Goal: Task Accomplishment & Management: Manage account settings

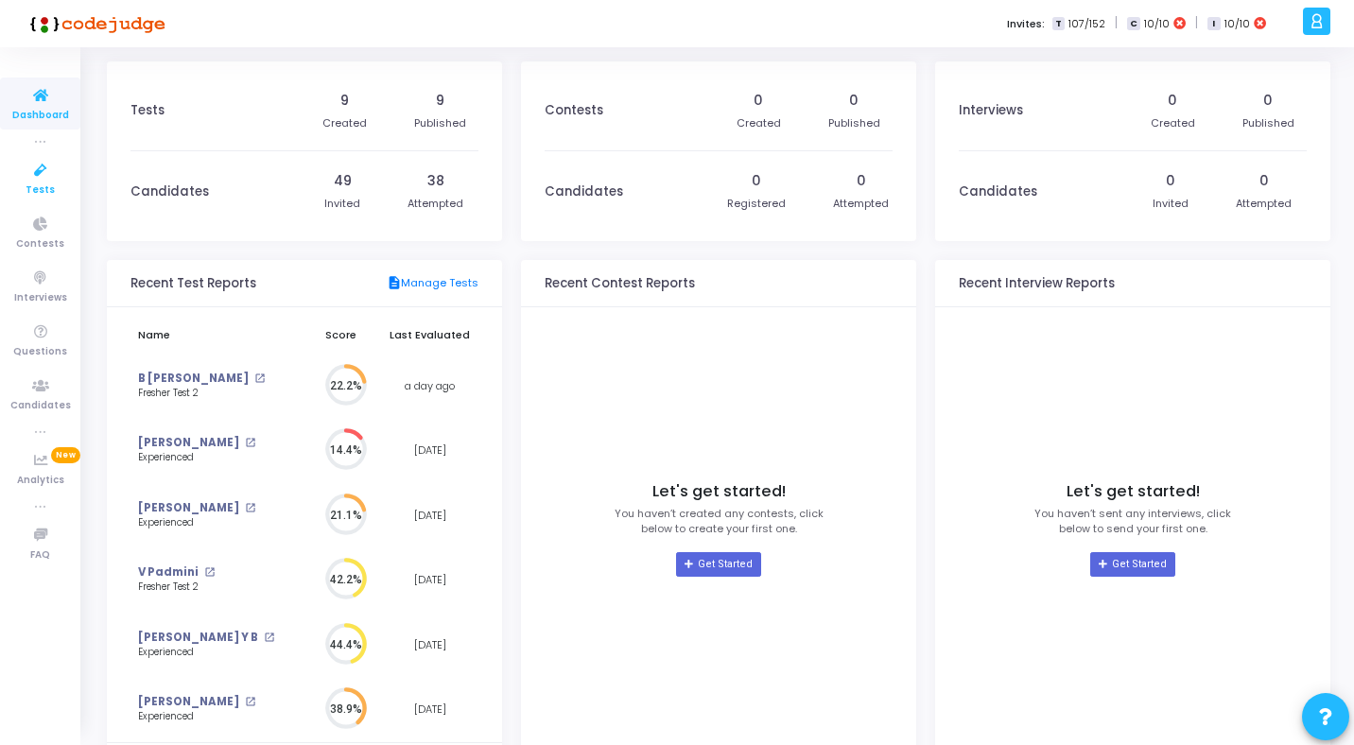
click at [43, 176] on icon at bounding box center [41, 171] width 40 height 24
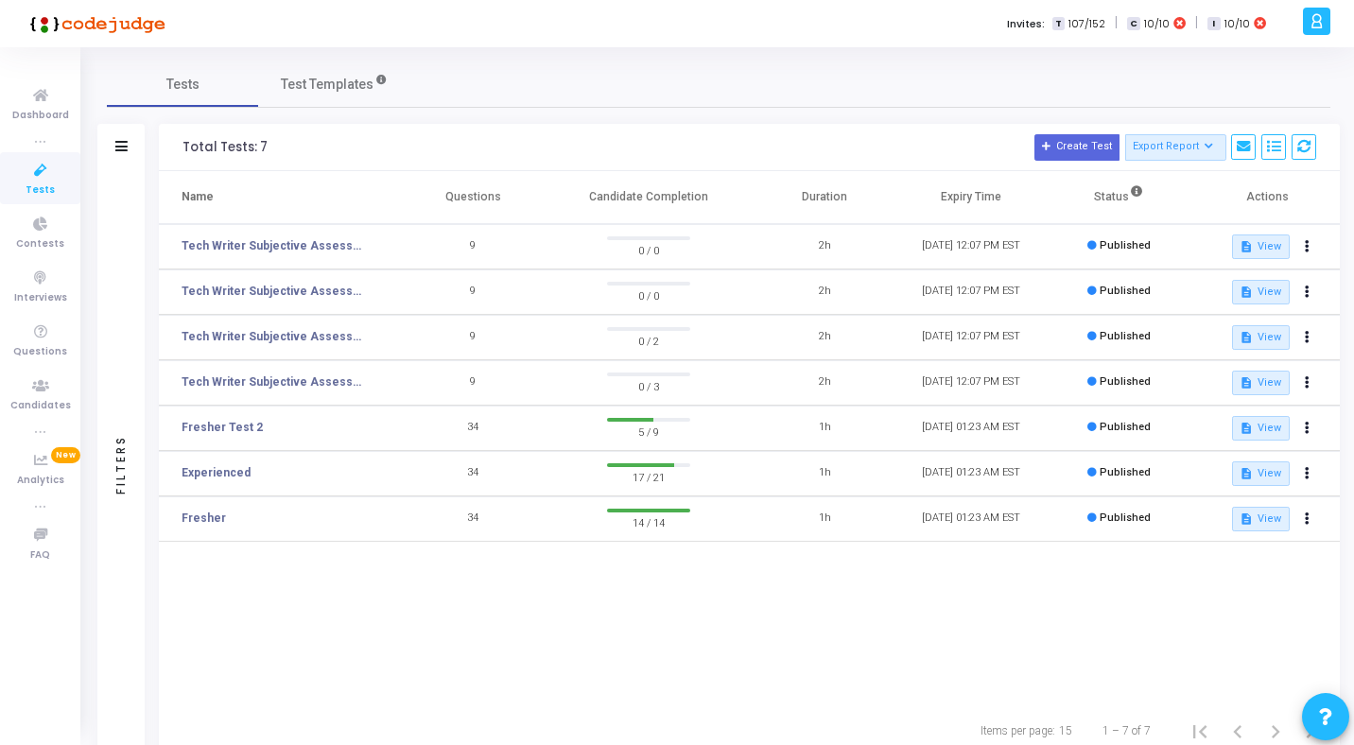
click at [1319, 22] on icon at bounding box center [1317, 21] width 14 height 22
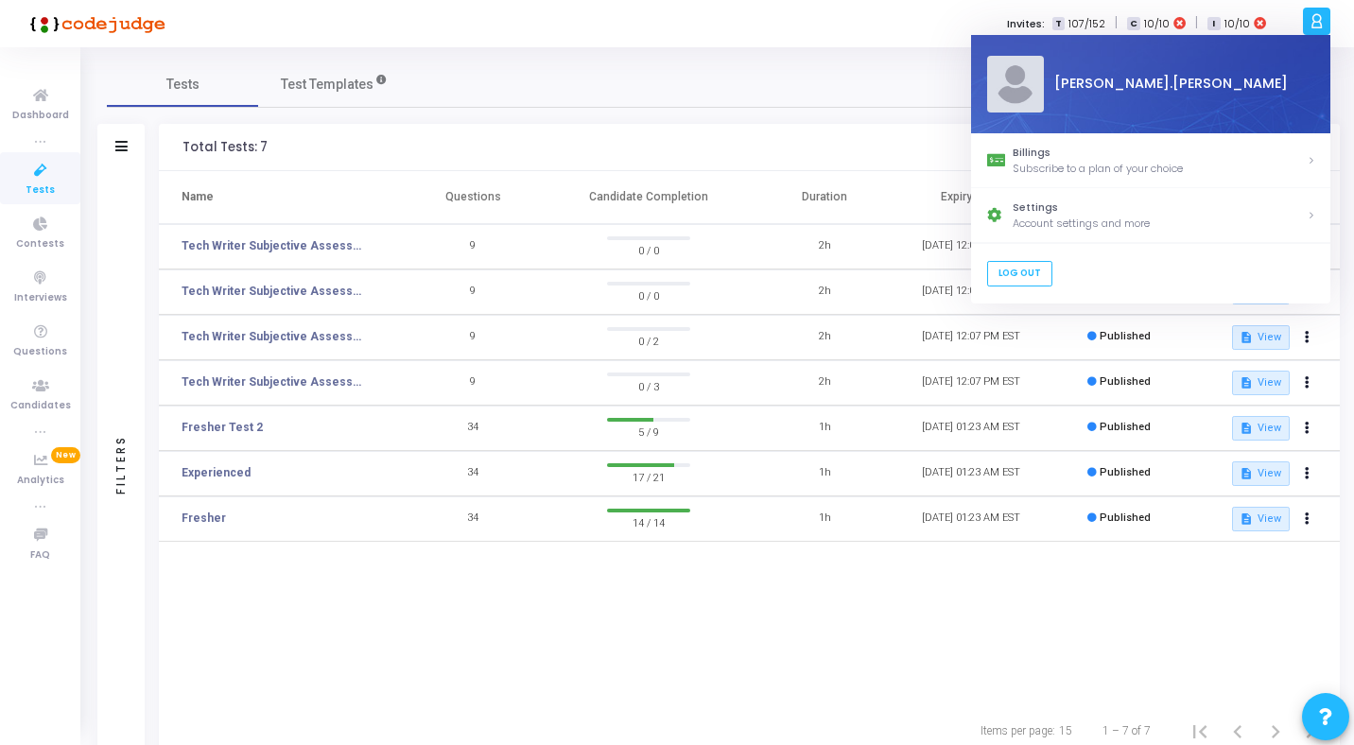
click at [845, 90] on div "Tests Test Templates" at bounding box center [719, 83] width 1224 height 45
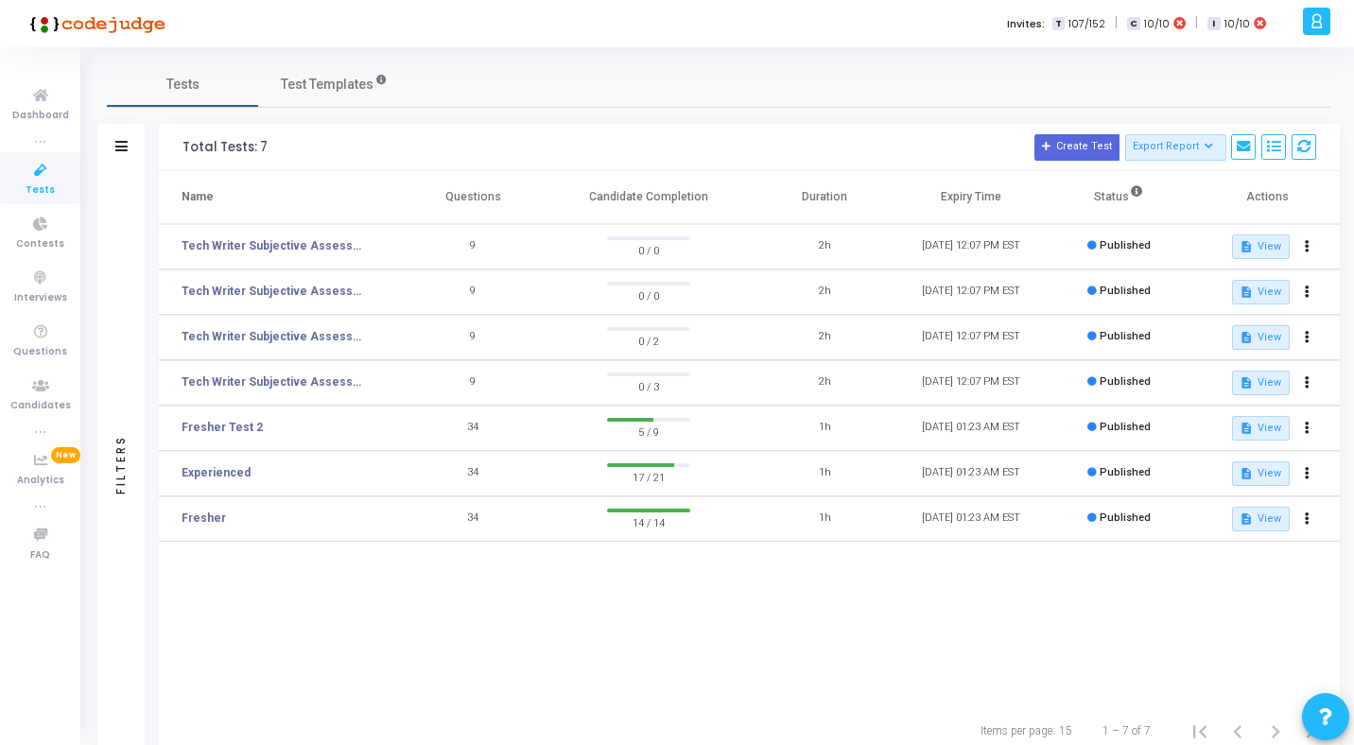
click at [1325, 716] on icon at bounding box center [1325, 716] width 13 height 13
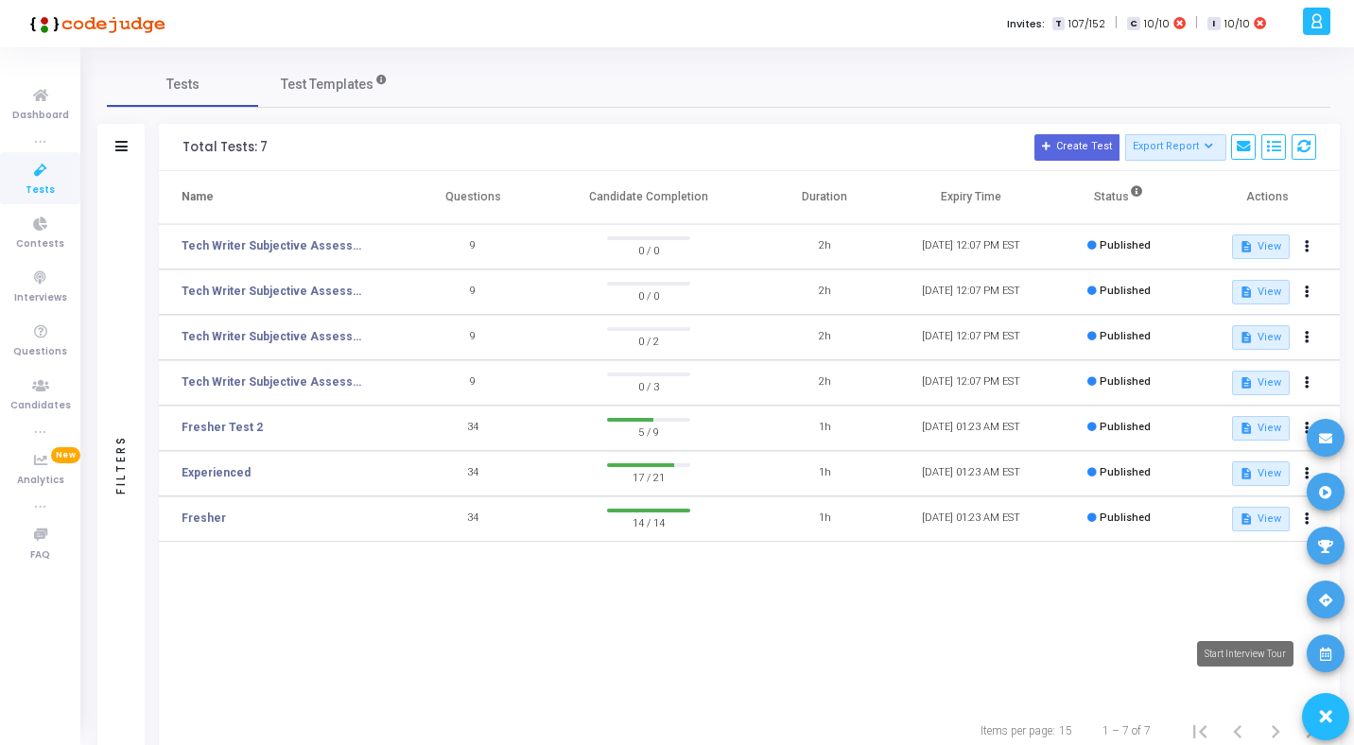
click at [1324, 661] on span at bounding box center [1325, 653] width 11 height 38
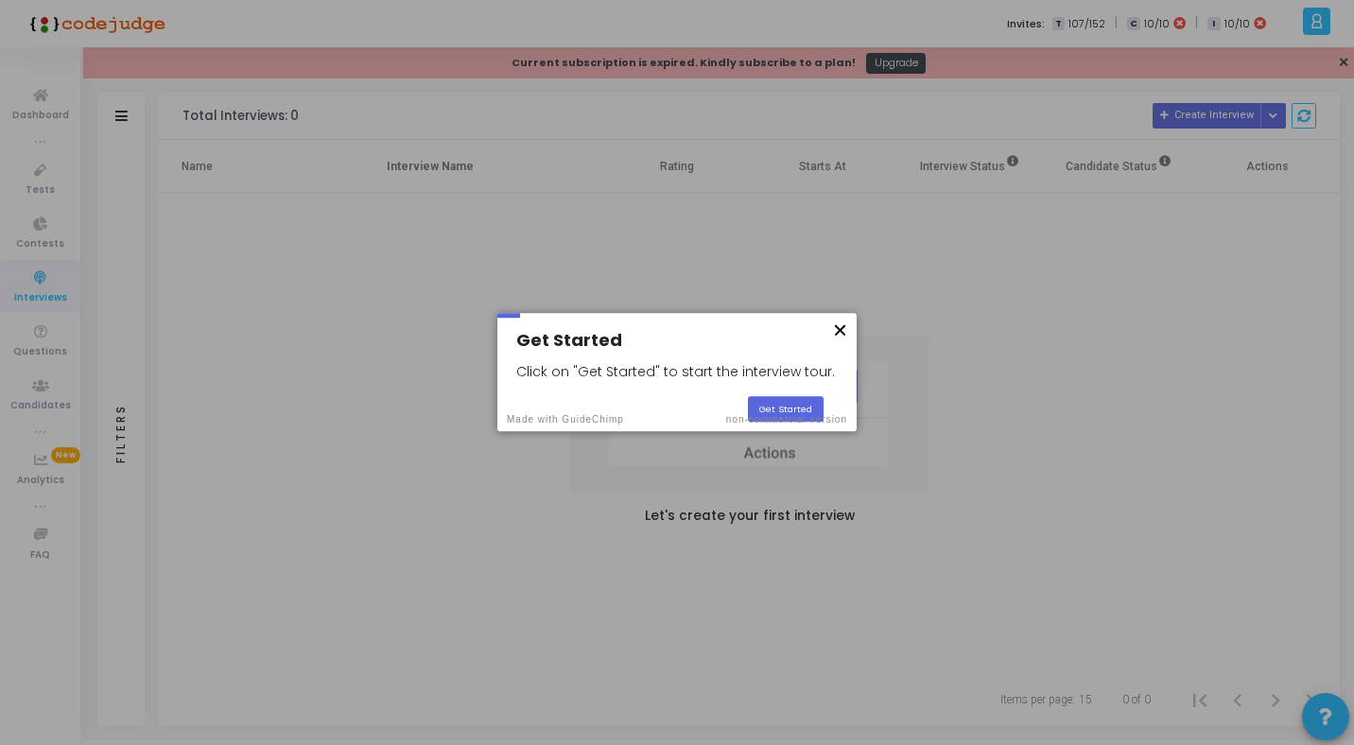
click at [842, 327] on div at bounding box center [840, 329] width 14 height 14
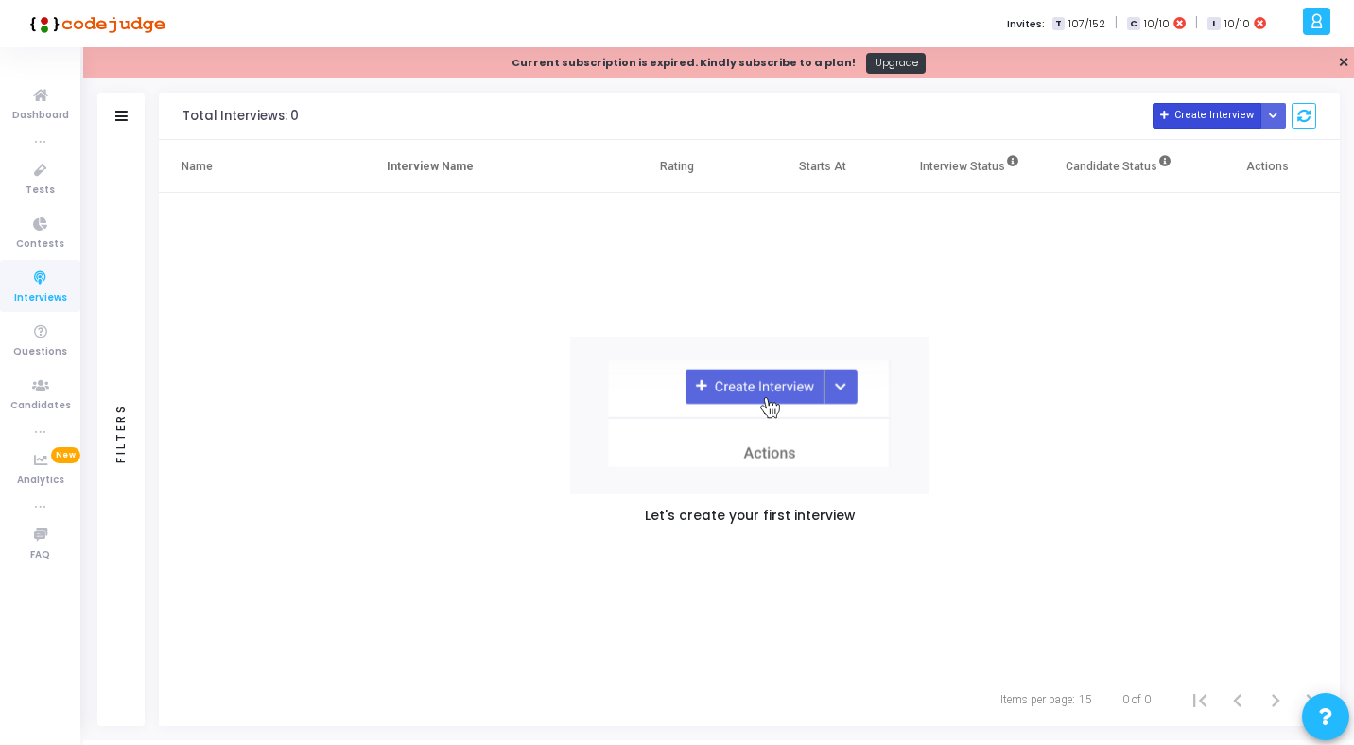
click at [1179, 109] on button "Create Interview" at bounding box center [1207, 116] width 109 height 26
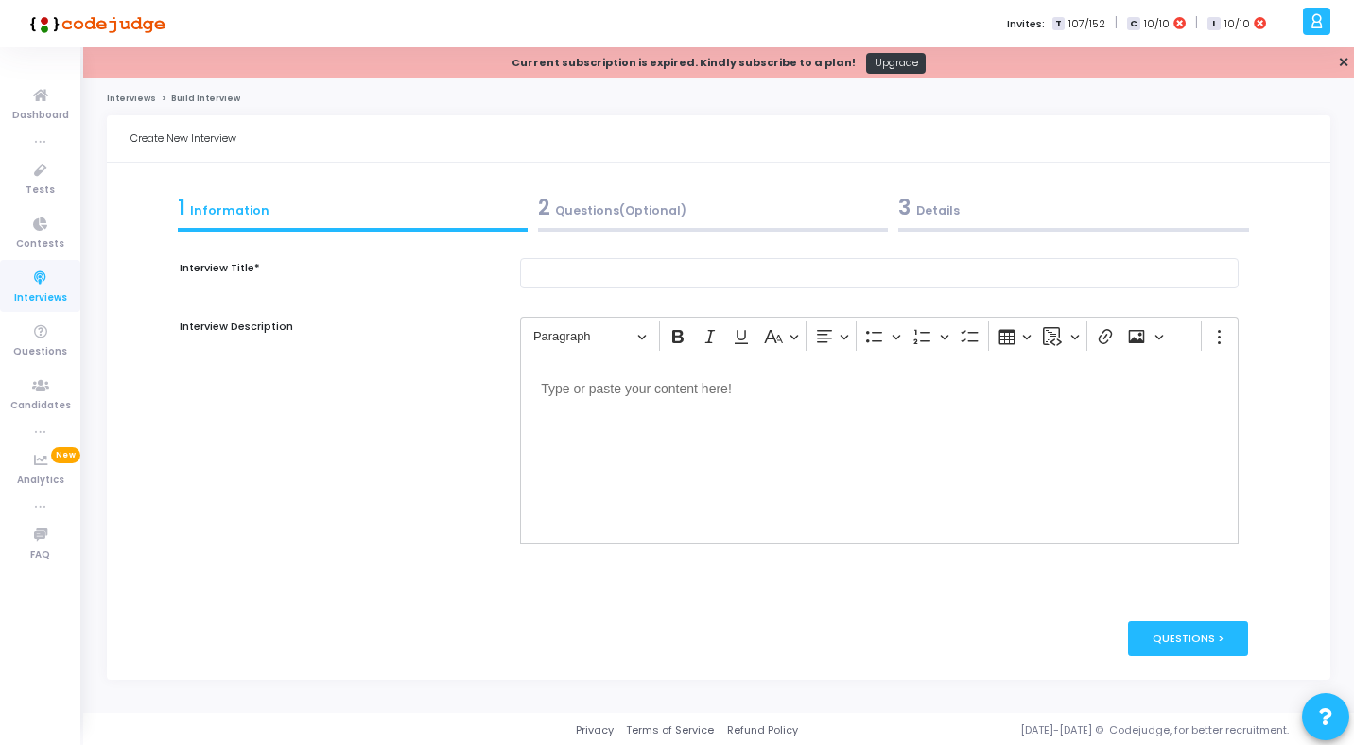
click at [702, 207] on div "2 Questions(Optional)" at bounding box center [713, 207] width 350 height 31
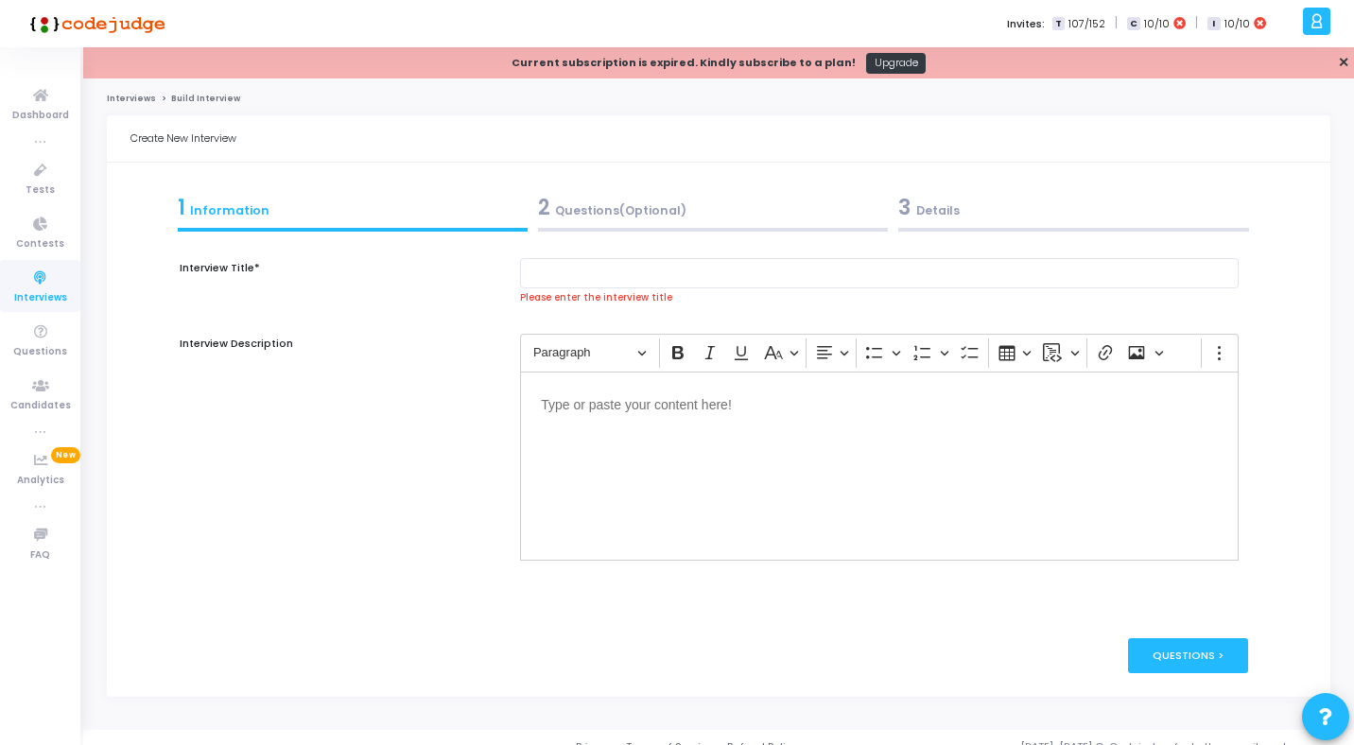
click at [949, 211] on div "3 Details" at bounding box center [1073, 207] width 350 height 31
click at [633, 200] on div "2 Questions(Optional)" at bounding box center [713, 207] width 350 height 31
click at [638, 287] on input "text" at bounding box center [879, 273] width 719 height 31
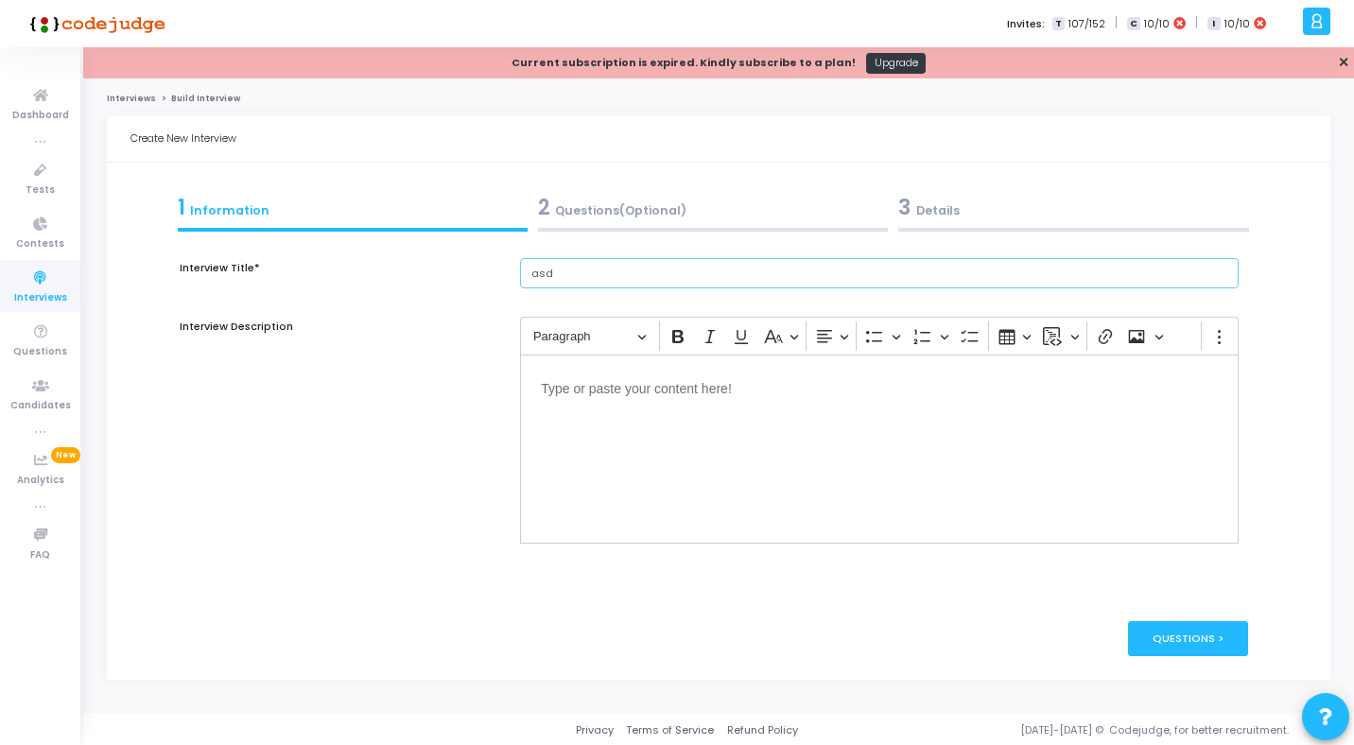
type input "asd"
click at [672, 221] on div "2 Questions(Optional)" at bounding box center [713, 207] width 350 height 31
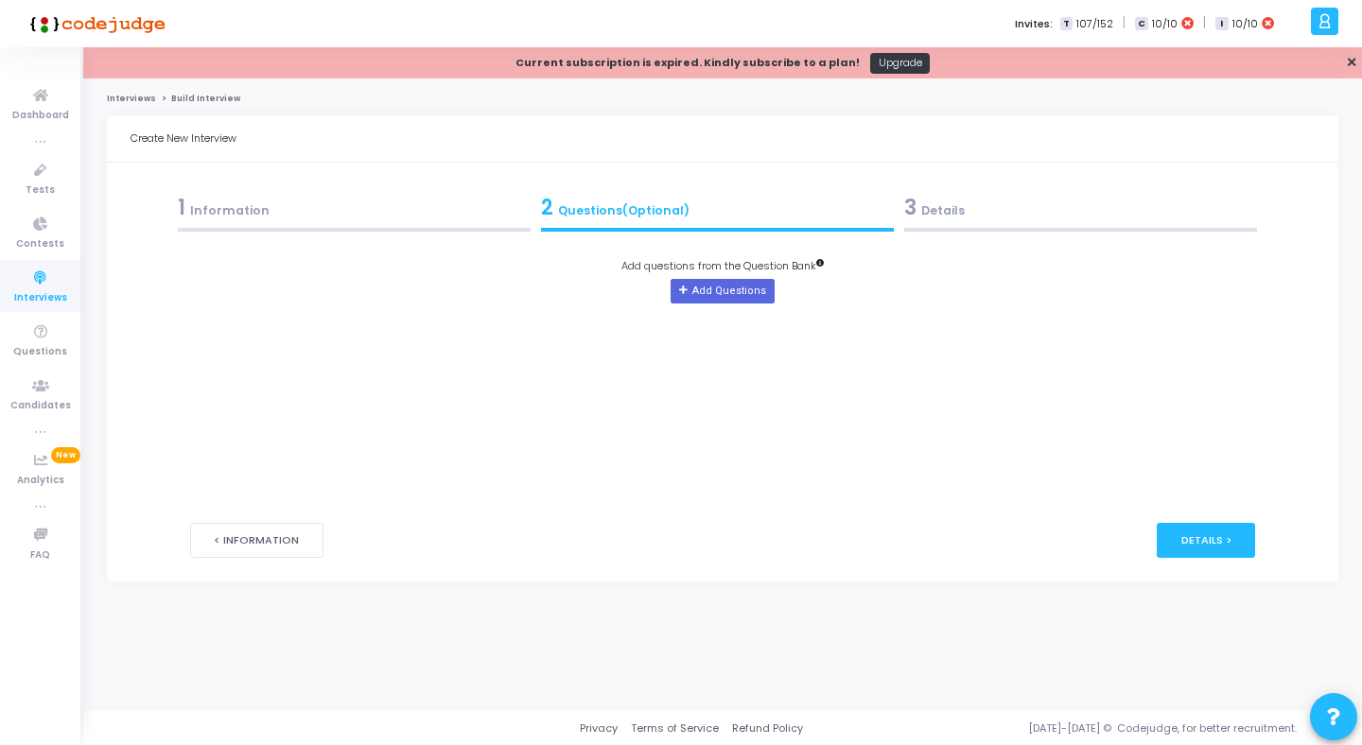
click at [959, 221] on div "3 Details" at bounding box center [1080, 207] width 353 height 31
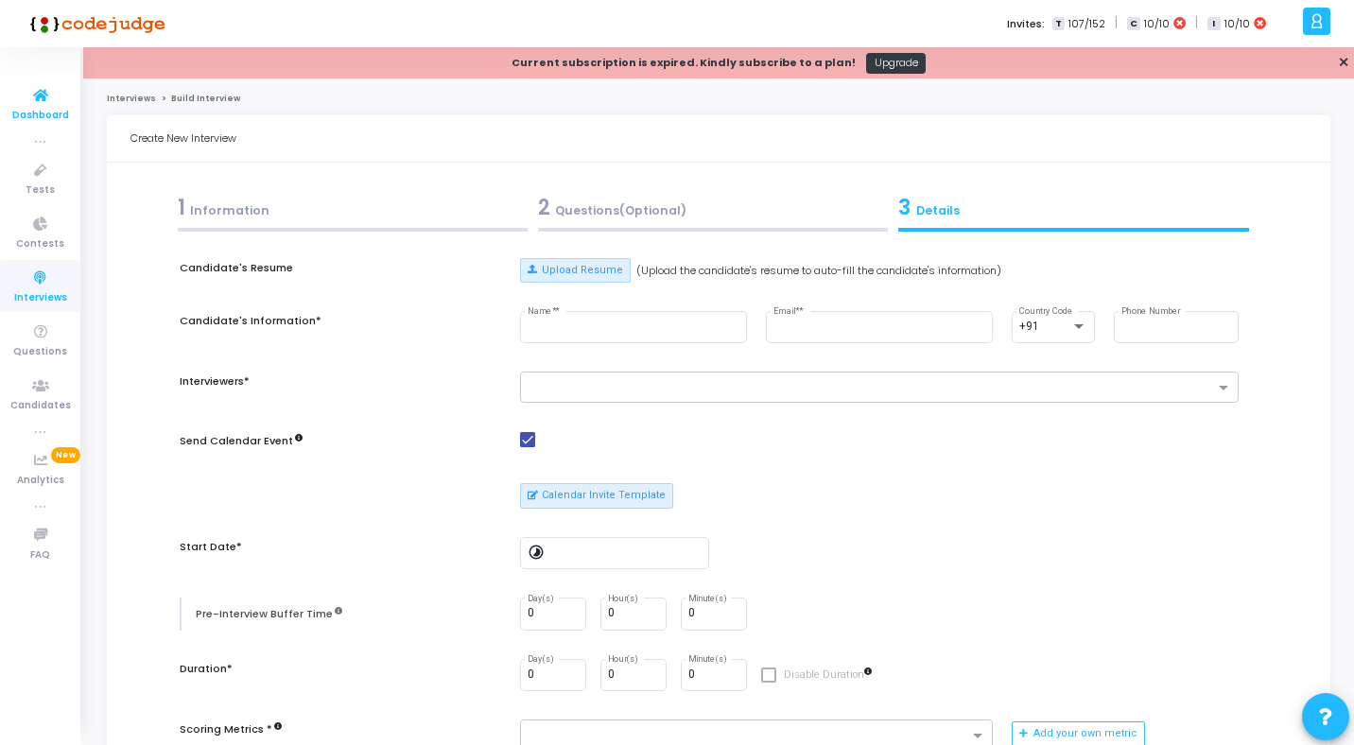
click at [34, 109] on span "Dashboard" at bounding box center [40, 116] width 57 height 16
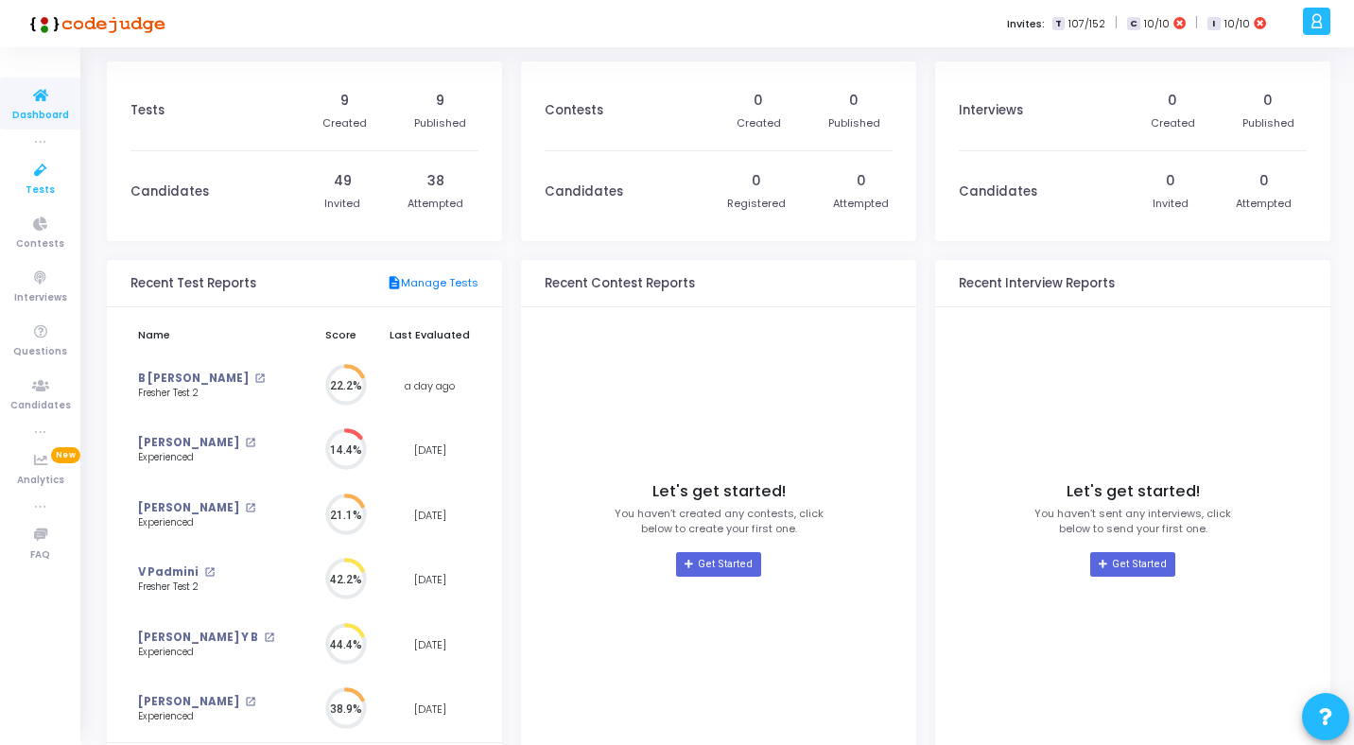
scroll to position [42, 20]
click at [39, 180] on icon at bounding box center [41, 171] width 40 height 24
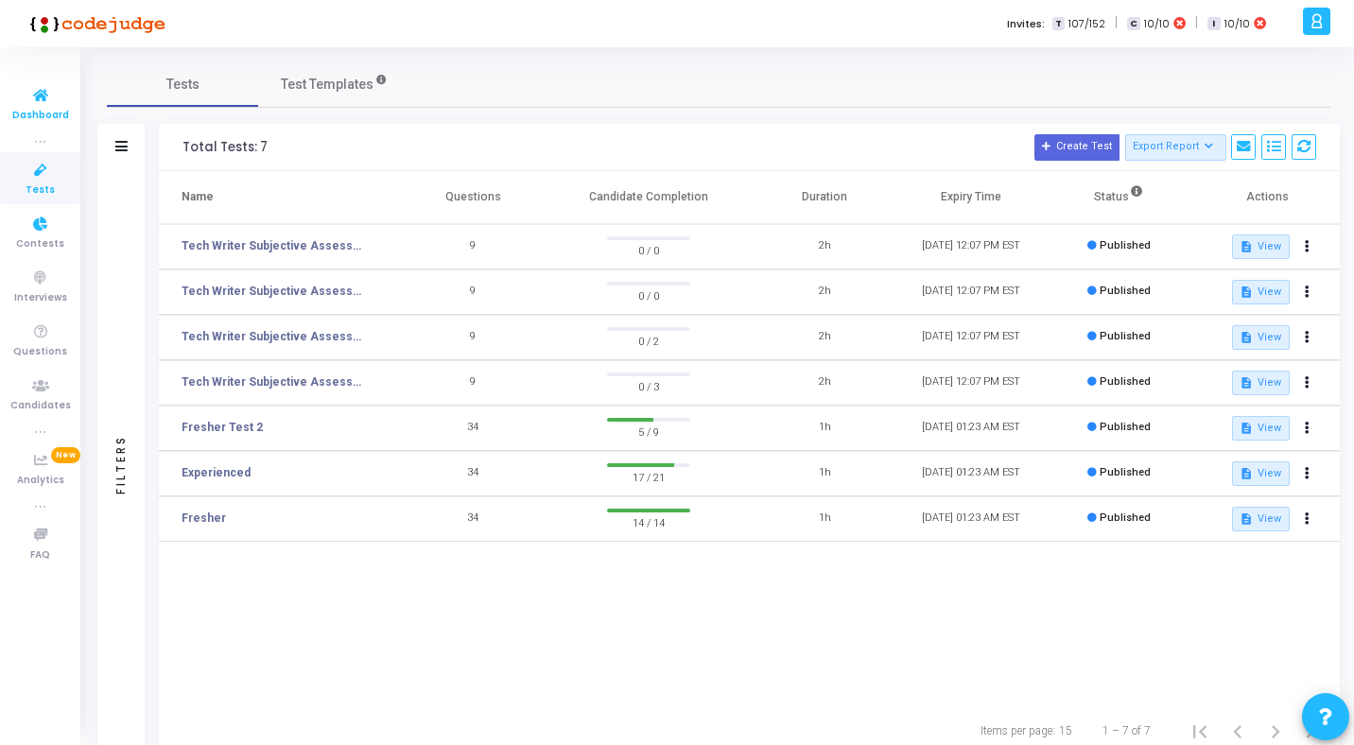
click at [34, 95] on icon at bounding box center [41, 96] width 40 height 24
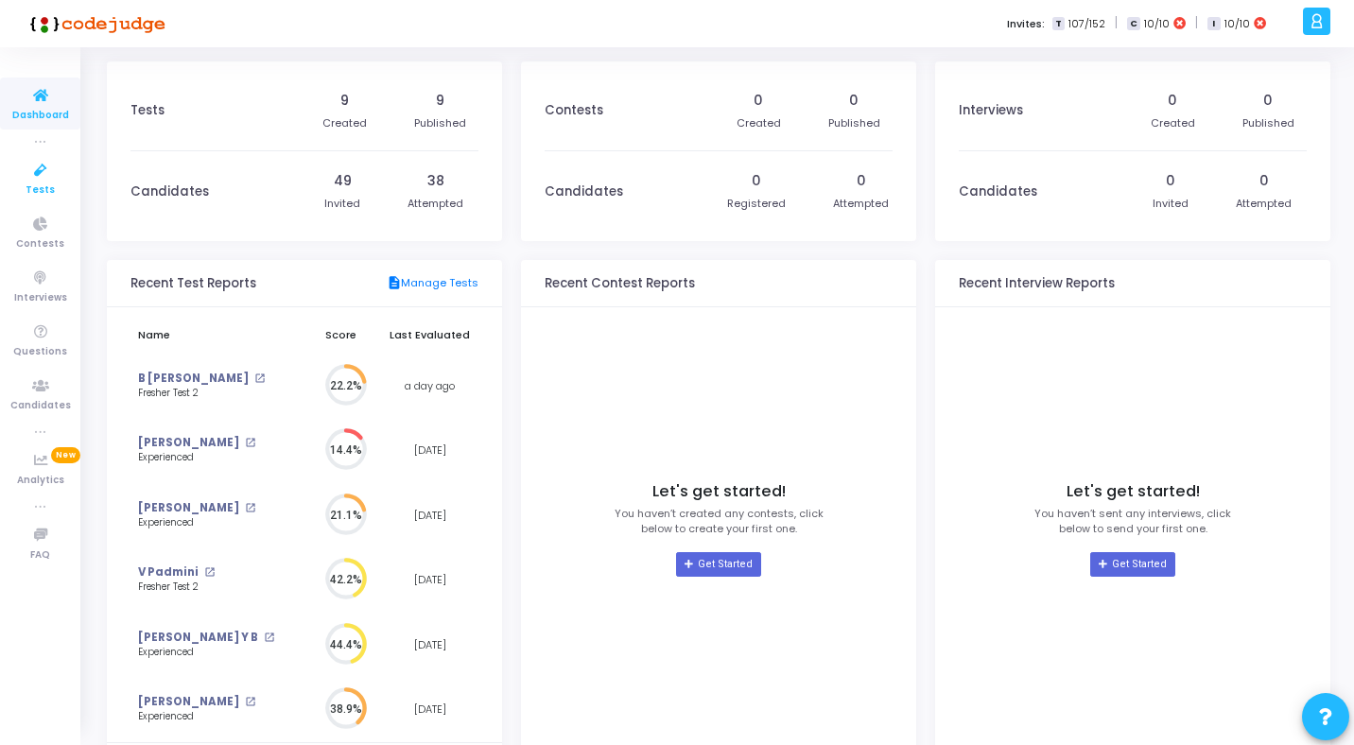
click at [40, 177] on icon at bounding box center [41, 171] width 40 height 24
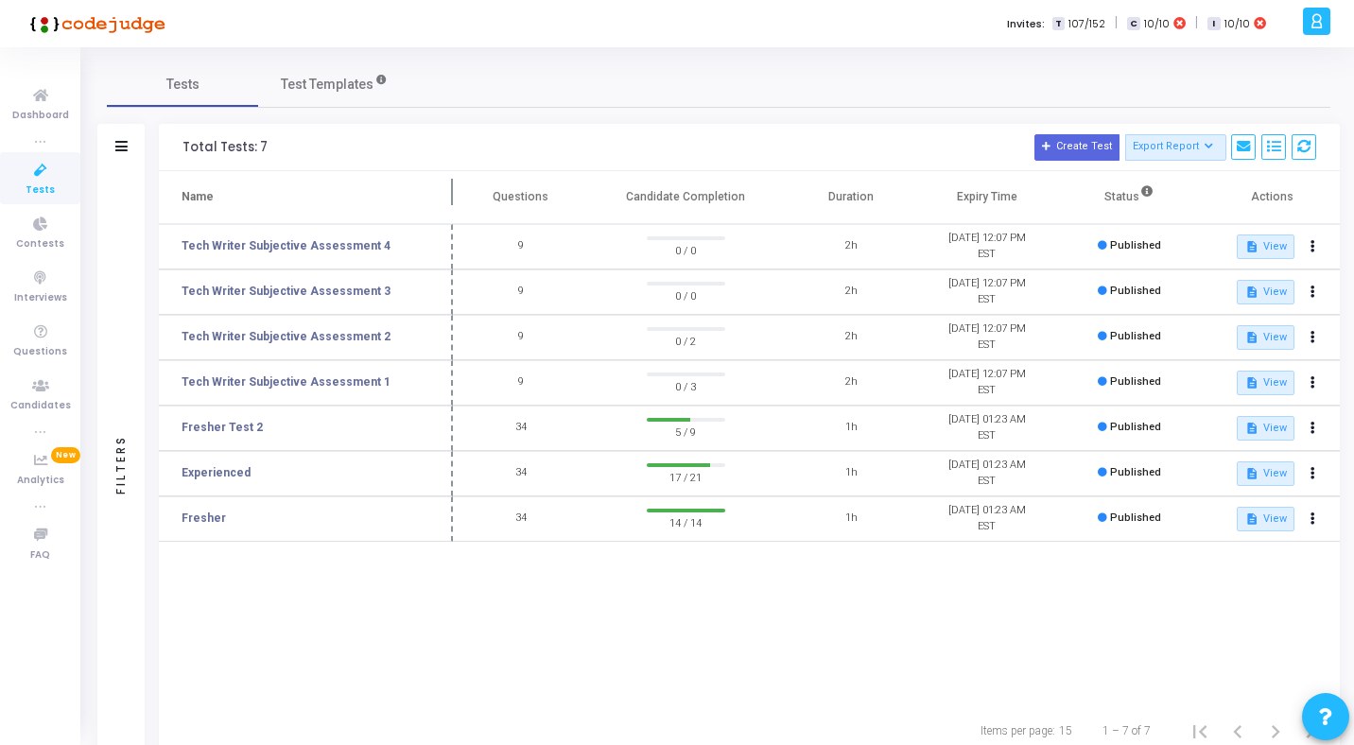
drag, startPoint x: 399, startPoint y: 195, endPoint x: 452, endPoint y: 207, distance: 54.4
click at [452, 207] on span at bounding box center [452, 197] width 19 height 52
click at [350, 382] on link "Tech Writer Subjective Assessment 1" at bounding box center [286, 381] width 209 height 17
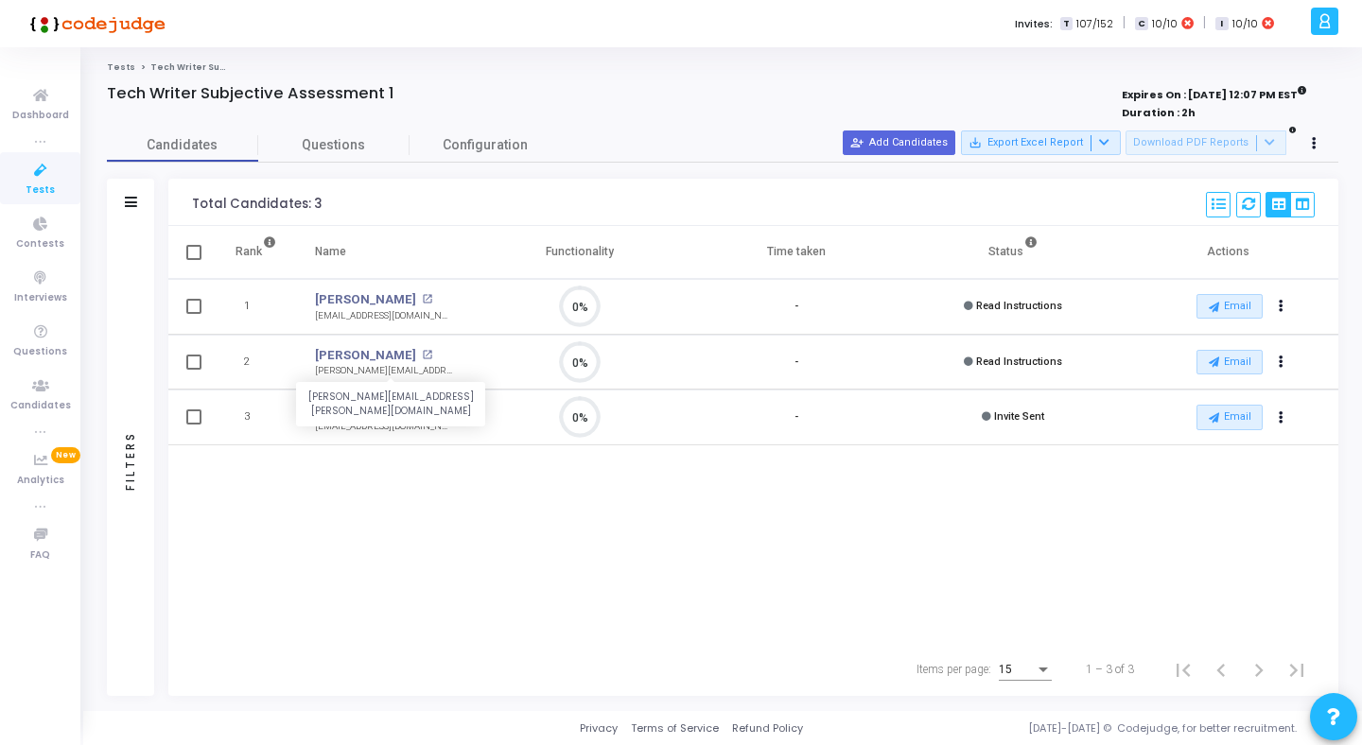
scroll to position [40, 48]
click at [496, 139] on span "Configuration" at bounding box center [485, 145] width 85 height 20
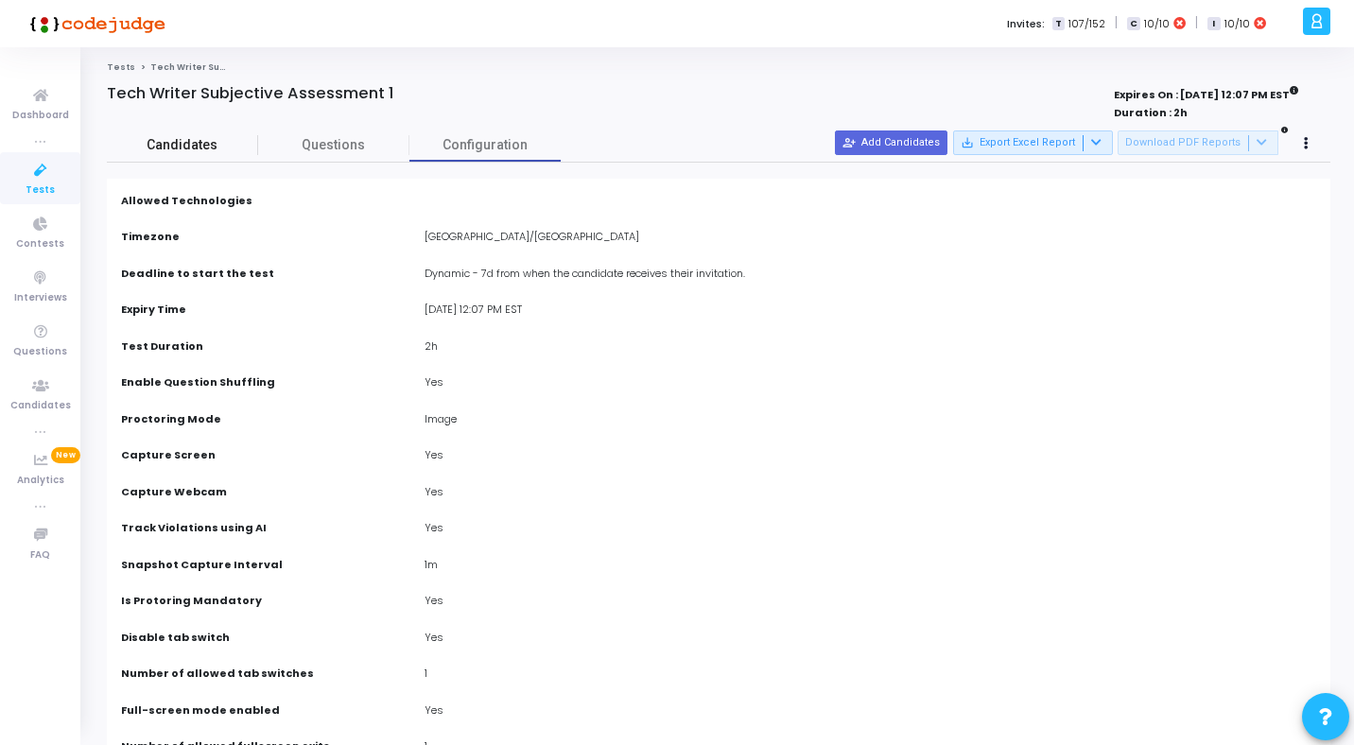
click at [159, 142] on span "Candidates" at bounding box center [182, 145] width 151 height 20
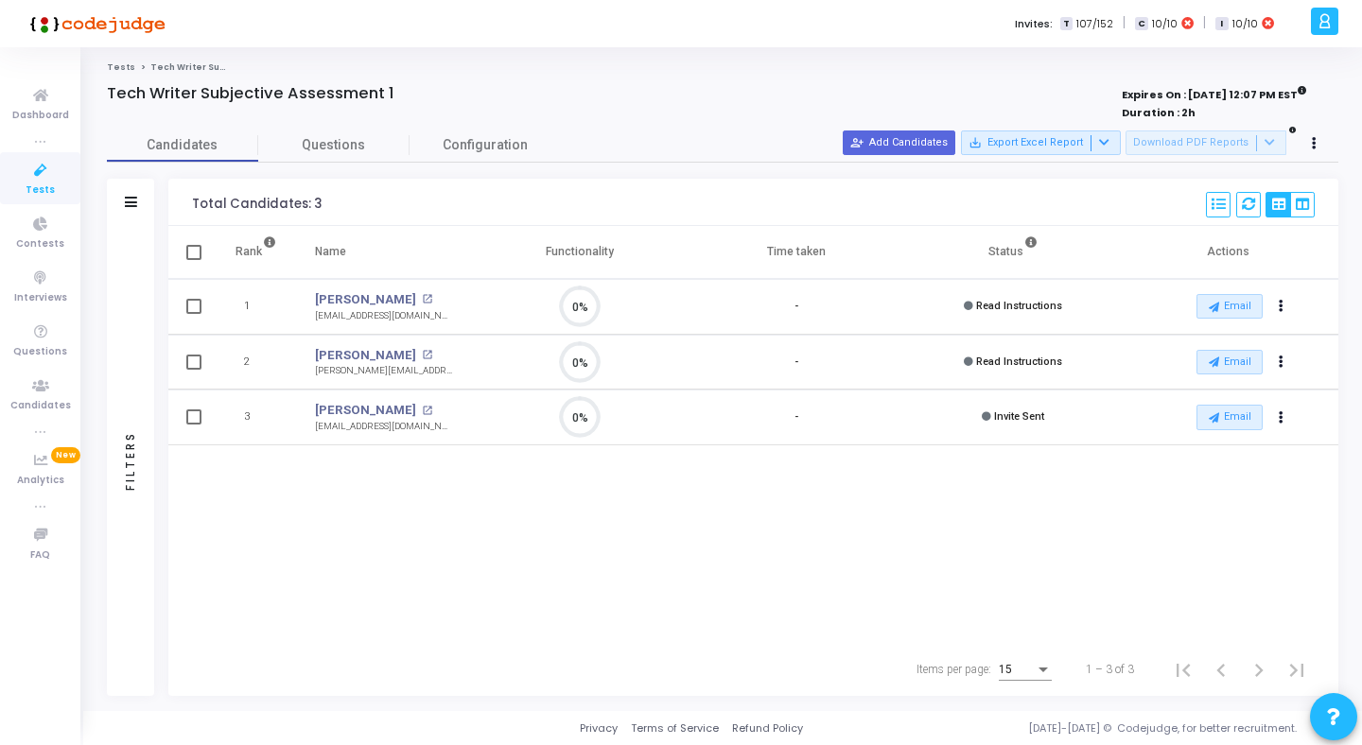
click at [113, 64] on link "Tests" at bounding box center [121, 66] width 28 height 11
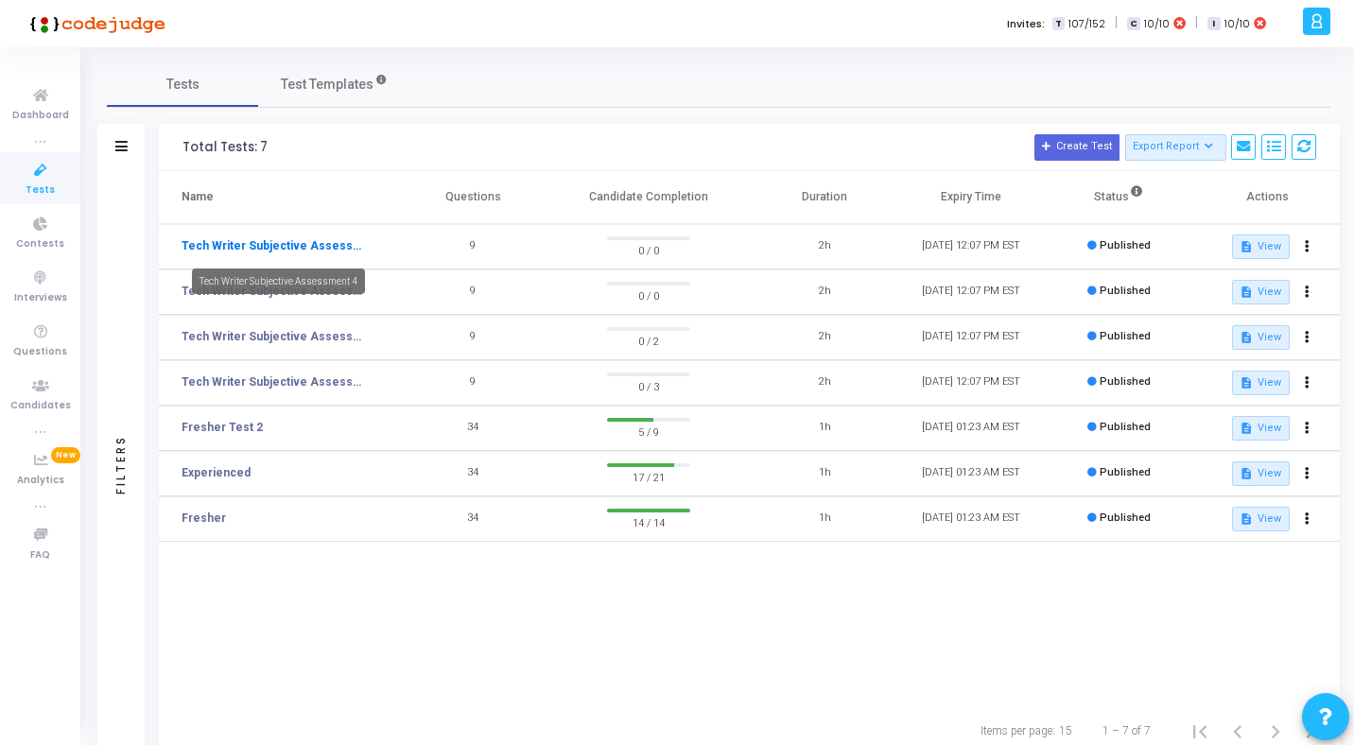
click at [321, 249] on link "Tech Writer Subjective Assessment 4" at bounding box center [276, 245] width 189 height 17
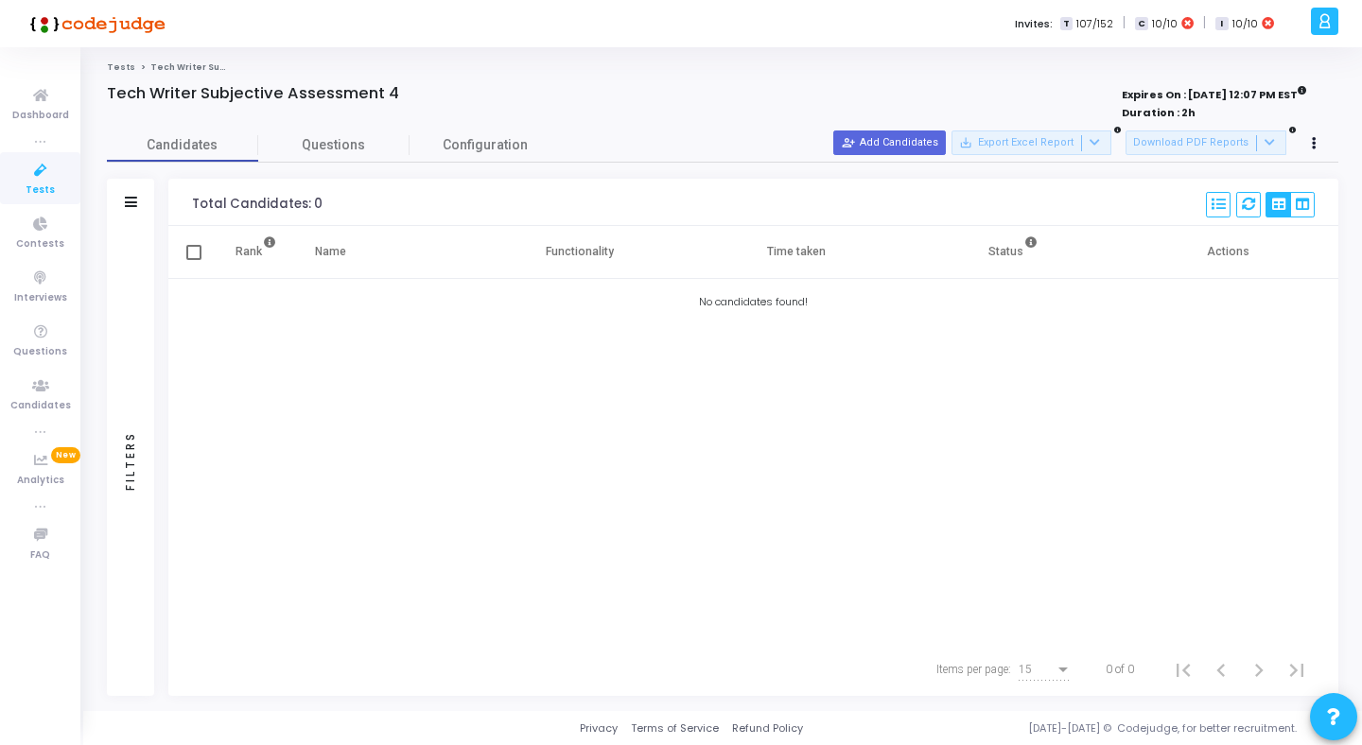
click at [116, 66] on link "Tests" at bounding box center [121, 66] width 28 height 11
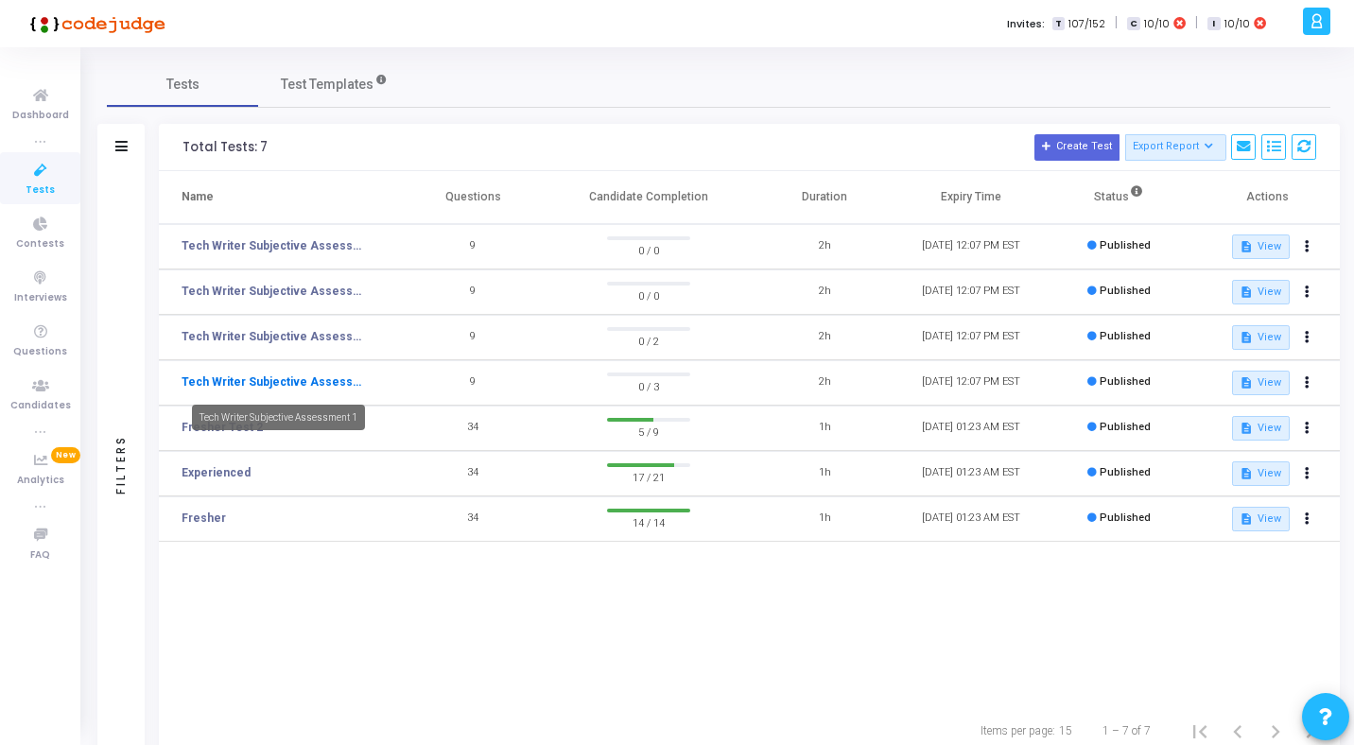
click at [304, 380] on link "Tech Writer Subjective Assessment 1" at bounding box center [276, 381] width 189 height 17
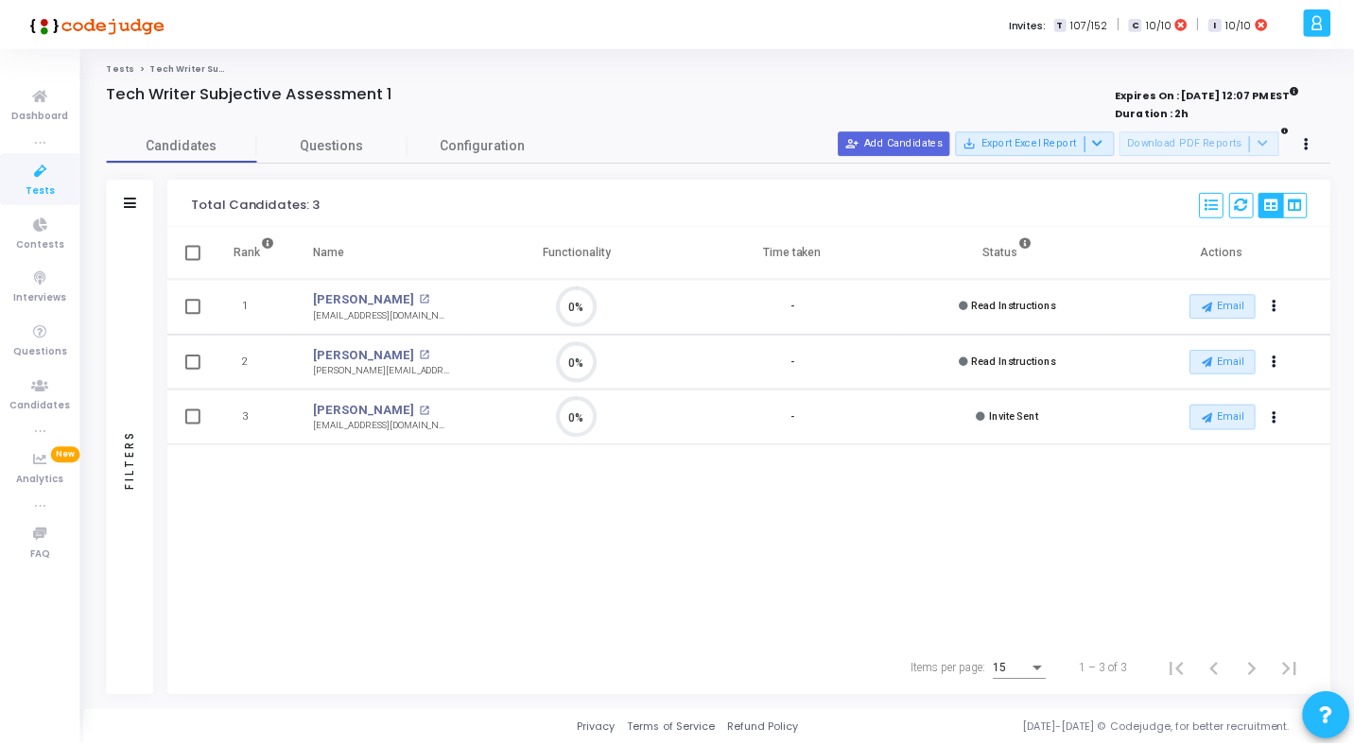
scroll to position [40, 48]
click at [1283, 300] on button "Actions" at bounding box center [1281, 307] width 26 height 26
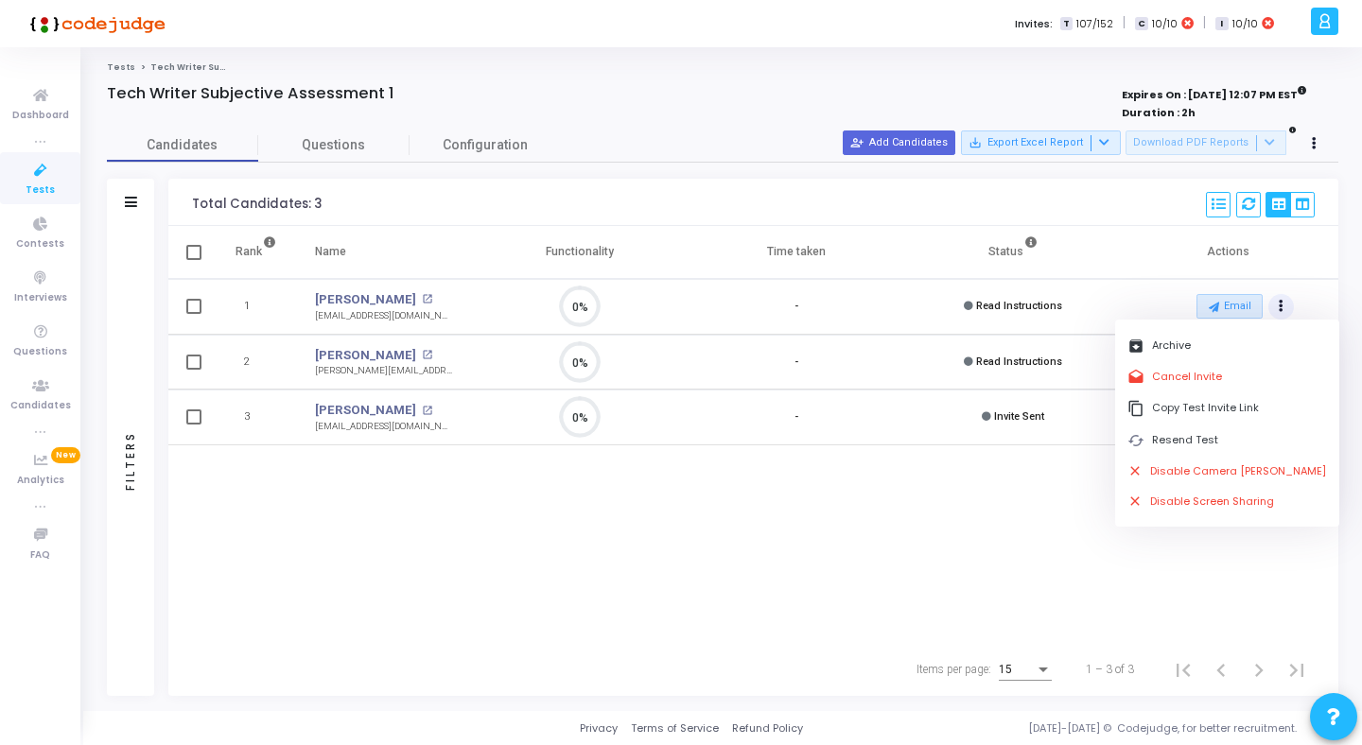
click at [923, 596] on div "Rank Name Functionality Time taken Status Actions 1 Ayush Kumar open_in_new ayu…" at bounding box center [753, 434] width 1170 height 417
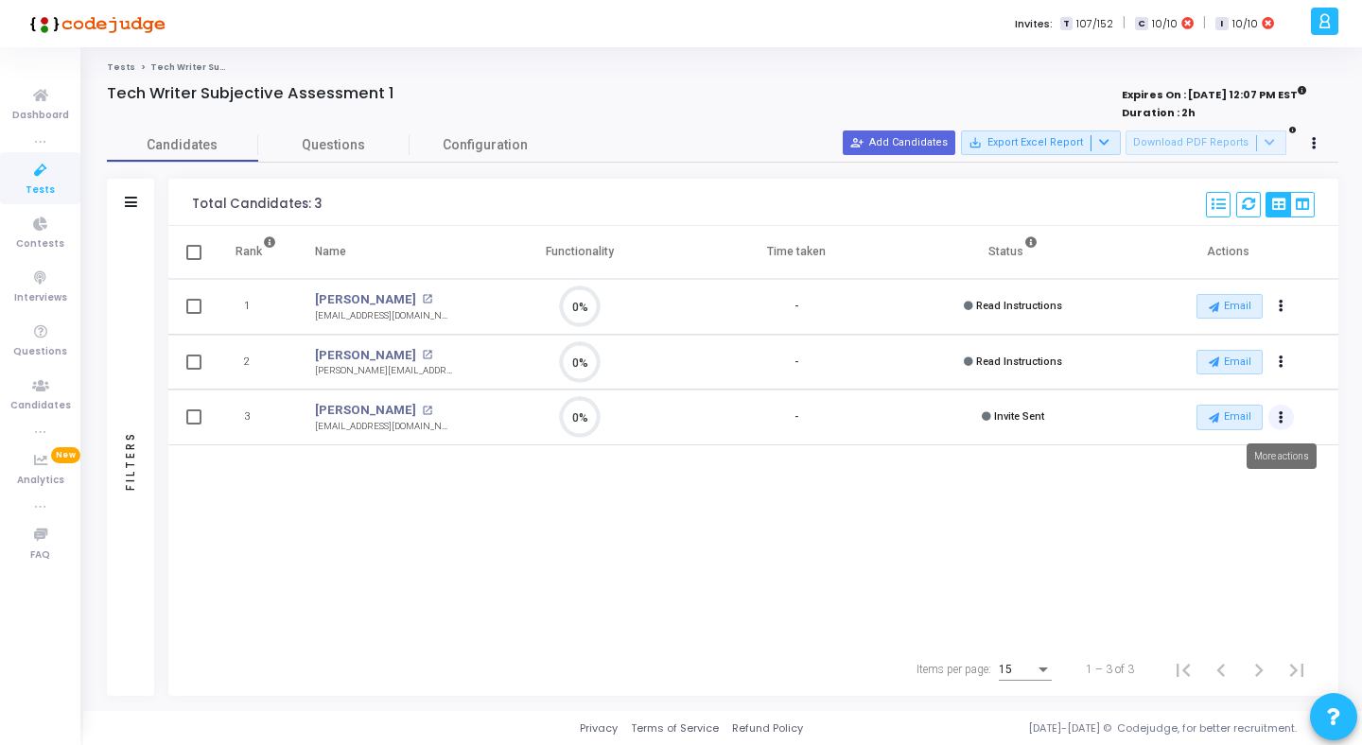
click at [1287, 321] on button "Actions" at bounding box center [1281, 307] width 26 height 26
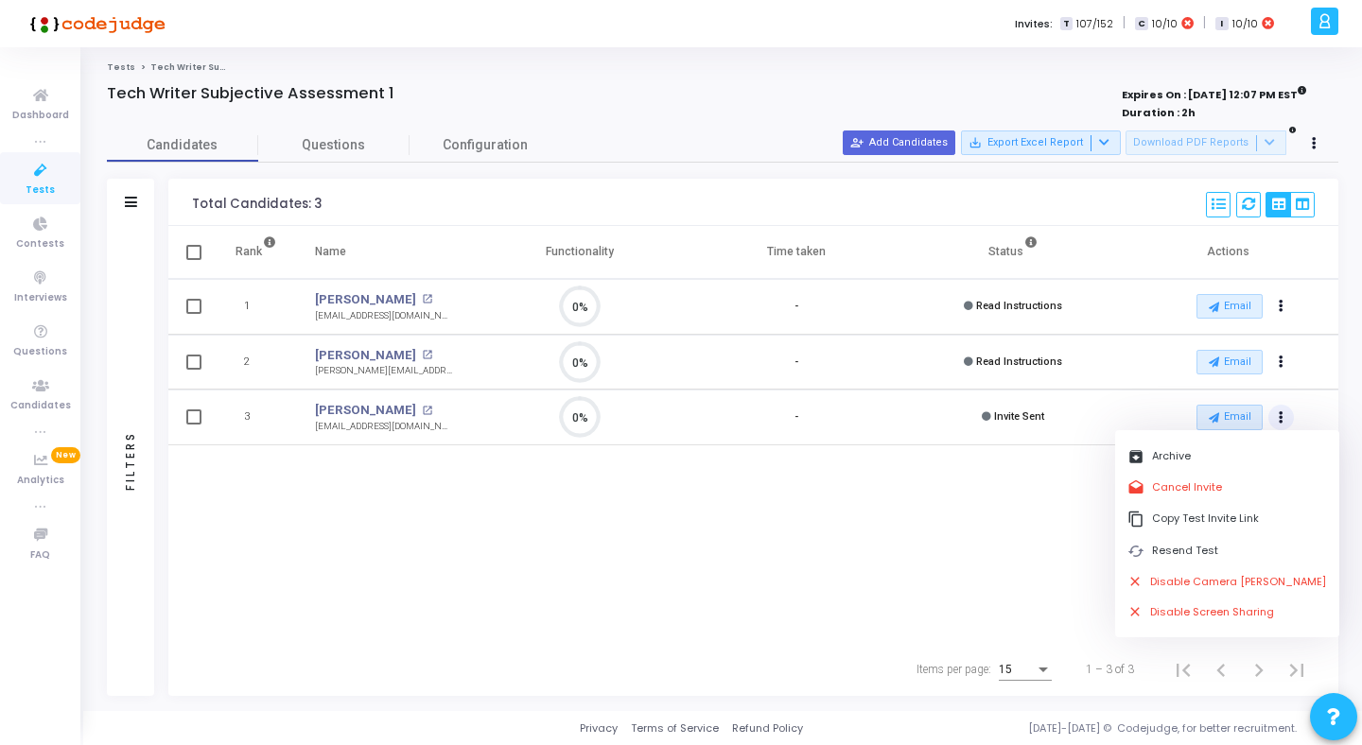
click at [905, 613] on div "Rank Name Functionality Time taken Status Actions 1 Ayush Kumar open_in_new ayu…" at bounding box center [753, 434] width 1170 height 417
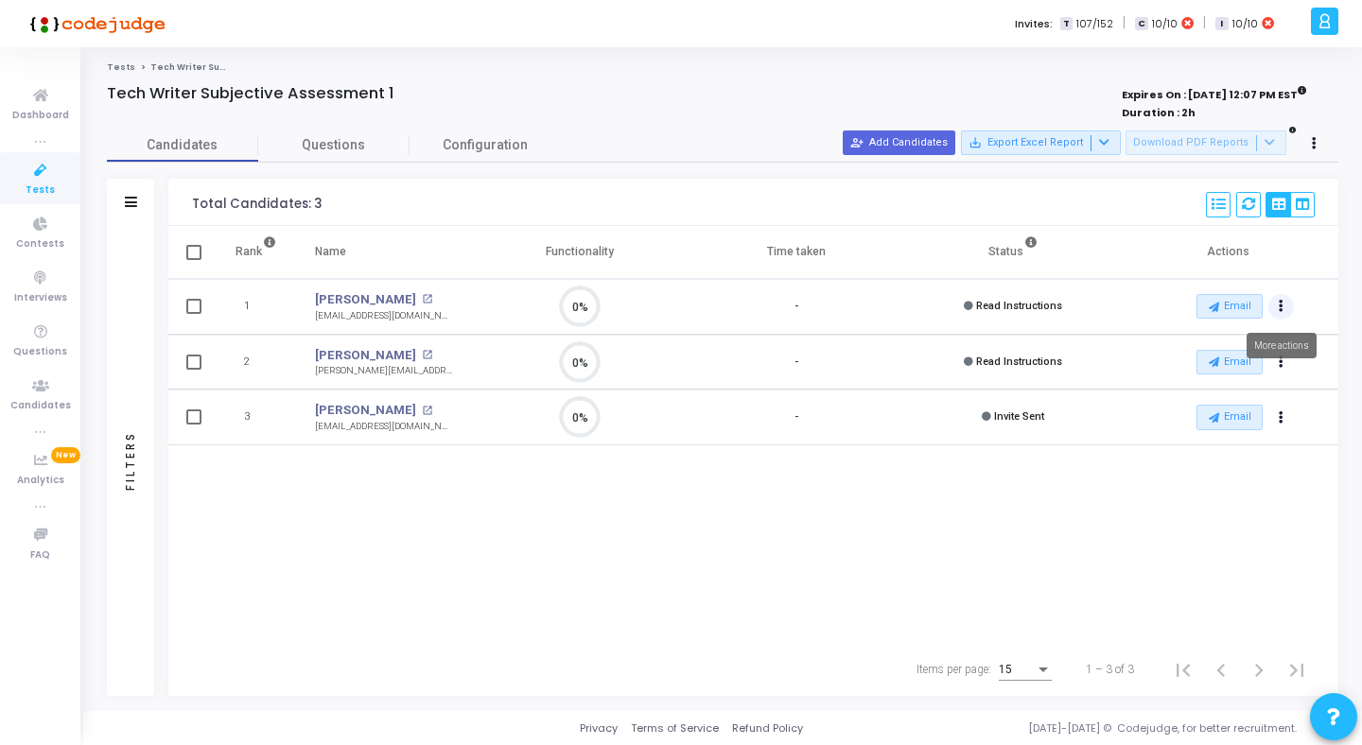
click at [1278, 304] on icon "Actions" at bounding box center [1280, 306] width 5 height 9
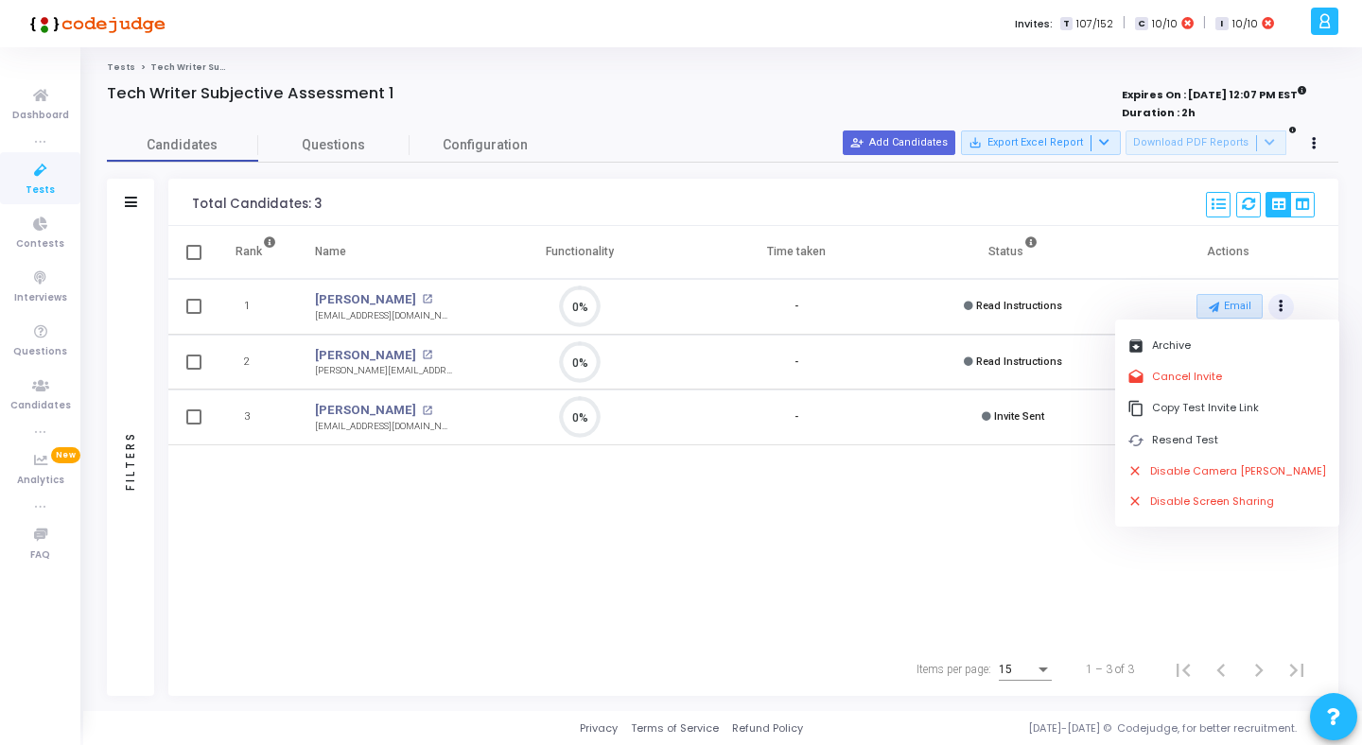
click at [816, 635] on div "Rank Name Functionality Time taken Status Actions 1 Ayush Kumar open_in_new ayu…" at bounding box center [753, 434] width 1170 height 417
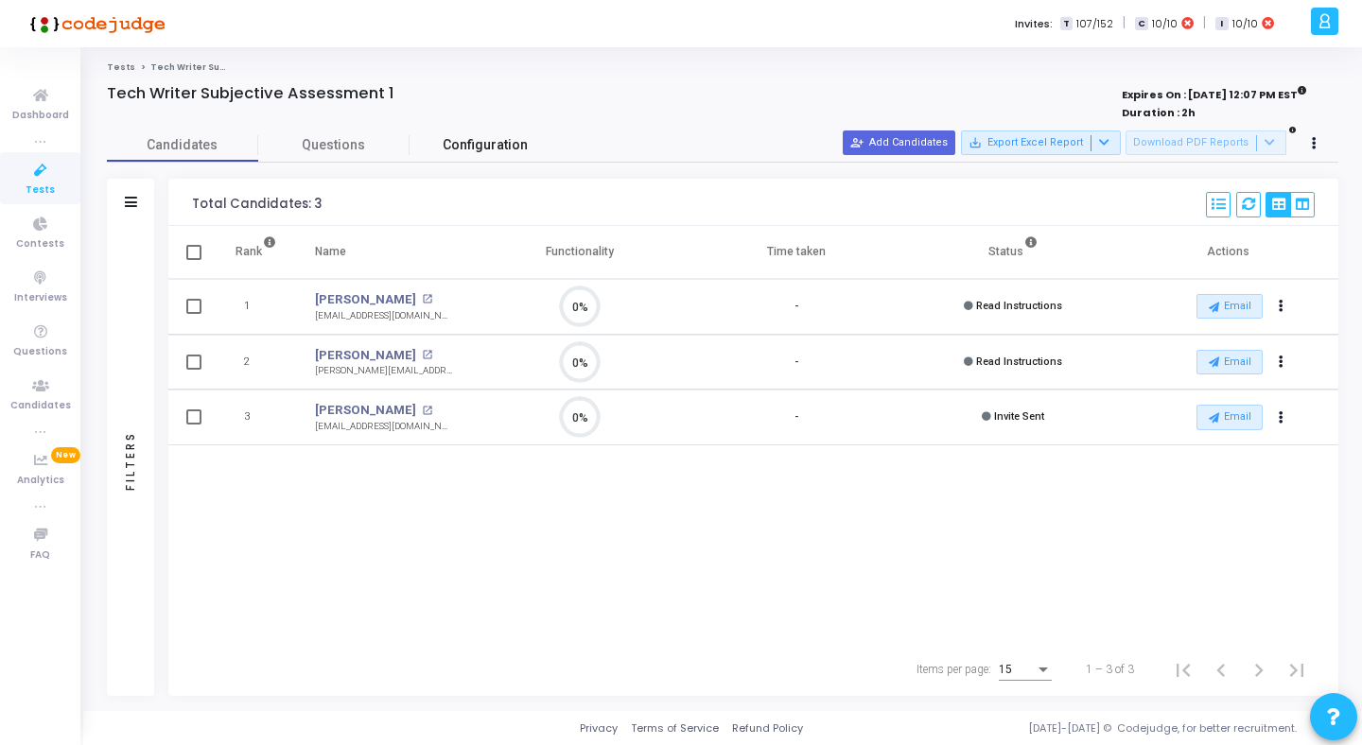
click at [507, 142] on span "Configuration" at bounding box center [485, 145] width 85 height 20
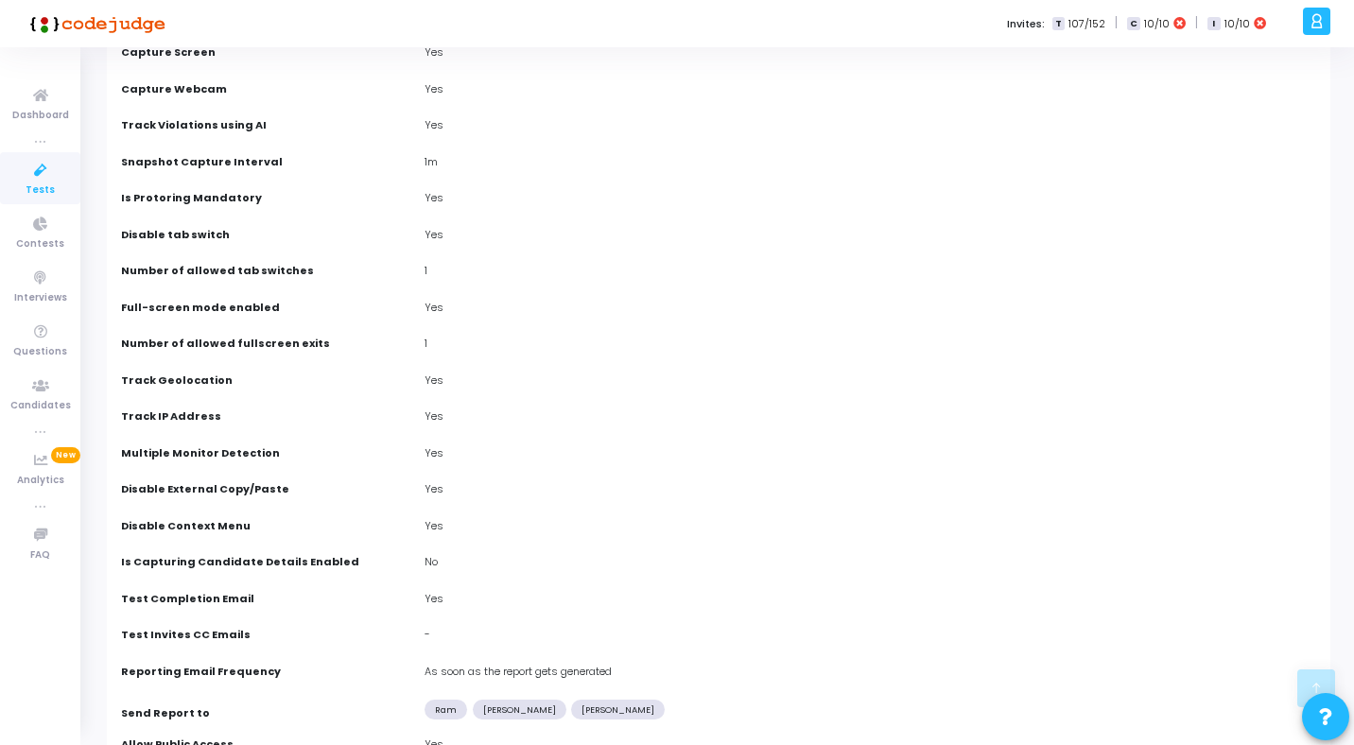
scroll to position [0, 0]
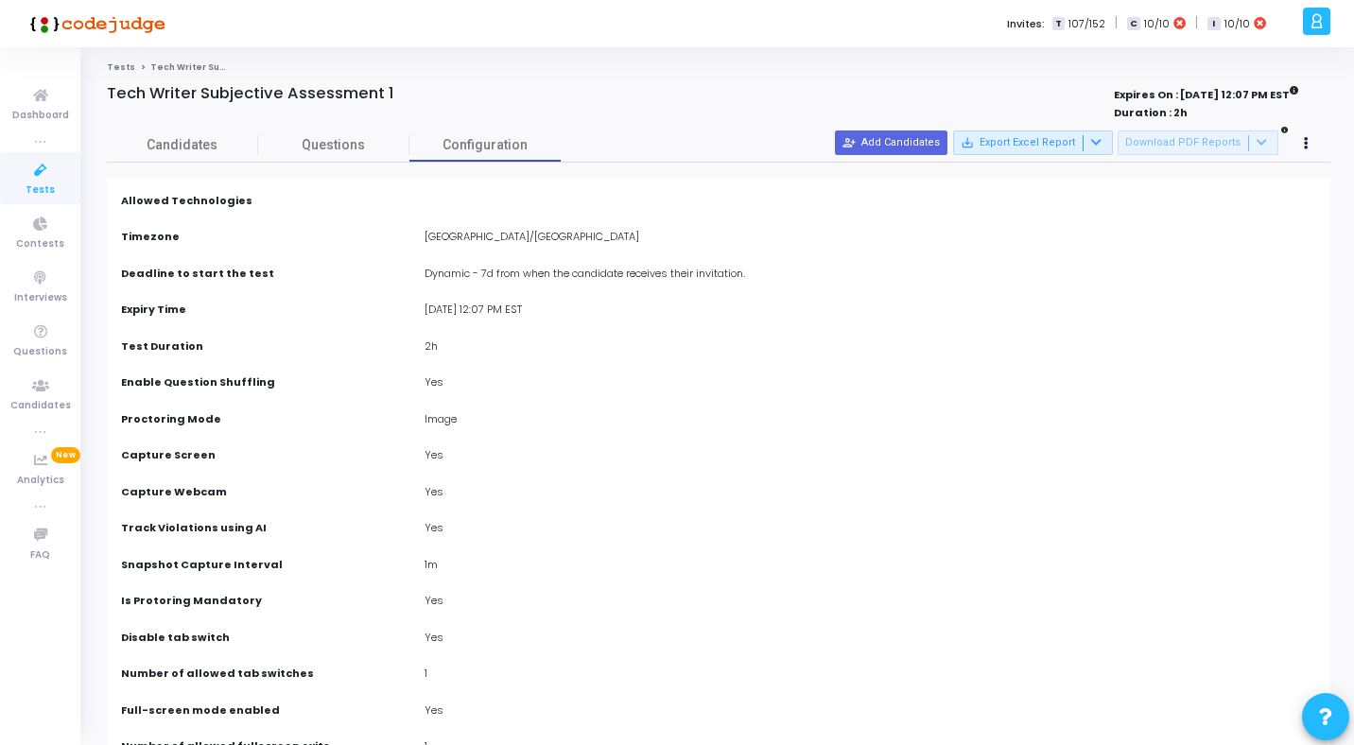
click at [465, 274] on div "Dynamic - 7d from when the candidate receives their invitation." at bounding box center [870, 276] width 911 height 21
click at [351, 149] on span "Questions" at bounding box center [333, 145] width 151 height 20
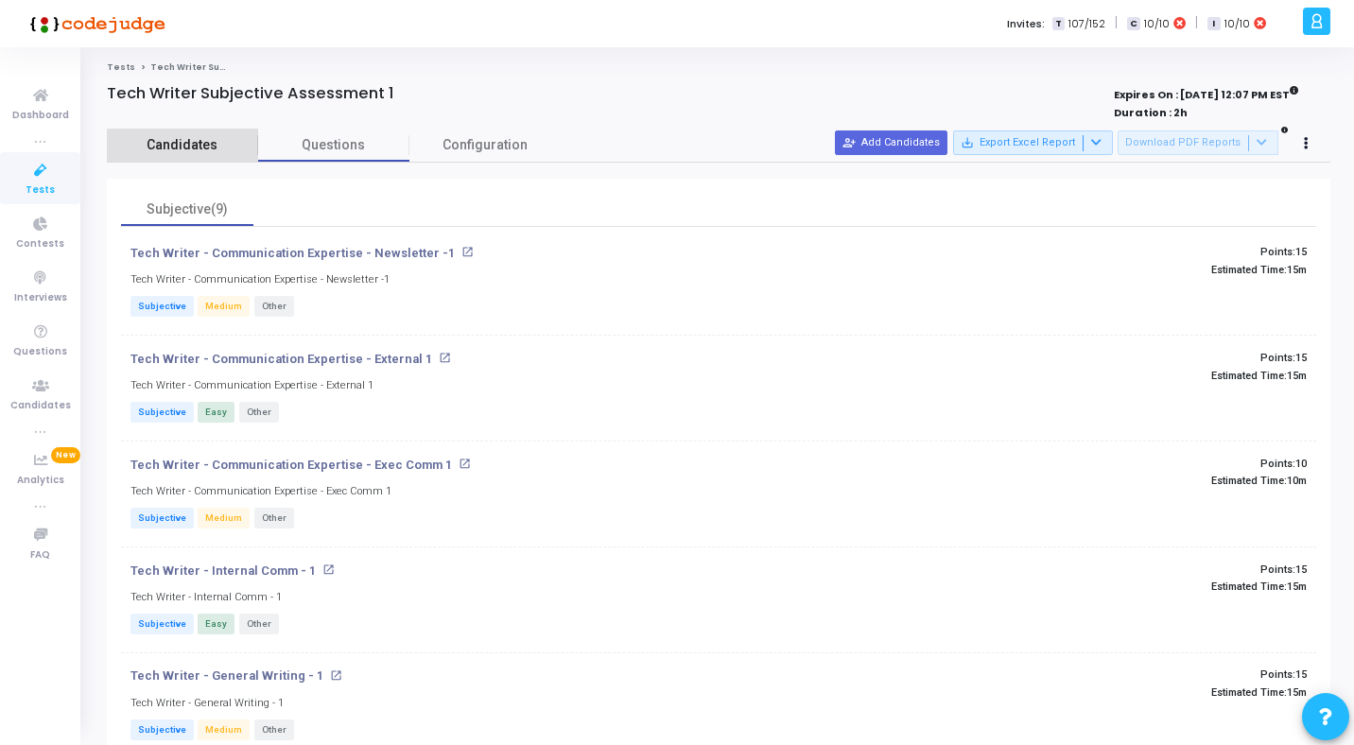
click at [188, 135] on span "Candidates" at bounding box center [182, 145] width 151 height 20
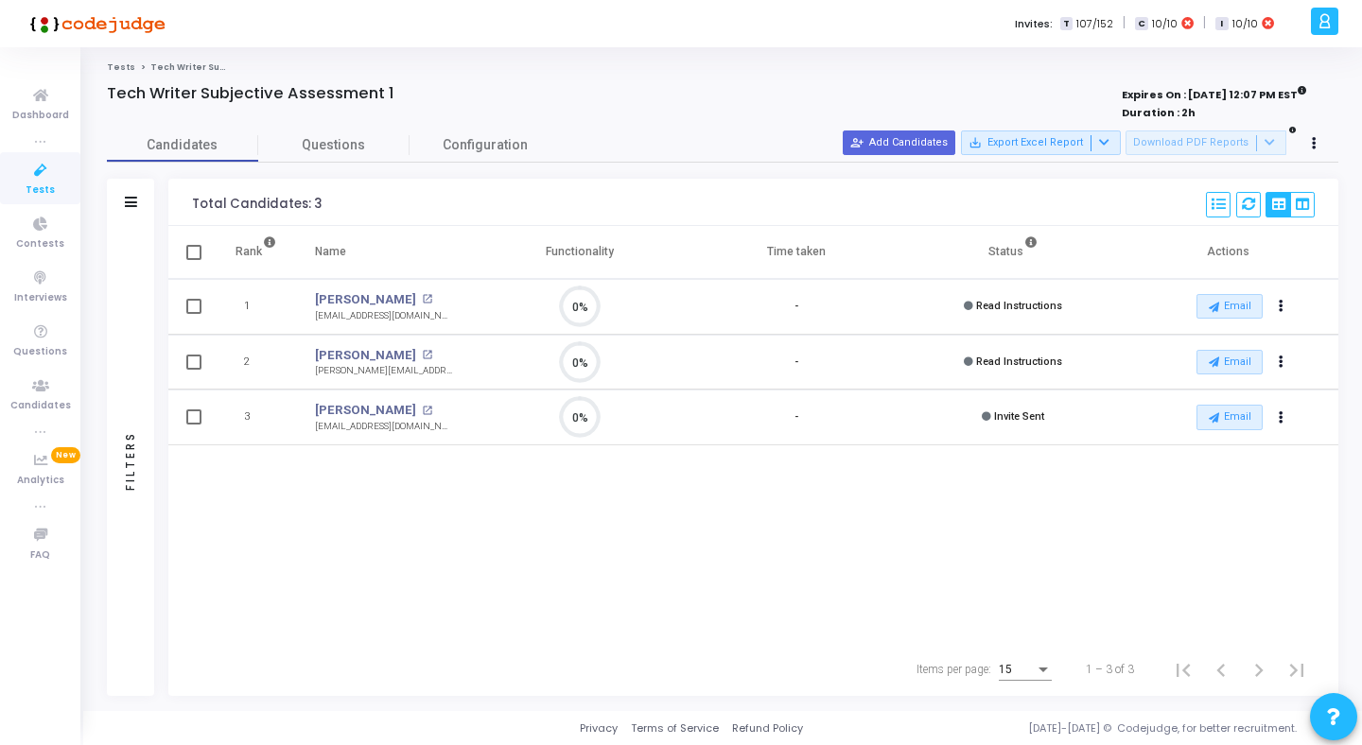
click at [1033, 242] on icon at bounding box center [1030, 242] width 11 height 11
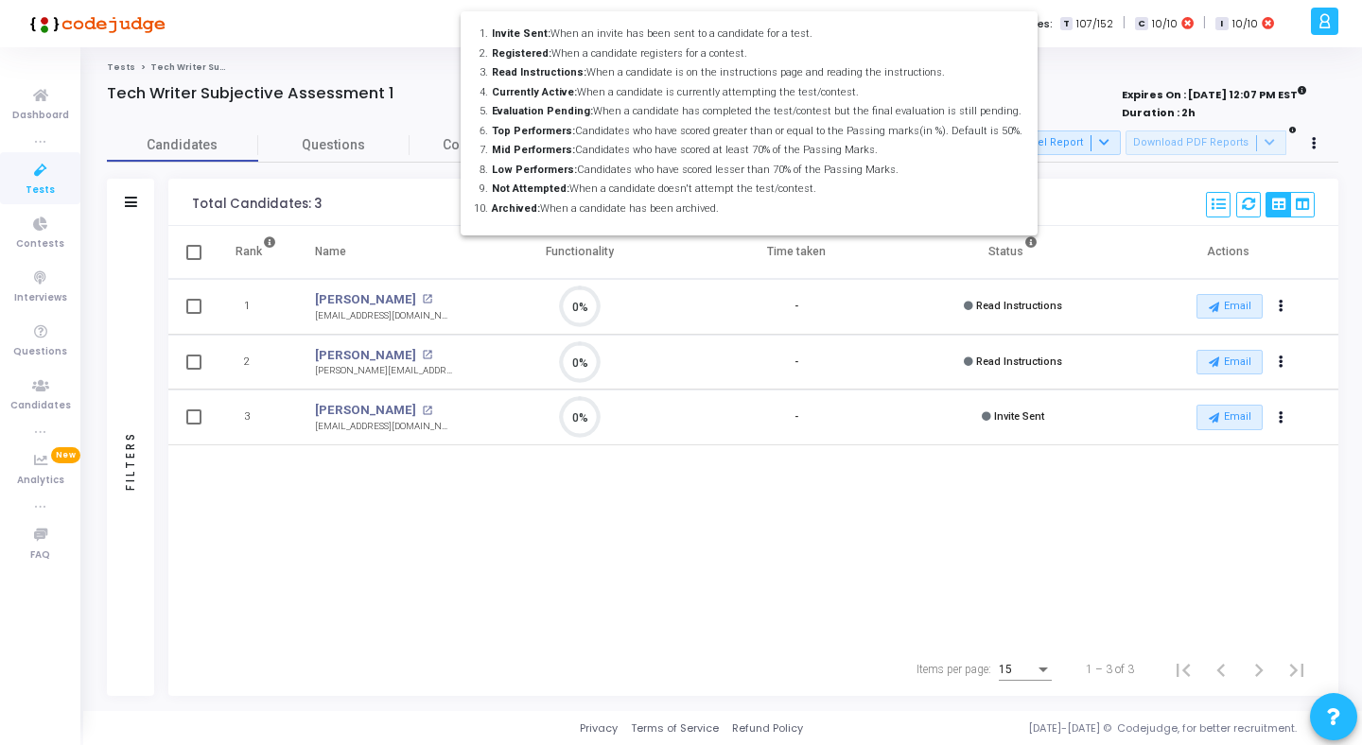
click at [803, 637] on div at bounding box center [681, 372] width 1362 height 745
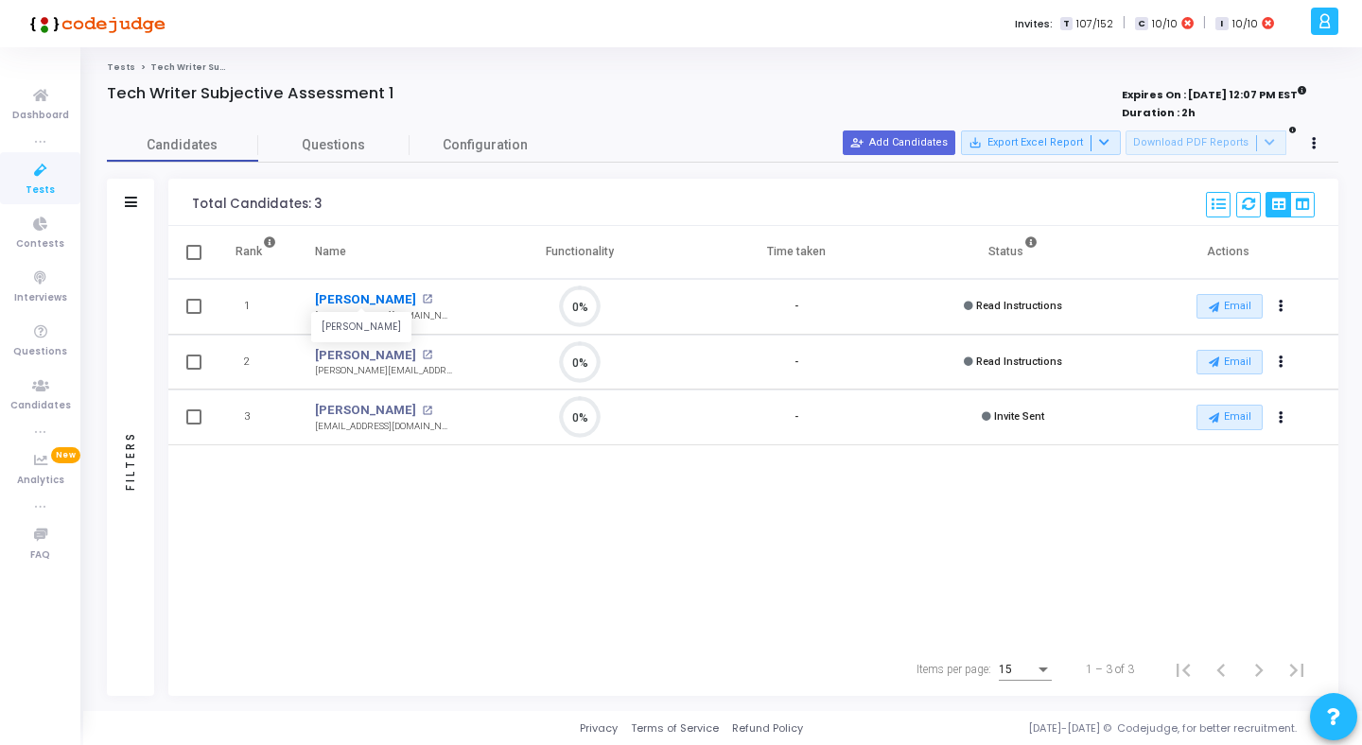
click at [359, 298] on link "[PERSON_NAME]" at bounding box center [365, 299] width 101 height 19
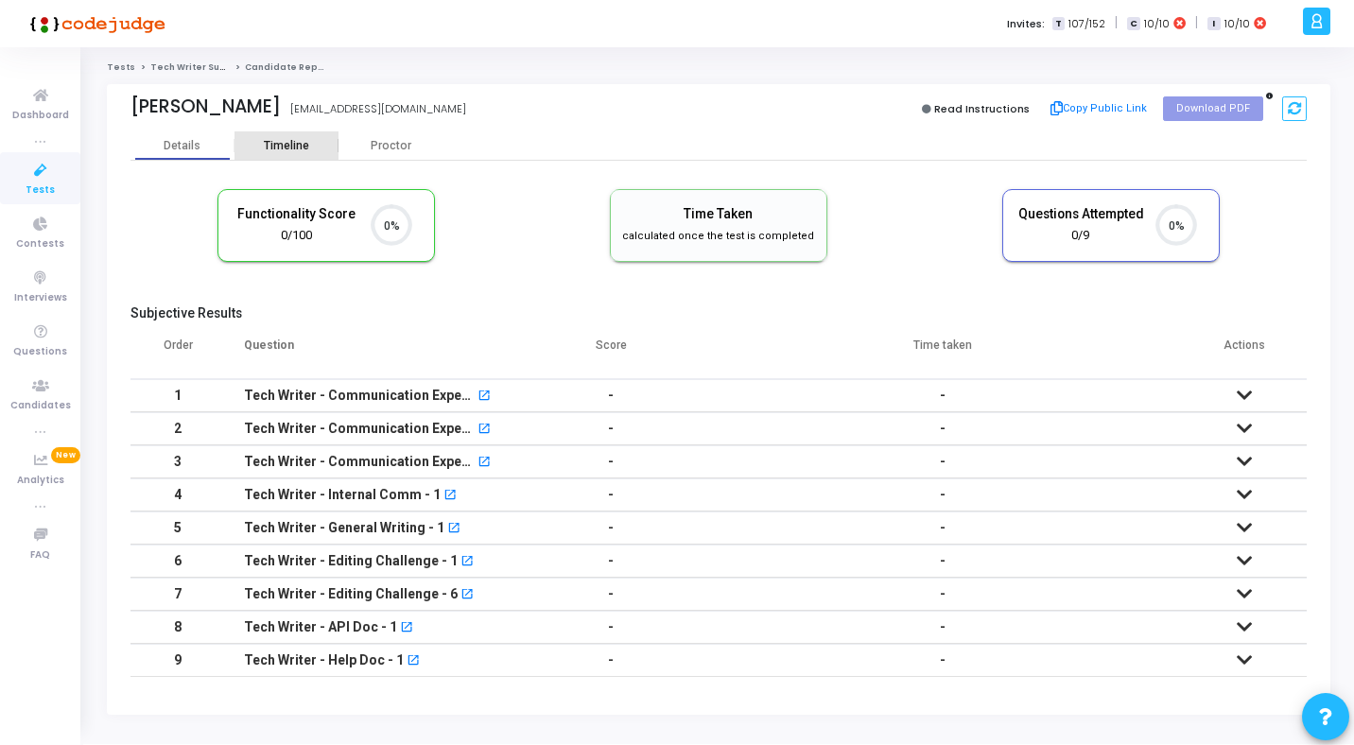
click at [292, 143] on div "Timeline" at bounding box center [286, 146] width 45 height 14
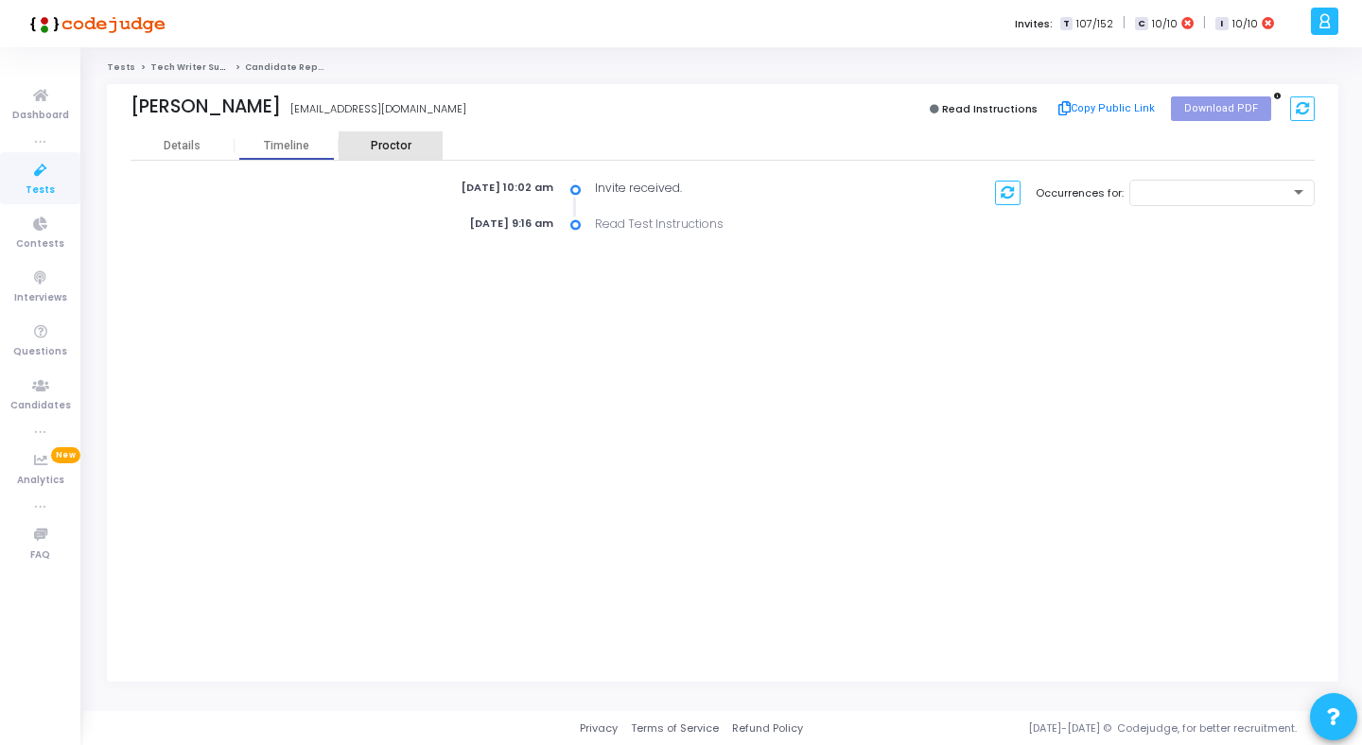
click at [379, 144] on div "Proctor" at bounding box center [391, 146] width 104 height 14
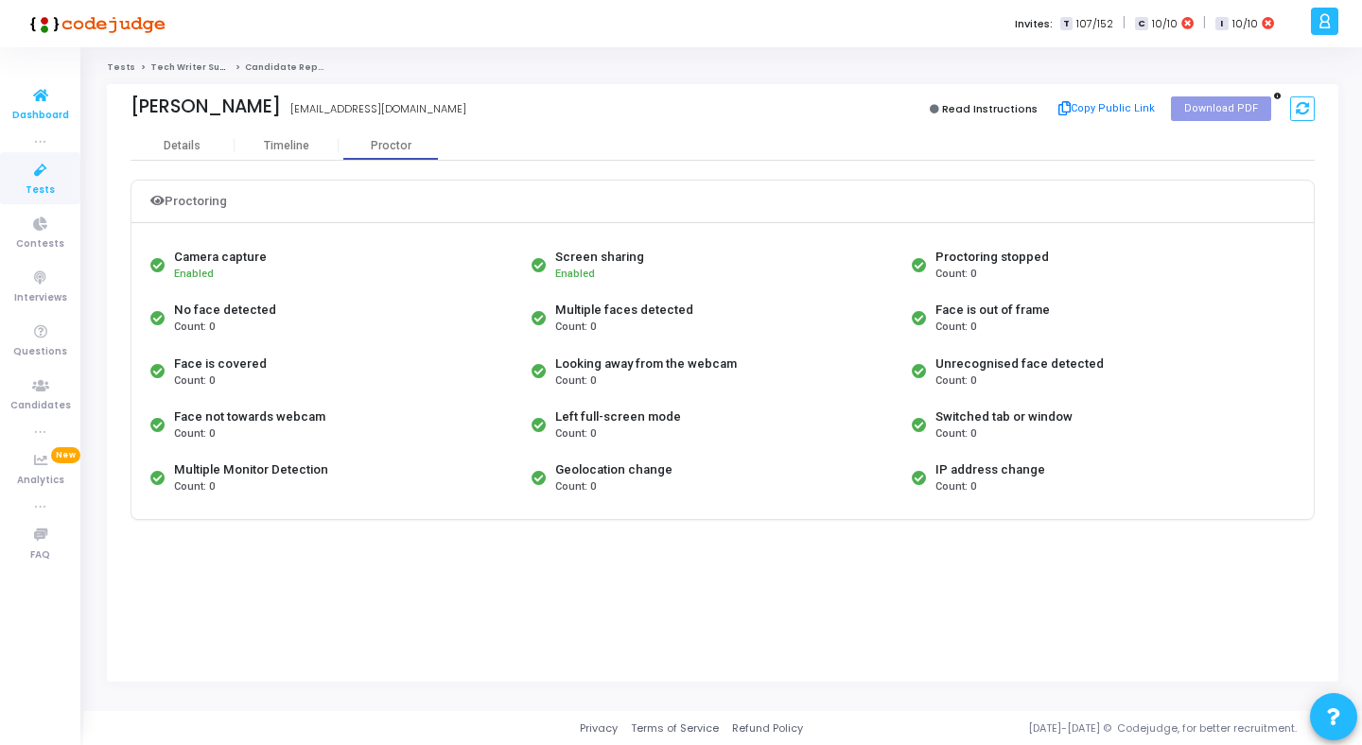
click at [33, 93] on icon at bounding box center [41, 96] width 40 height 24
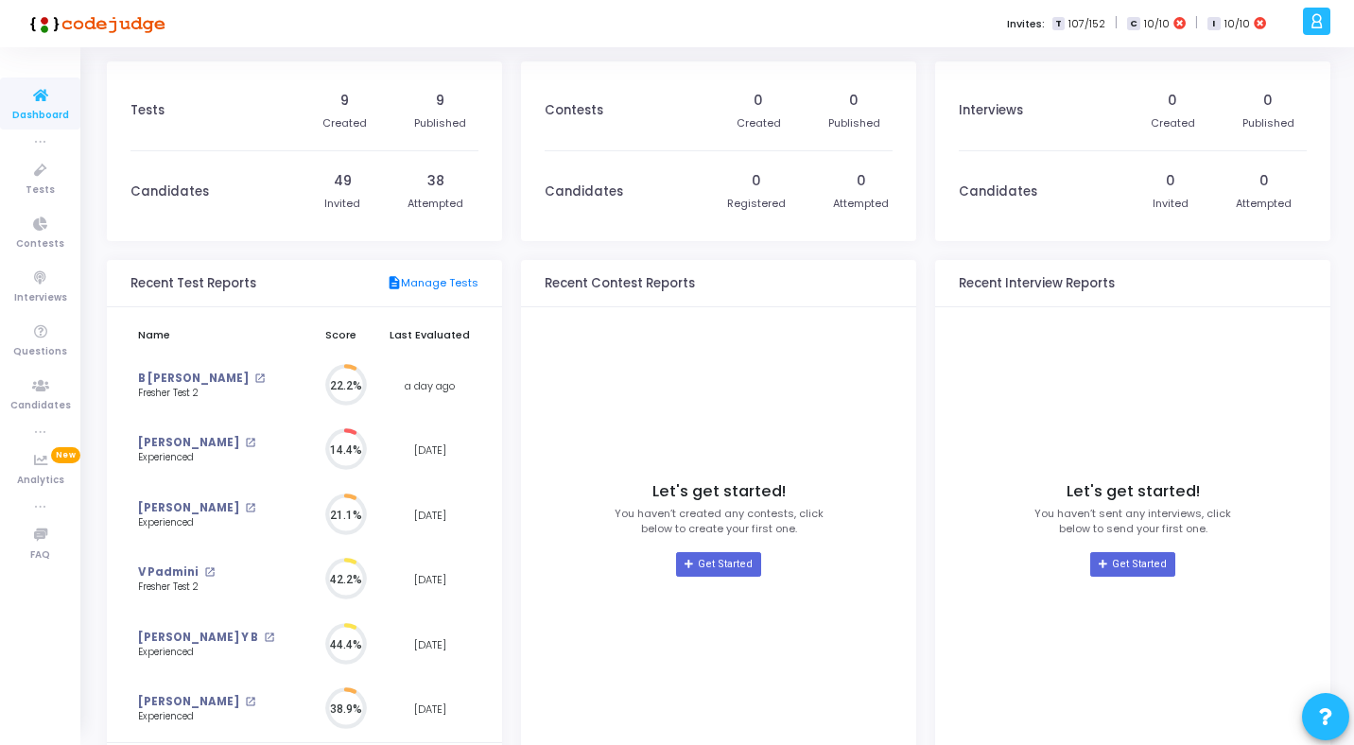
scroll to position [42, 20]
click at [1320, 26] on icon at bounding box center [1317, 21] width 14 height 22
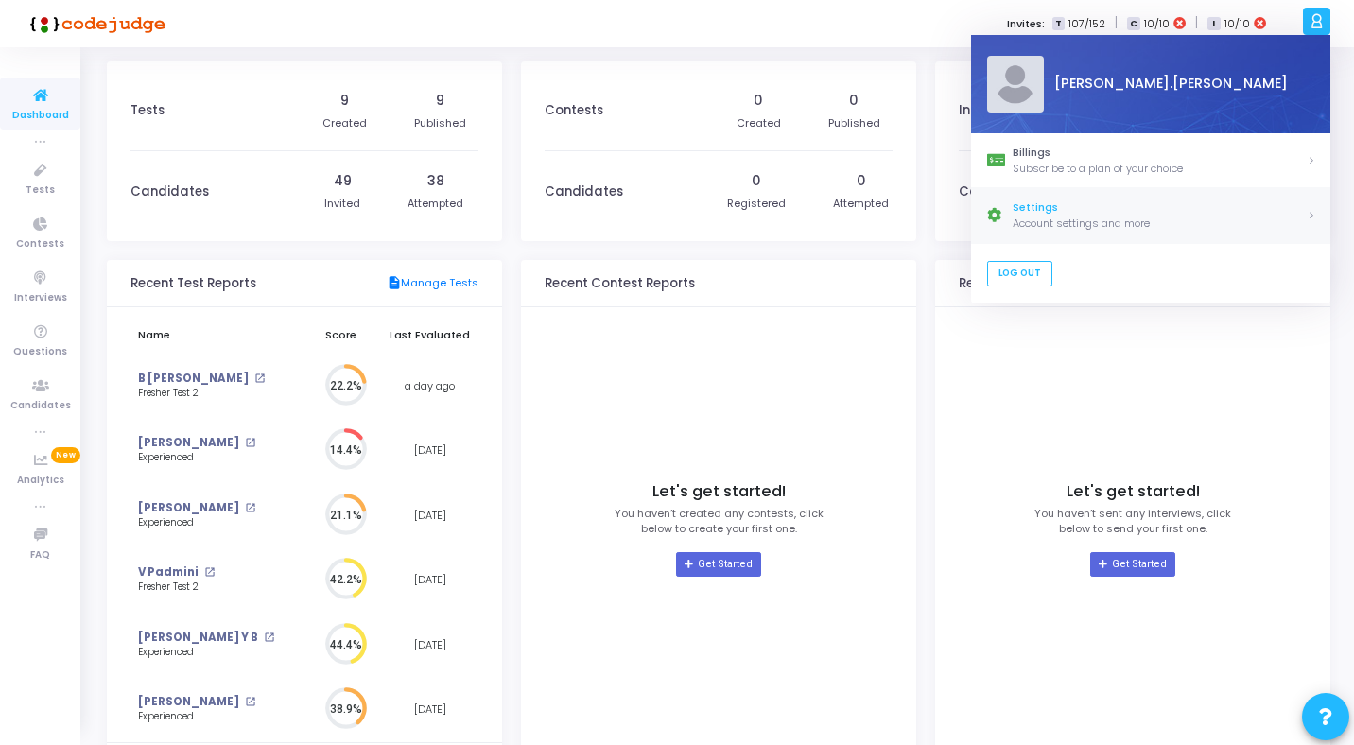
click at [1073, 211] on div "Settings" at bounding box center [1160, 208] width 294 height 16
select select "91"
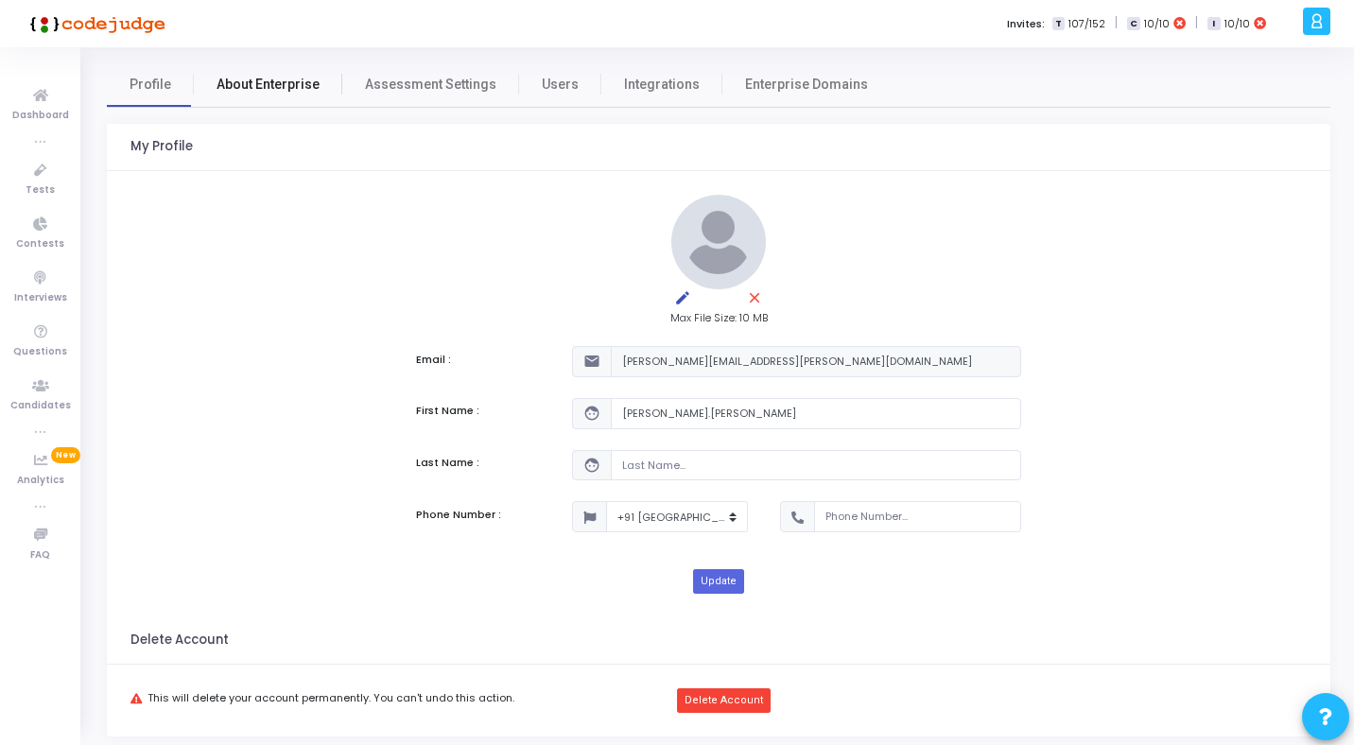
click at [290, 83] on span "About Enterprise" at bounding box center [268, 85] width 103 height 20
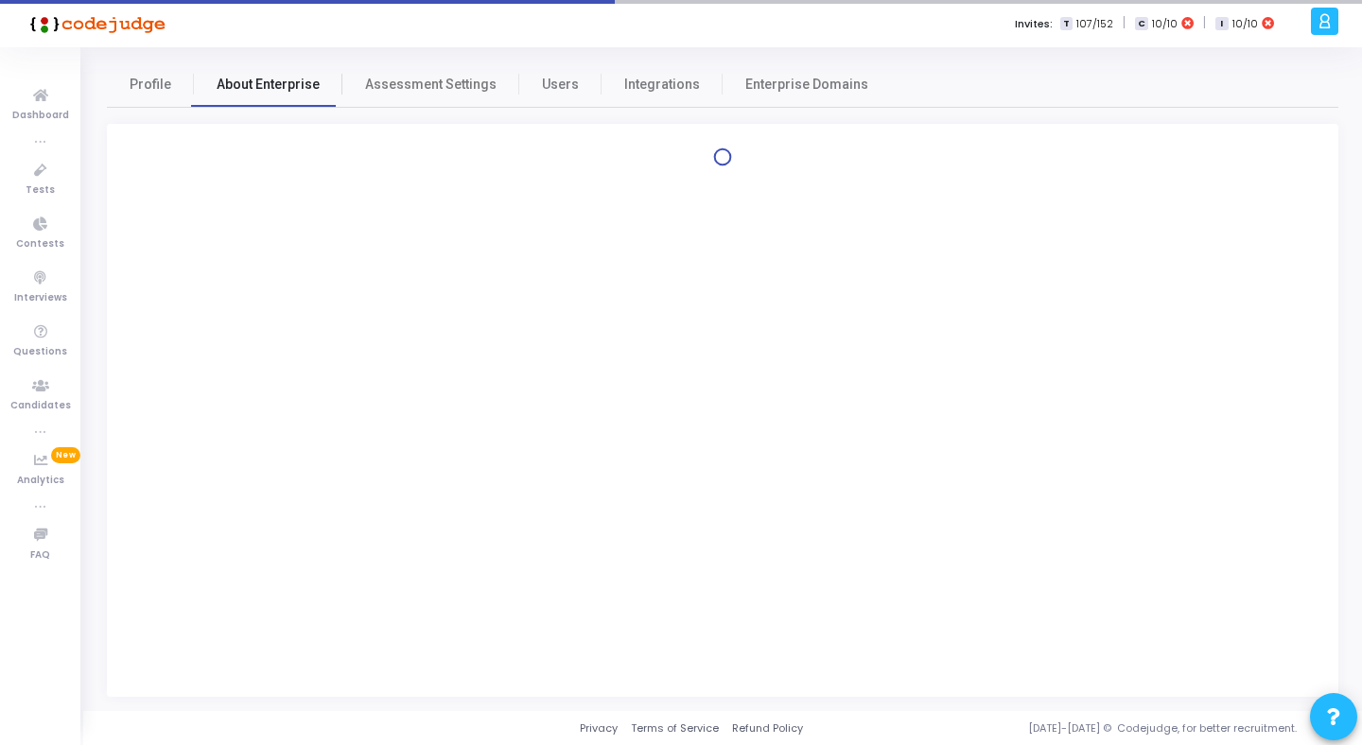
select select
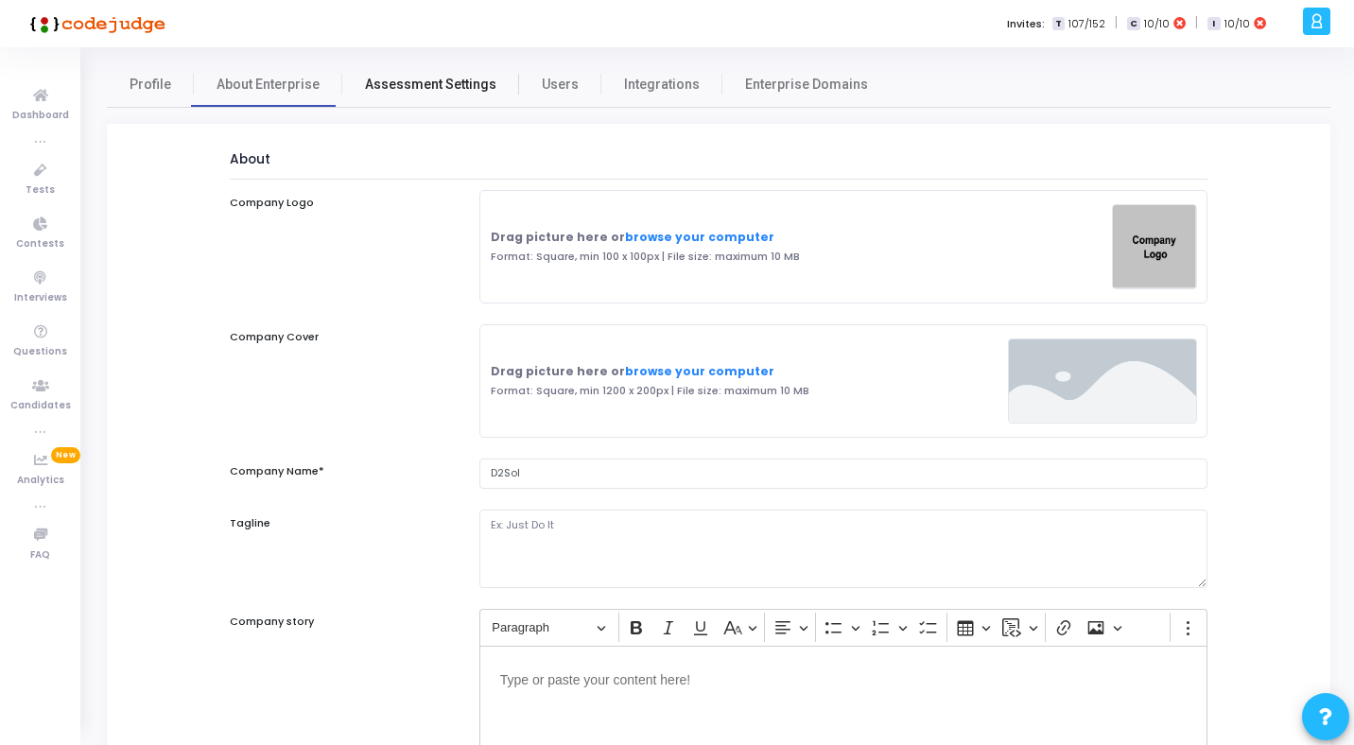
click at [402, 85] on span "Assessment Settings" at bounding box center [430, 85] width 131 height 20
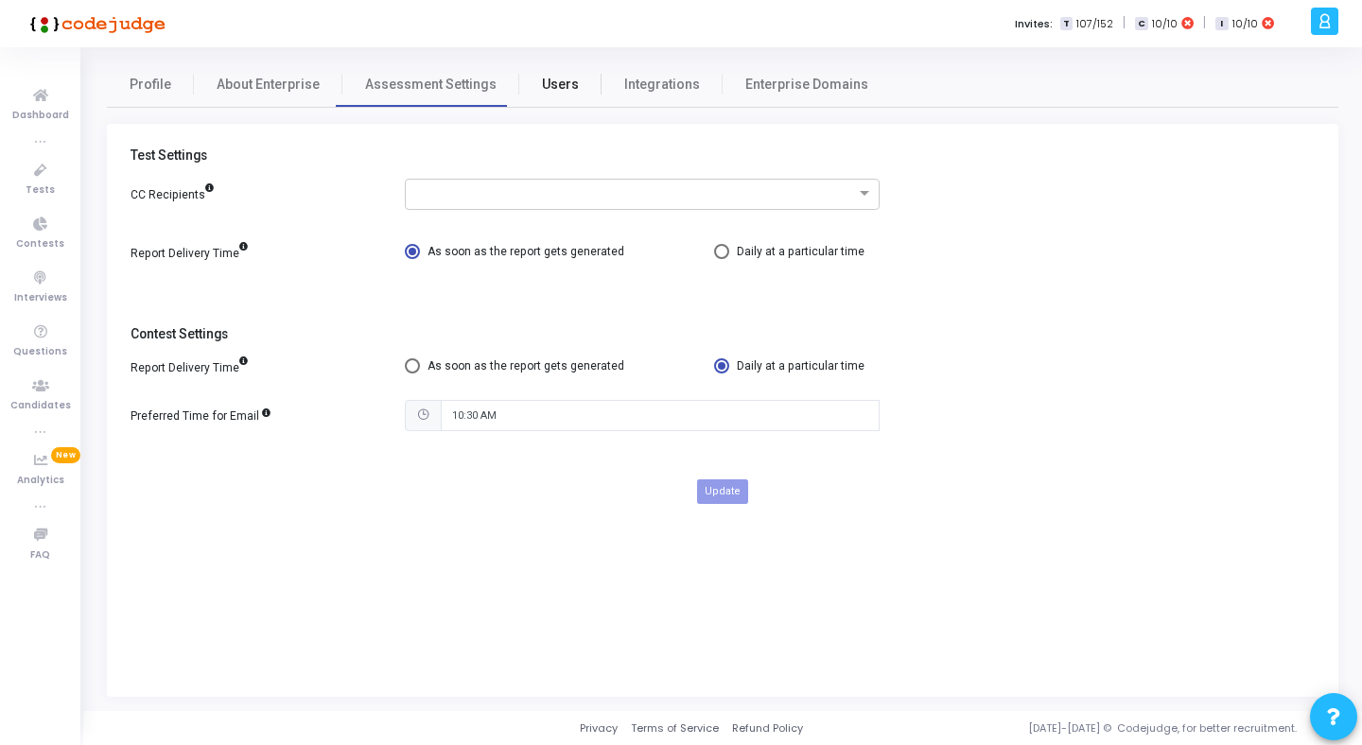
click at [549, 87] on span "Users" at bounding box center [560, 85] width 37 height 20
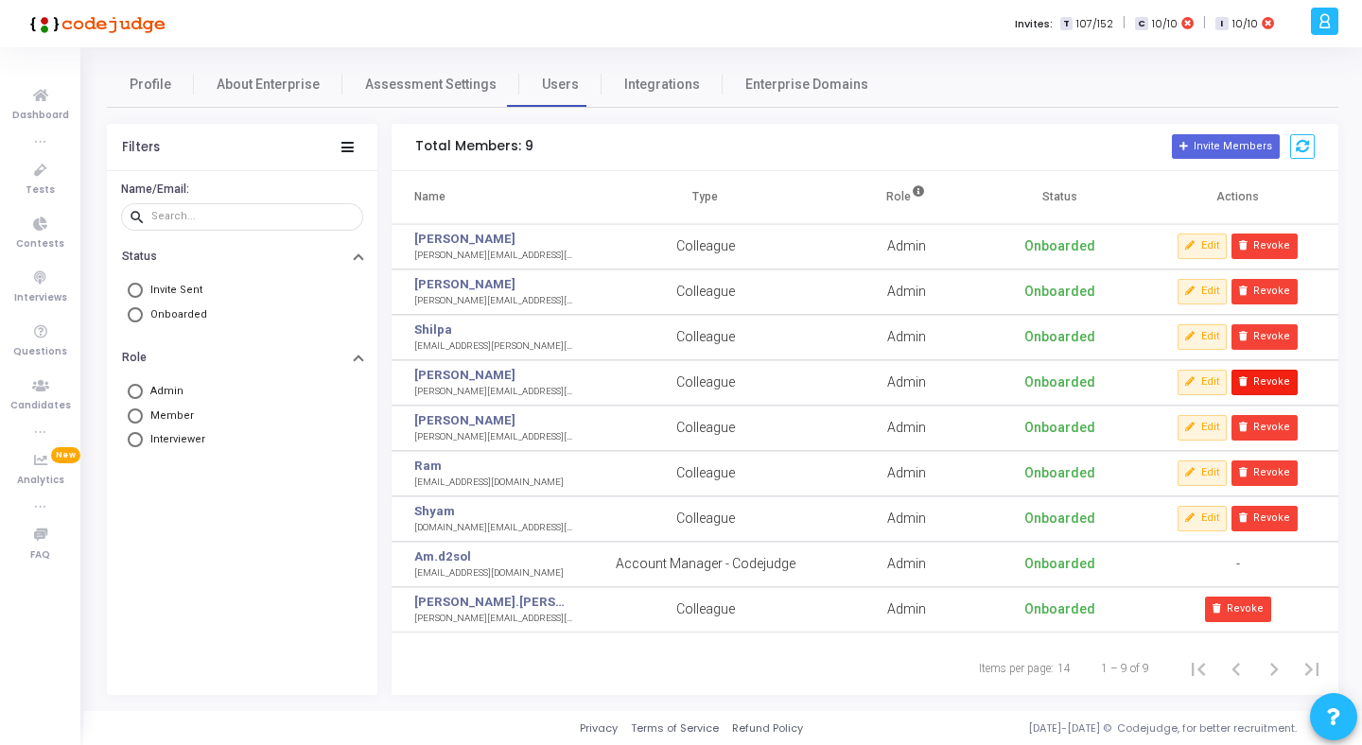
click at [1275, 386] on button "Revoke" at bounding box center [1264, 382] width 66 height 25
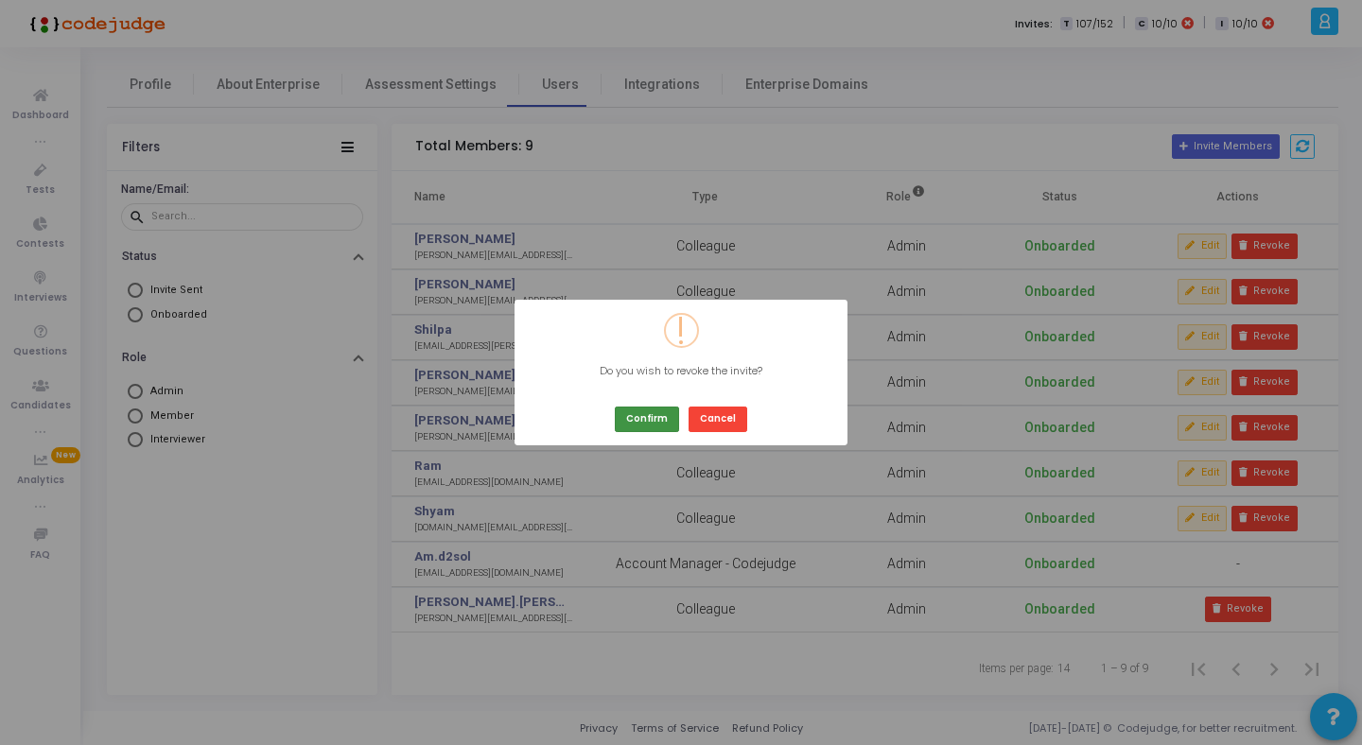
click at [643, 424] on button "Confirm" at bounding box center [647, 420] width 64 height 26
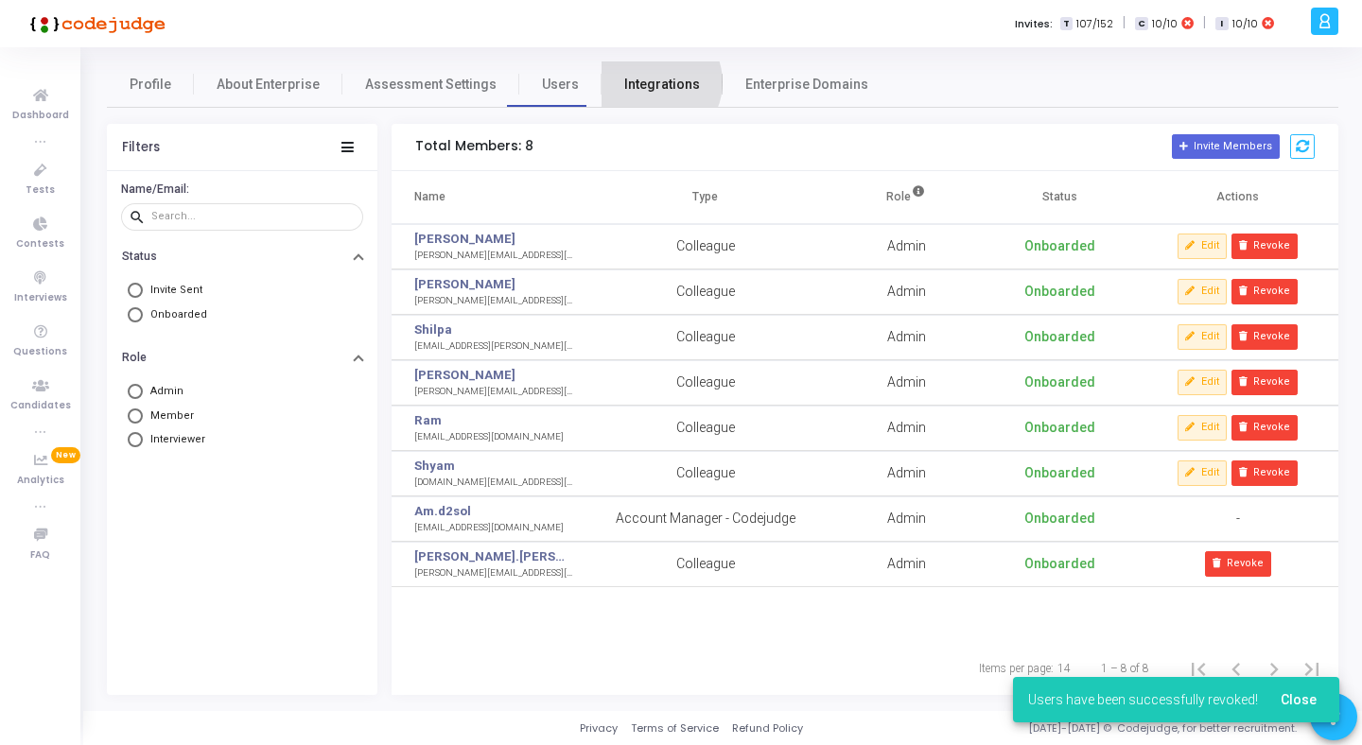
click at [637, 82] on span "Integrations" at bounding box center [662, 85] width 76 height 20
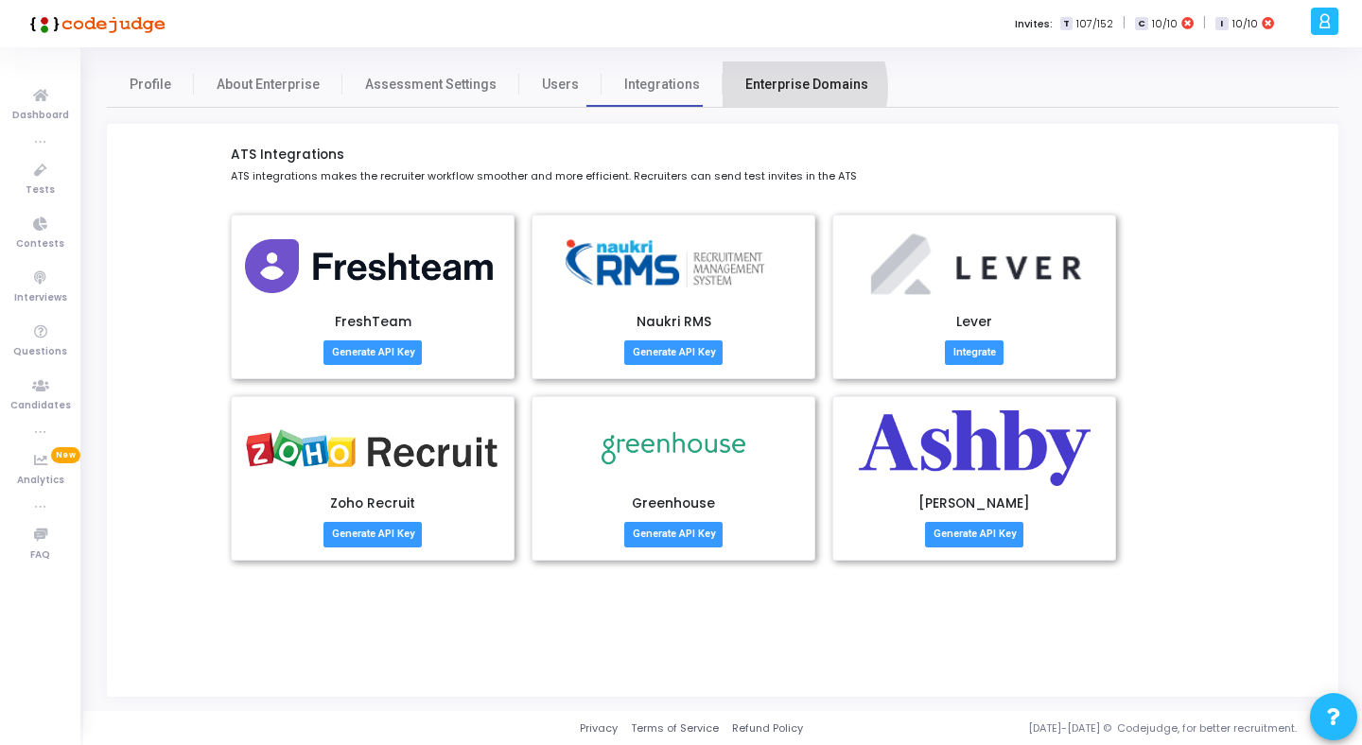
click at [767, 88] on span "Enterprise Domains" at bounding box center [806, 85] width 123 height 20
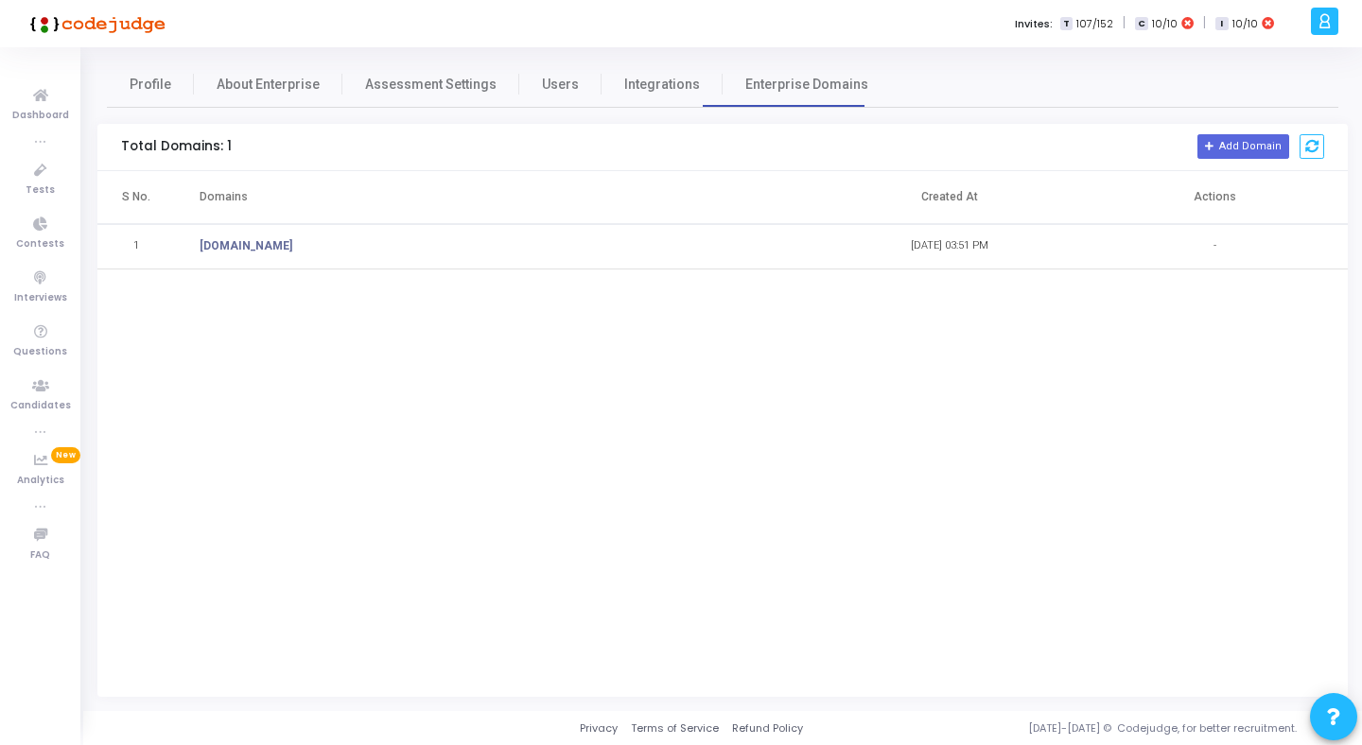
click at [1328, 26] on icon at bounding box center [1324, 21] width 14 height 22
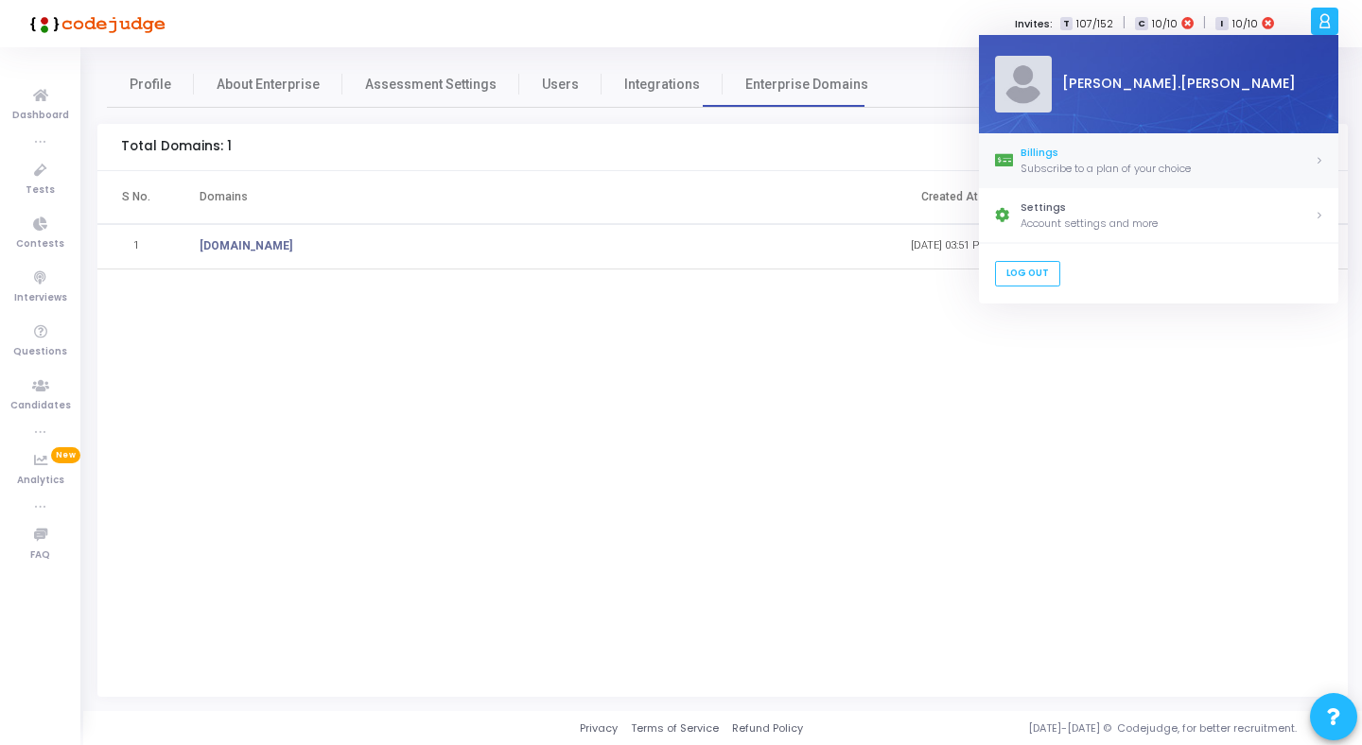
click at [1064, 160] on div "Billings" at bounding box center [1167, 153] width 294 height 16
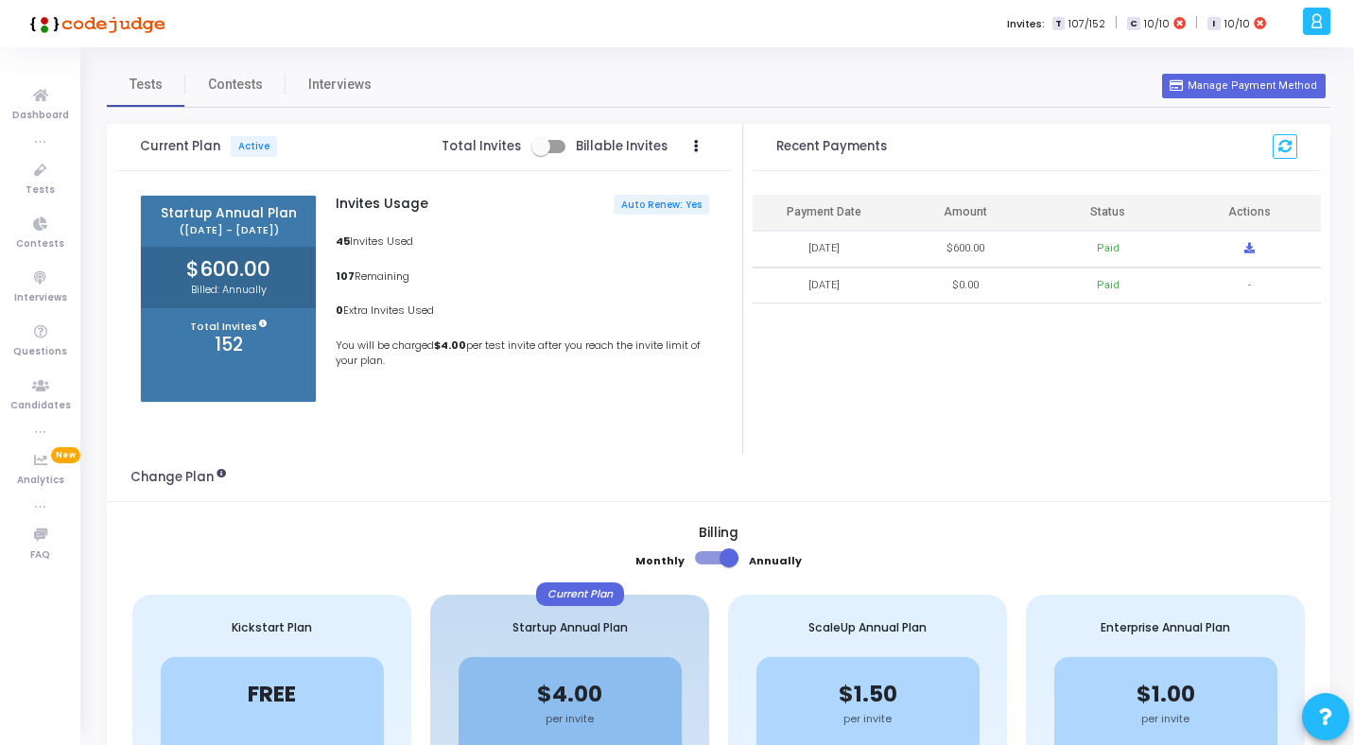
drag, startPoint x: 793, startPoint y: 247, endPoint x: 1135, endPoint y: 256, distance: 341.5
click at [1135, 256] on tr "19 May 2025 $600.00 Paid" at bounding box center [1037, 249] width 568 height 37
click at [967, 415] on div "Payment Date Amount Status Actions 19 May 2025 $600.00 Paid 19 Apr 2025 $0.00 P…" at bounding box center [1037, 313] width 568 height 236
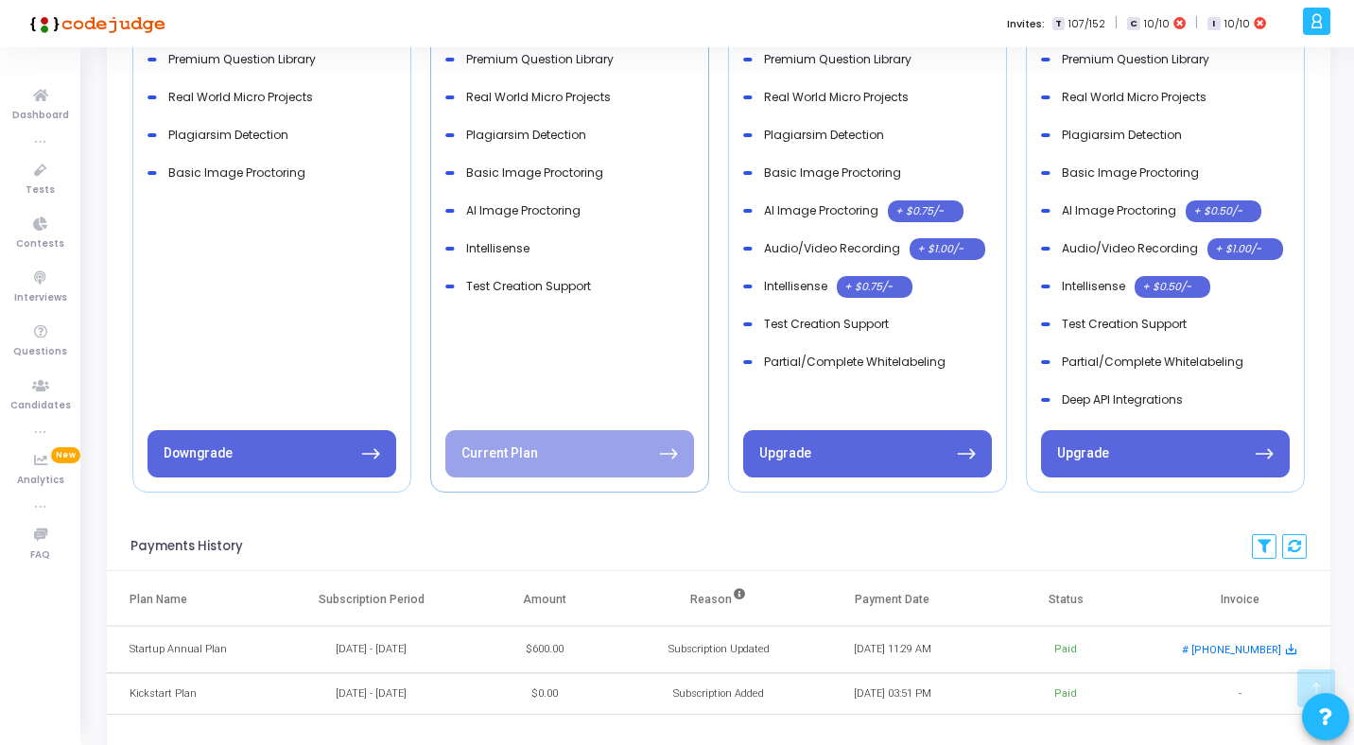
scroll to position [957, 0]
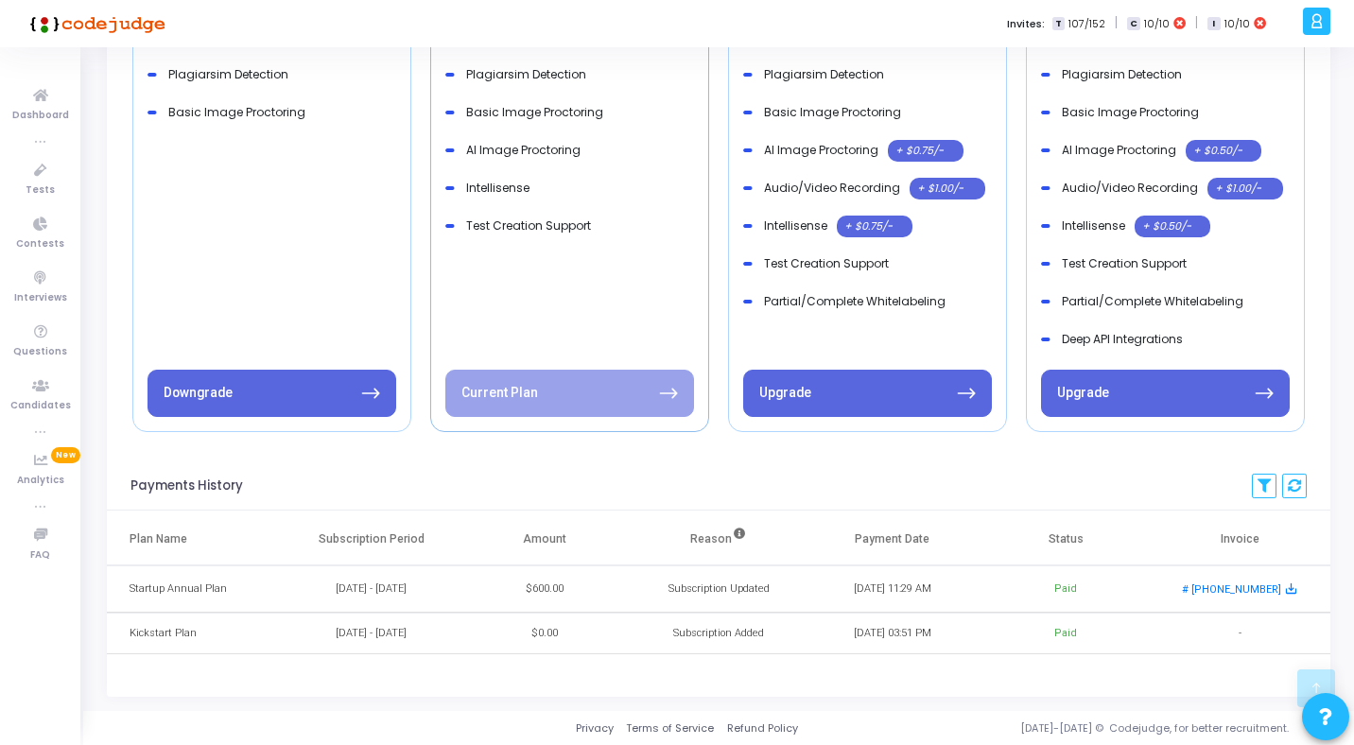
click at [1334, 723] on button at bounding box center [1325, 716] width 47 height 47
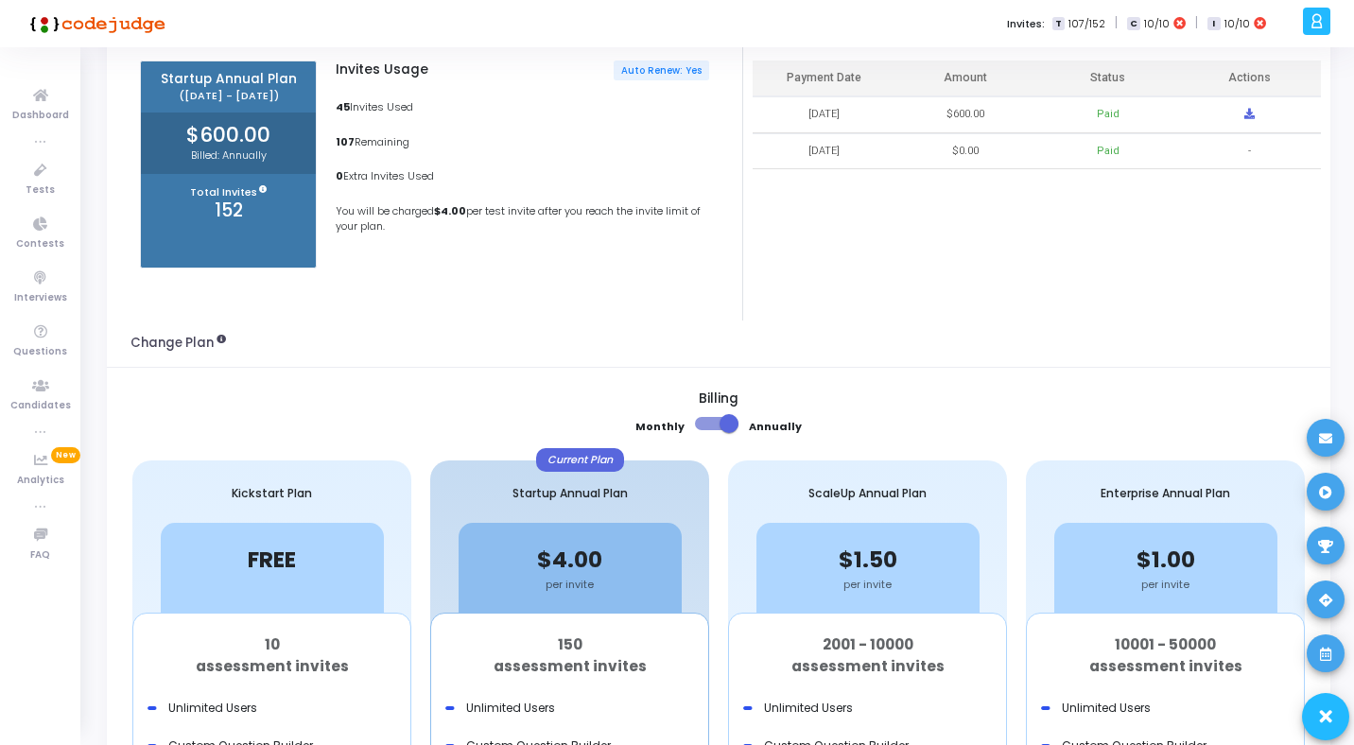
scroll to position [102, 0]
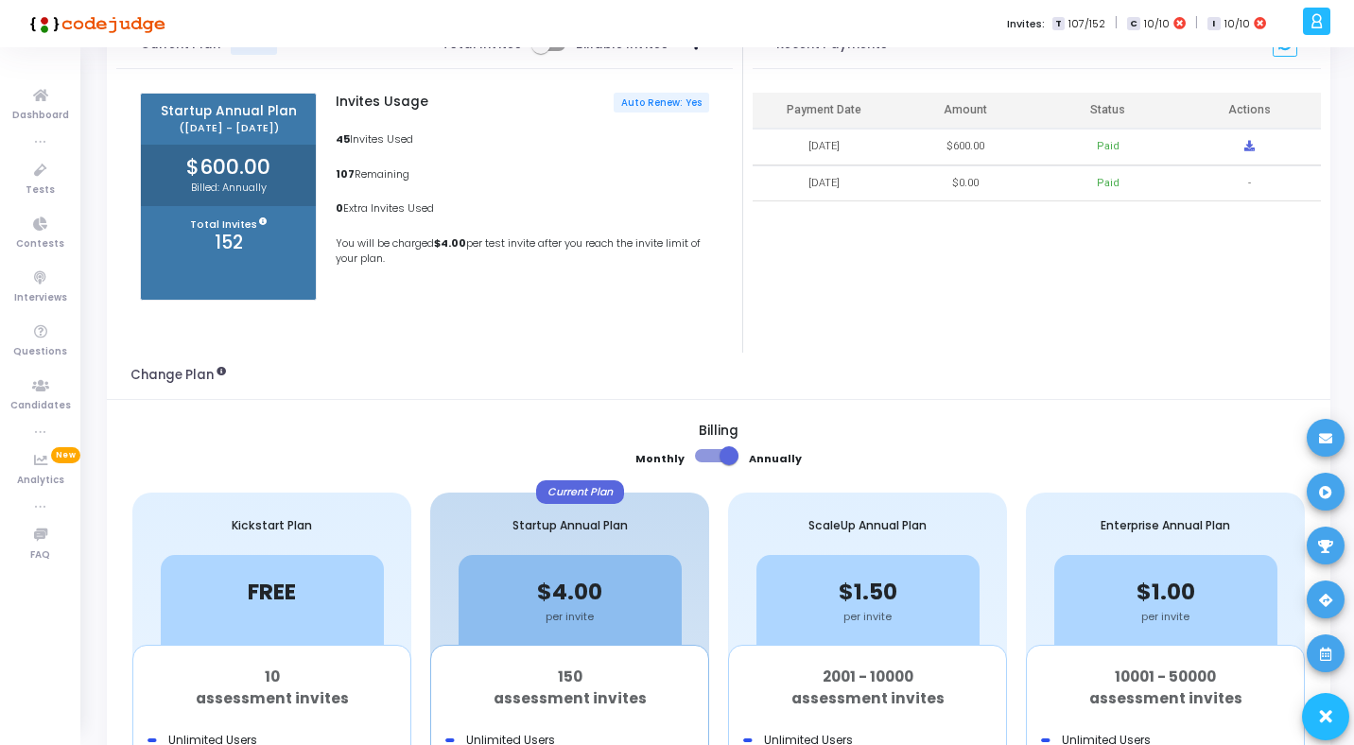
click at [690, 334] on div at bounding box center [677, 372] width 1354 height 745
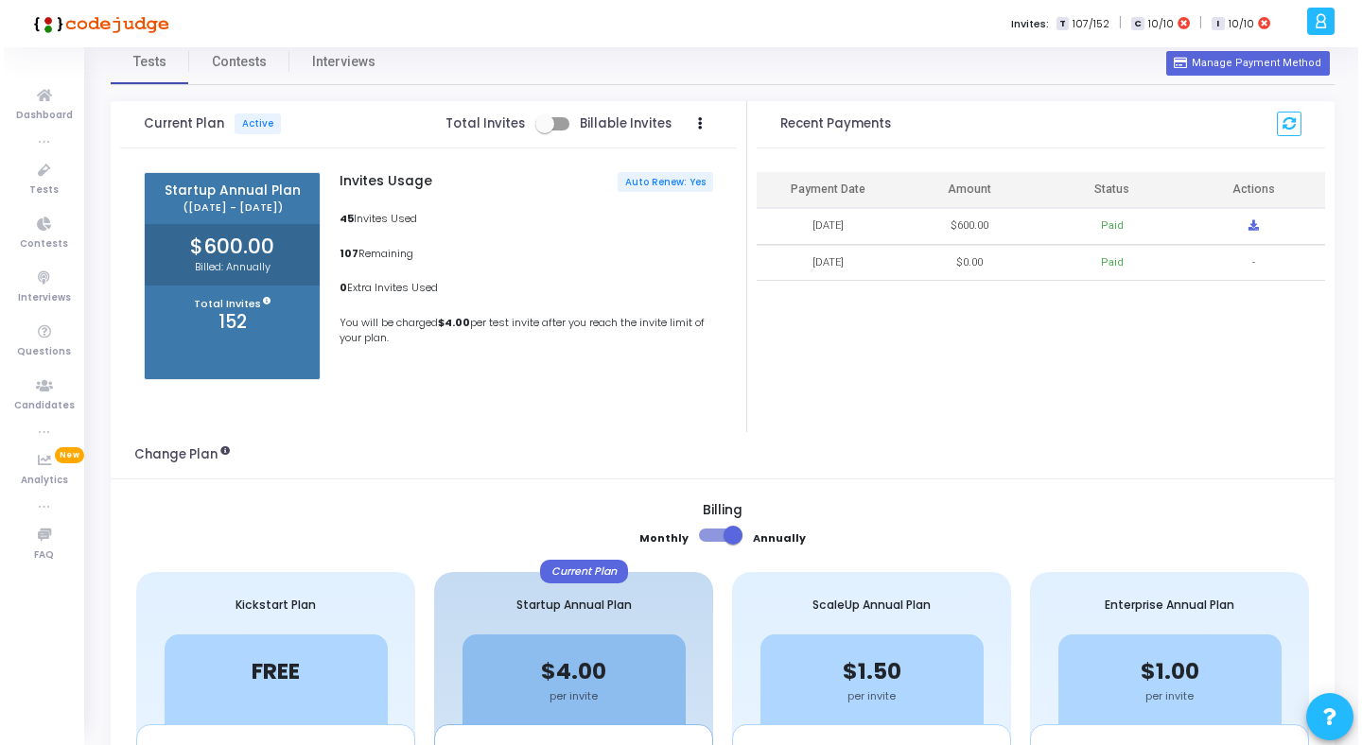
scroll to position [0, 0]
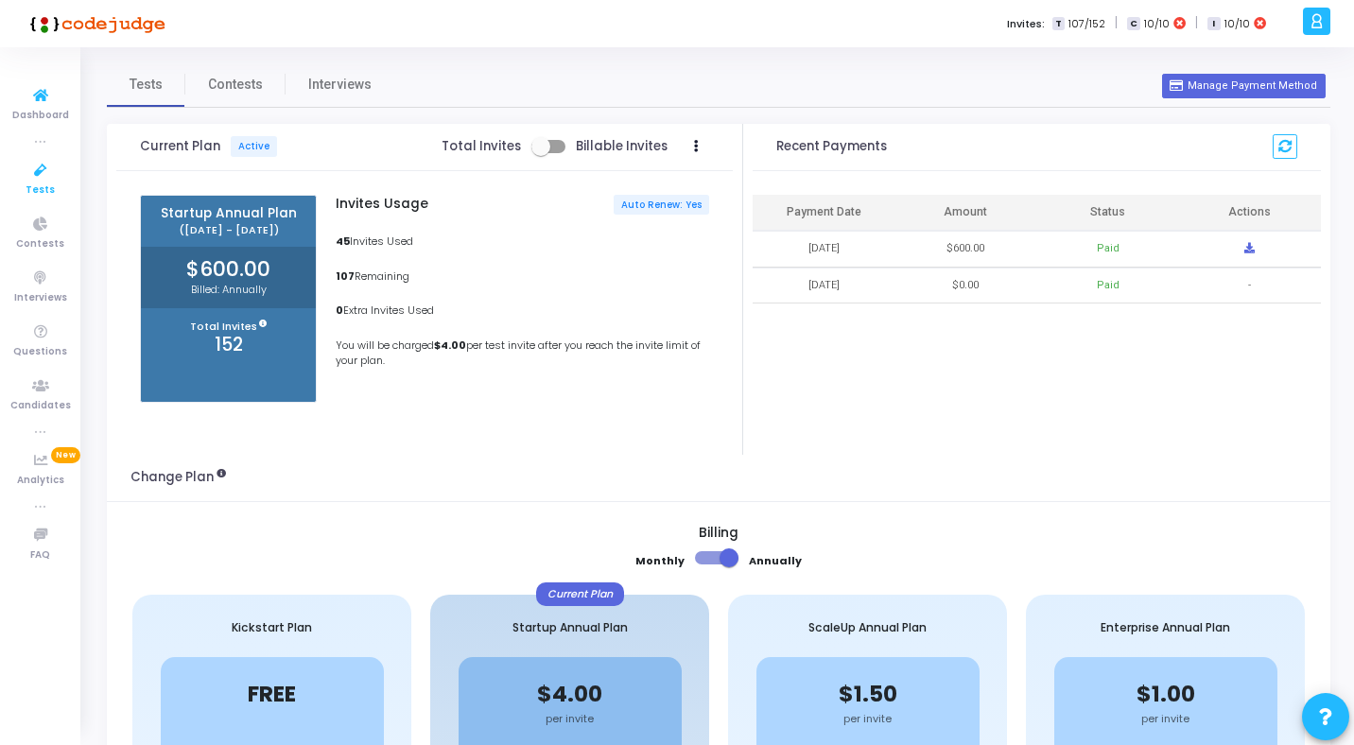
click at [45, 187] on span "Tests" at bounding box center [40, 190] width 29 height 16
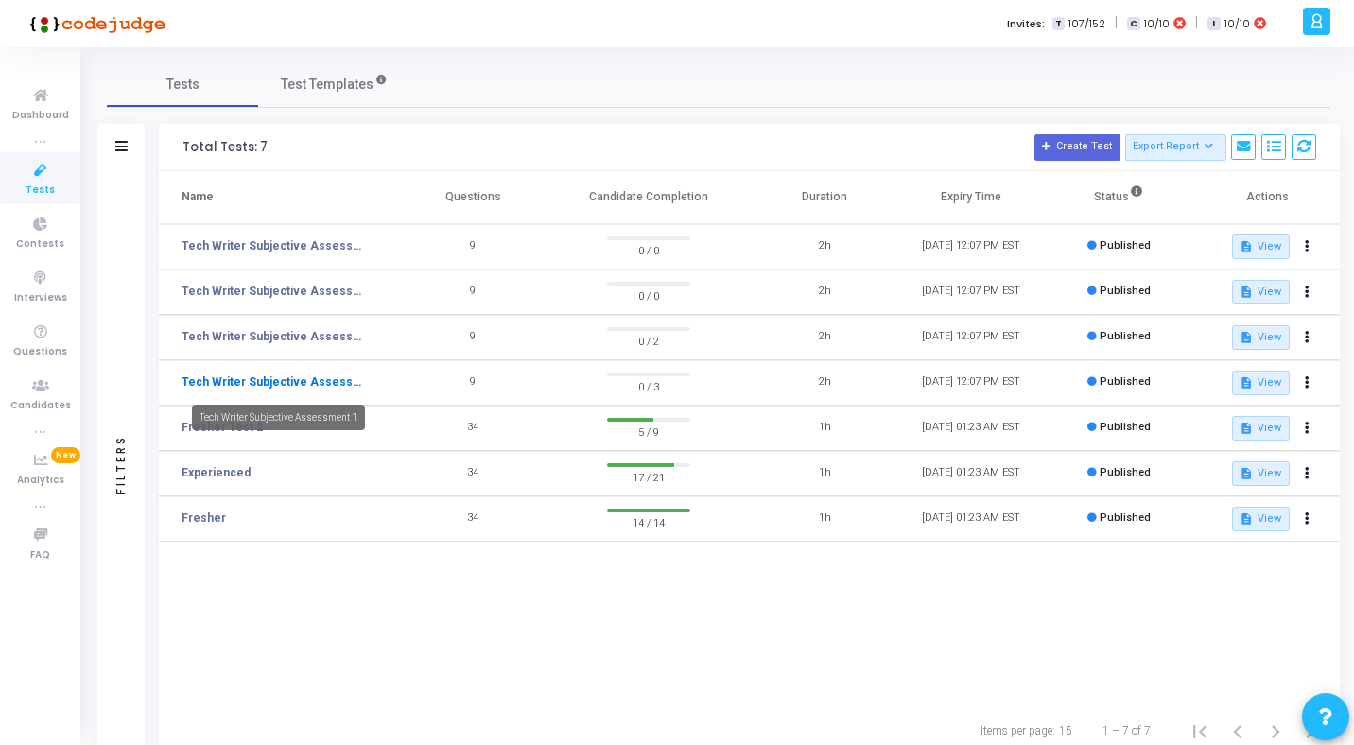
click at [300, 384] on link "Tech Writer Subjective Assessment 1" at bounding box center [276, 381] width 189 height 17
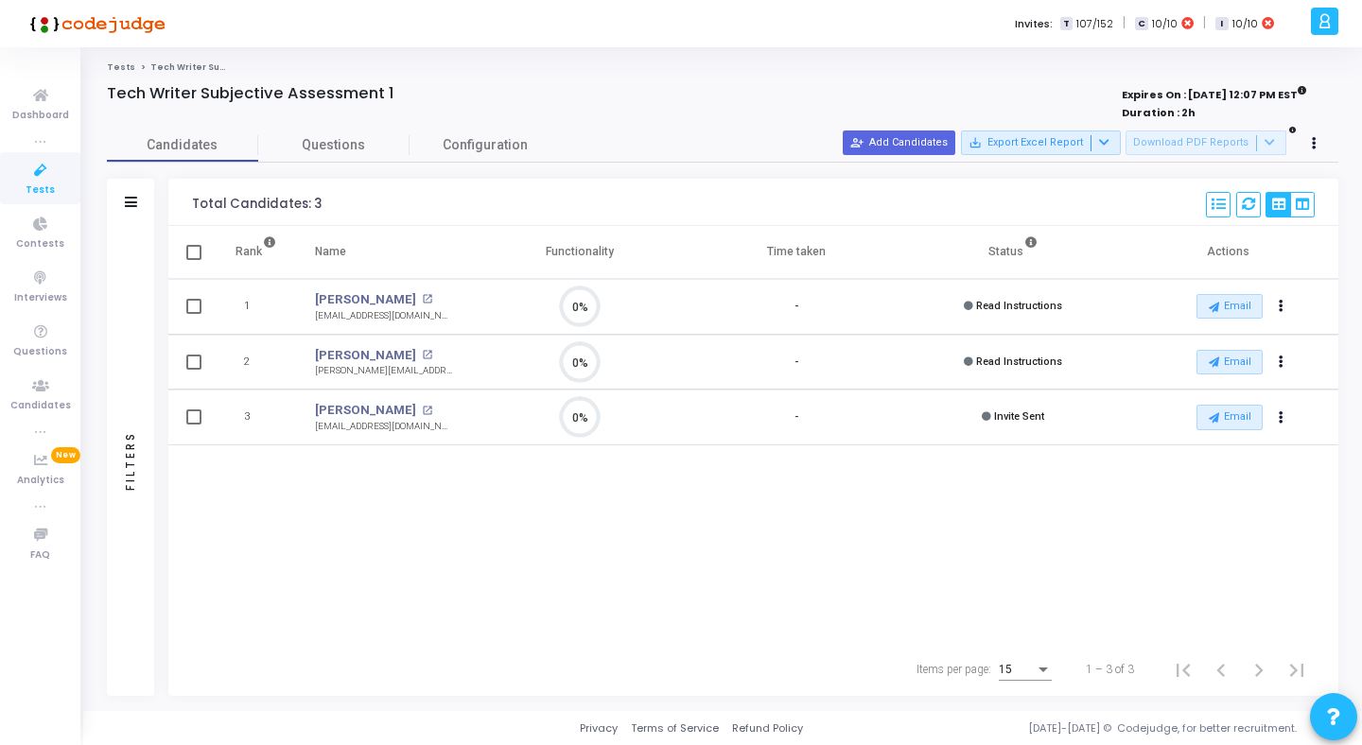
scroll to position [40, 48]
click at [1288, 306] on button "Actions" at bounding box center [1281, 307] width 26 height 26
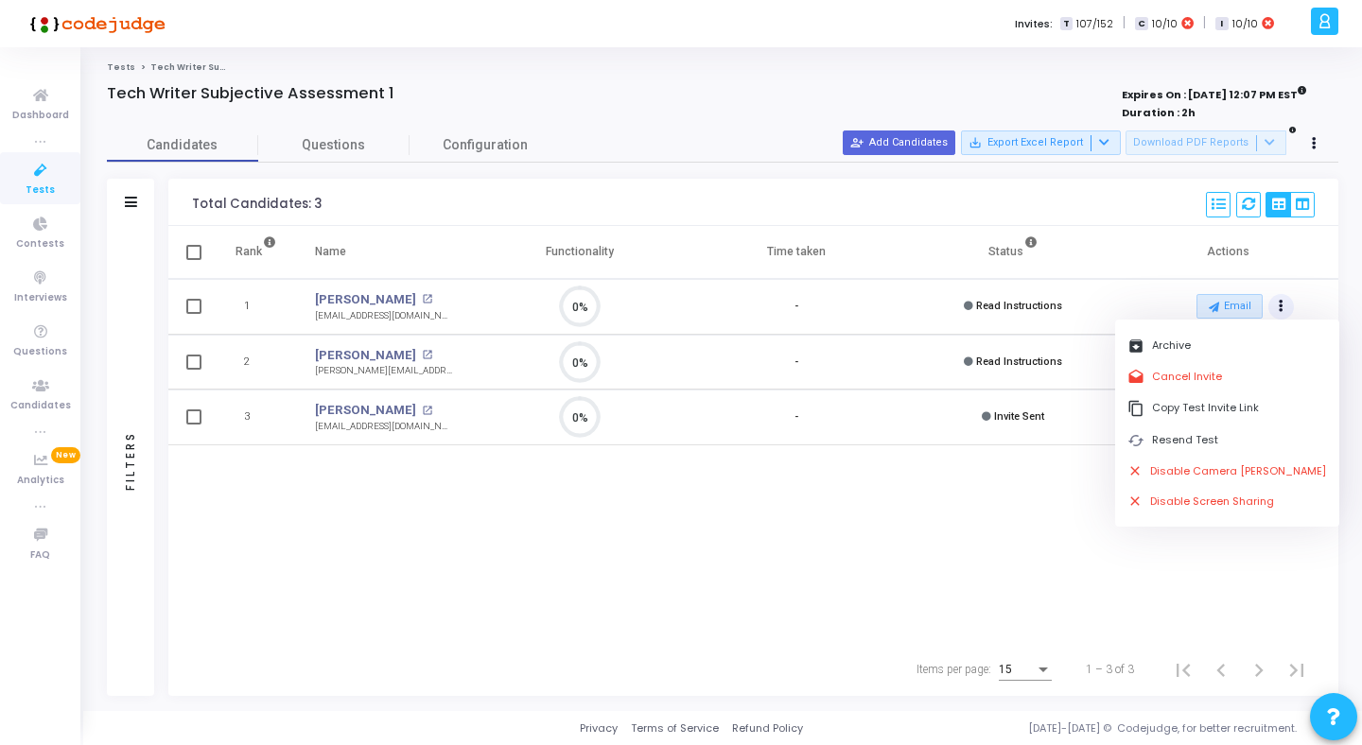
click at [739, 560] on div "Rank Name Functionality Time taken Status Actions 1 Ayush Kumar open_in_new ayu…" at bounding box center [753, 434] width 1170 height 417
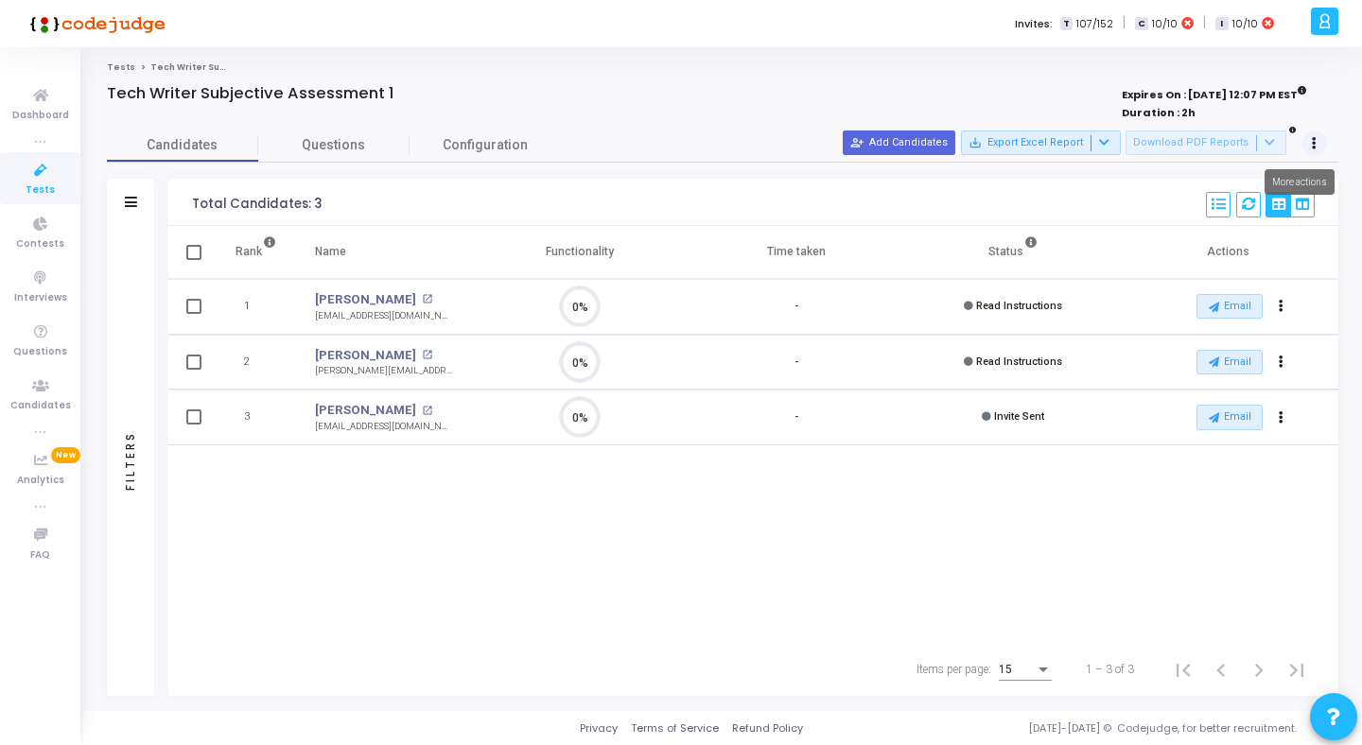
click at [1315, 142] on icon at bounding box center [1313, 143] width 5 height 9
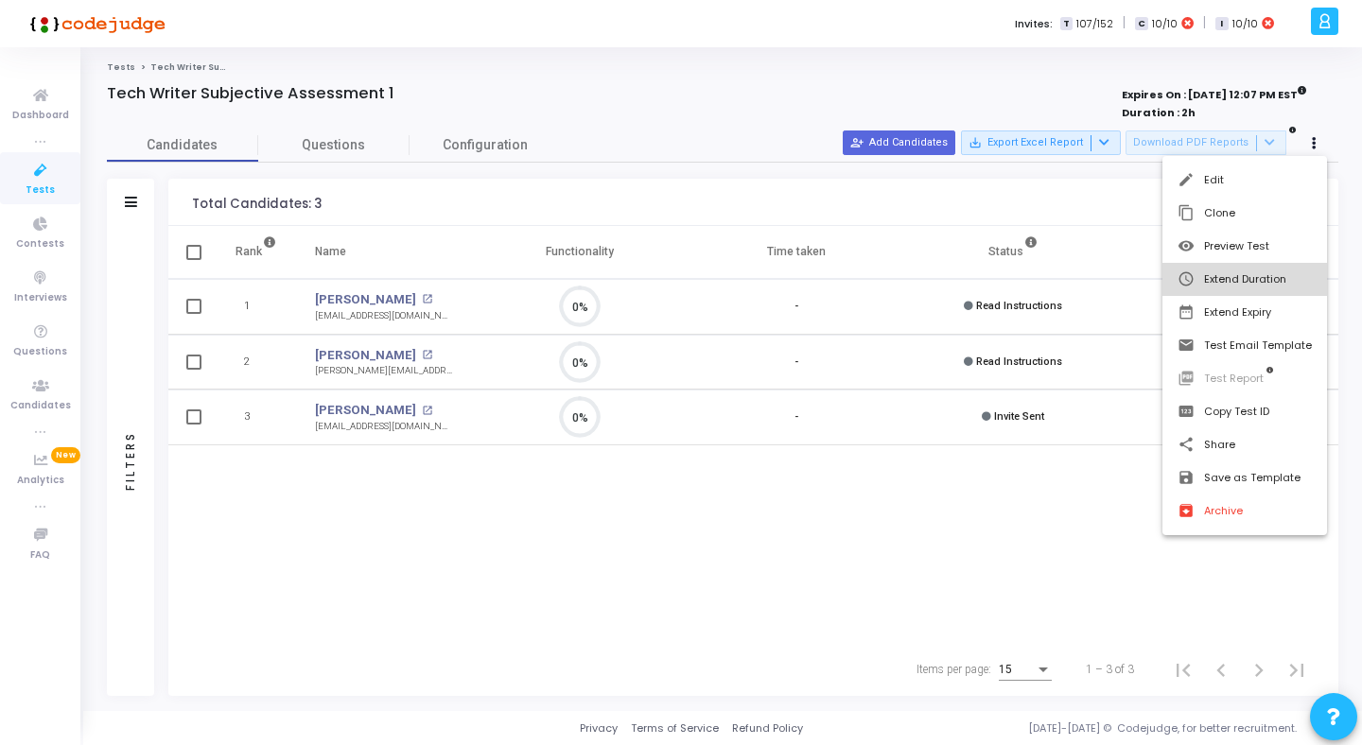
click at [1251, 279] on button "schedule Extend Duration" at bounding box center [1244, 279] width 165 height 33
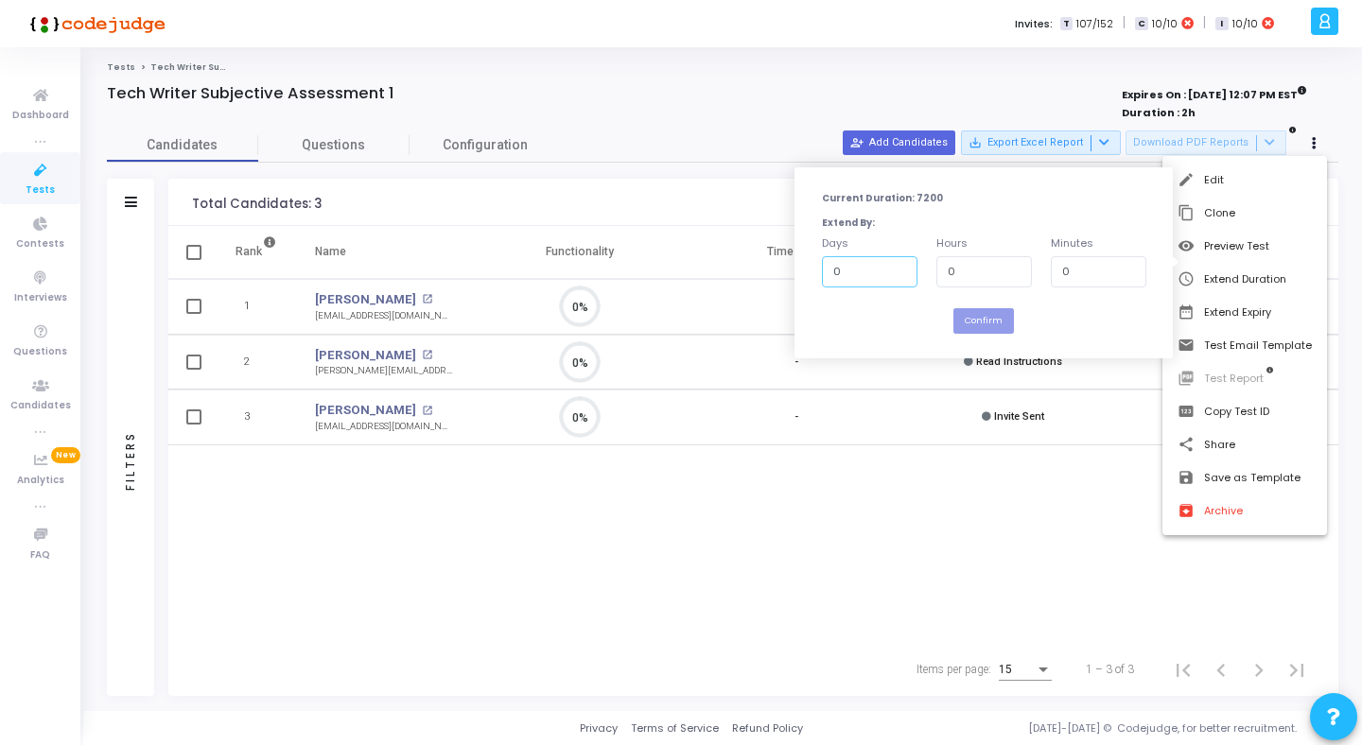
click at [871, 272] on input "0" at bounding box center [870, 271] width 96 height 31
type input "7"
click at [989, 321] on button "Confirm" at bounding box center [983, 321] width 61 height 26
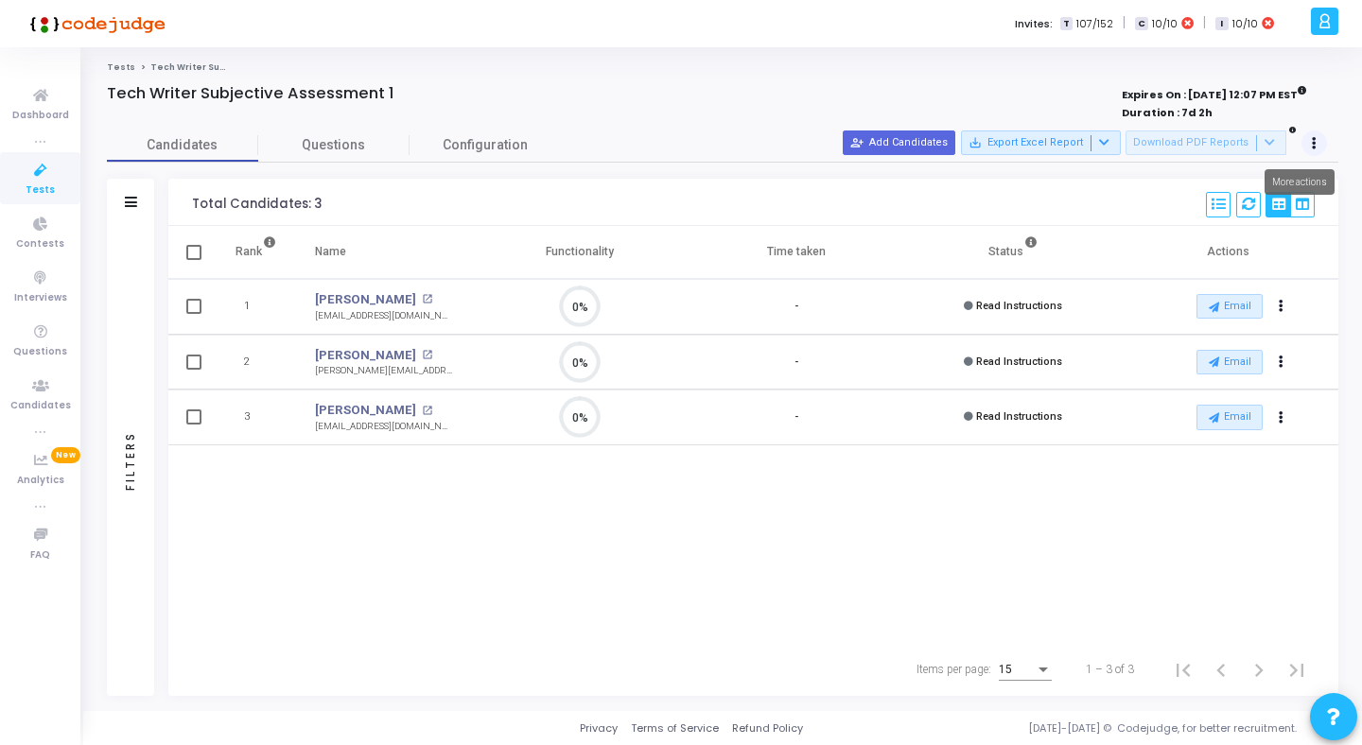
click at [1320, 140] on button at bounding box center [1314, 143] width 26 height 26
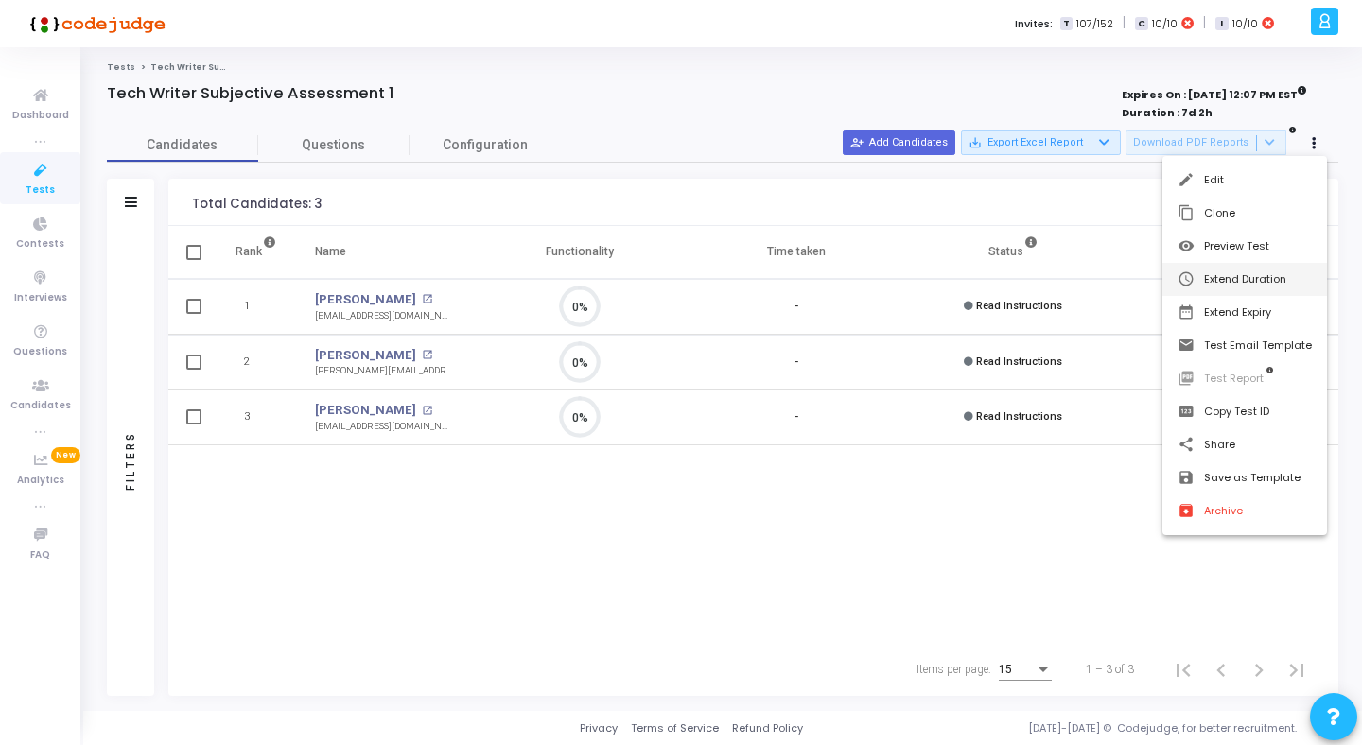
click at [1235, 278] on button "schedule Extend Duration" at bounding box center [1244, 279] width 165 height 33
click at [795, 82] on div at bounding box center [681, 372] width 1362 height 745
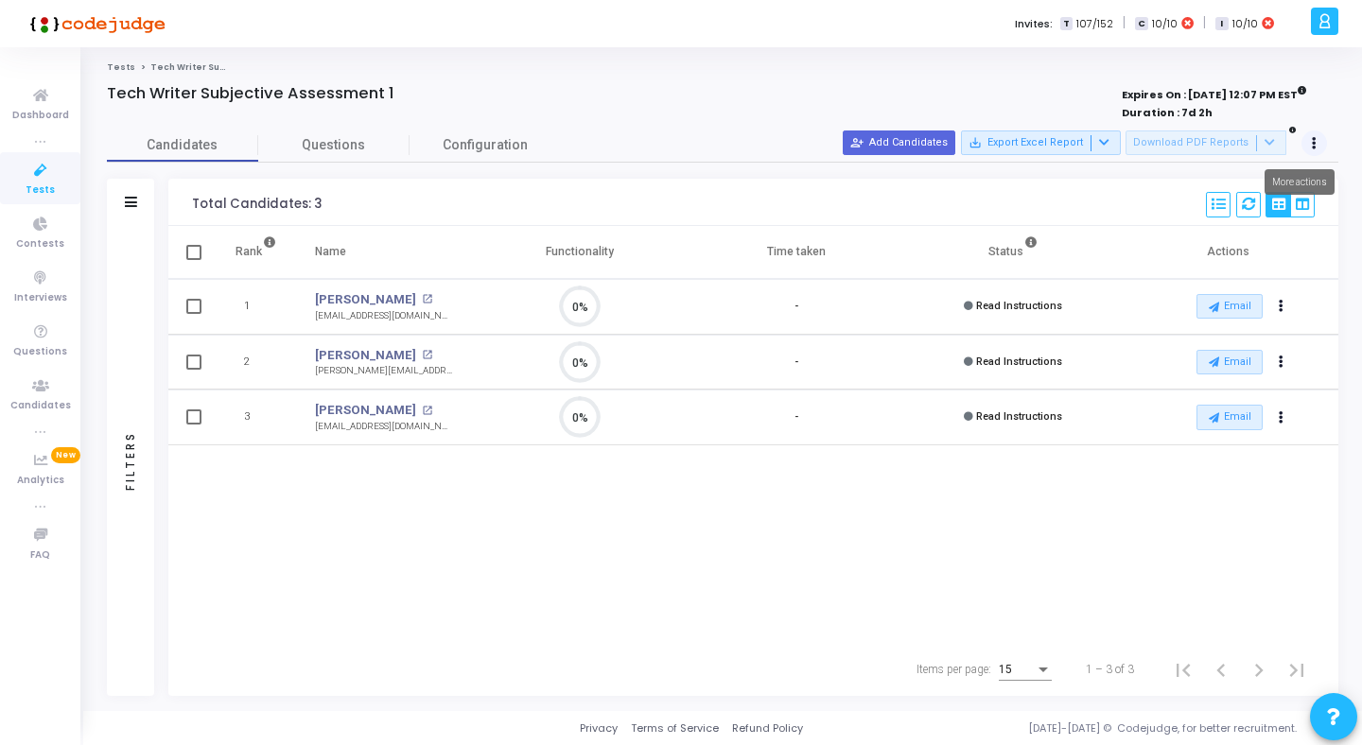
click at [1309, 140] on button at bounding box center [1314, 143] width 26 height 26
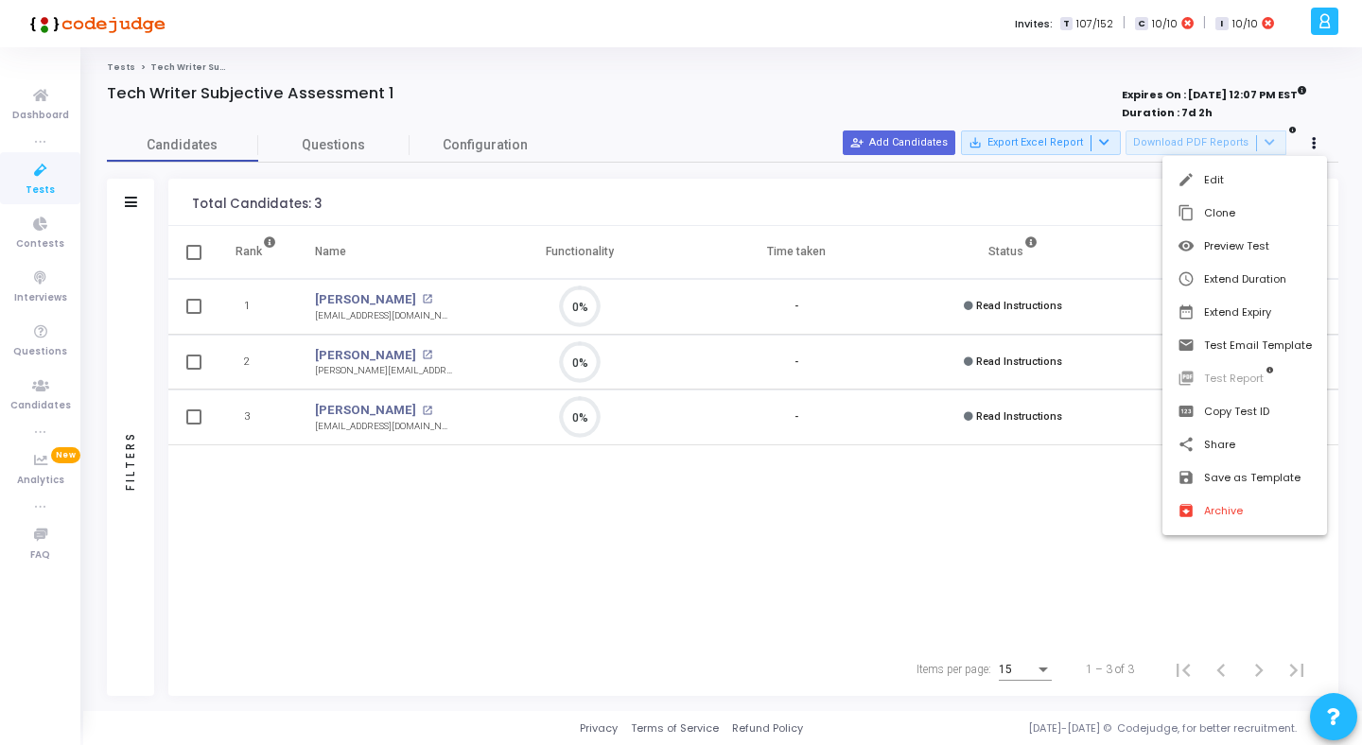
click at [681, 656] on div at bounding box center [681, 372] width 1362 height 745
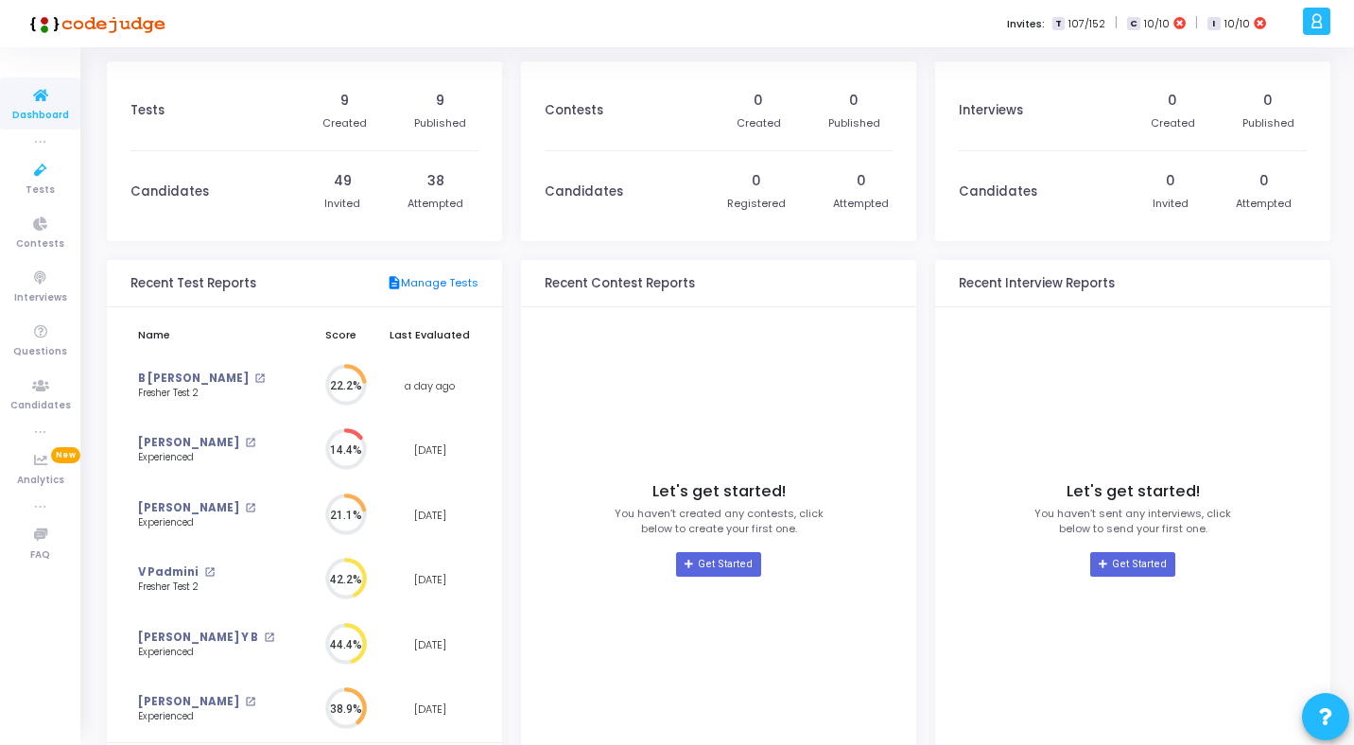
click at [141, 113] on h3 "Tests" at bounding box center [147, 110] width 34 height 15
click at [48, 164] on icon at bounding box center [41, 171] width 40 height 24
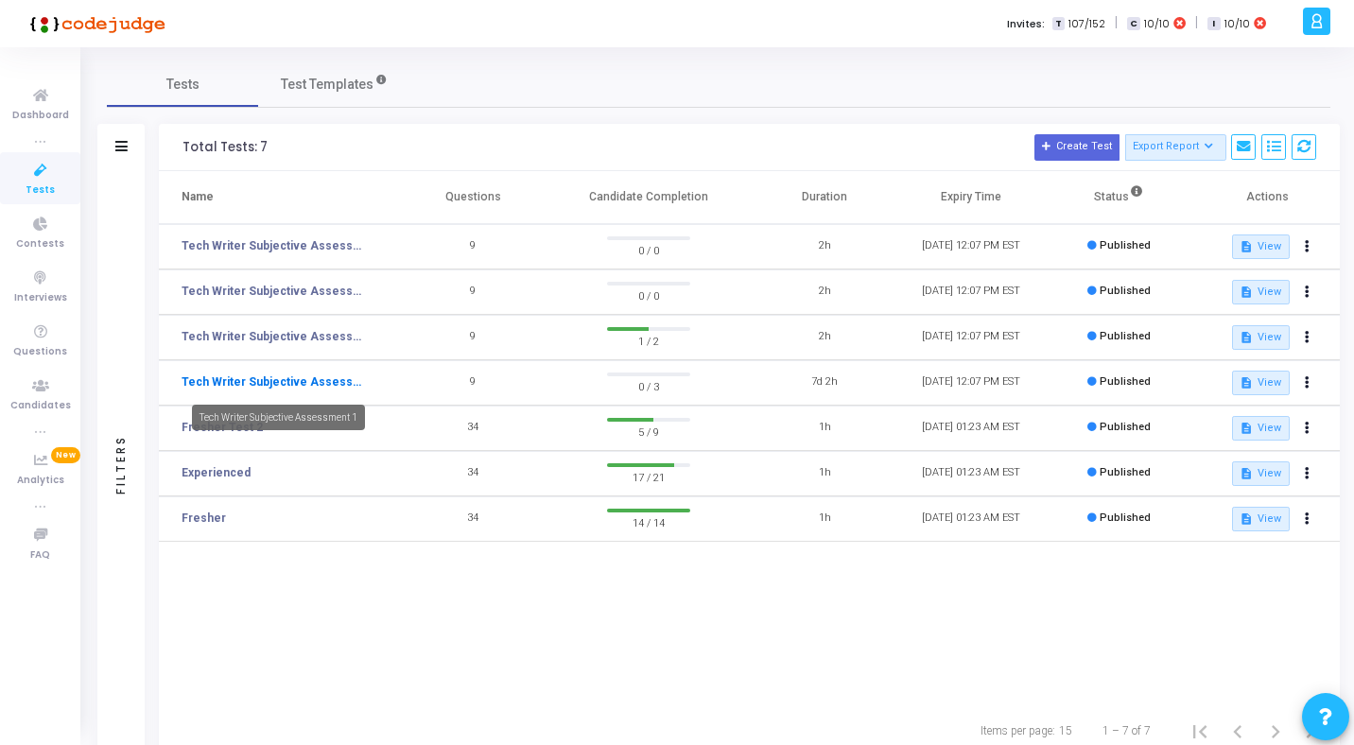
click at [249, 379] on link "Tech Writer Subjective Assessment 1" at bounding box center [276, 381] width 189 height 17
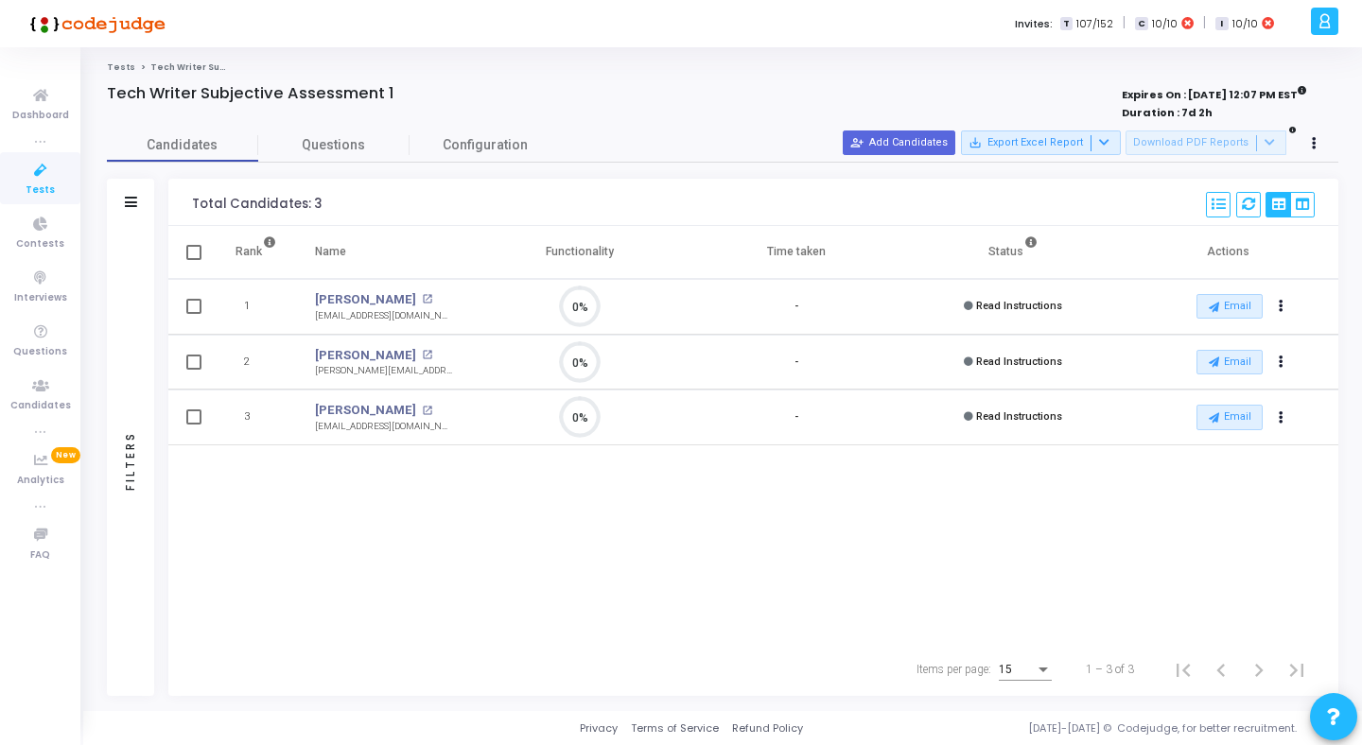
scroll to position [40, 48]
click at [518, 145] on span "Configuration" at bounding box center [485, 145] width 85 height 20
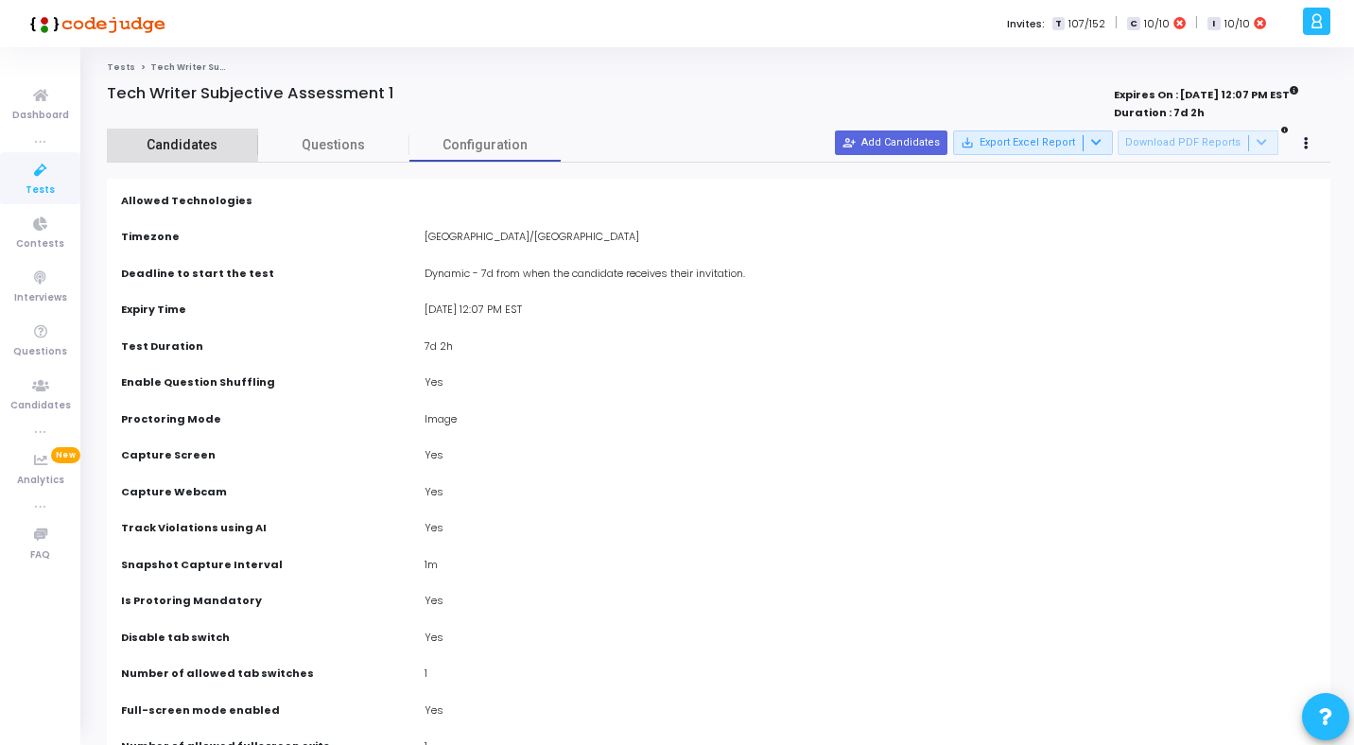
click at [169, 139] on span "Candidates" at bounding box center [182, 145] width 151 height 20
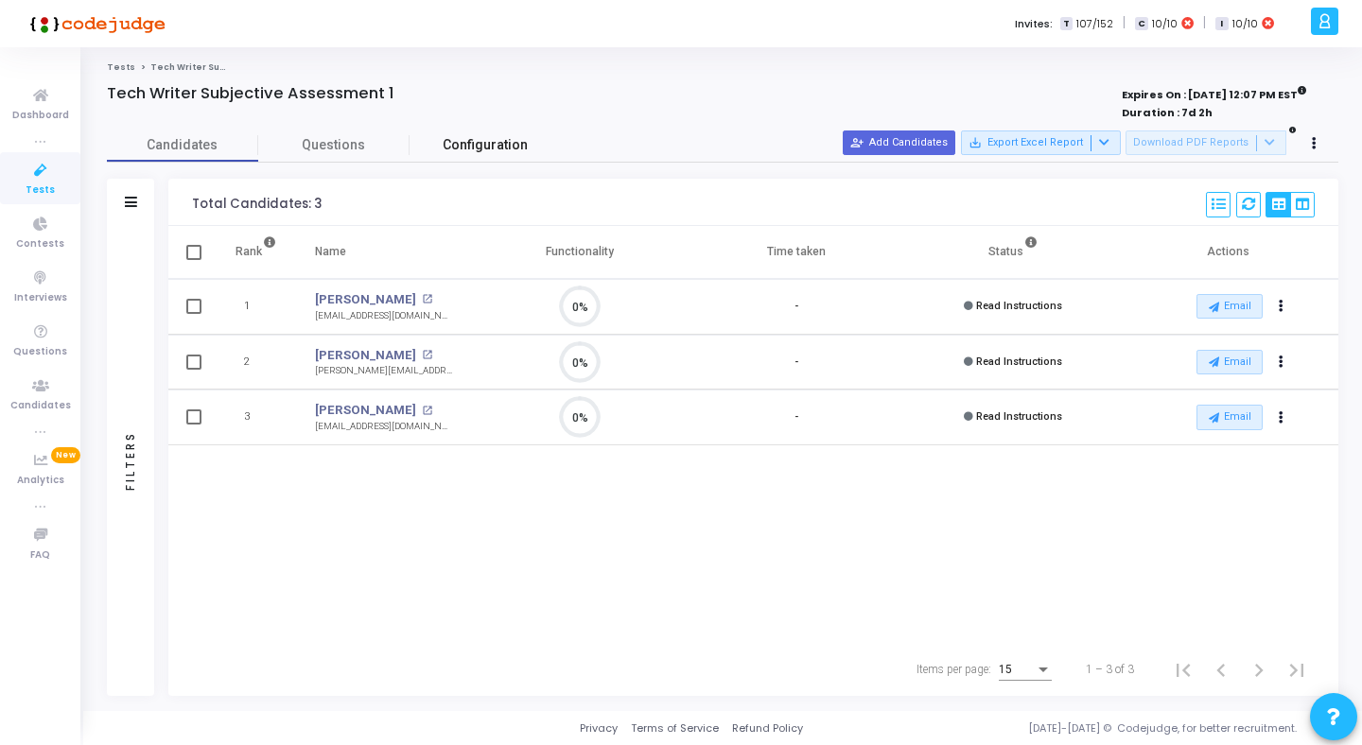
click at [478, 137] on span "Configuration" at bounding box center [485, 145] width 85 height 20
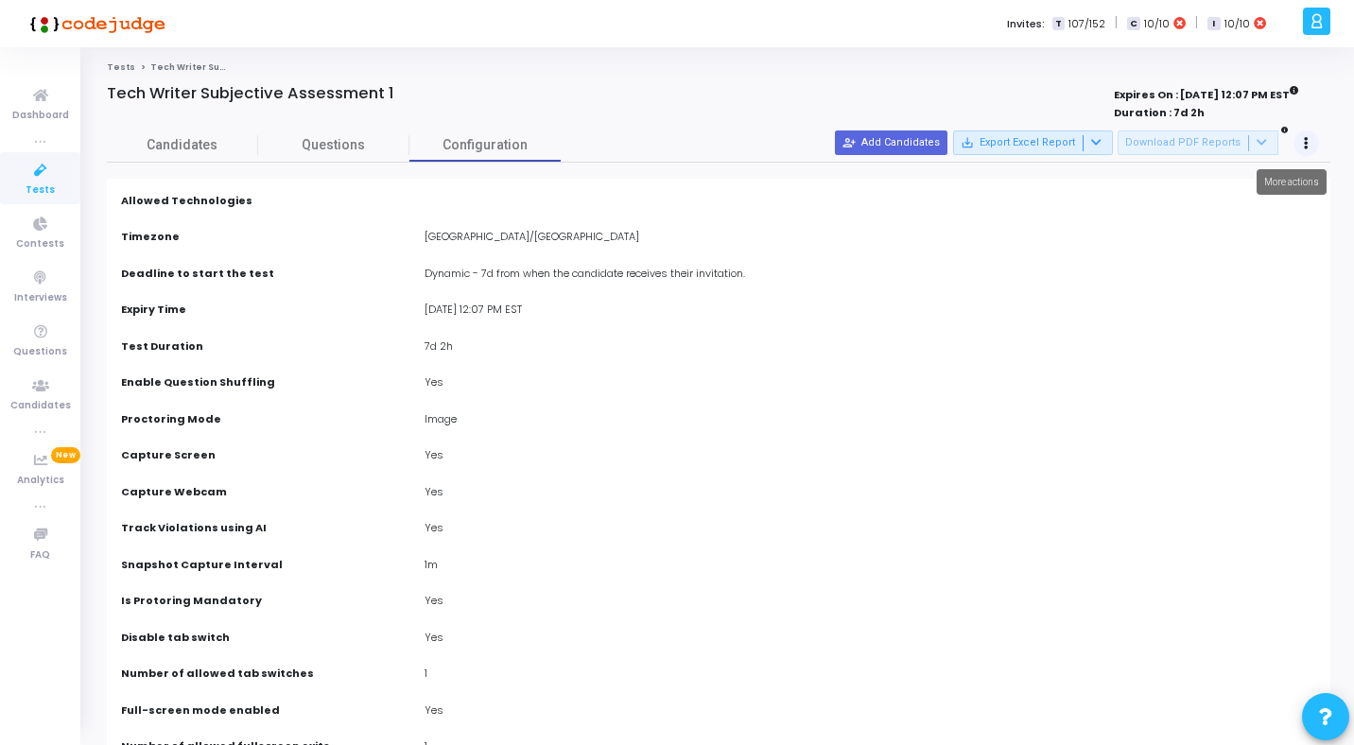
click at [1308, 146] on icon at bounding box center [1306, 143] width 5 height 9
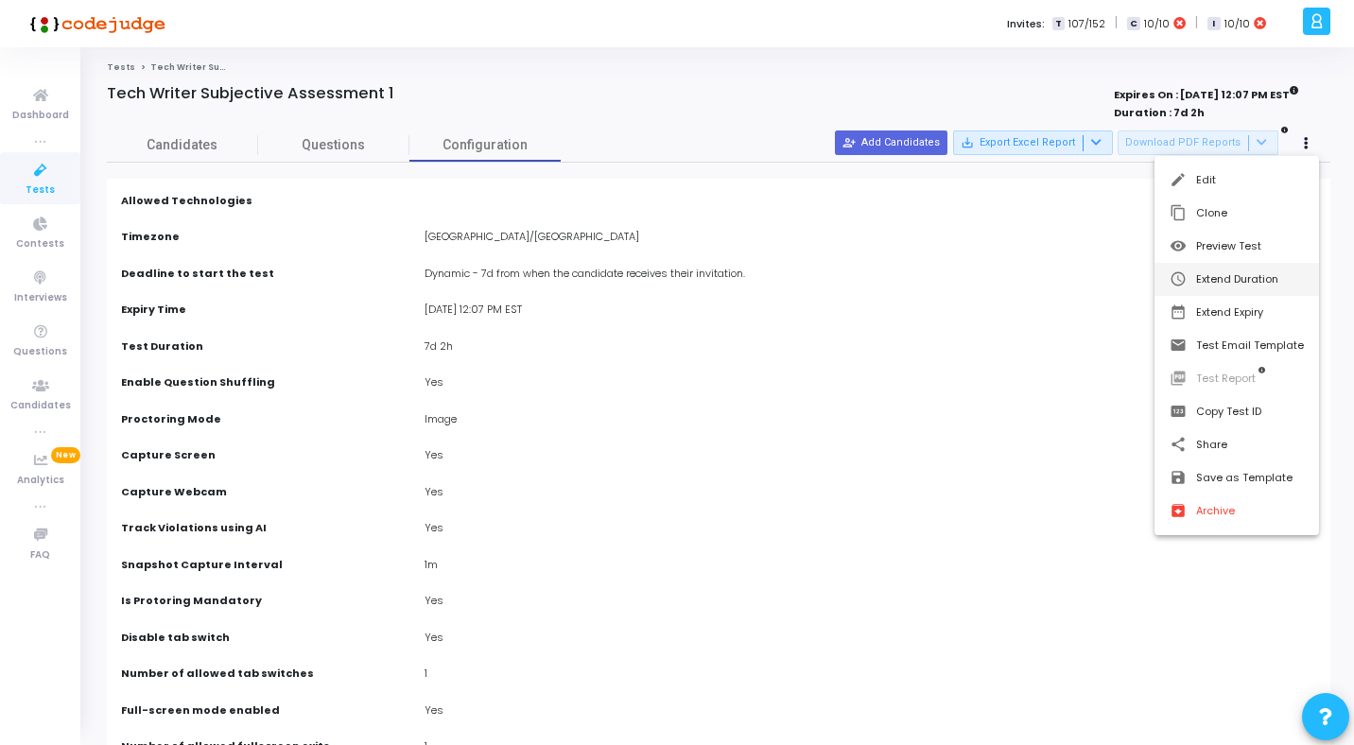
click at [1224, 283] on button "schedule Extend Duration" at bounding box center [1237, 279] width 165 height 33
click at [945, 533] on div at bounding box center [677, 372] width 1354 height 745
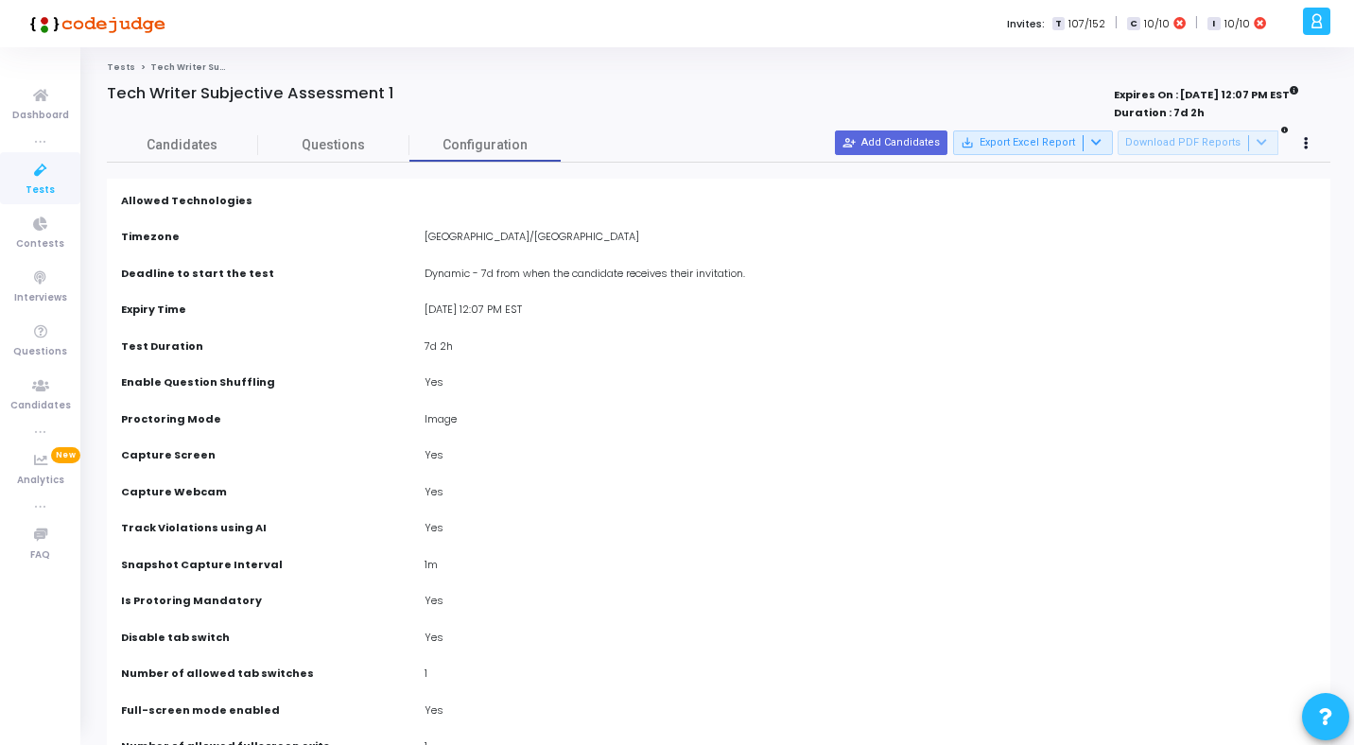
click at [112, 68] on link "Tests" at bounding box center [121, 66] width 28 height 11
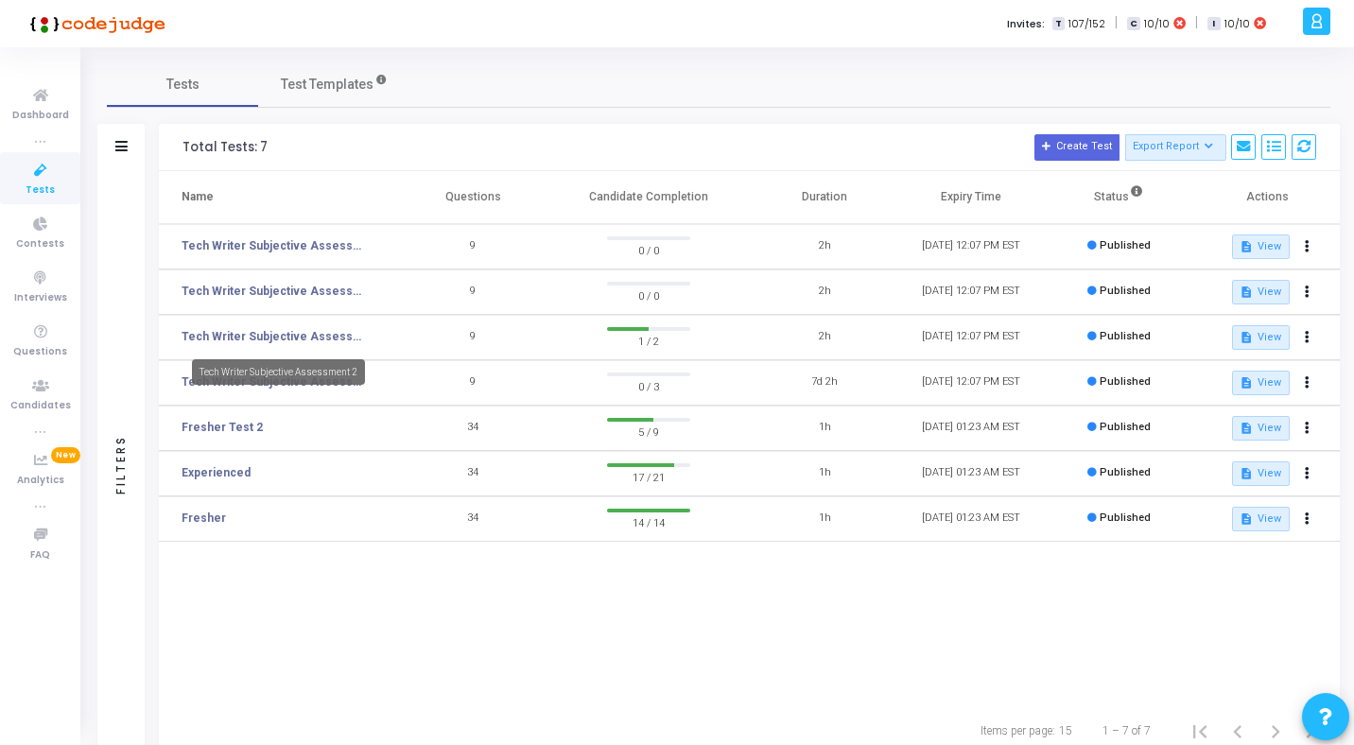
click at [266, 383] on div "Tech Writer Subjective Assessment 2" at bounding box center [278, 372] width 173 height 26
click at [185, 386] on mat-tooltip-component "Tech Writer Subjective Assessment 2" at bounding box center [279, 372] width 200 height 52
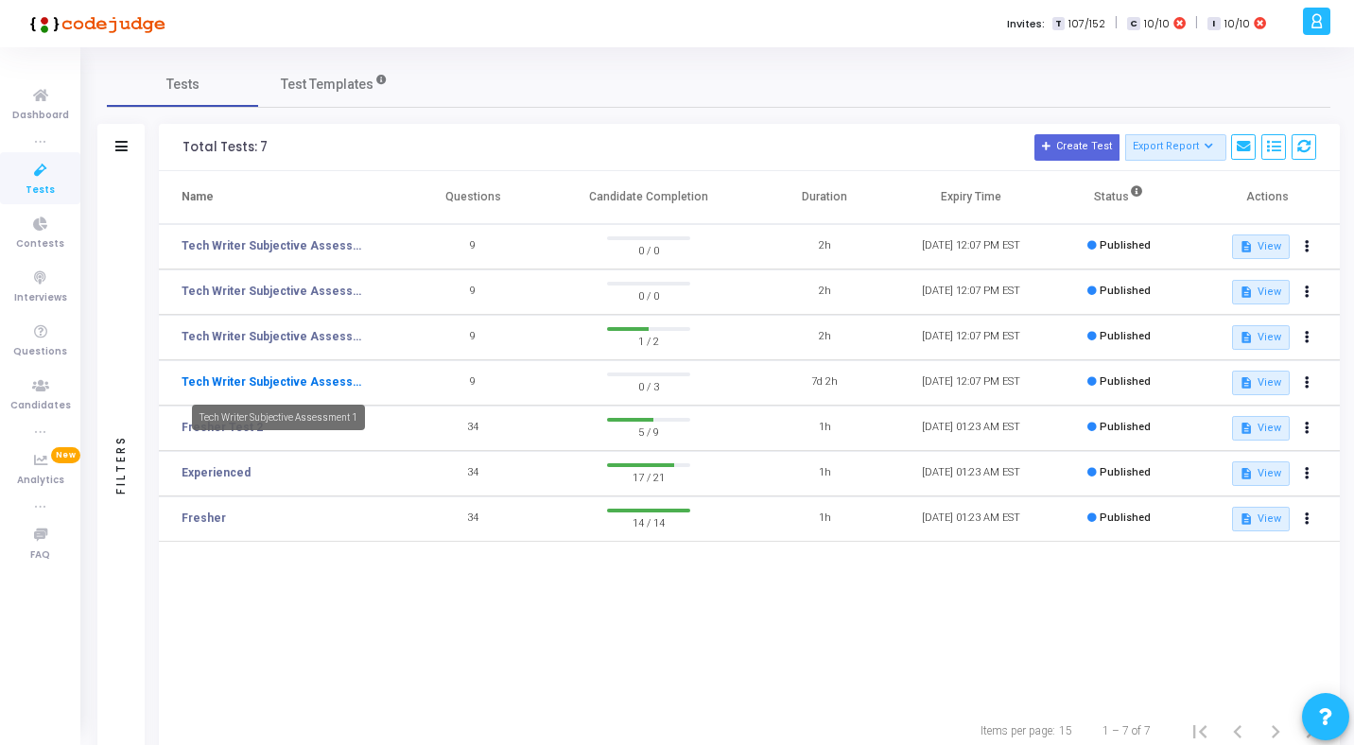
click at [260, 382] on link "Tech Writer Subjective Assessment 1" at bounding box center [276, 381] width 189 height 17
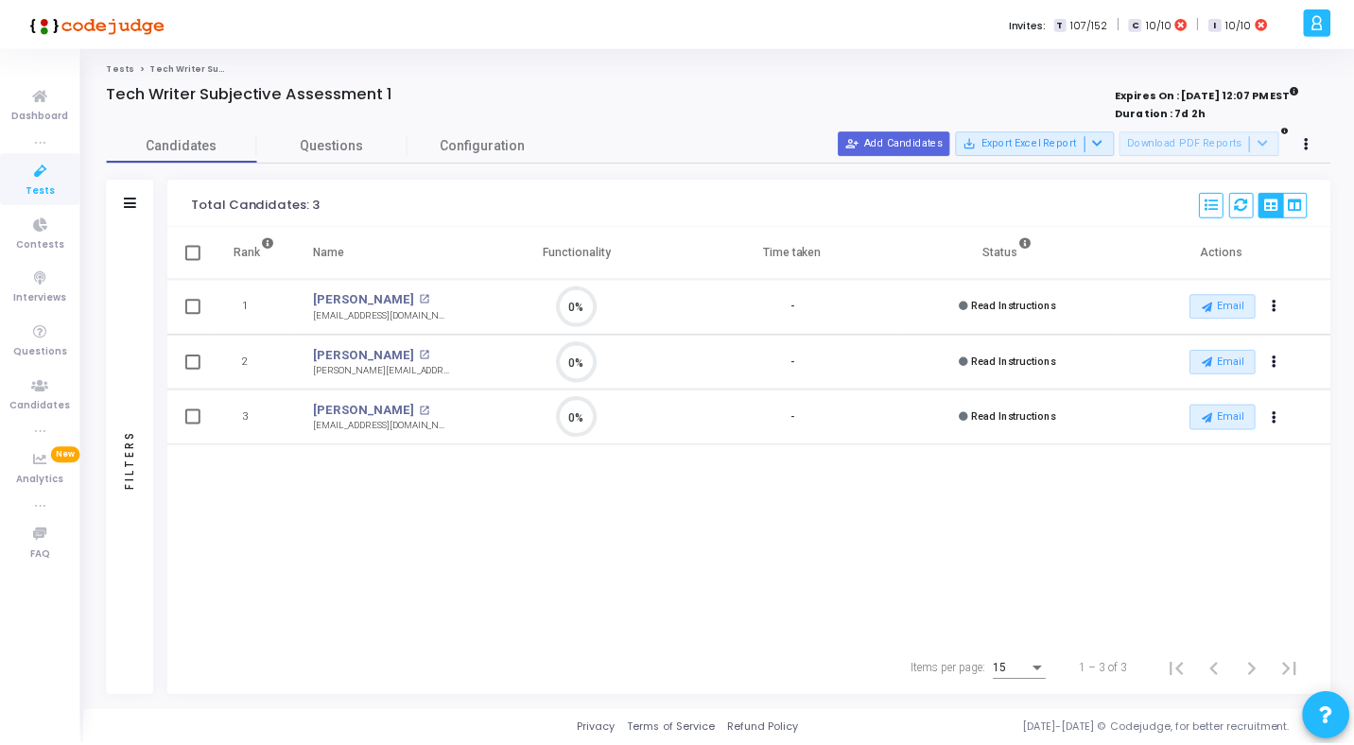
scroll to position [40, 48]
click at [317, 145] on span "Questions" at bounding box center [333, 145] width 151 height 20
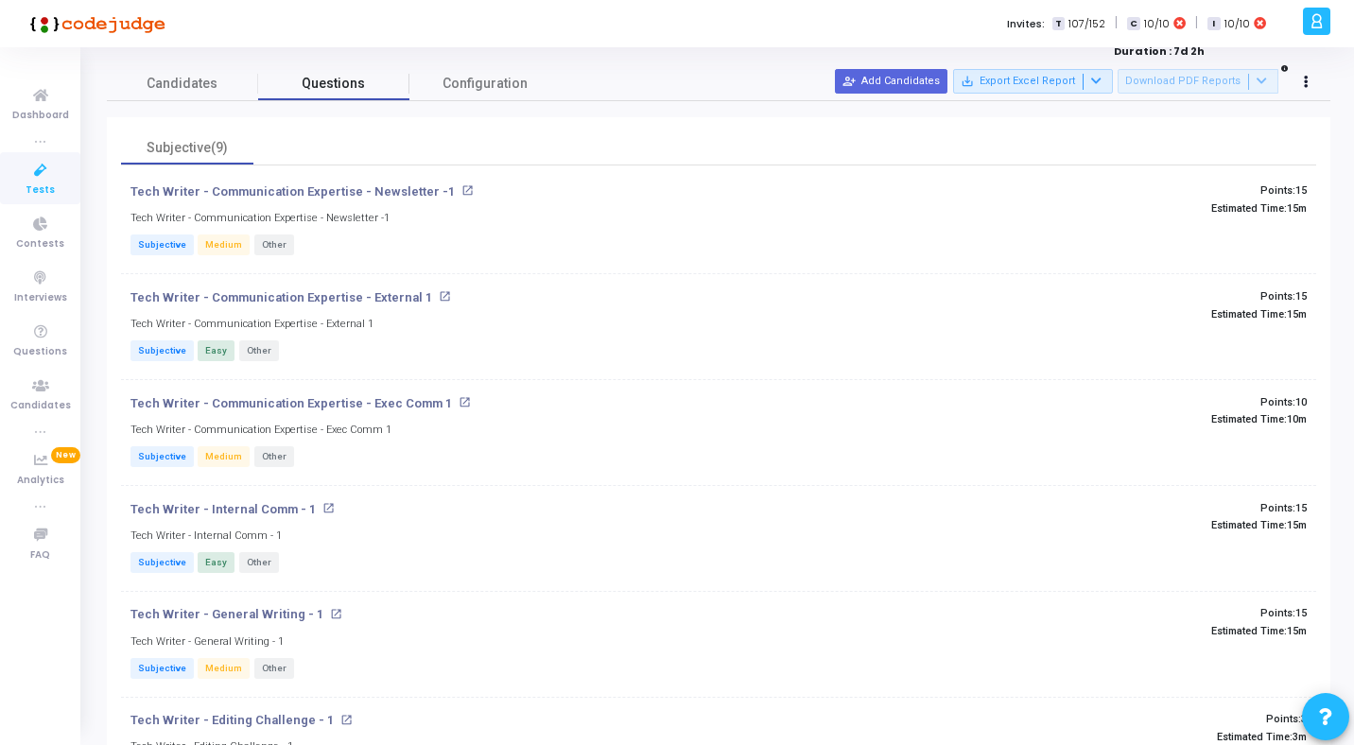
scroll to position [0, 0]
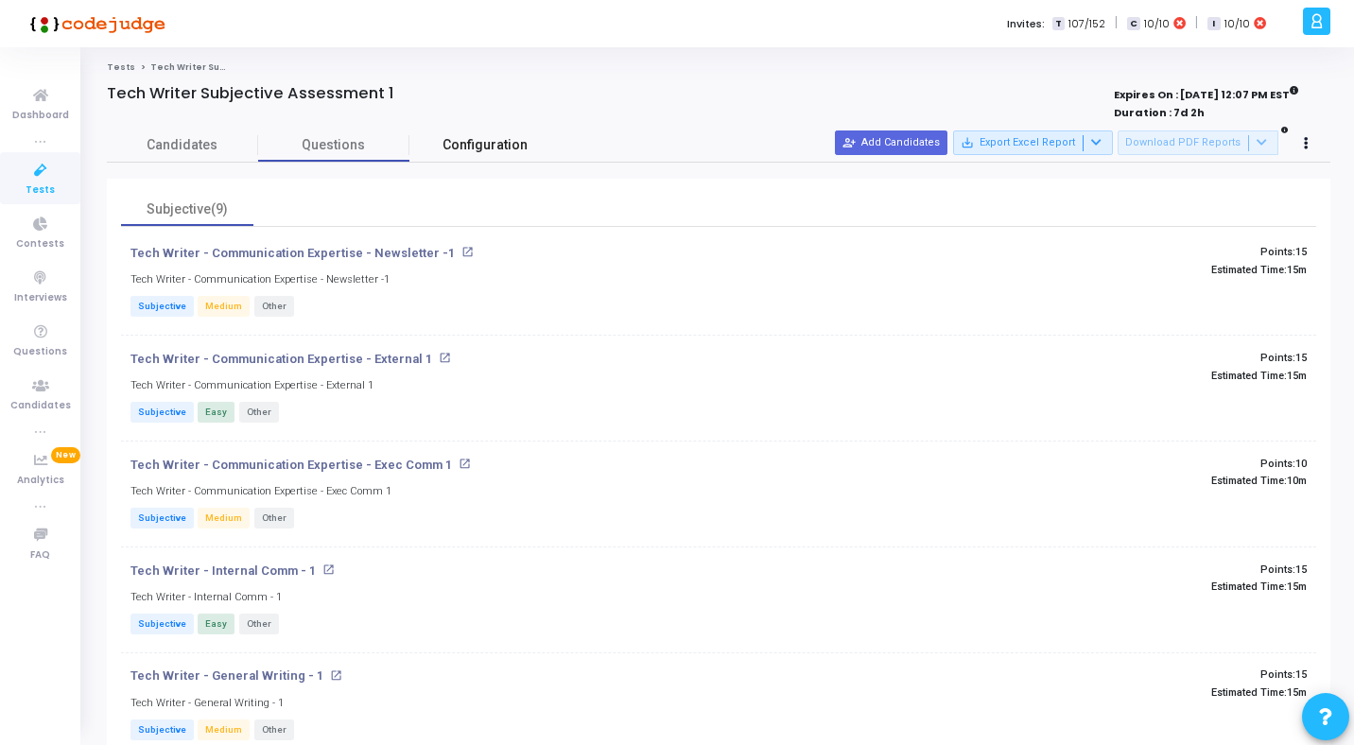
click at [478, 141] on span "Configuration" at bounding box center [485, 145] width 85 height 20
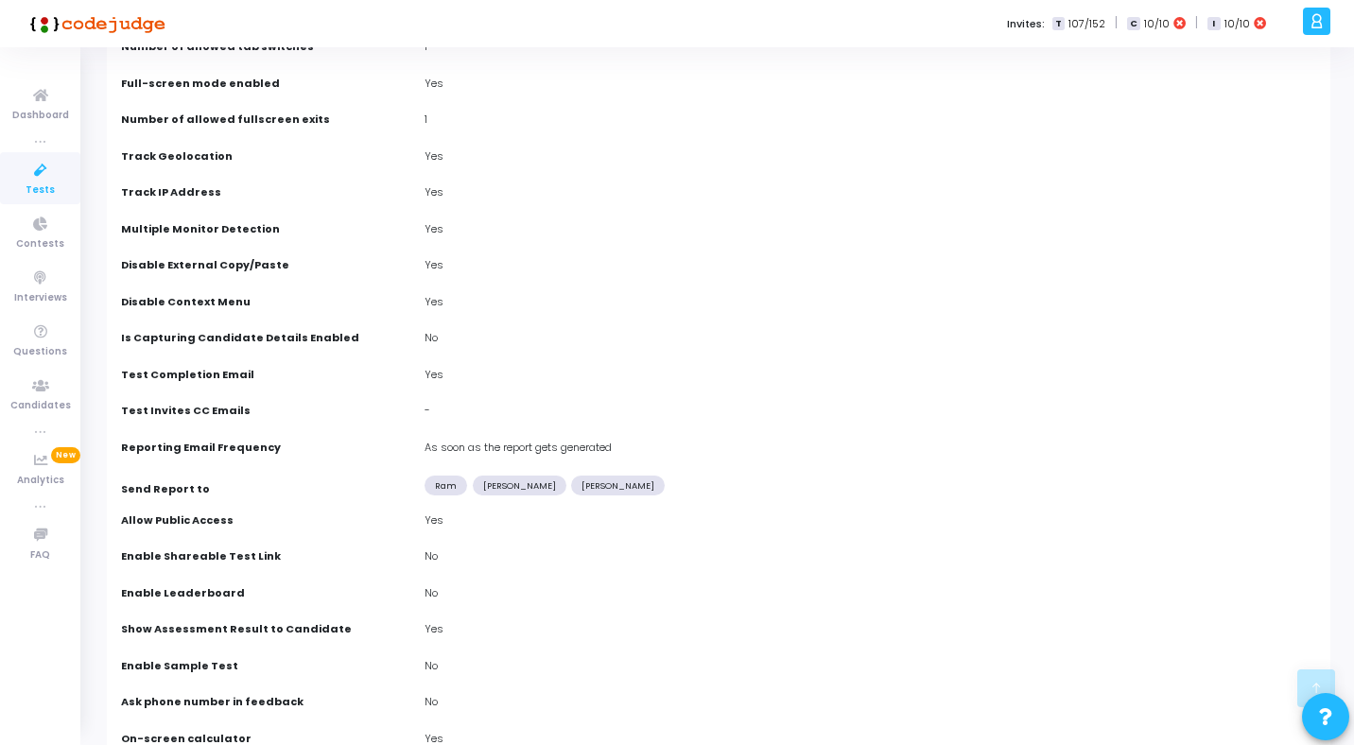
scroll to position [748, 0]
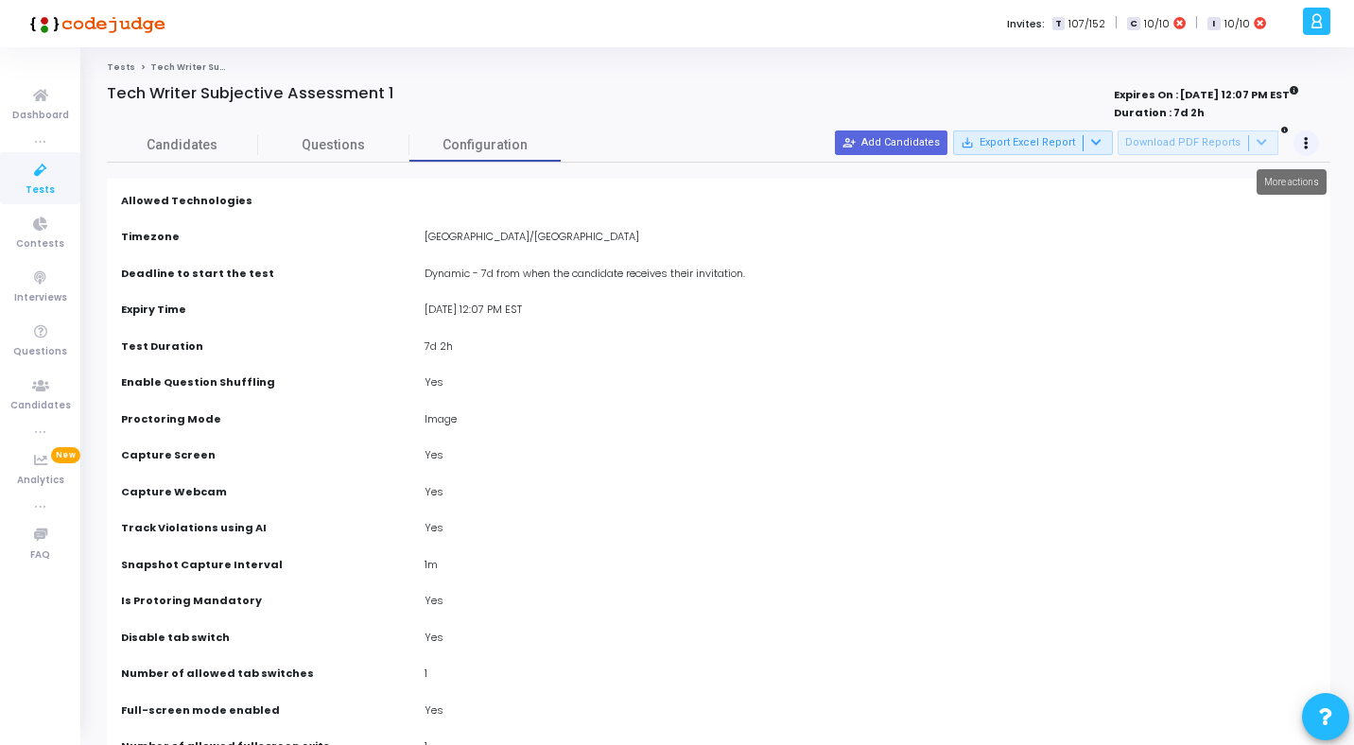
click at [1308, 145] on icon at bounding box center [1306, 143] width 5 height 9
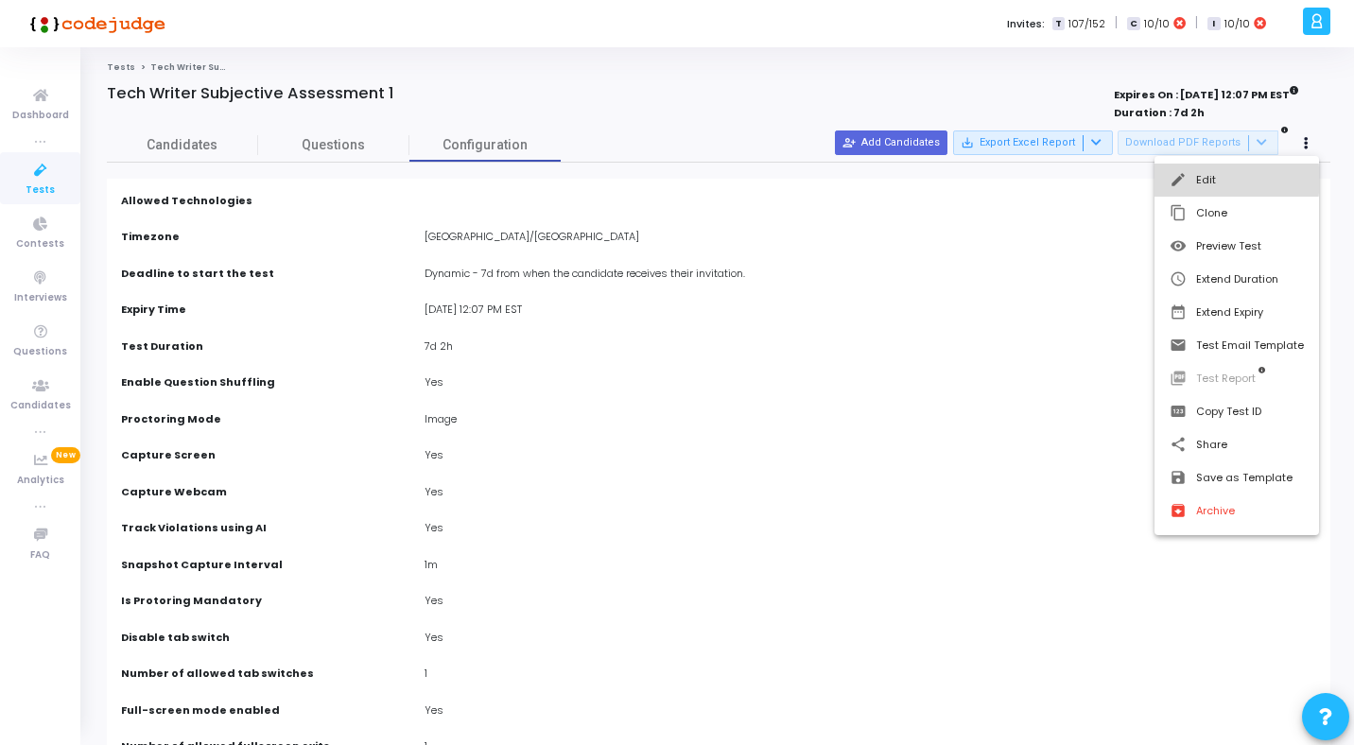
click at [1211, 180] on button "edit Edit" at bounding box center [1237, 180] width 165 height 33
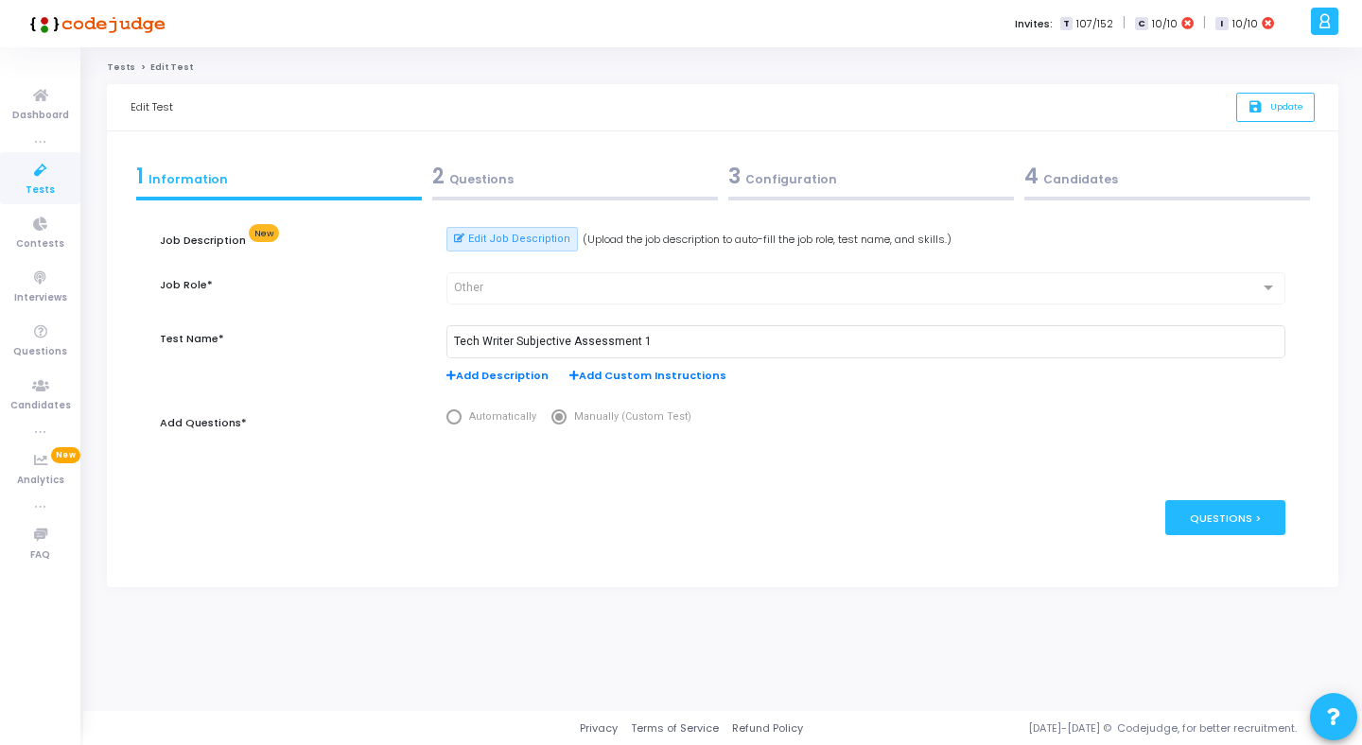
click at [531, 171] on div "2 Questions" at bounding box center [575, 176] width 286 height 31
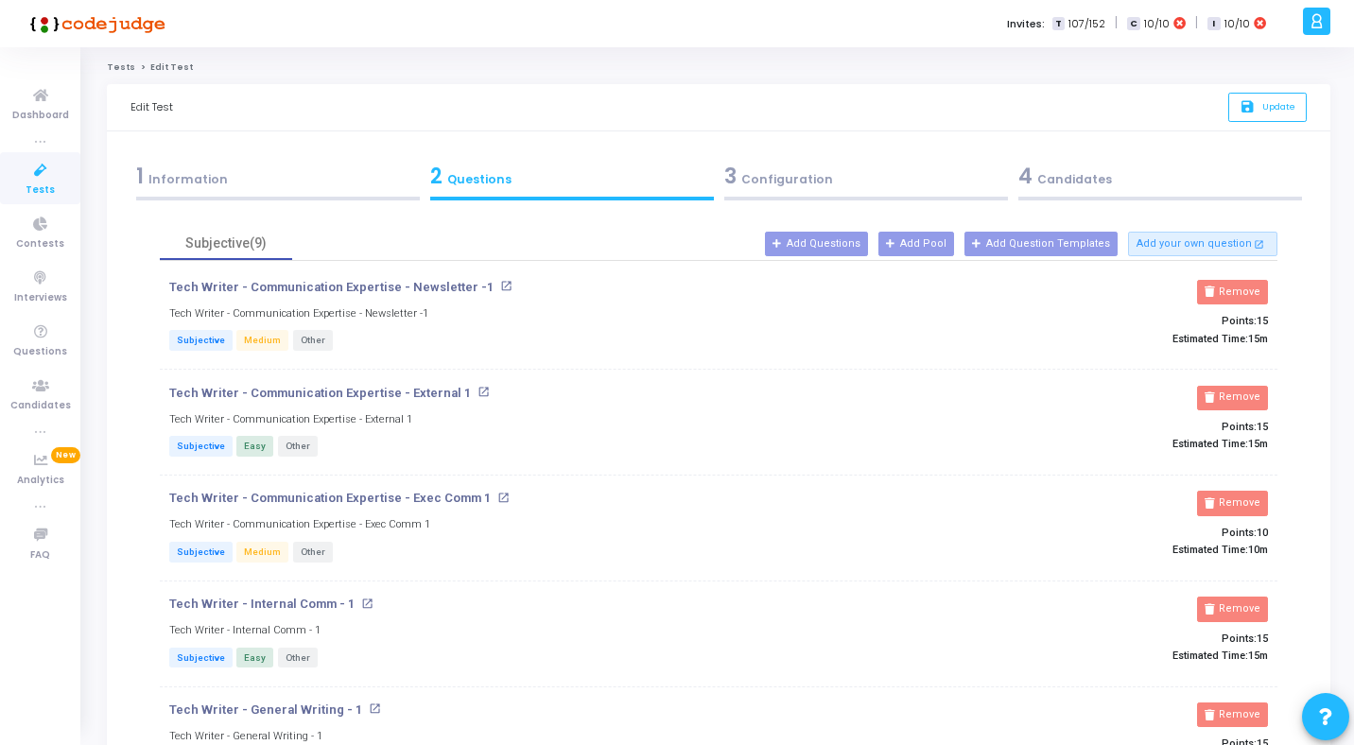
click at [288, 201] on div "1 Information" at bounding box center [277, 180] width 294 height 51
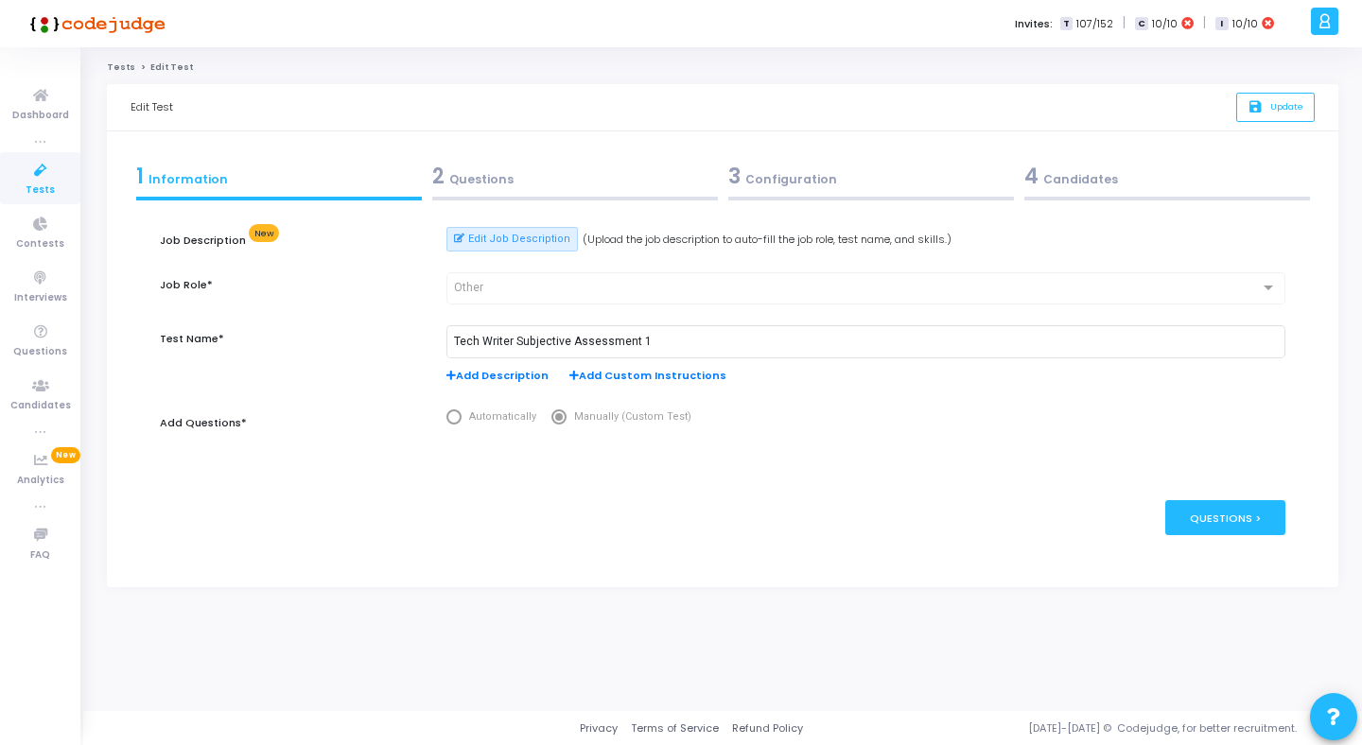
click at [765, 163] on div "3 Configuration" at bounding box center [871, 176] width 286 height 31
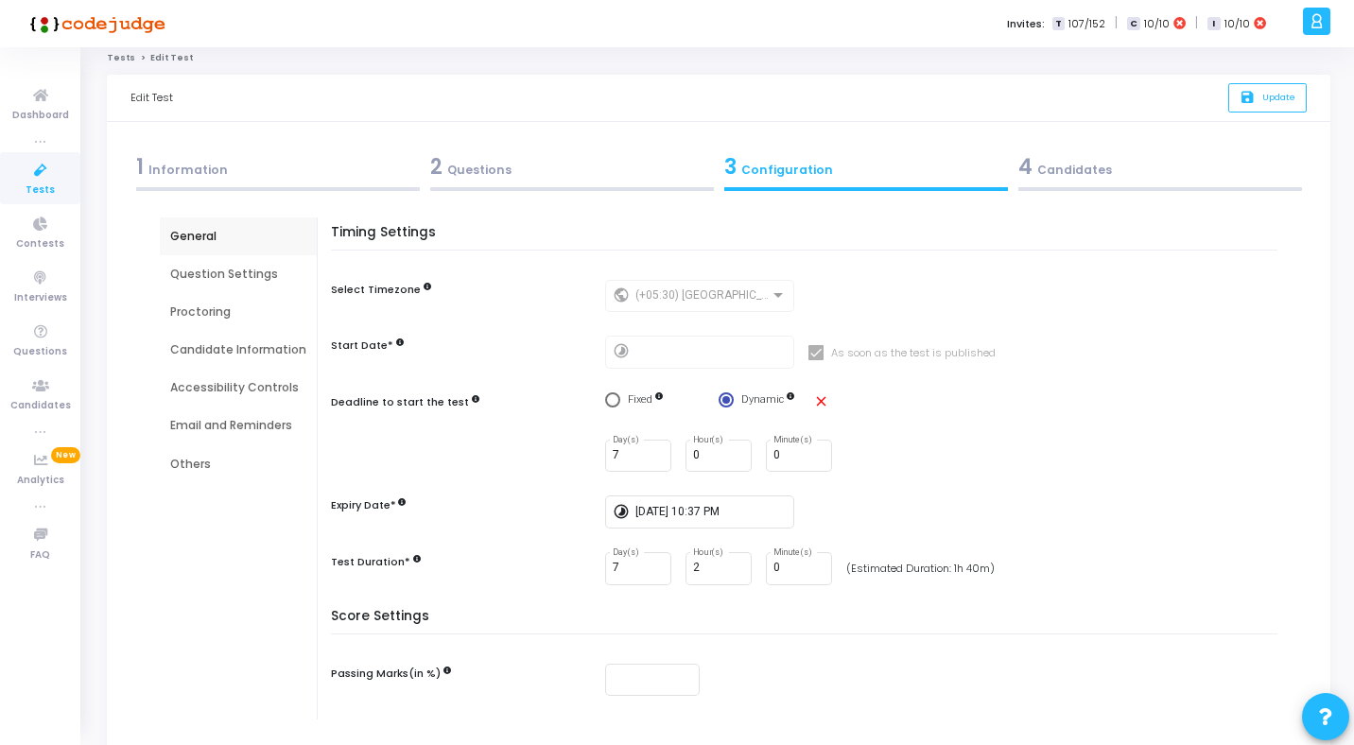
scroll to position [10, 0]
click at [630, 452] on input "7" at bounding box center [638, 454] width 51 height 13
type input "15"
click at [1113, 474] on div "Timing Settings Select Timezone public (+05:30) Asia/Calcutta Start Date* timel…" at bounding box center [808, 416] width 937 height 384
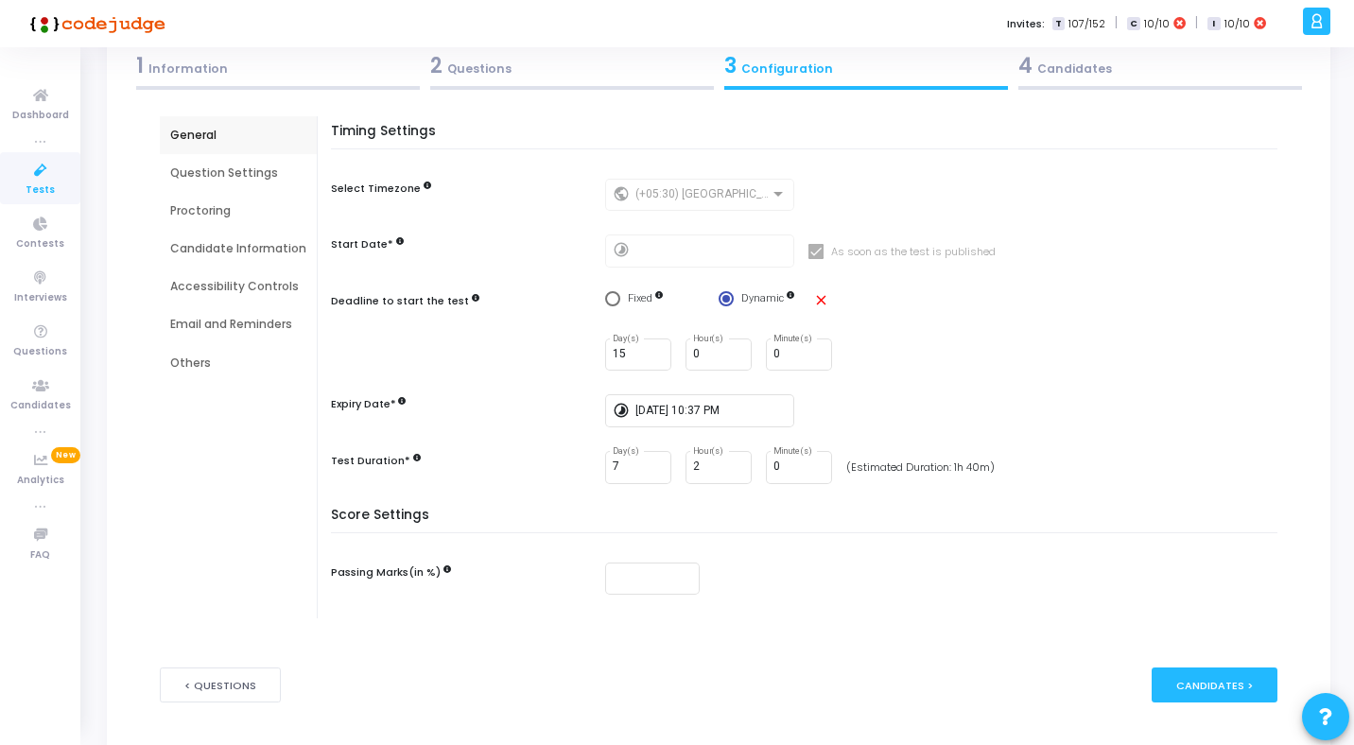
scroll to position [128, 0]
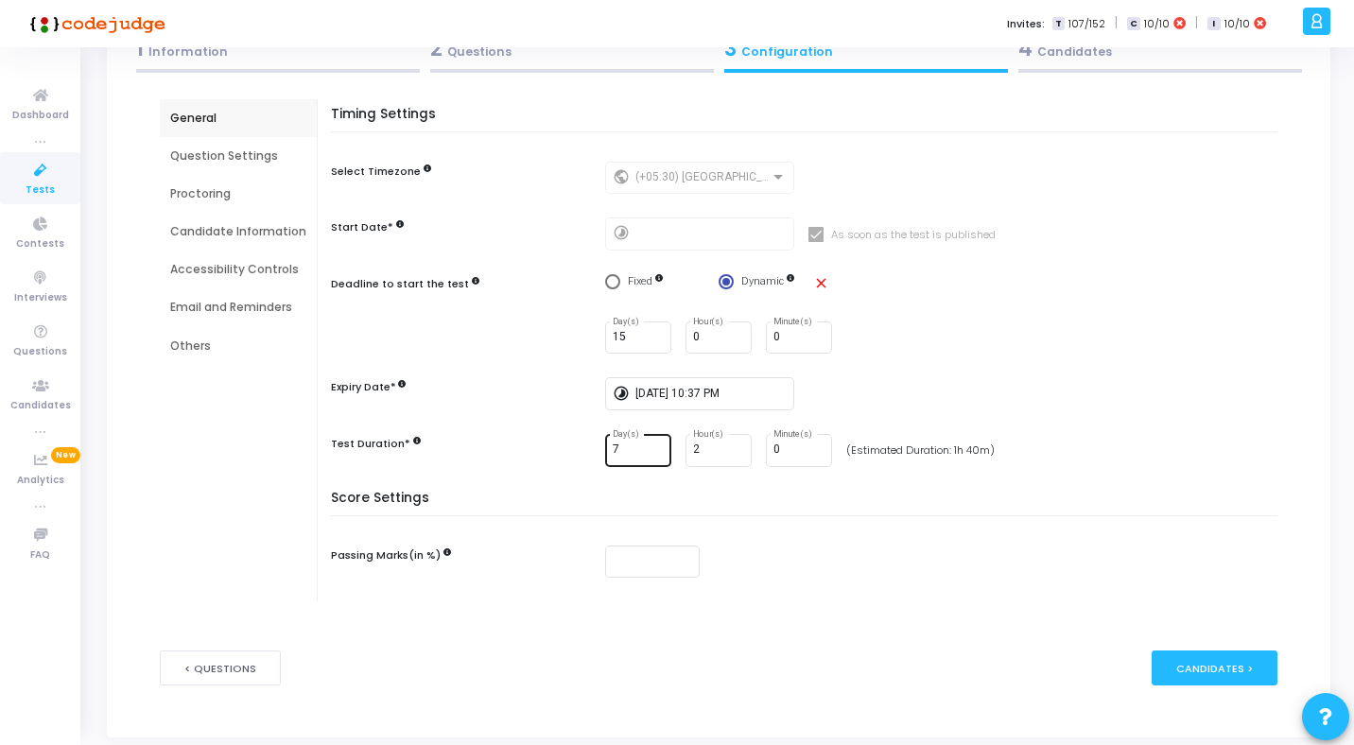
click at [631, 449] on input "7" at bounding box center [638, 449] width 51 height 13
click at [626, 451] on input "7" at bounding box center [638, 449] width 51 height 13
type input "0"
click at [1093, 472] on div "Timing Settings Select Timezone public (+05:30) Asia/Calcutta Start Date* timel…" at bounding box center [808, 299] width 937 height 384
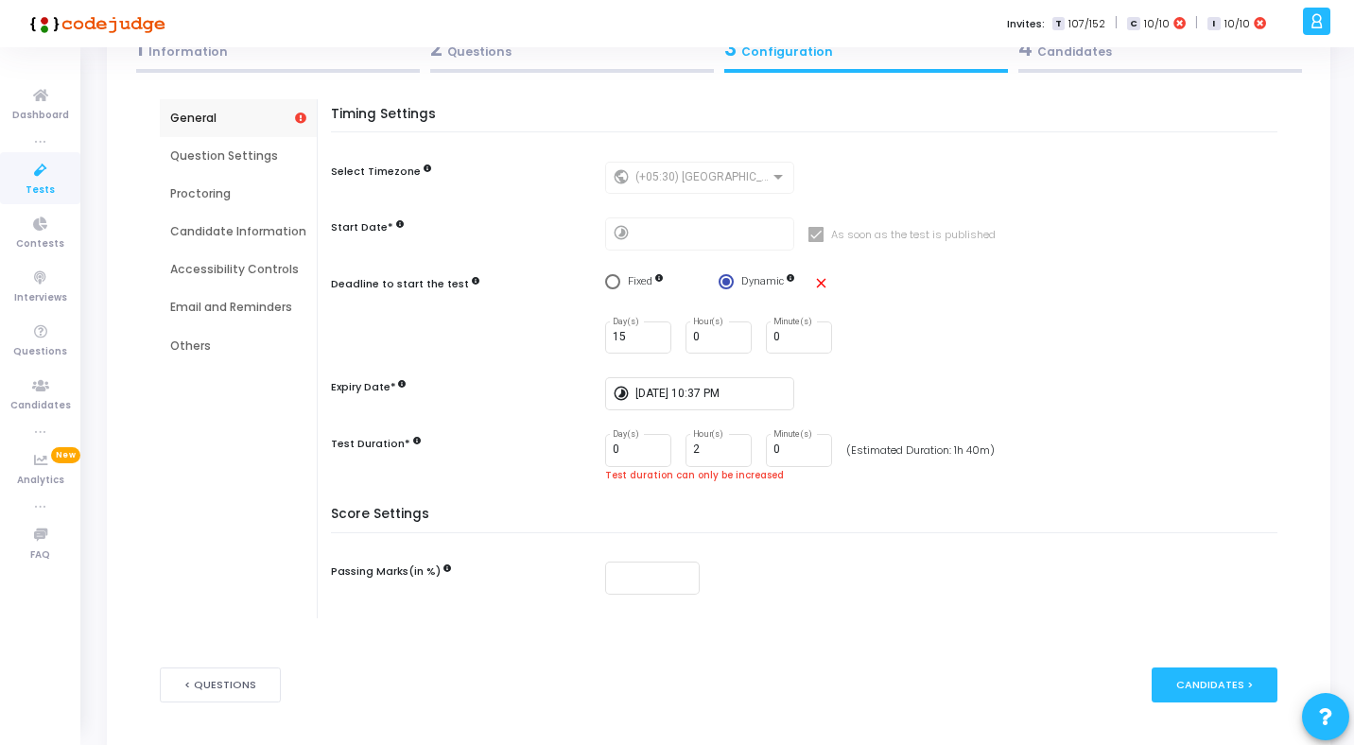
click at [878, 500] on div "Timing Settings Select Timezone public (+05:30) Asia/Calcutta Start Date* timel…" at bounding box center [808, 307] width 937 height 401
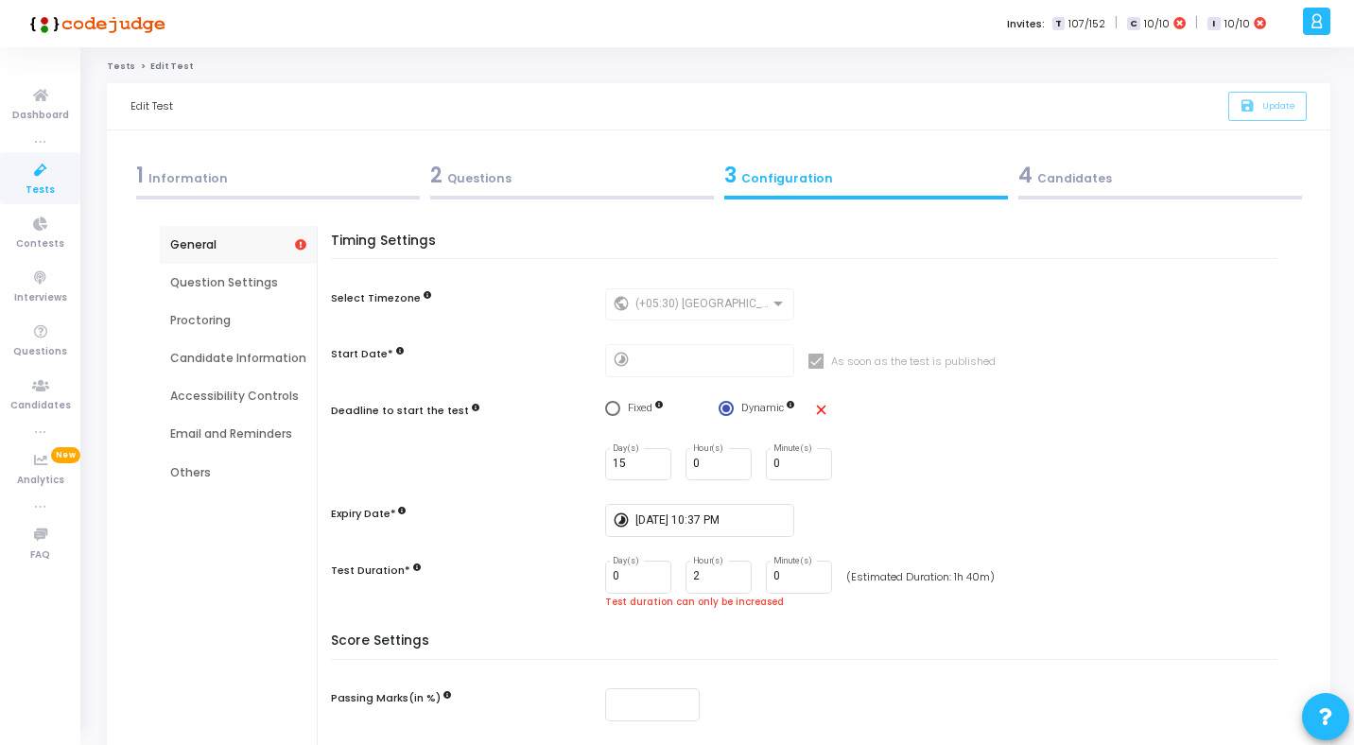
scroll to position [0, 0]
click at [197, 289] on div "Question Settings" at bounding box center [238, 283] width 136 height 17
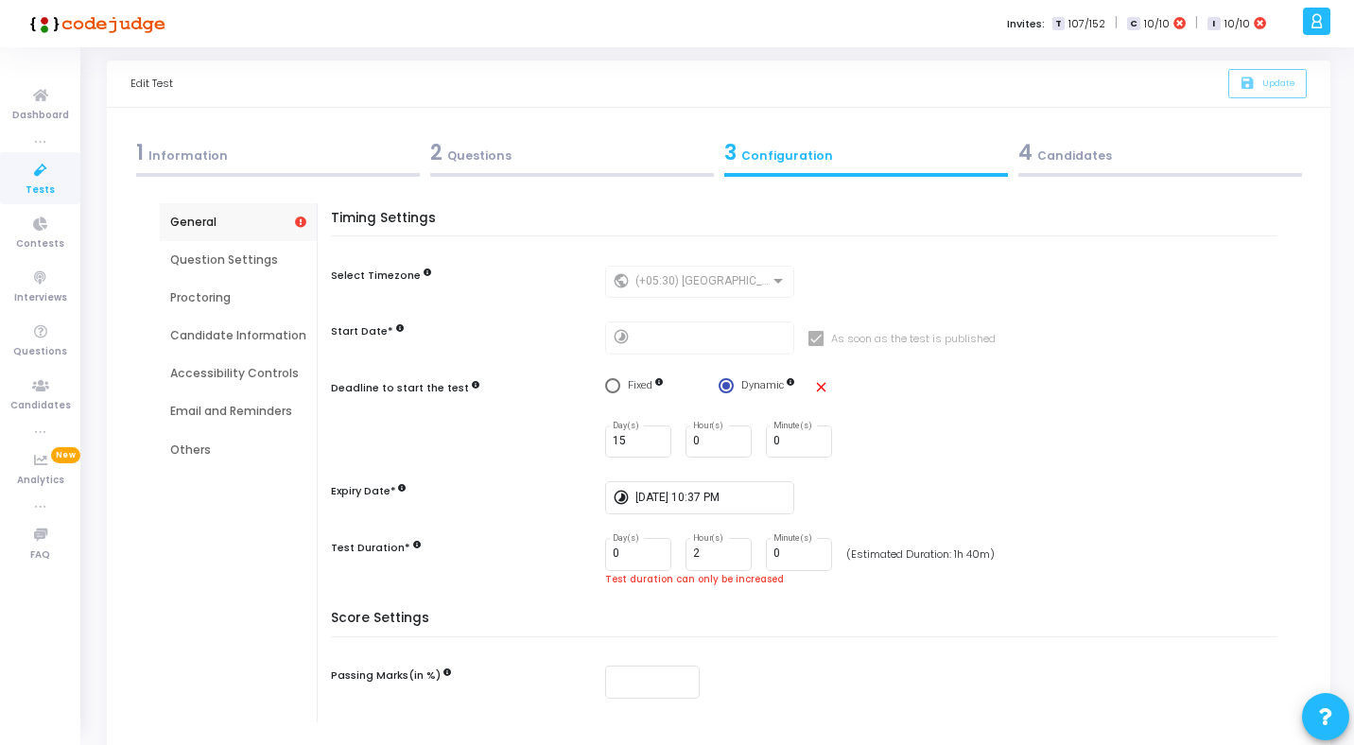
scroll to position [22, 0]
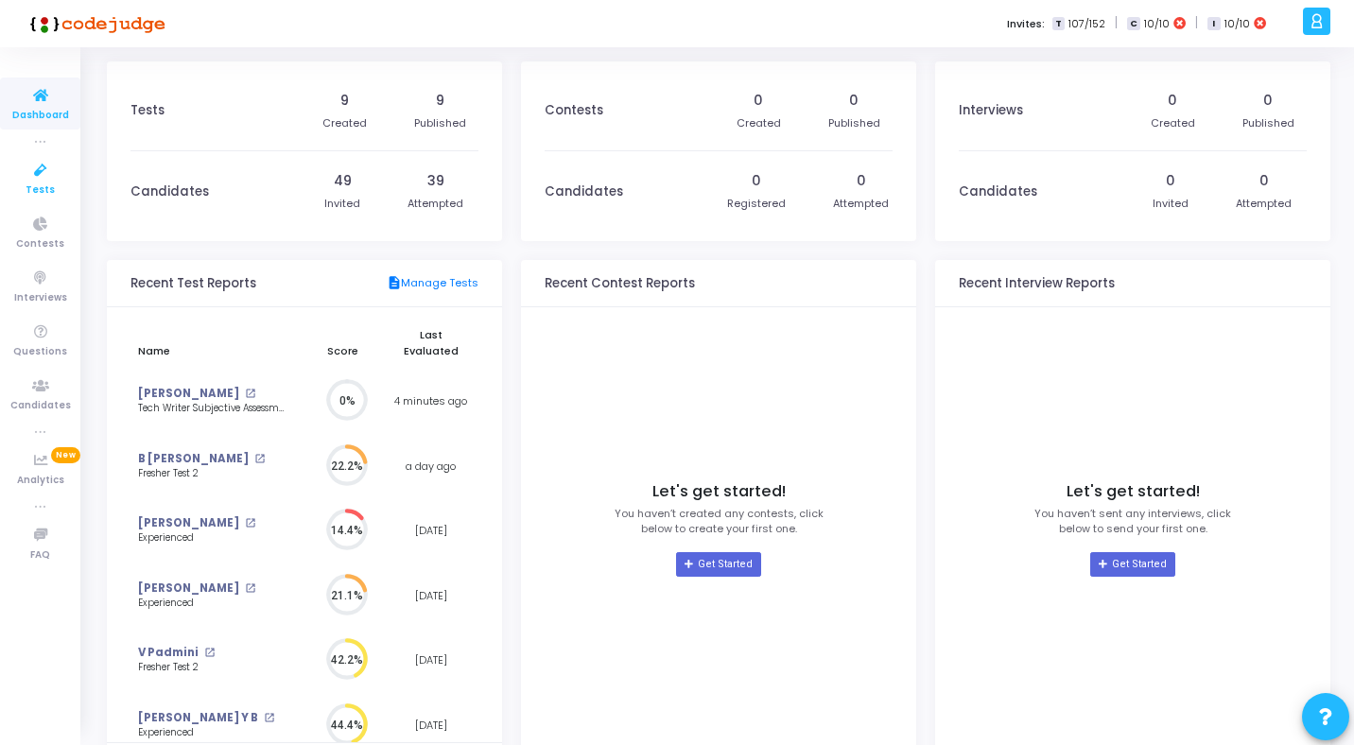
click at [31, 181] on icon at bounding box center [41, 171] width 40 height 24
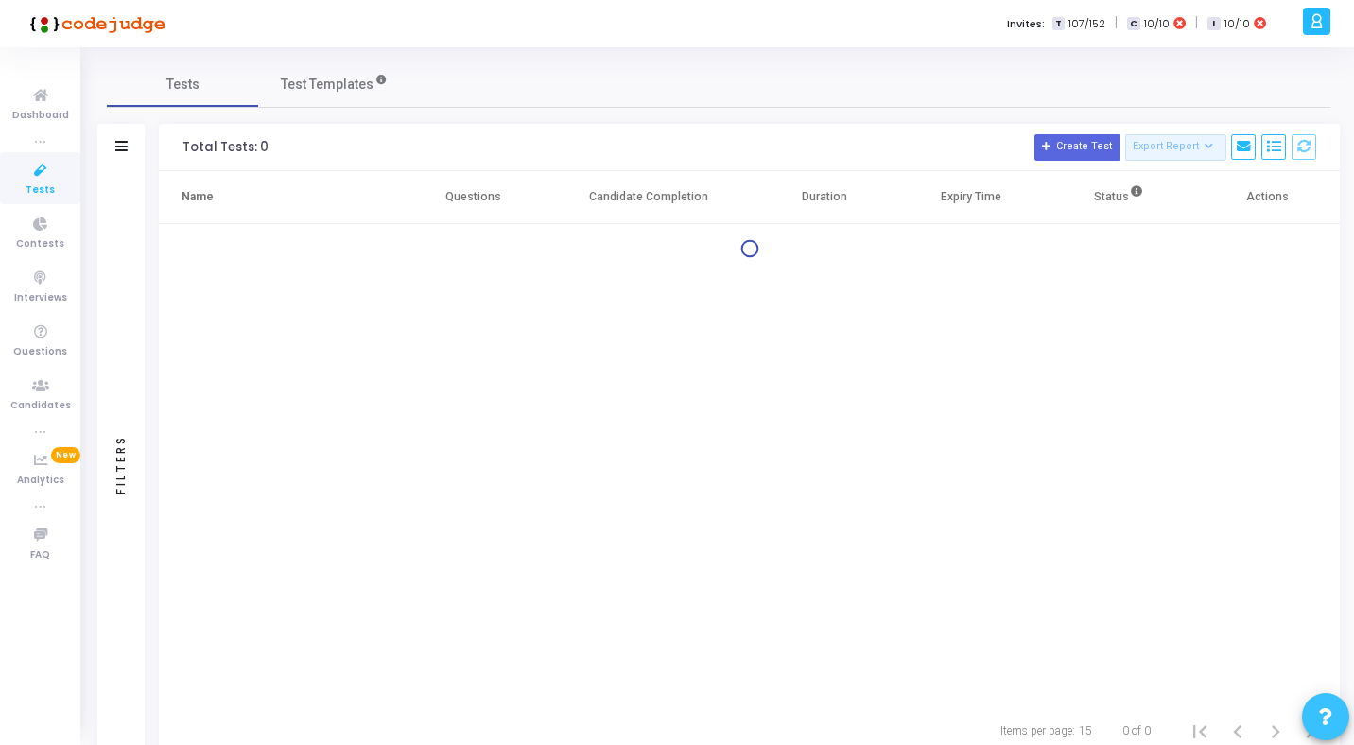
click at [1318, 715] on button at bounding box center [1325, 716] width 47 height 47
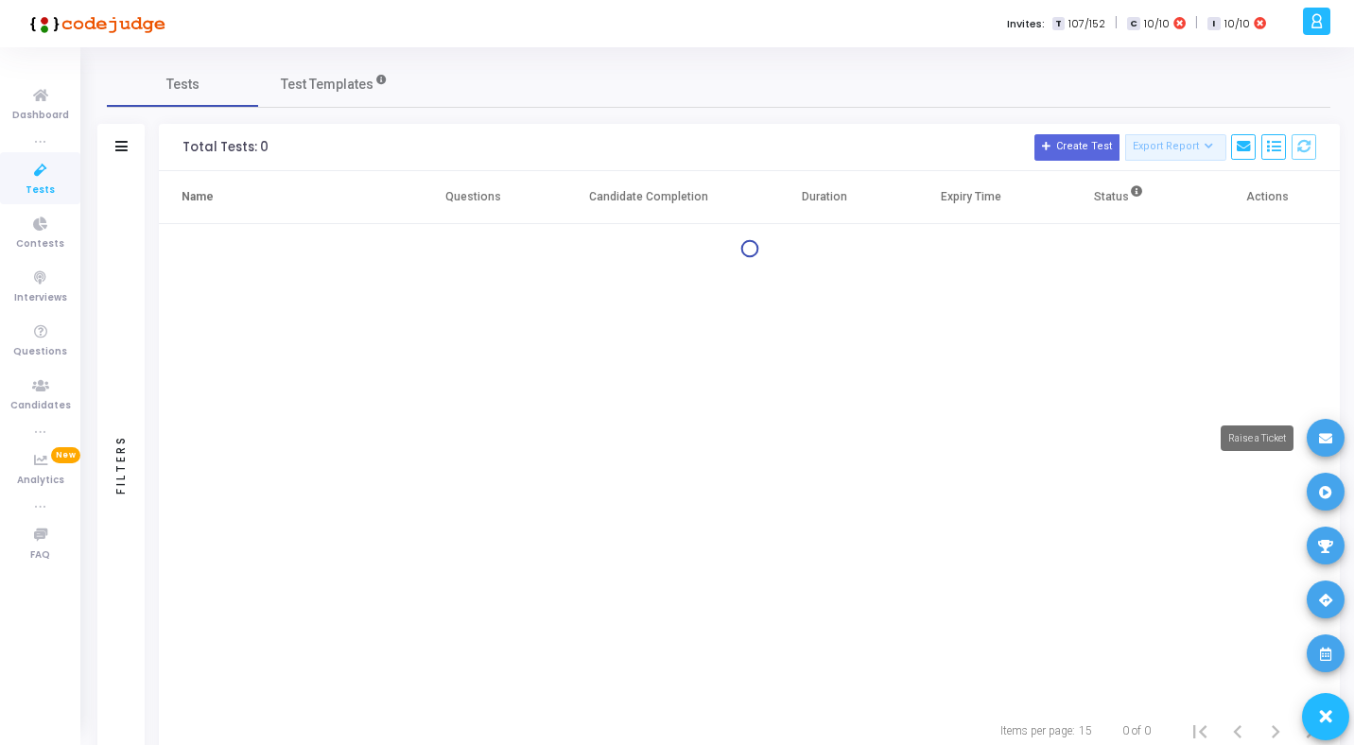
click at [1319, 436] on icon at bounding box center [1325, 438] width 13 height 13
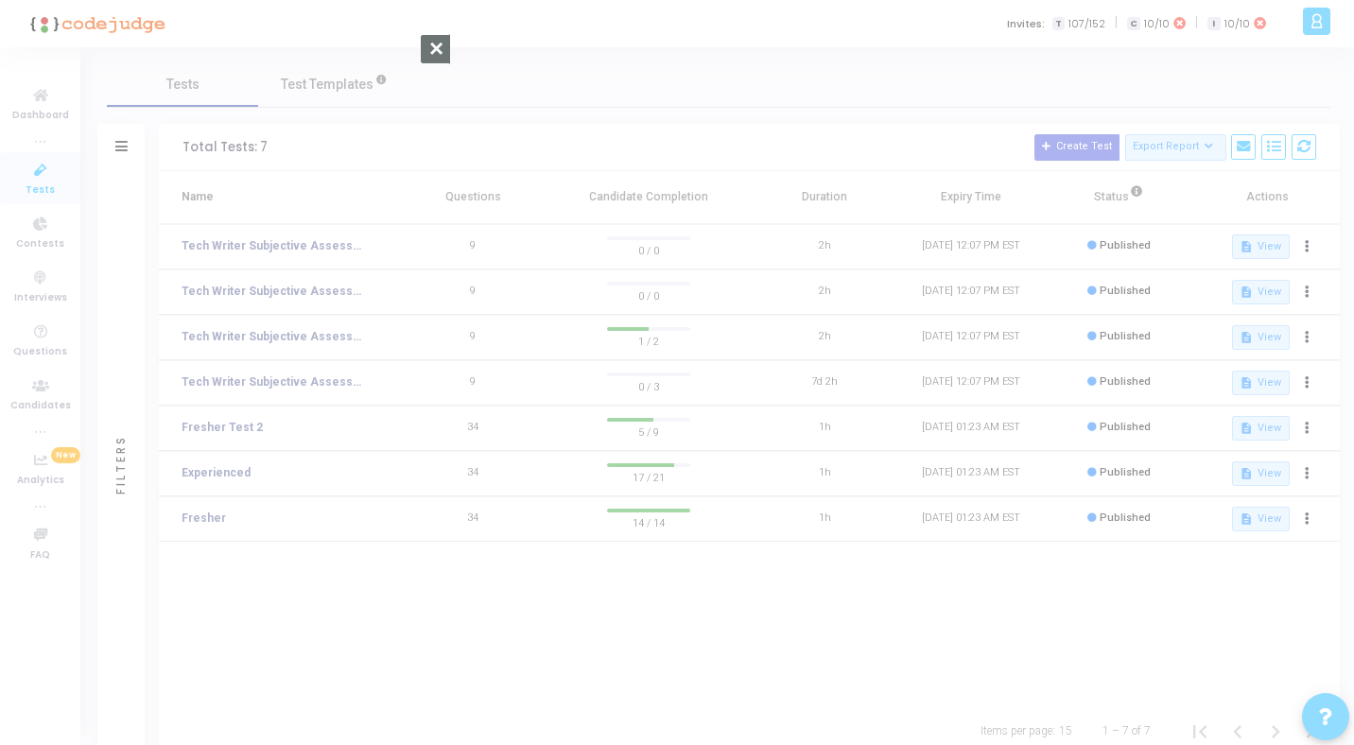
click at [430, 51] on div at bounding box center [435, 49] width 30 height 30
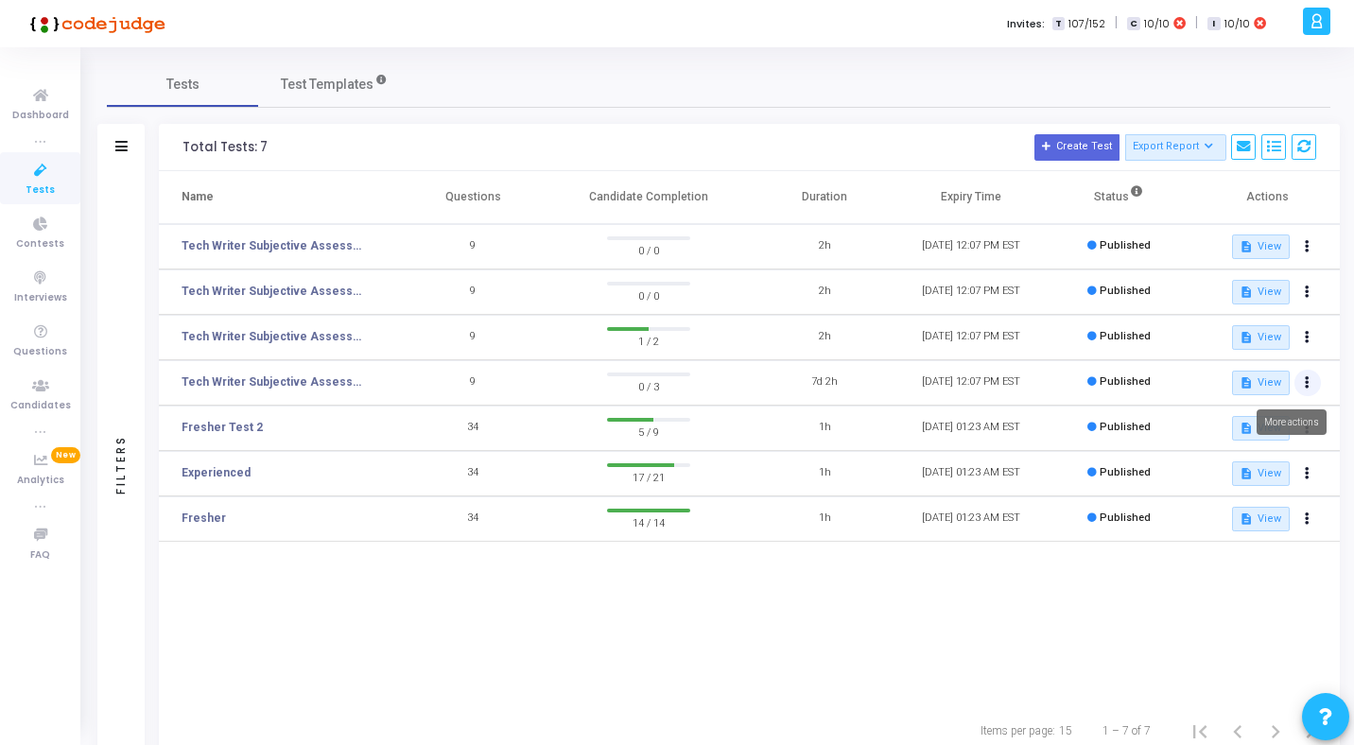
click at [1305, 389] on button at bounding box center [1307, 383] width 26 height 26
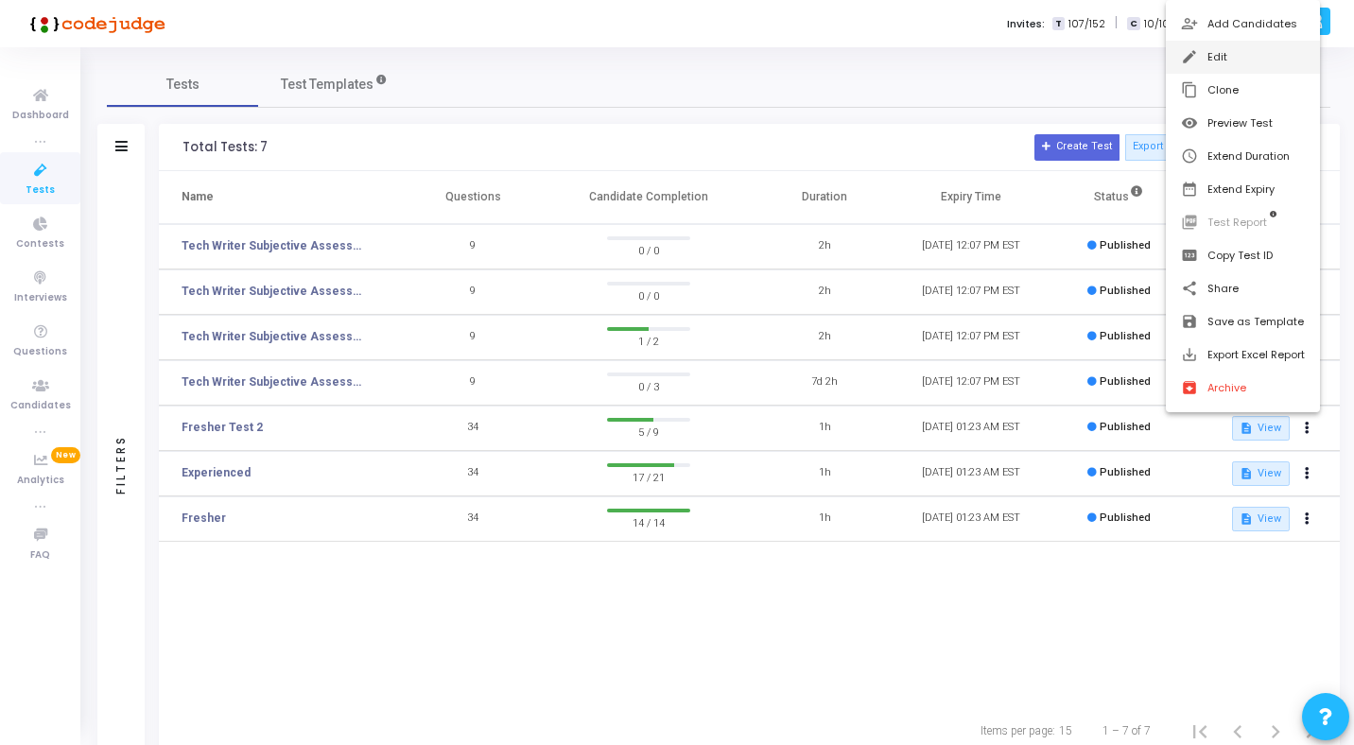
click at [1243, 61] on button "edit Edit" at bounding box center [1243, 57] width 154 height 33
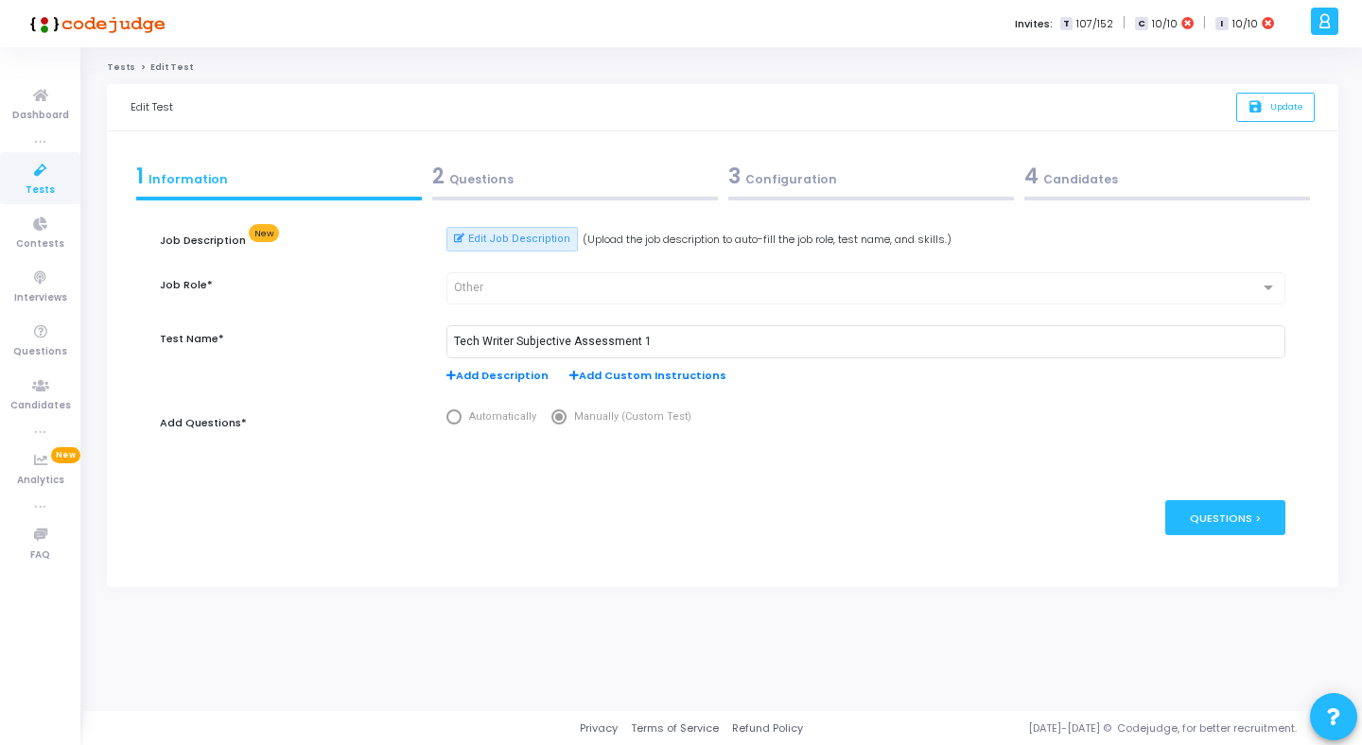
click at [576, 171] on div "2 Questions" at bounding box center [575, 176] width 286 height 31
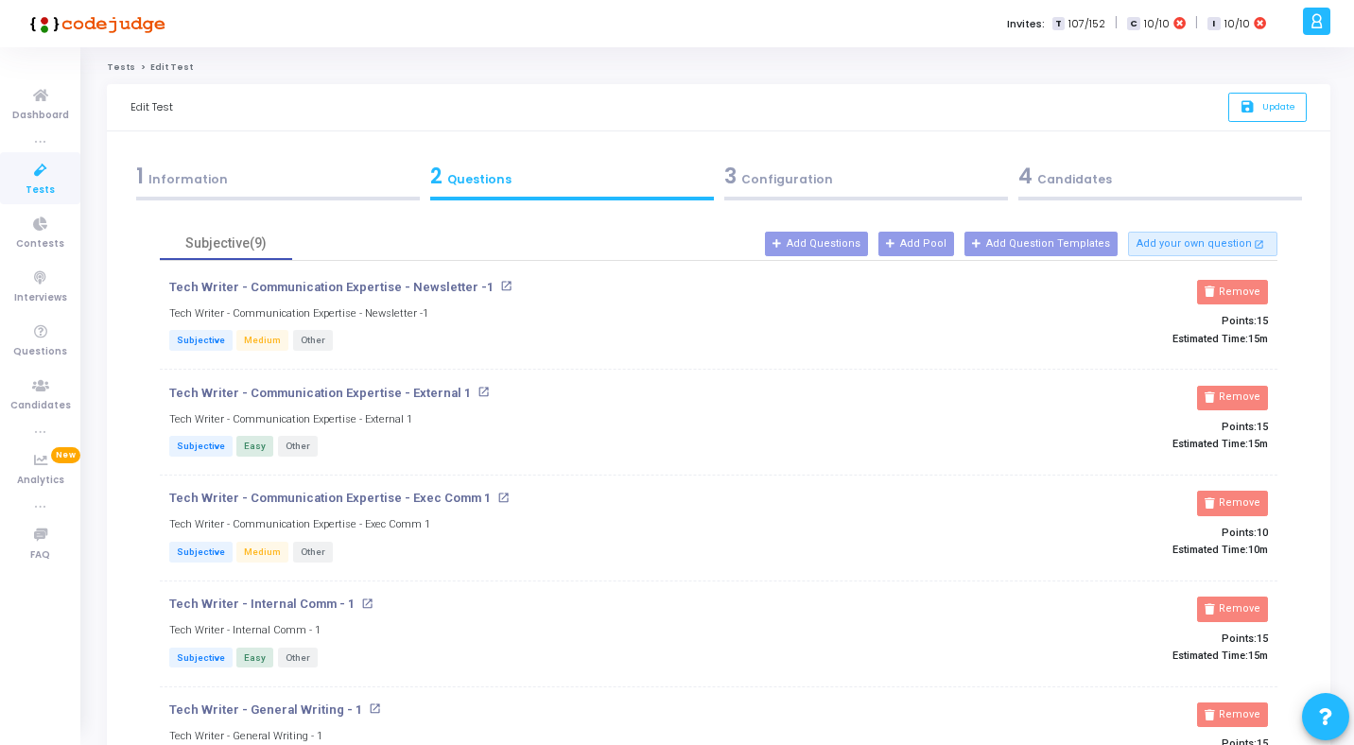
click at [843, 177] on div "3 Configuration" at bounding box center [866, 176] width 284 height 31
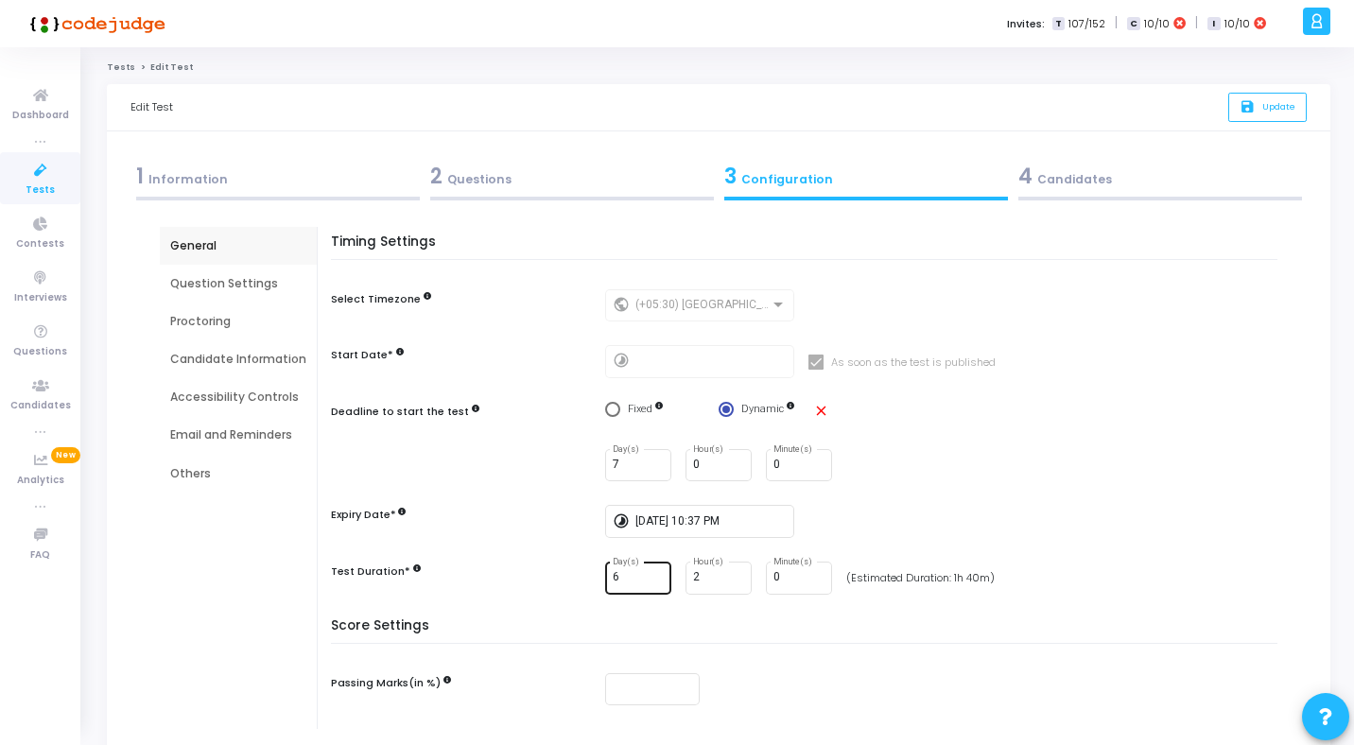
click at [652, 579] on input "6" at bounding box center [638, 577] width 51 height 13
click at [652, 579] on input "5" at bounding box center [638, 577] width 51 height 13
click at [652, 579] on input "4" at bounding box center [638, 577] width 51 height 13
click at [652, 579] on input "3" at bounding box center [638, 577] width 51 height 13
type input "2"
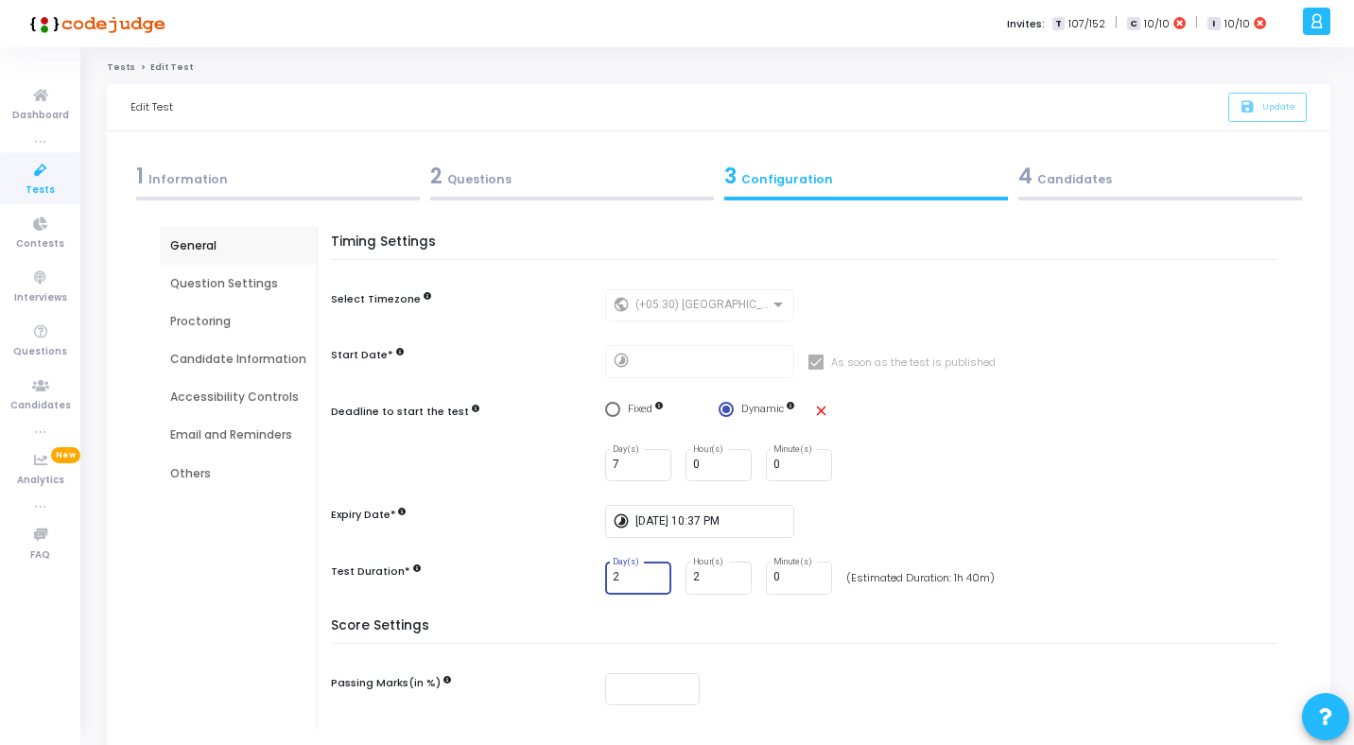
click at [652, 579] on input "2" at bounding box center [638, 577] width 51 height 13
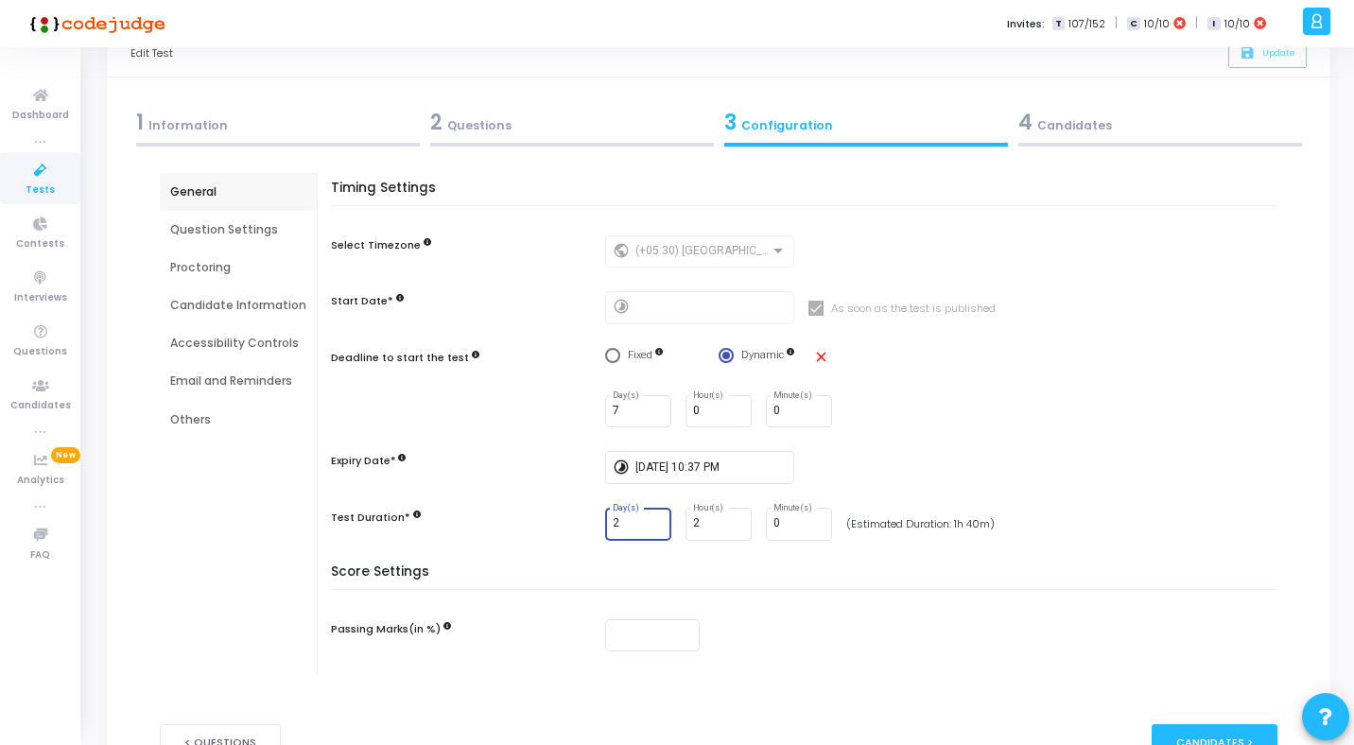
scroll to position [188, 0]
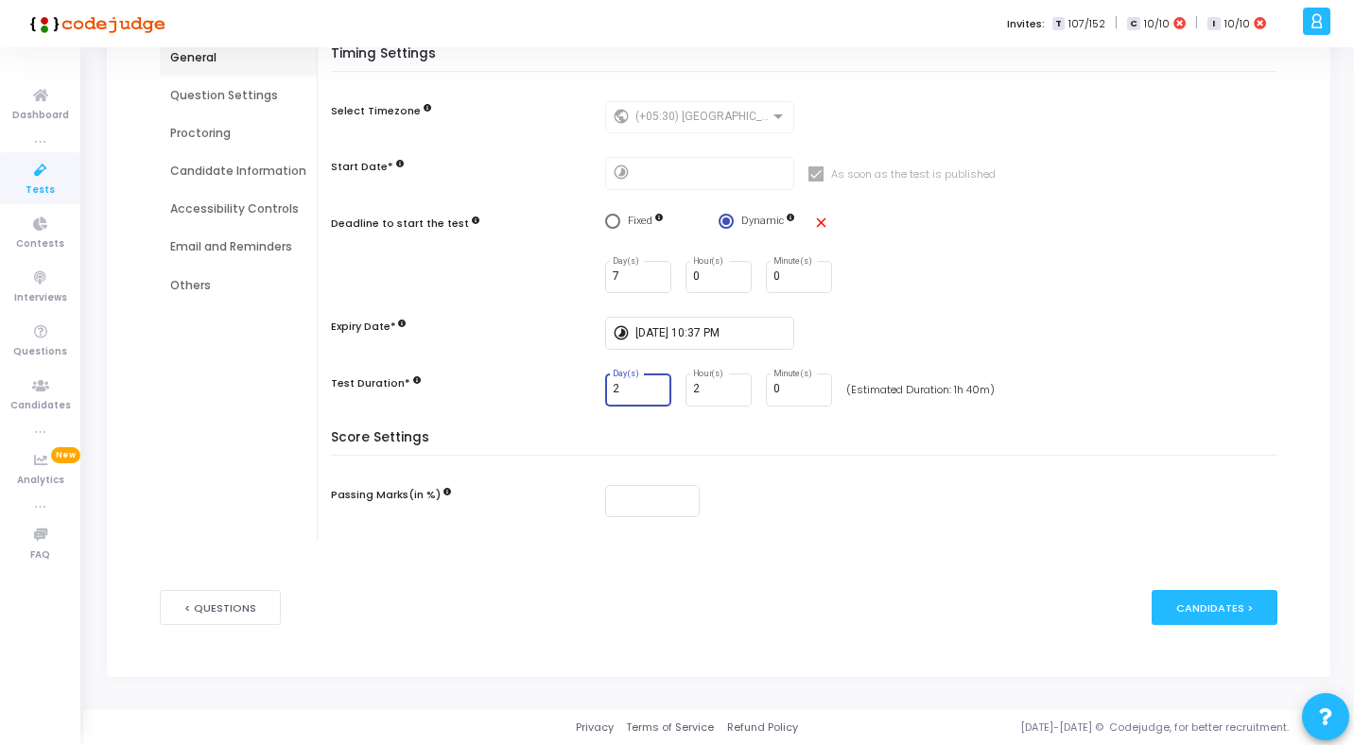
click at [1137, 386] on div "2 Day(s) 2 Hour(s) 0 Minute(s) (Estimated Duration: 1h 40m)" at bounding box center [946, 389] width 682 height 33
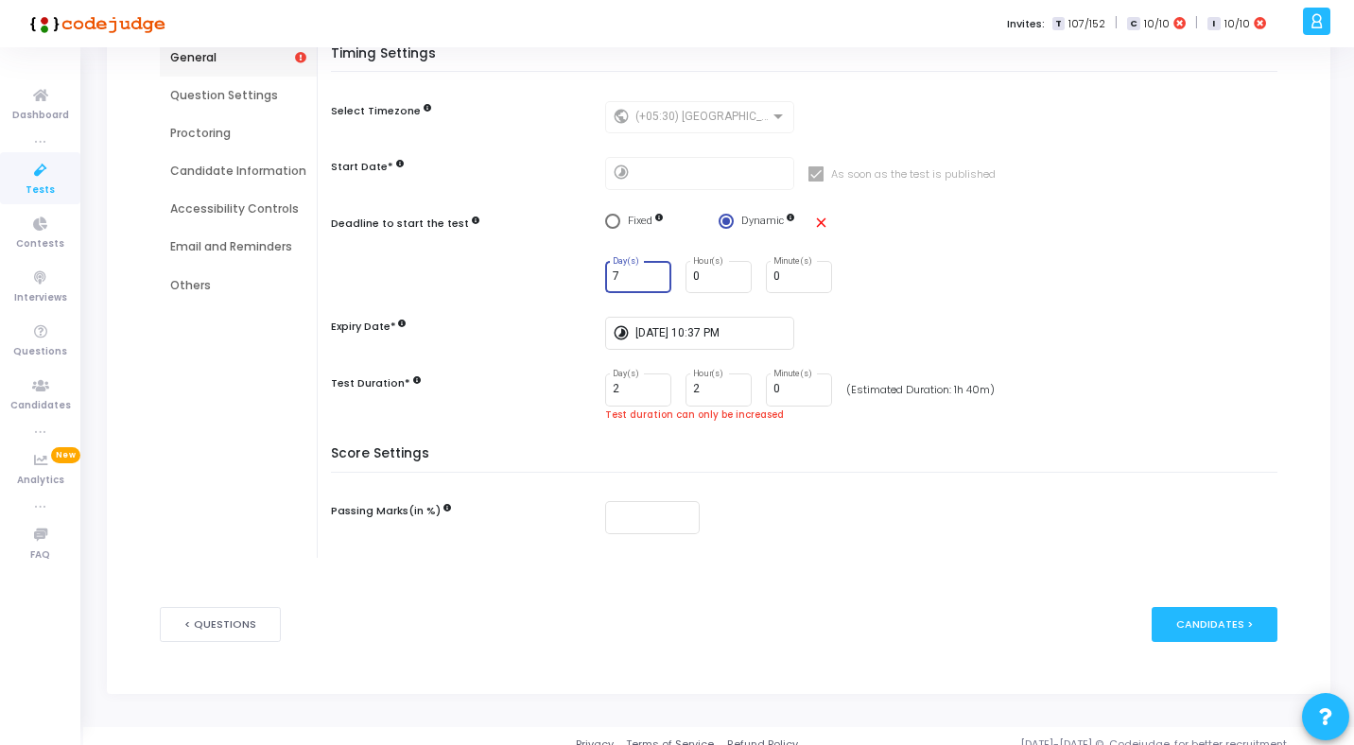
click at [629, 278] on input "7" at bounding box center [638, 276] width 51 height 13
type input "15"
click at [981, 303] on div "Timing Settings Select Timezone public (+05:30) Asia/Calcutta Start Date* timel…" at bounding box center [808, 246] width 937 height 401
click at [652, 386] on input "3" at bounding box center [638, 389] width 51 height 13
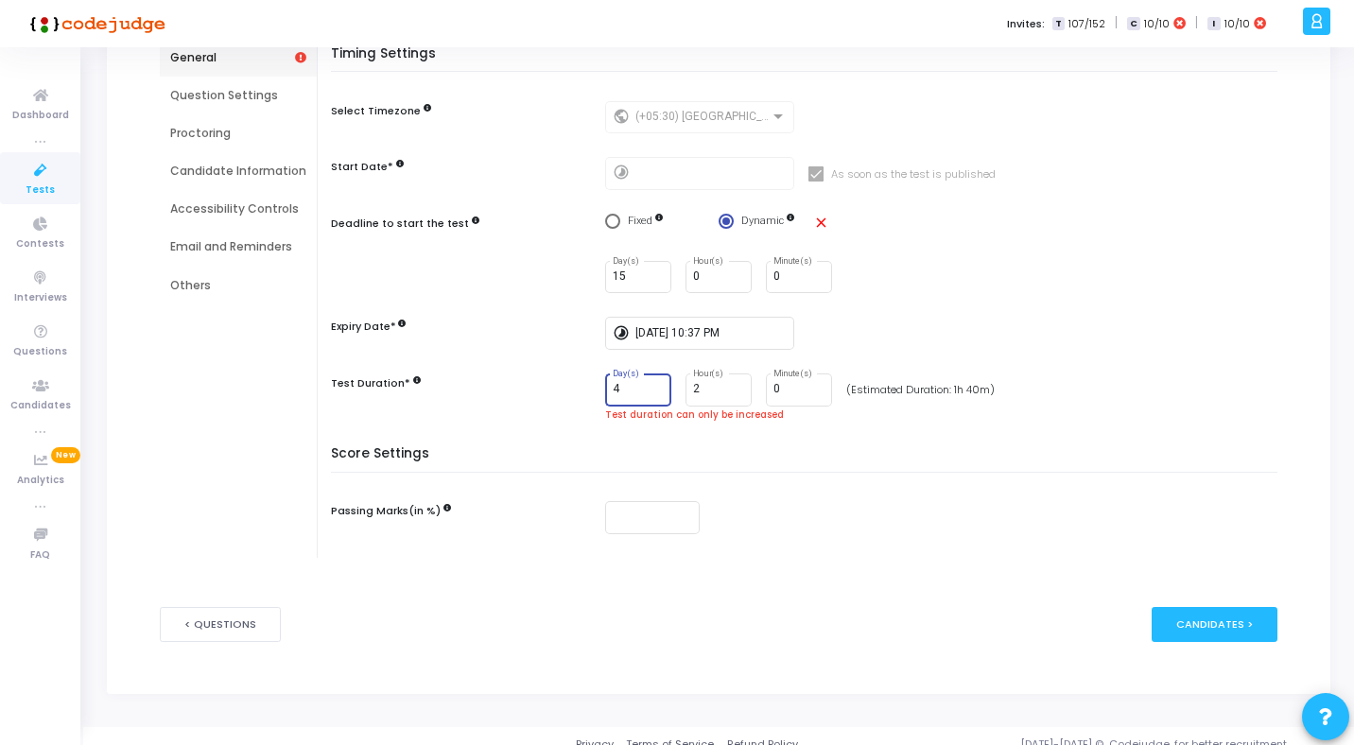
click at [652, 386] on input "4" at bounding box center [638, 389] width 51 height 13
click at [652, 386] on input "5" at bounding box center [638, 389] width 51 height 13
click at [652, 386] on input "6" at bounding box center [638, 389] width 51 height 13
type input "7"
click at [652, 386] on input "7" at bounding box center [638, 389] width 51 height 13
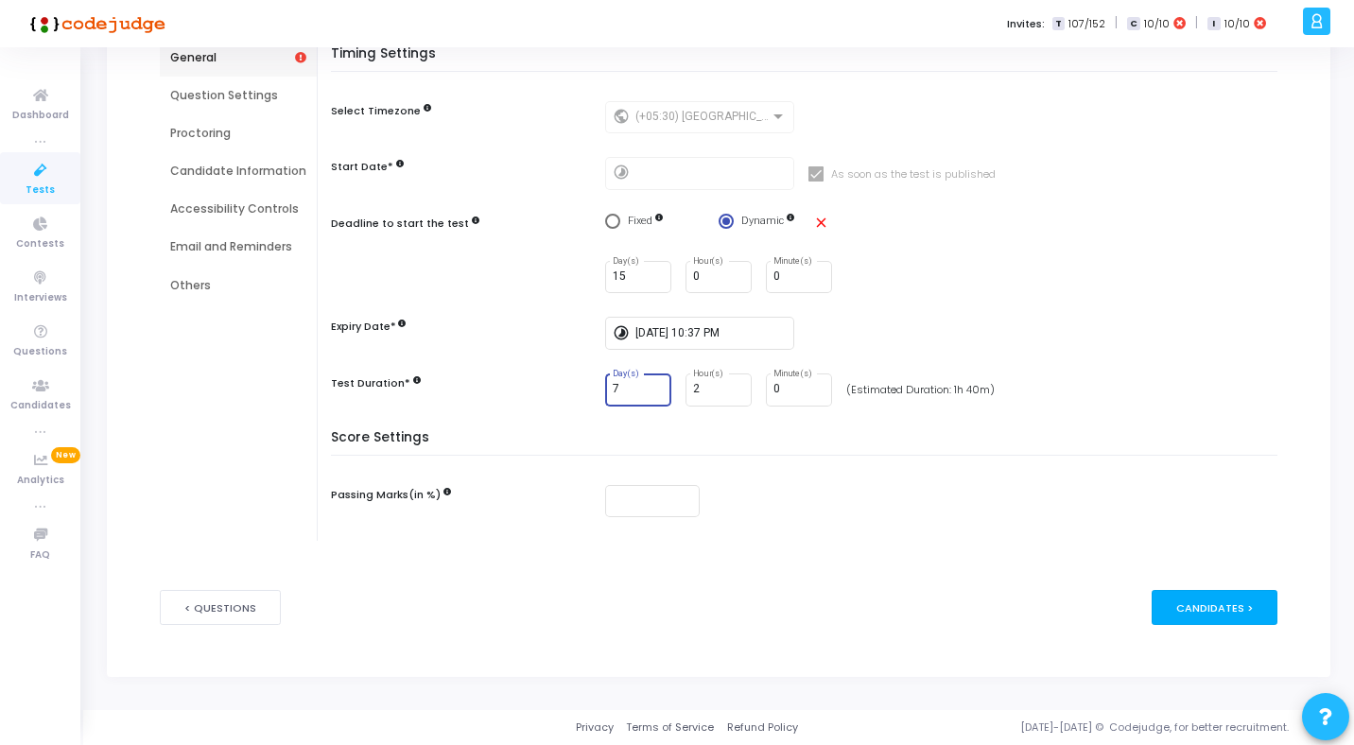
click at [1210, 616] on div "Candidates >" at bounding box center [1215, 607] width 126 height 35
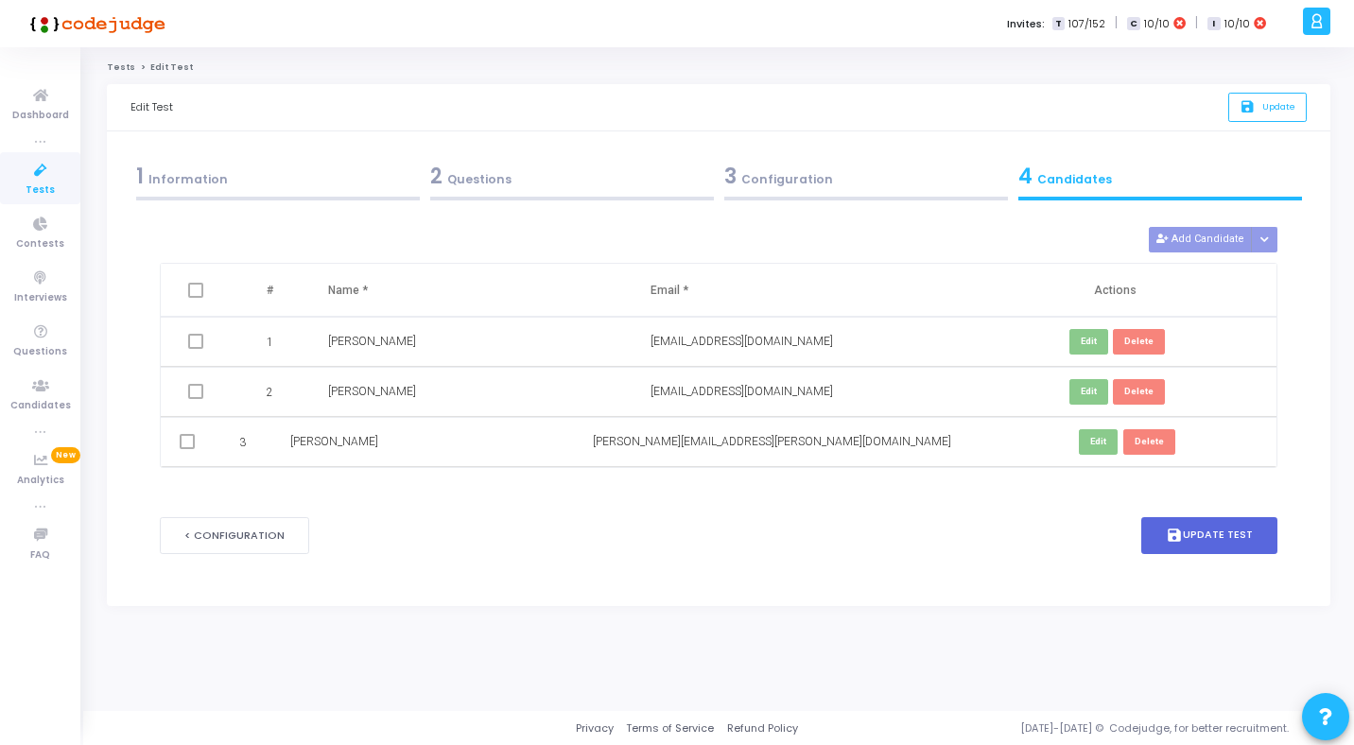
scroll to position [0, 0]
click at [1242, 534] on button "save Update Test" at bounding box center [1217, 535] width 136 height 37
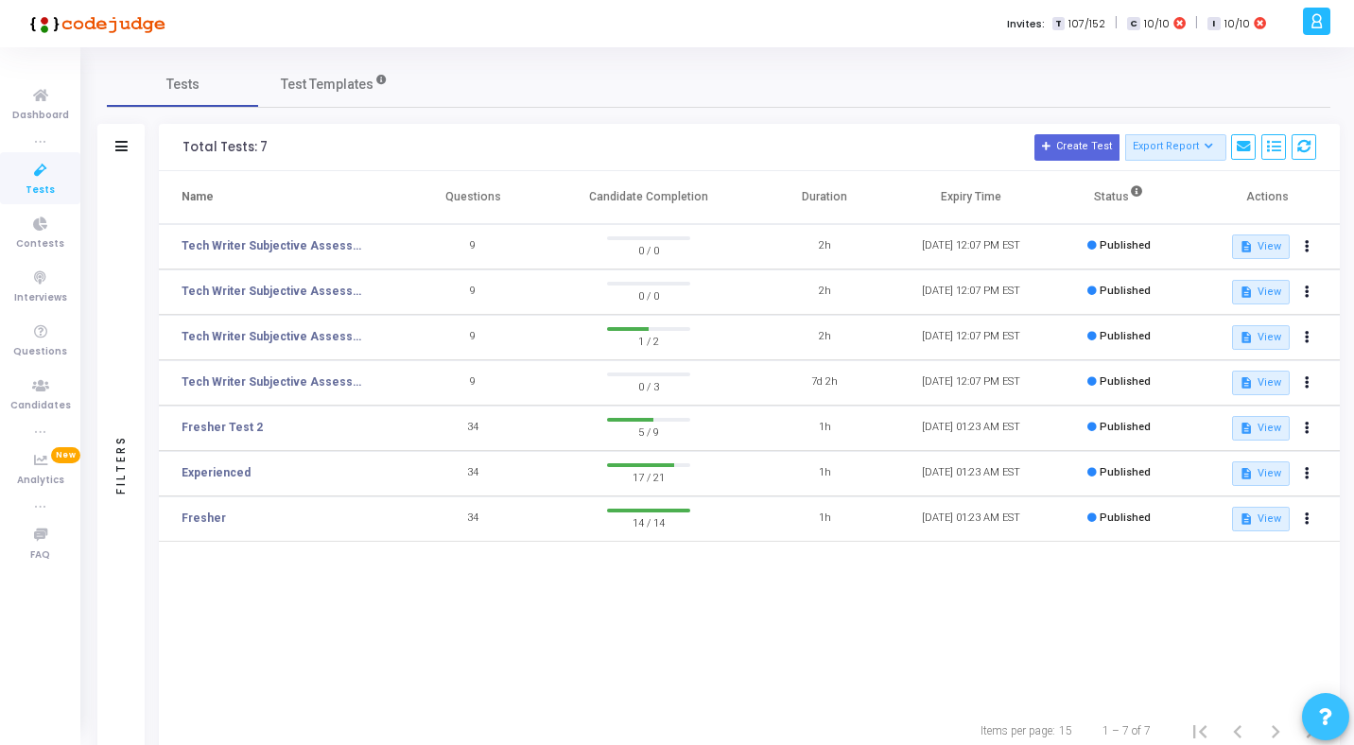
click at [1323, 703] on span at bounding box center [1325, 716] width 13 height 43
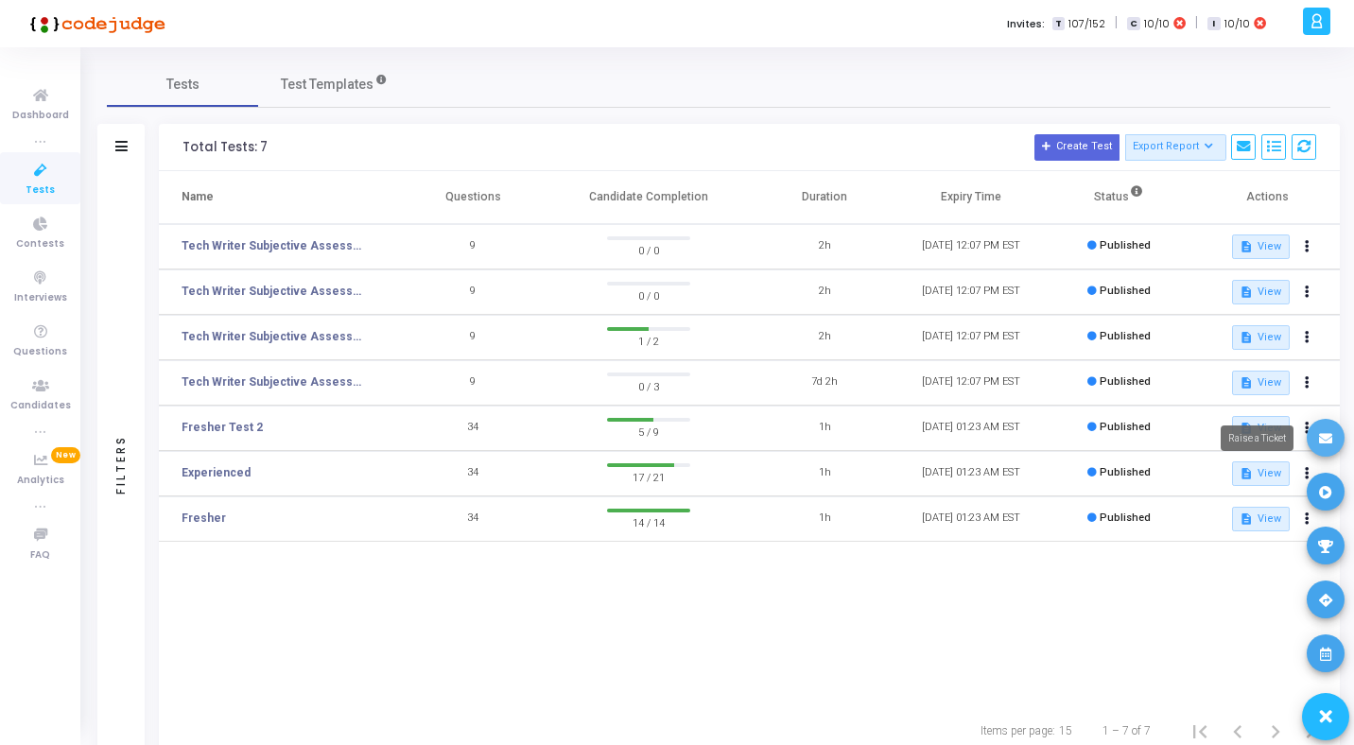
click at [1325, 443] on icon at bounding box center [1325, 438] width 13 height 13
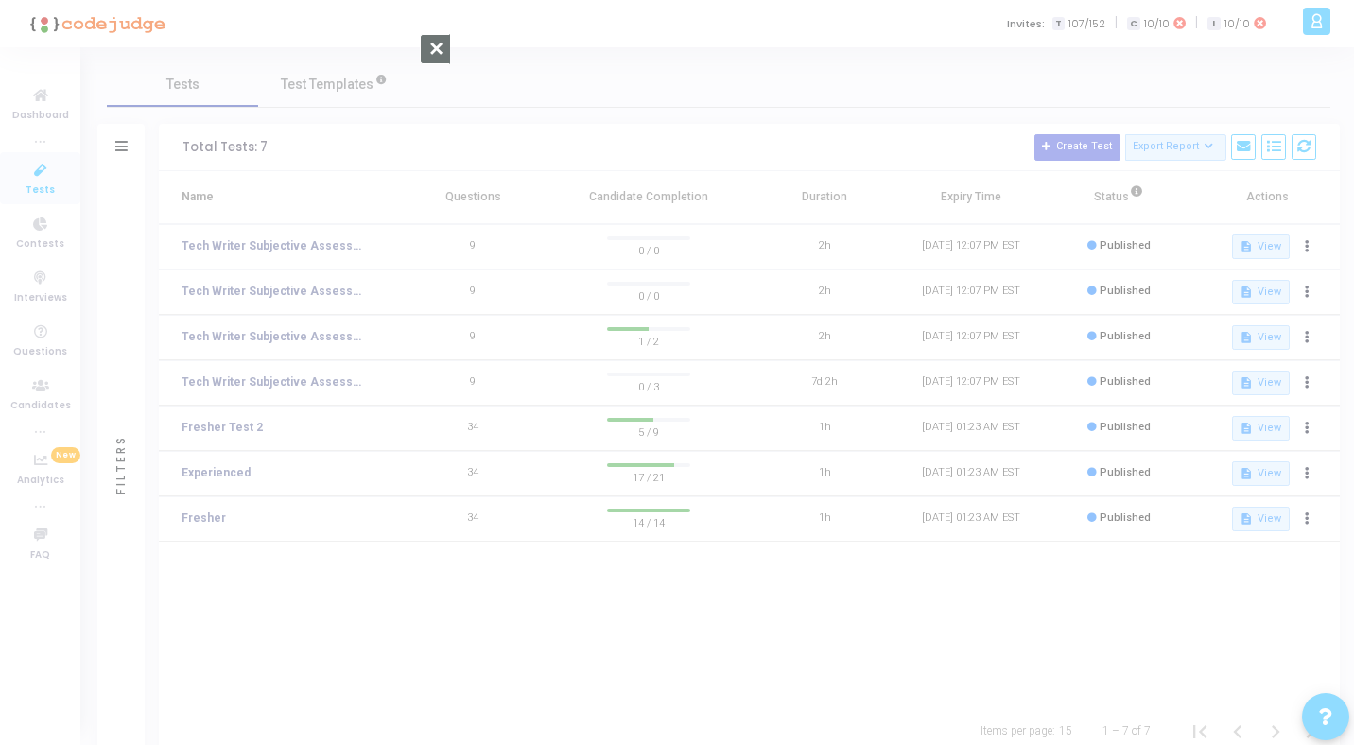
click at [429, 48] on div at bounding box center [435, 49] width 30 height 30
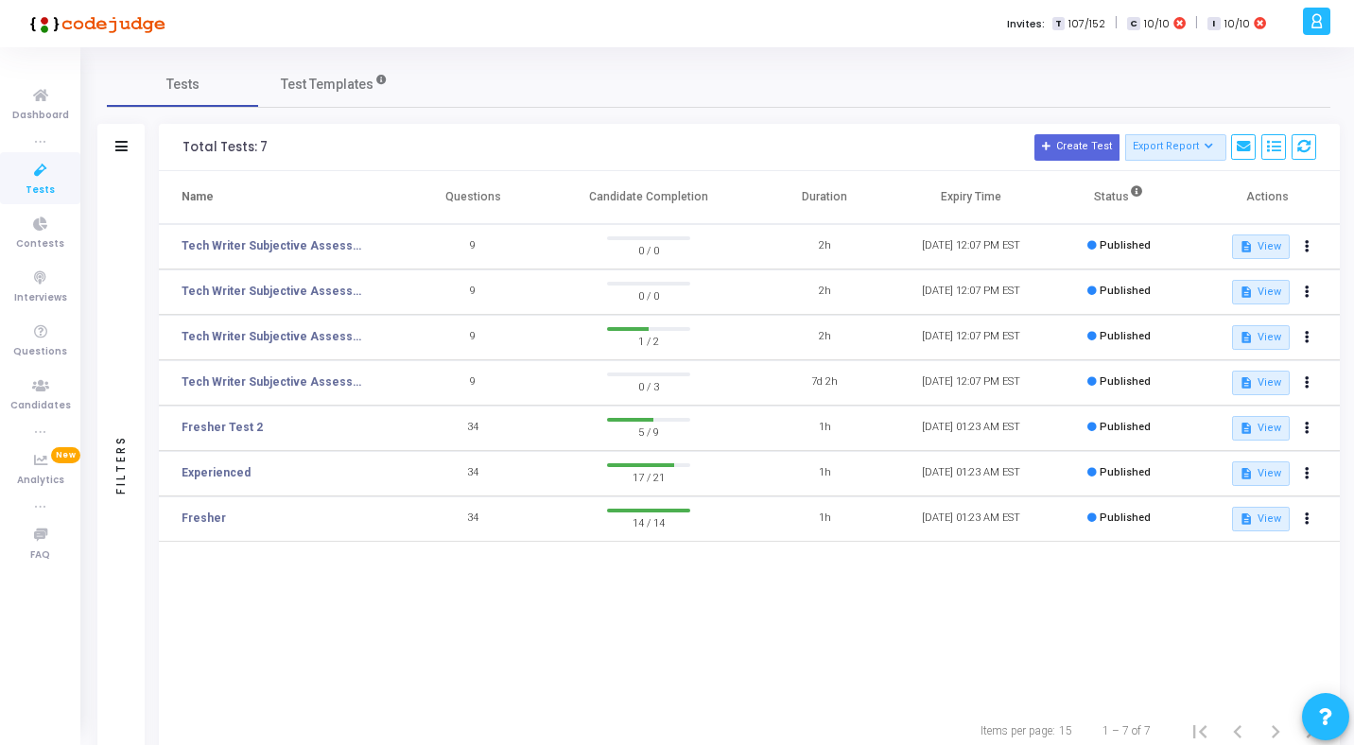
click at [1314, 24] on icon at bounding box center [1317, 21] width 14 height 22
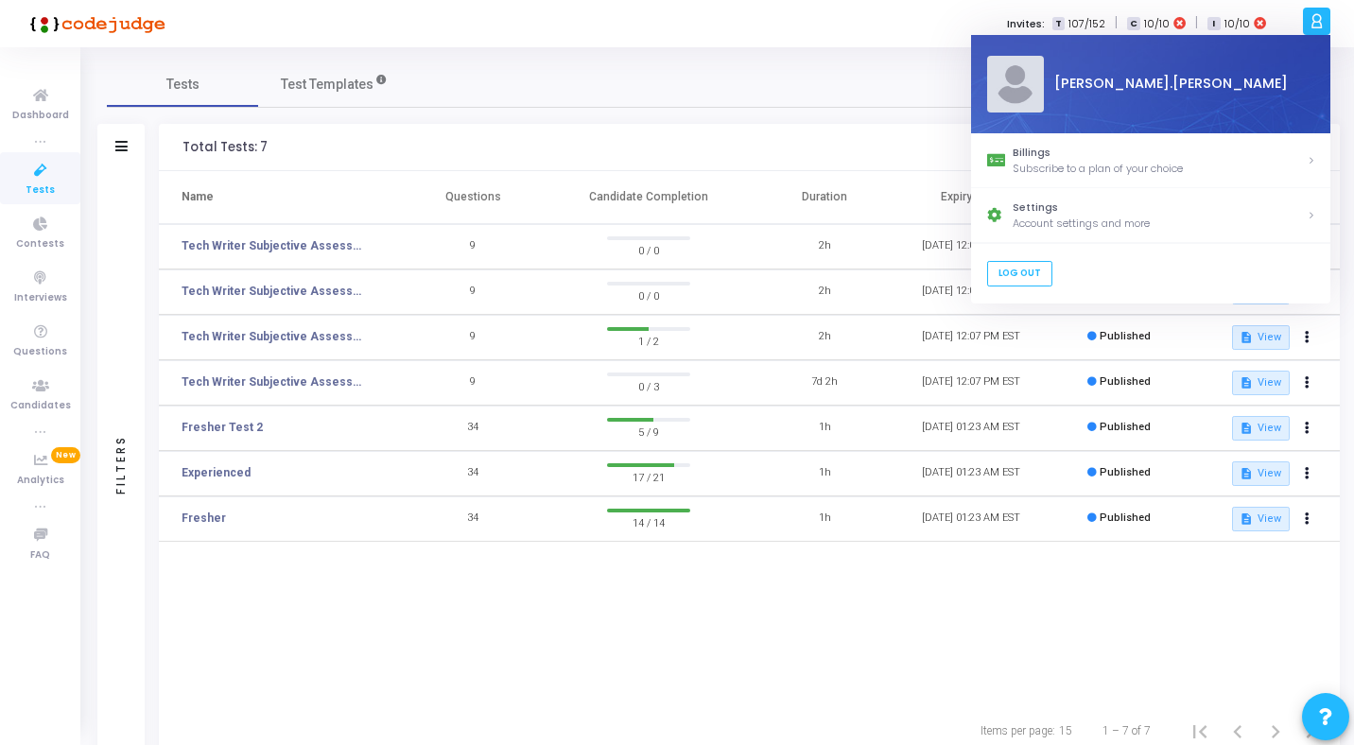
click at [673, 53] on div "Tests Test Templates Filters Filters Test Name: search Status Draft Published E…" at bounding box center [718, 409] width 1271 height 724
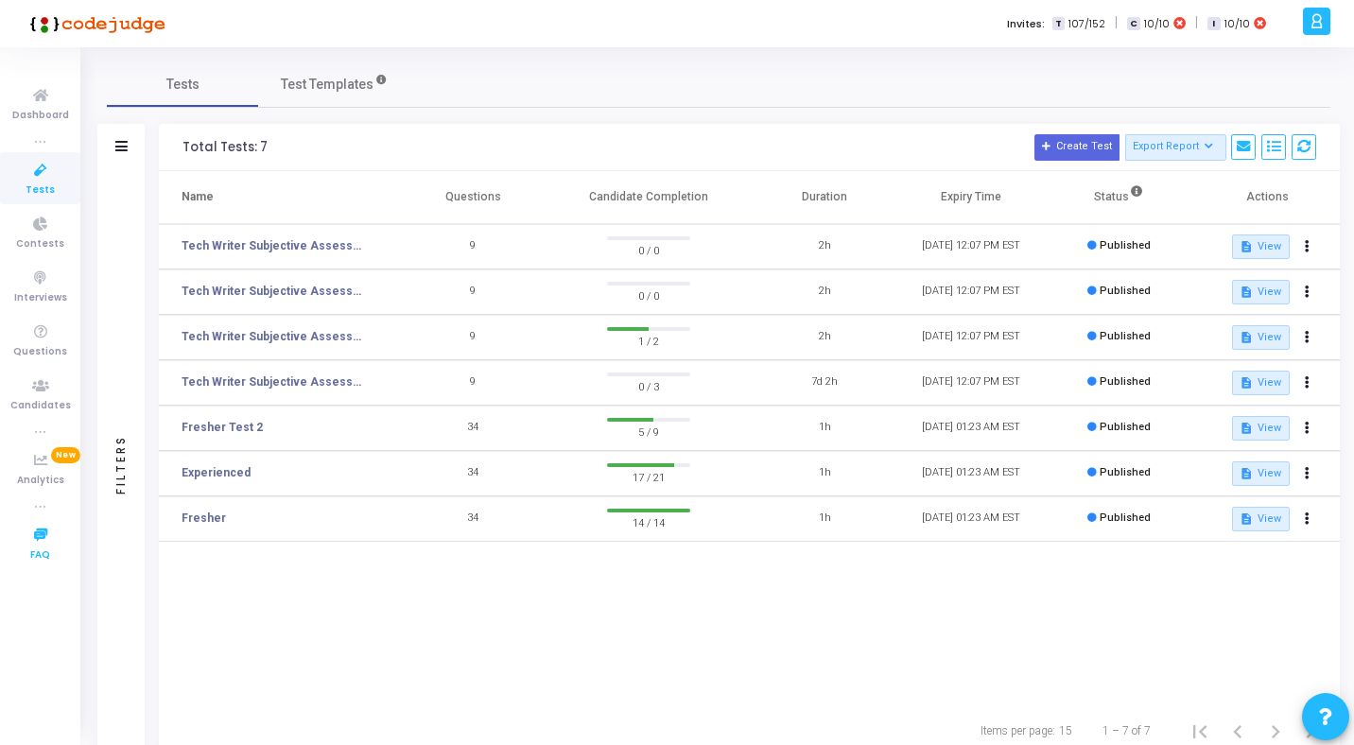
click at [39, 529] on icon at bounding box center [41, 536] width 40 height 24
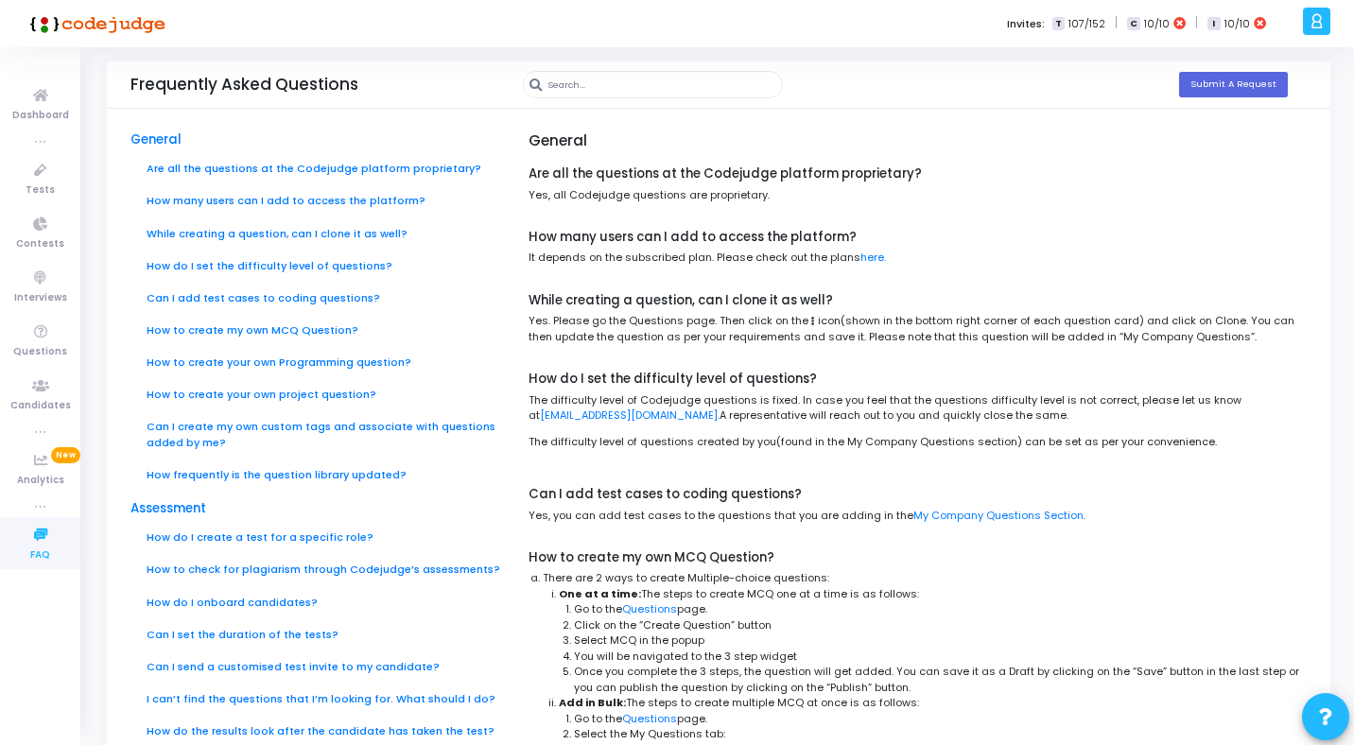
click at [586, 92] on input "text" at bounding box center [664, 85] width 234 height 26
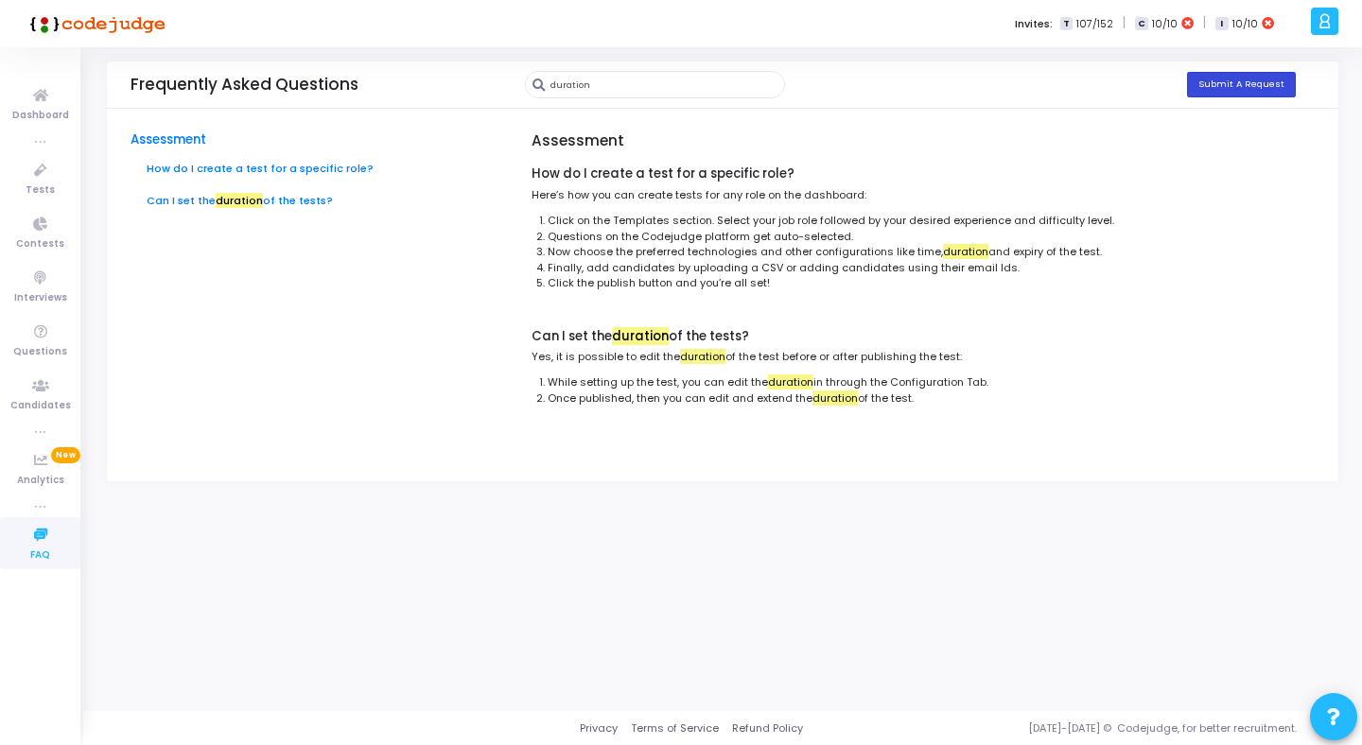
type input "duration"
click at [1259, 83] on button "Submit A Request" at bounding box center [1241, 85] width 109 height 26
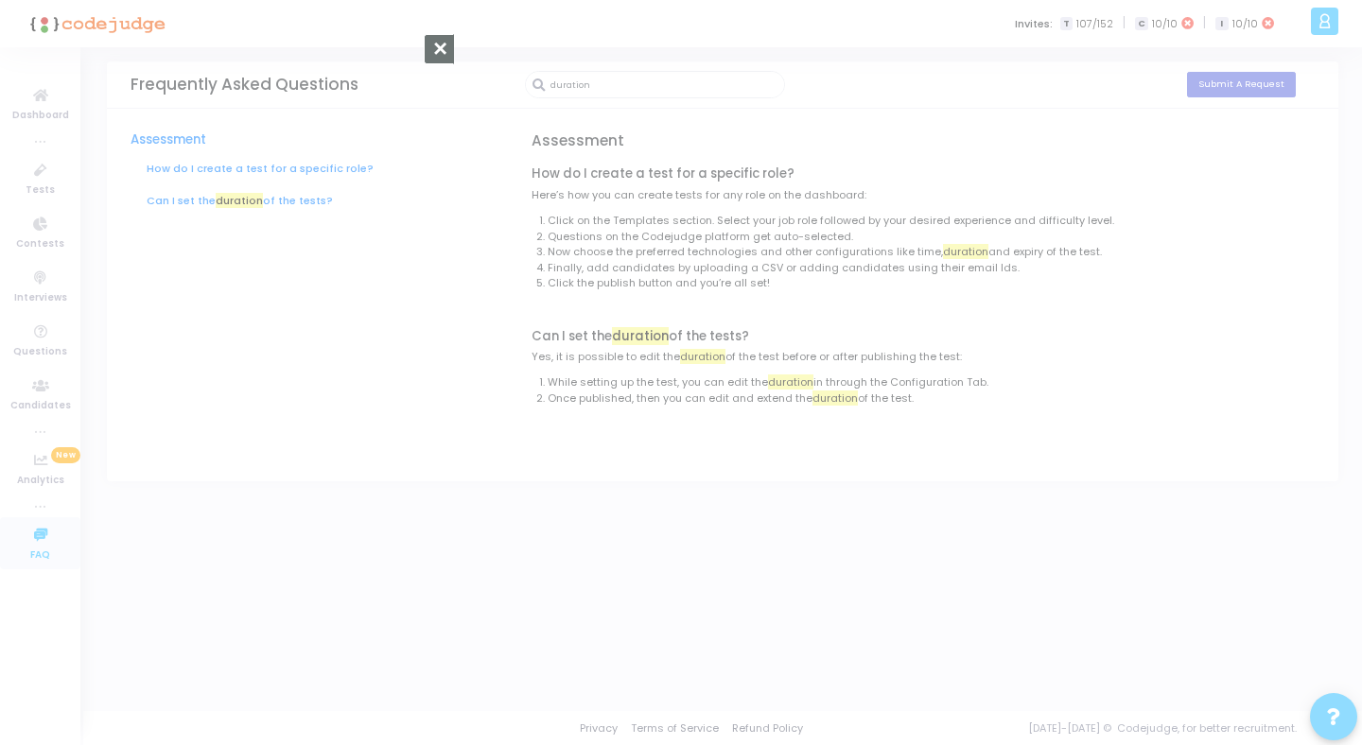
click at [441, 34] on div at bounding box center [439, 49] width 30 height 30
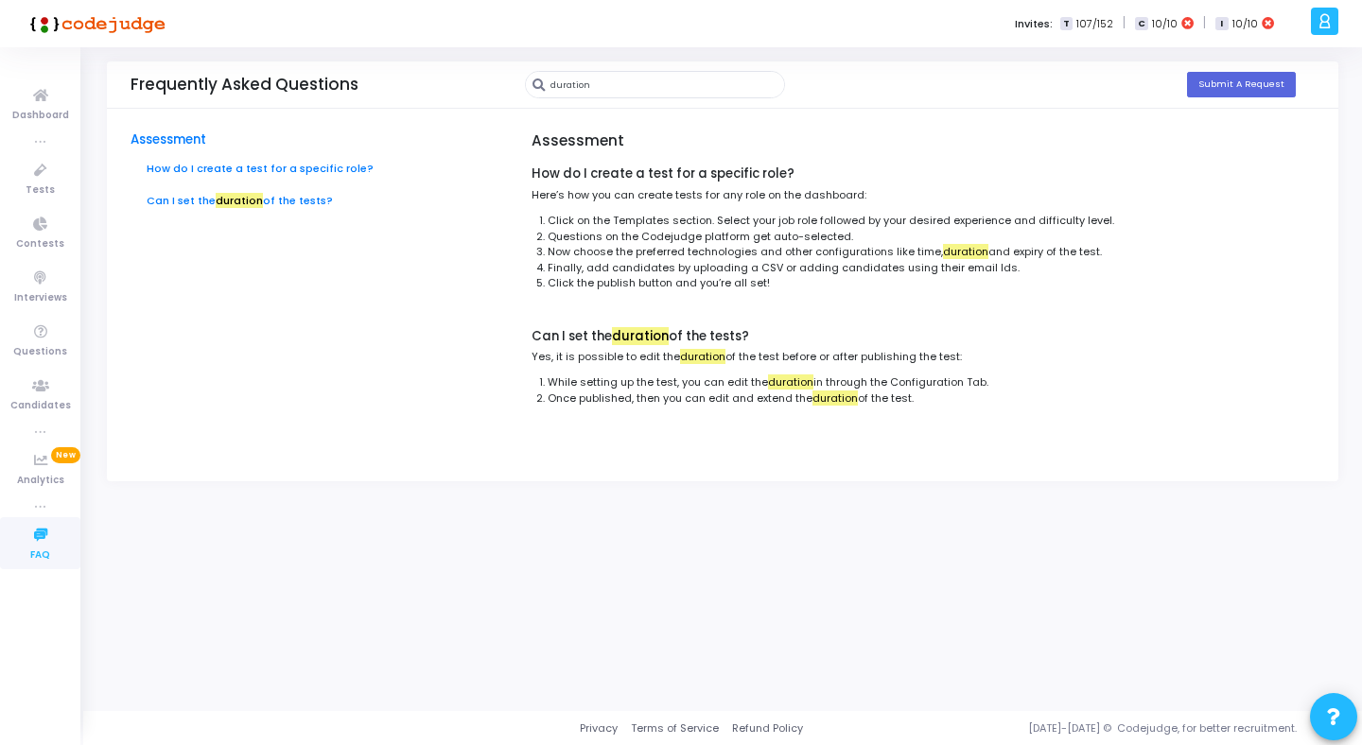
click at [42, 501] on icon at bounding box center [40, 506] width 10 height 10
click at [42, 101] on icon at bounding box center [41, 96] width 40 height 24
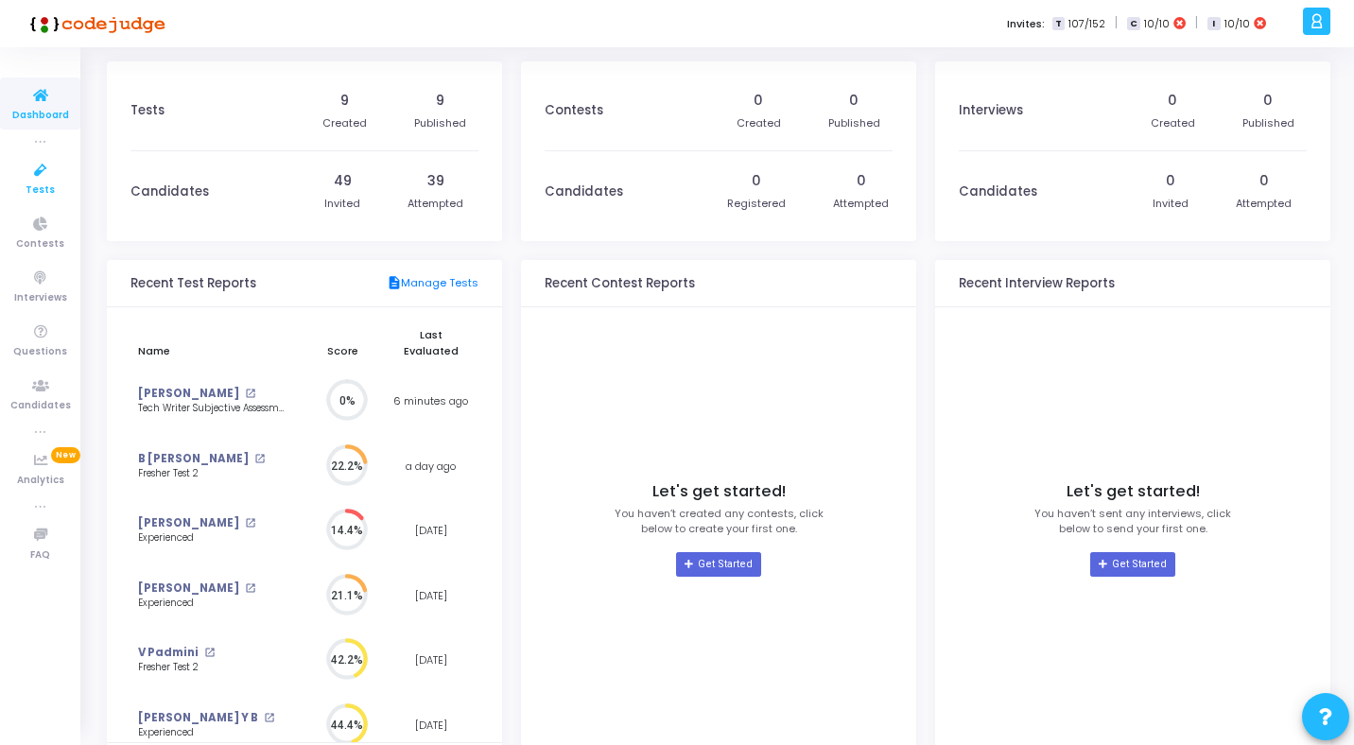
click at [46, 165] on icon at bounding box center [41, 171] width 40 height 24
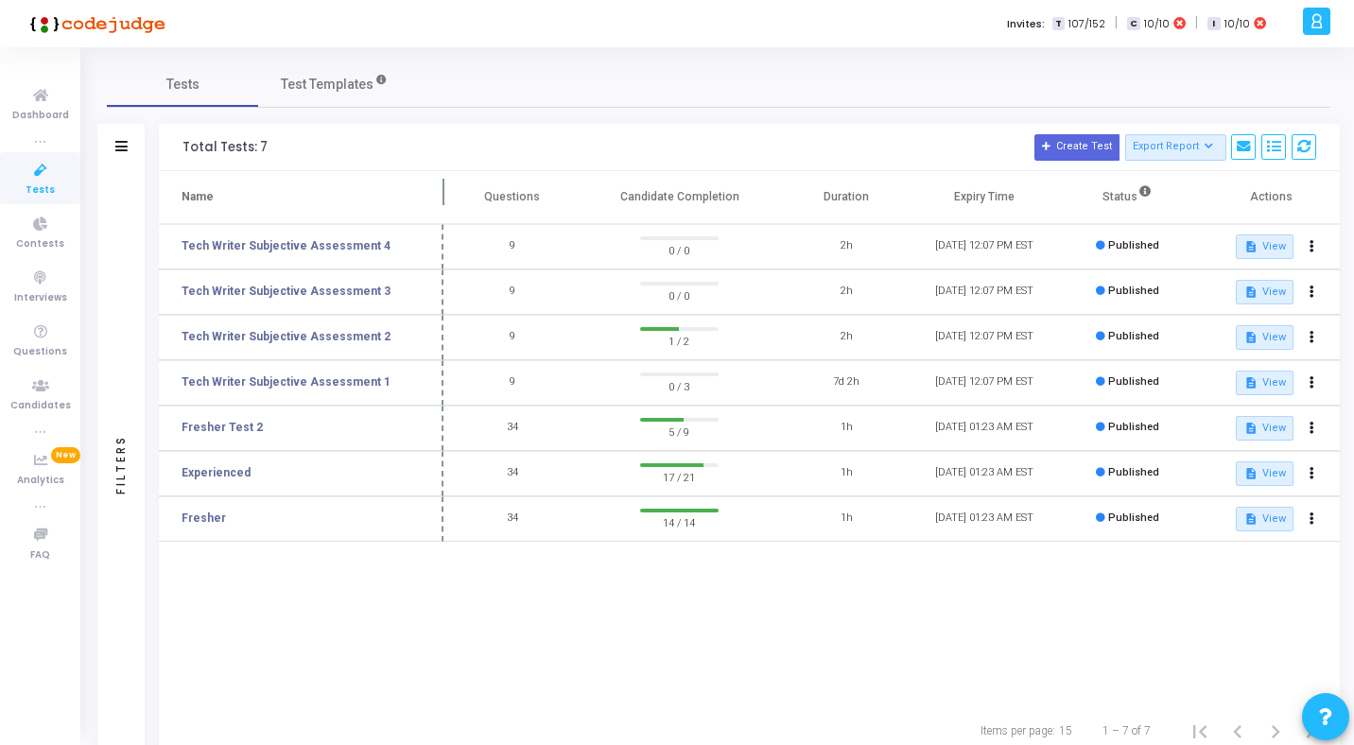
drag, startPoint x: 398, startPoint y: 187, endPoint x: 439, endPoint y: 186, distance: 40.7
click at [439, 186] on span at bounding box center [443, 197] width 19 height 52
click at [310, 388] on link "Tech Writer Subjective Assessment 1" at bounding box center [286, 381] width 209 height 17
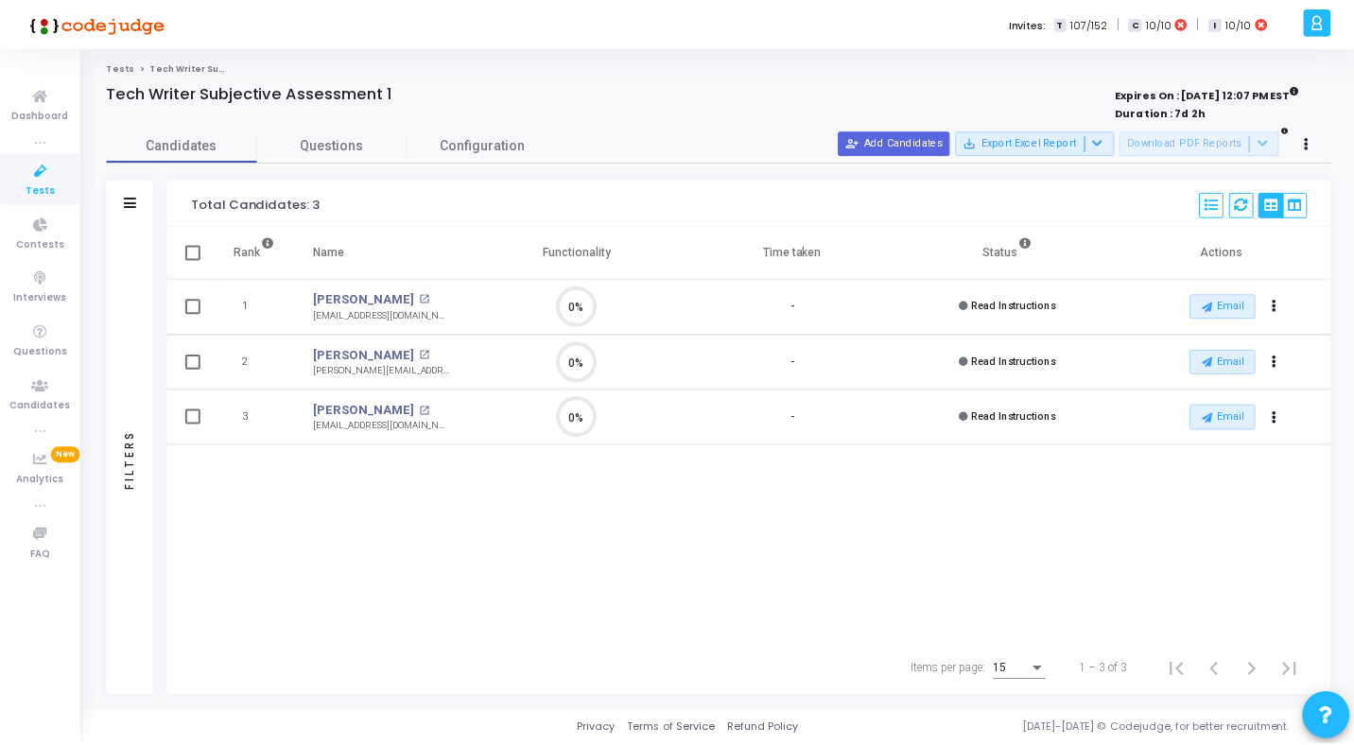
scroll to position [40, 48]
click at [1312, 142] on icon at bounding box center [1313, 143] width 5 height 9
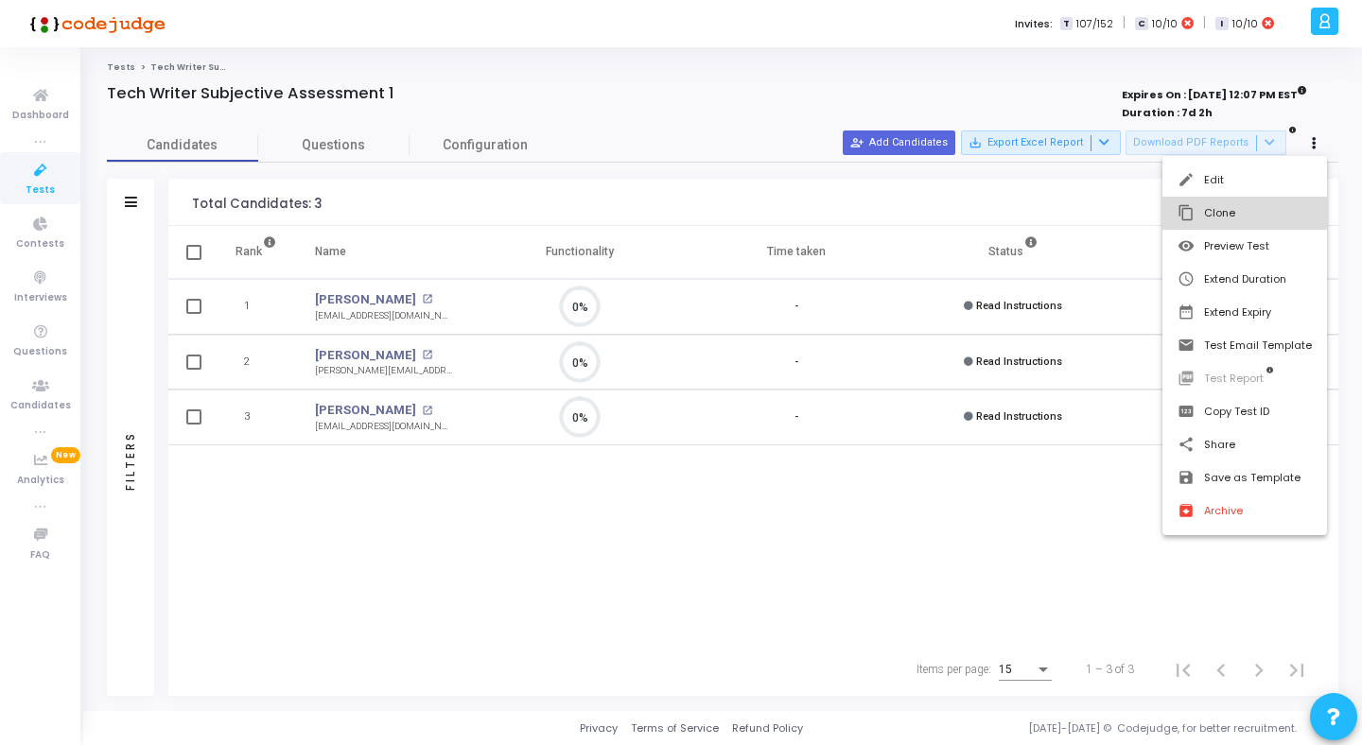
click at [1245, 214] on button "content_copy Clone" at bounding box center [1244, 213] width 165 height 33
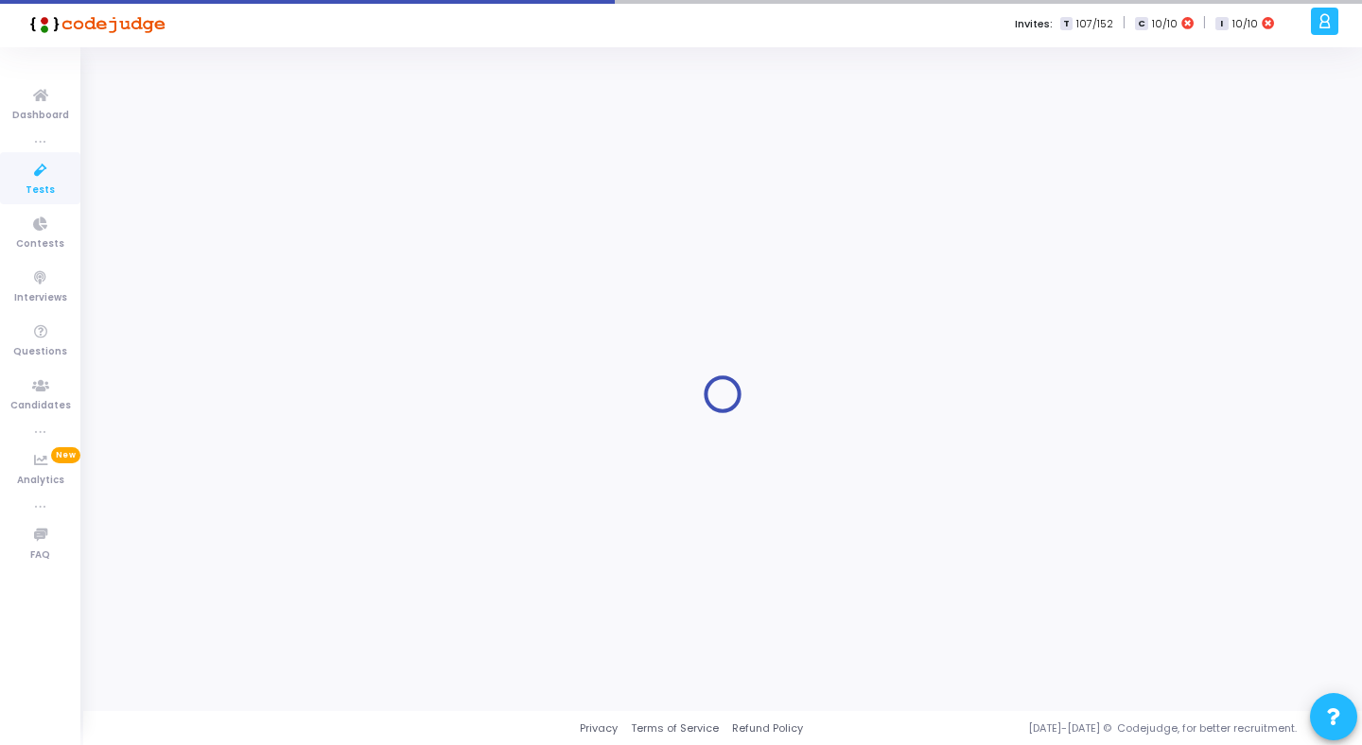
type input "Tech Writer Subjective Assessment 1"
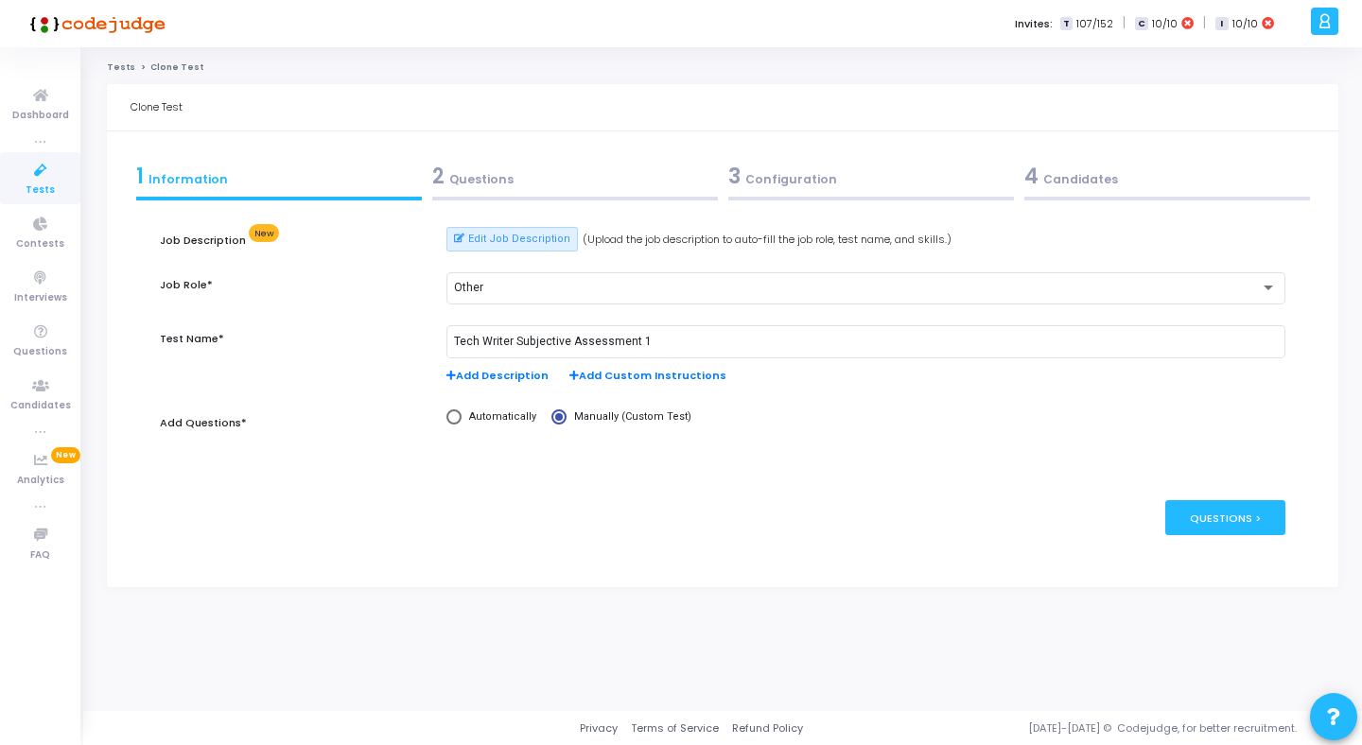
click at [558, 181] on div "2 Questions" at bounding box center [575, 176] width 286 height 31
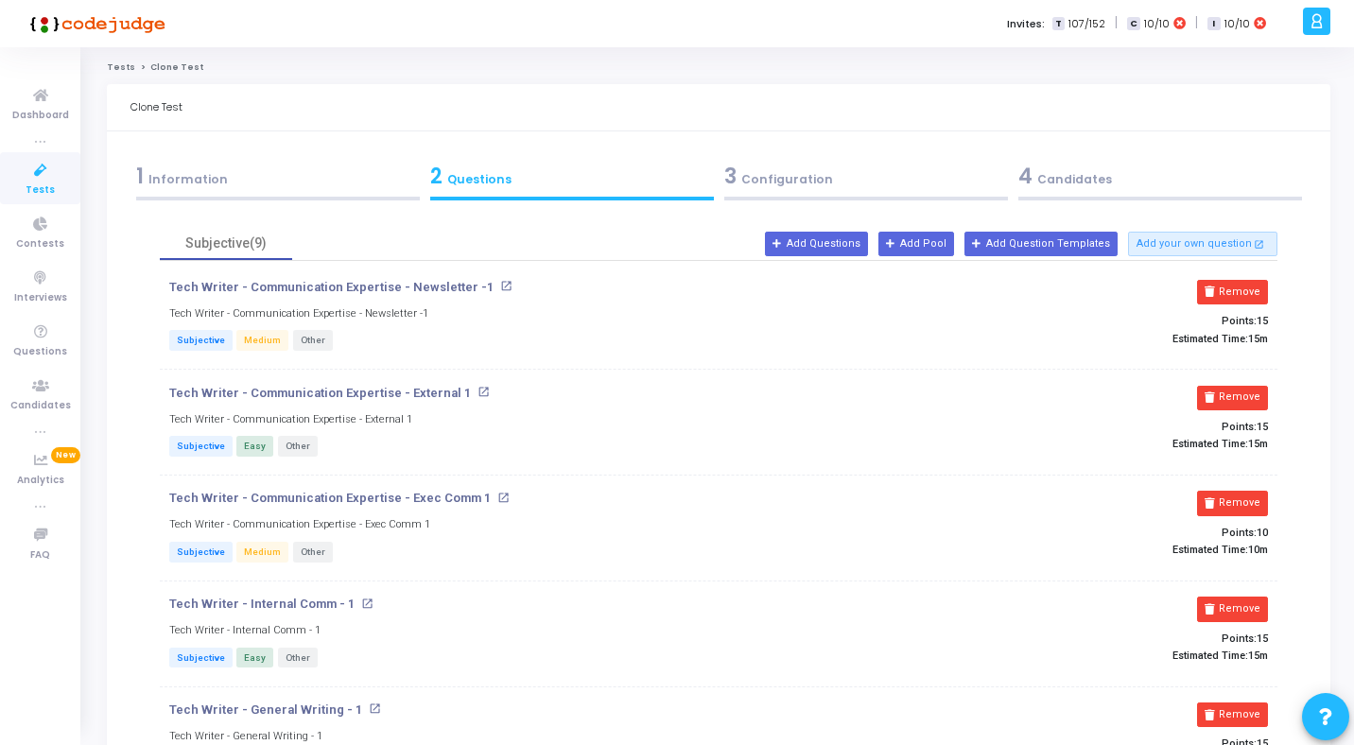
click at [807, 180] on div "3 Configuration" at bounding box center [866, 176] width 284 height 31
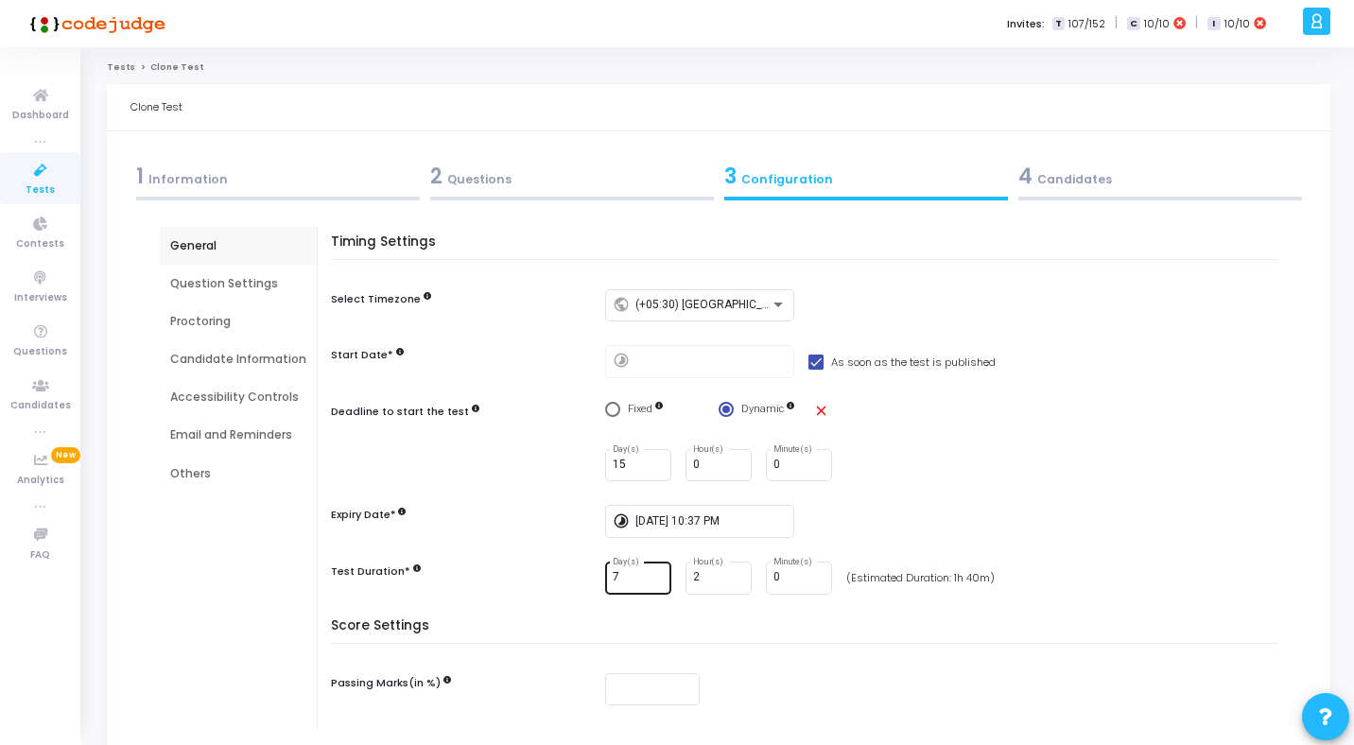
click at [632, 576] on input "7" at bounding box center [638, 577] width 51 height 13
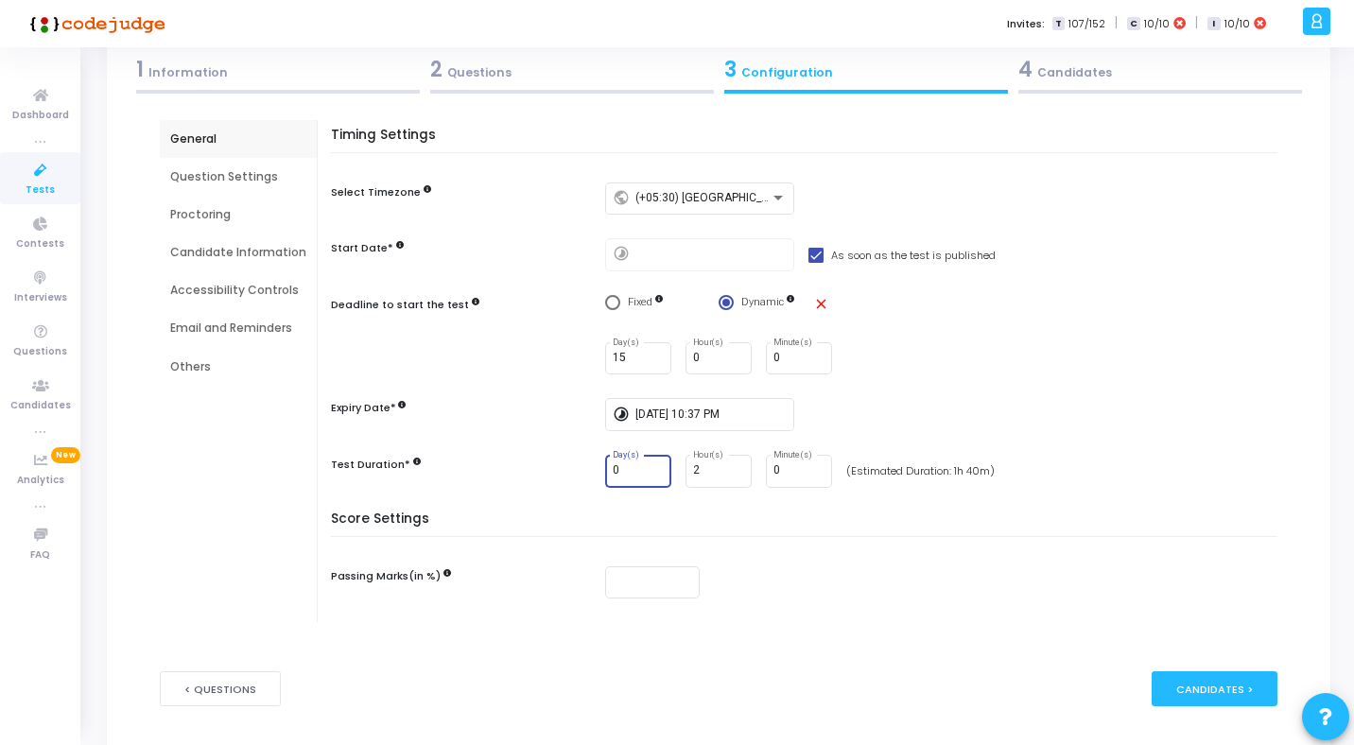
scroll to position [188, 0]
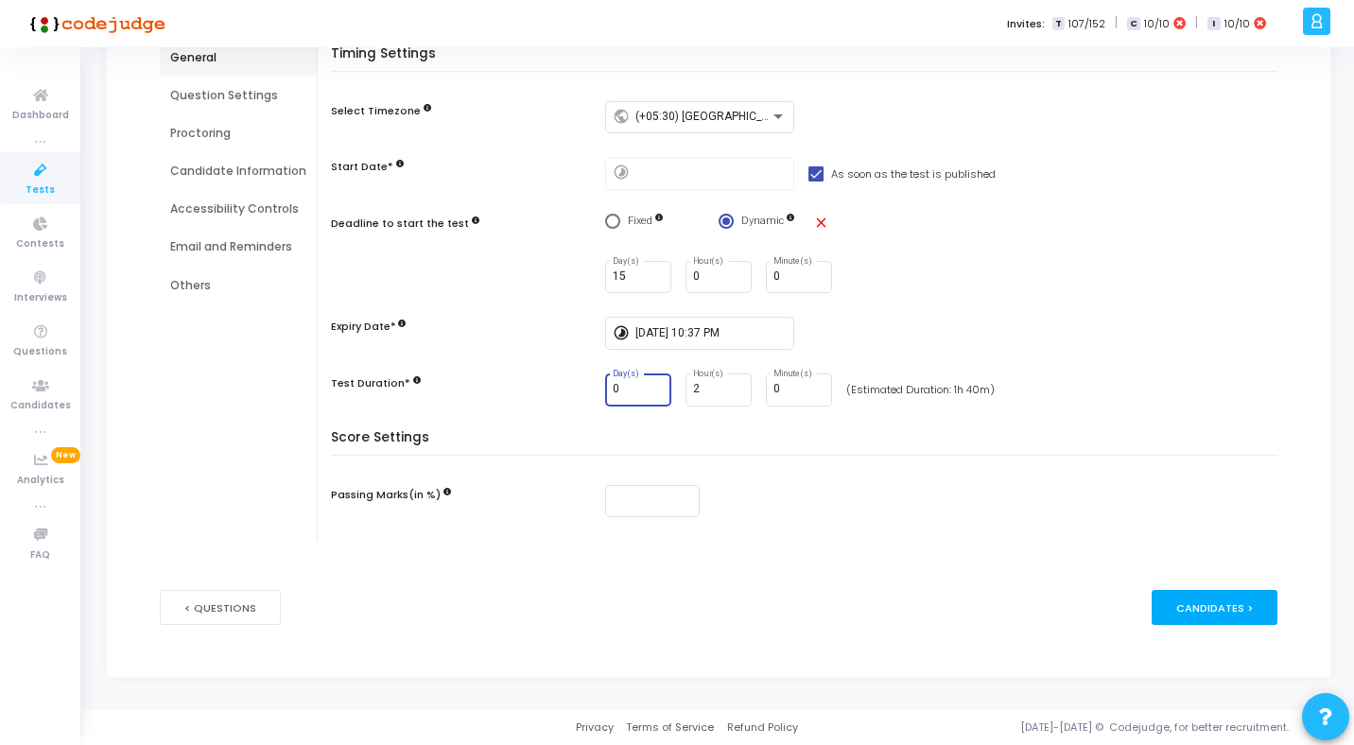
type input "0"
click at [1193, 610] on div "Candidates >" at bounding box center [1215, 607] width 126 height 35
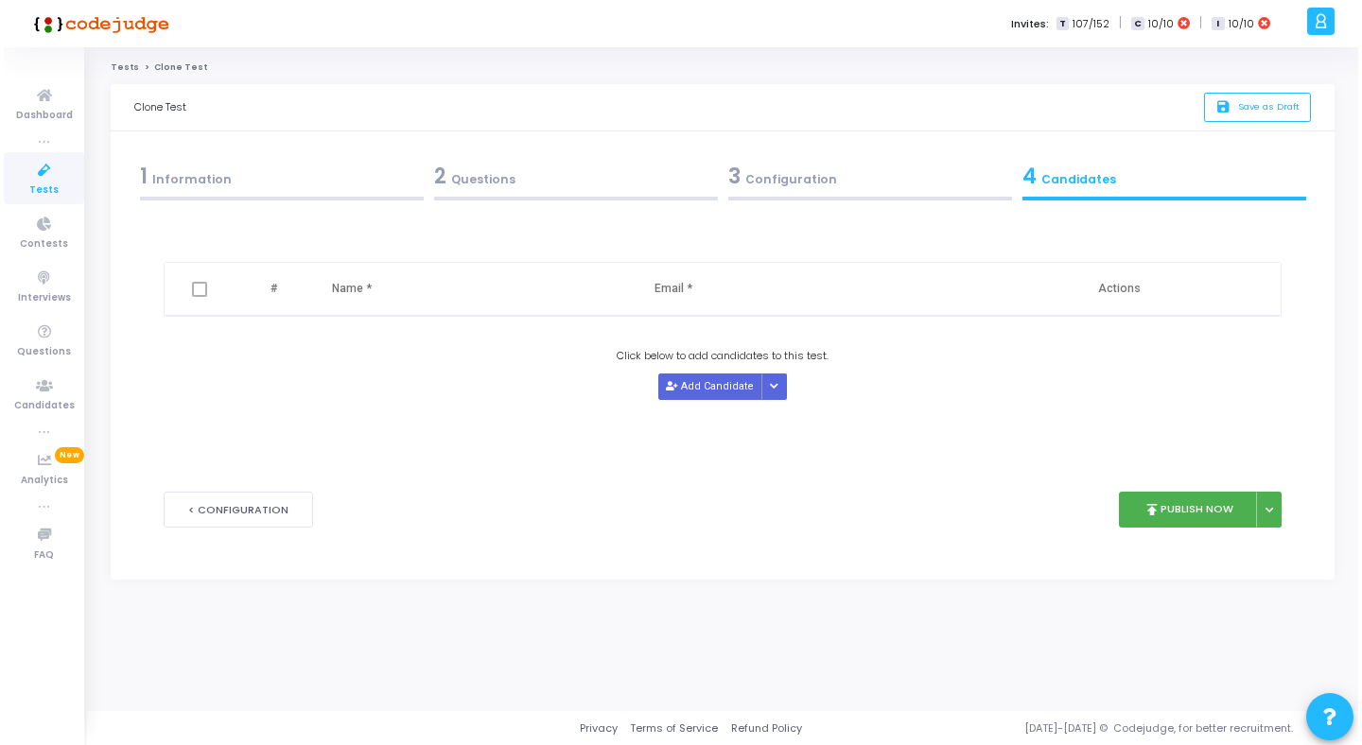
scroll to position [0, 0]
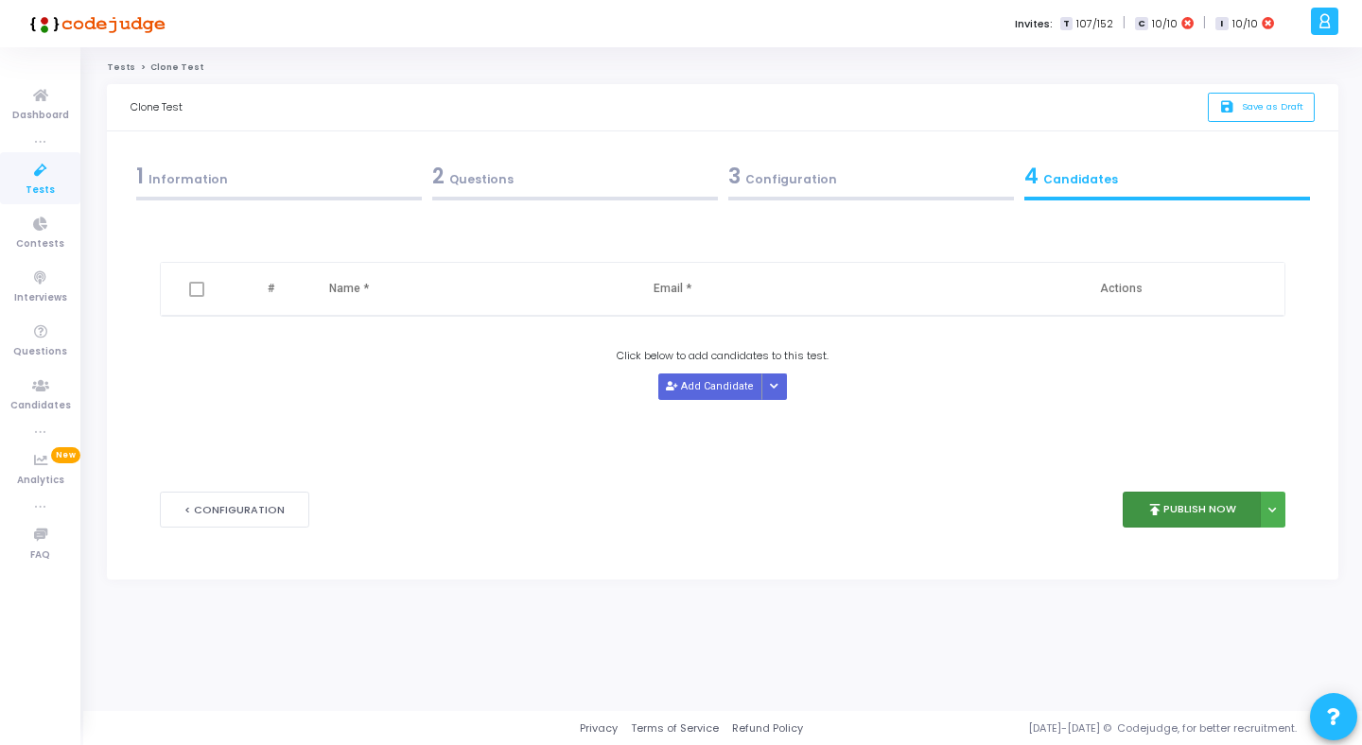
click at [1207, 517] on button "publish Publish Now" at bounding box center [1191, 510] width 139 height 37
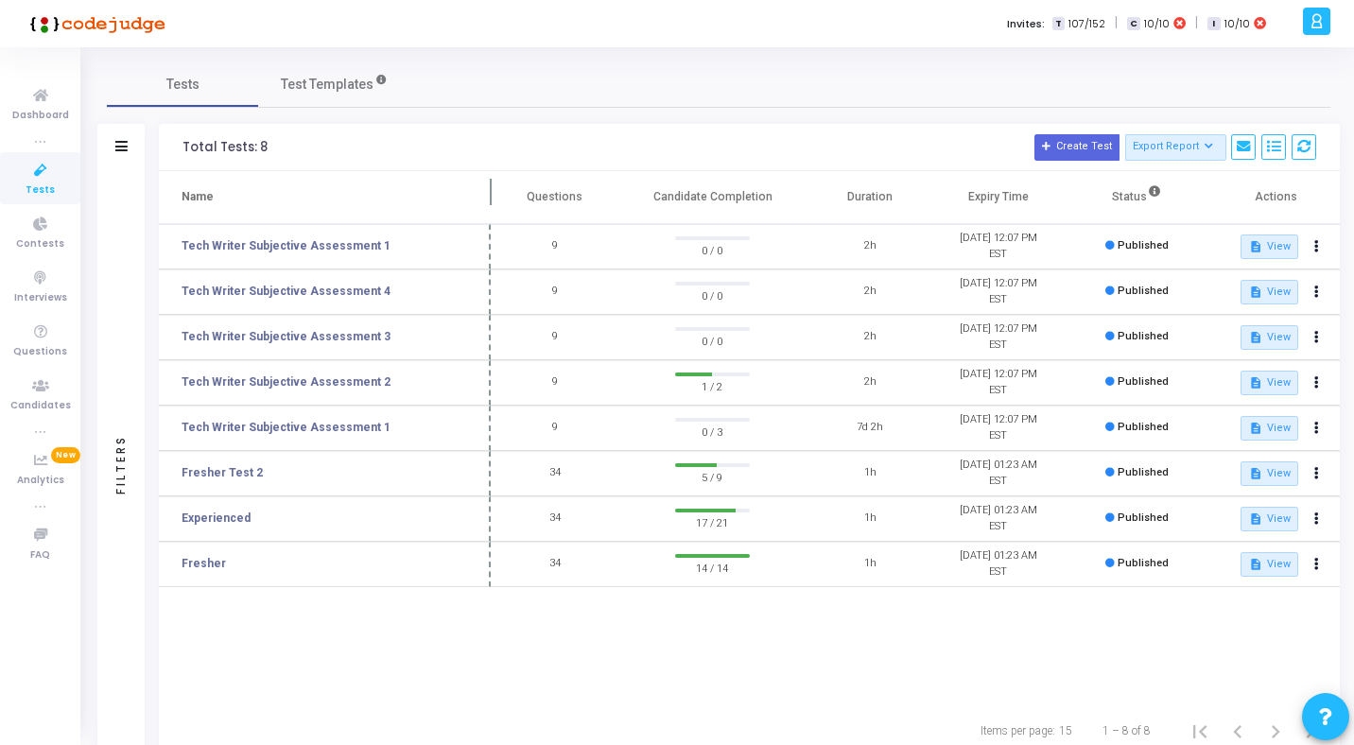
drag, startPoint x: 402, startPoint y: 191, endPoint x: 493, endPoint y: 191, distance: 90.8
click at [493, 191] on span at bounding box center [490, 197] width 19 height 52
click at [324, 425] on link "Tech Writer Subjective Assessment 1" at bounding box center [286, 427] width 209 height 17
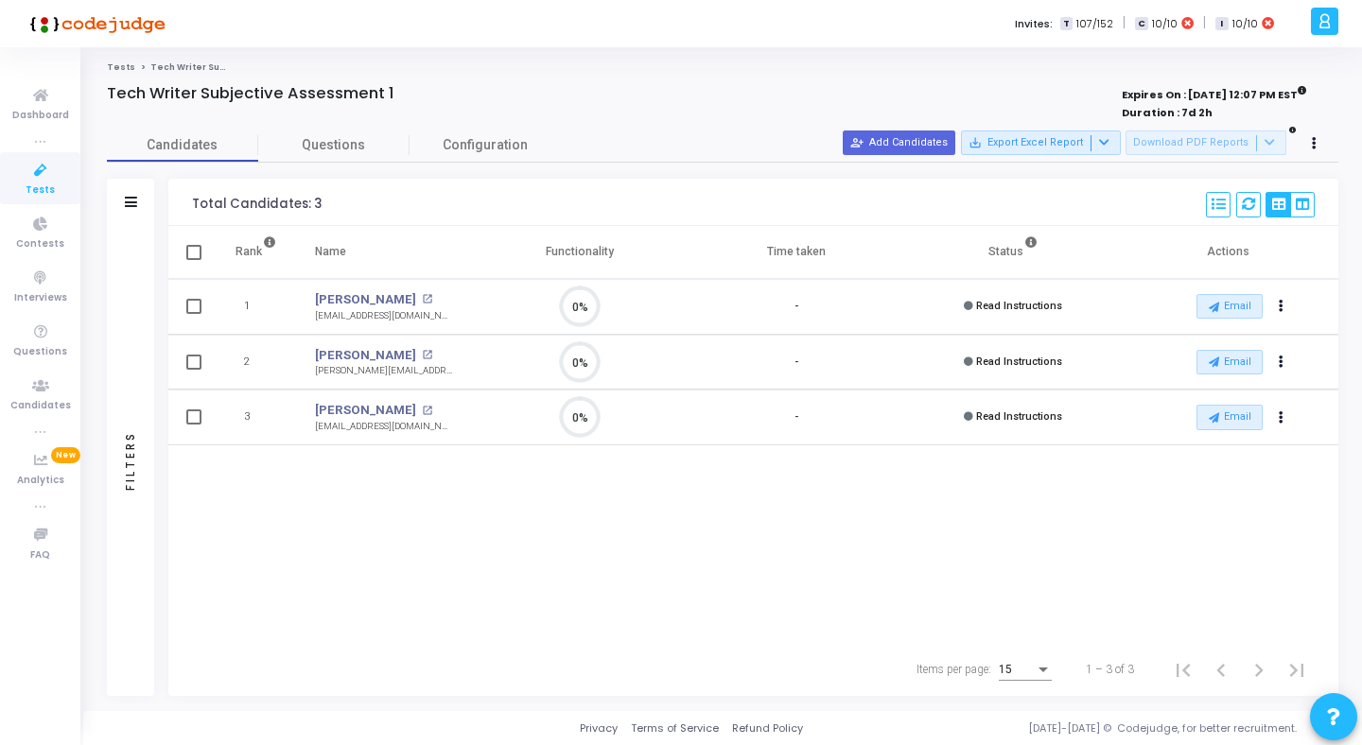
scroll to position [9, 9]
click at [116, 63] on link "Tests" at bounding box center [121, 66] width 28 height 11
drag, startPoint x: 315, startPoint y: 428, endPoint x: 429, endPoint y: 423, distance: 114.6
click at [429, 423] on td "Sofia Sondh open_in_new sofiasondh94@gmail.com" at bounding box center [384, 418] width 176 height 56
copy div "sofiasondh94@gmail.com"
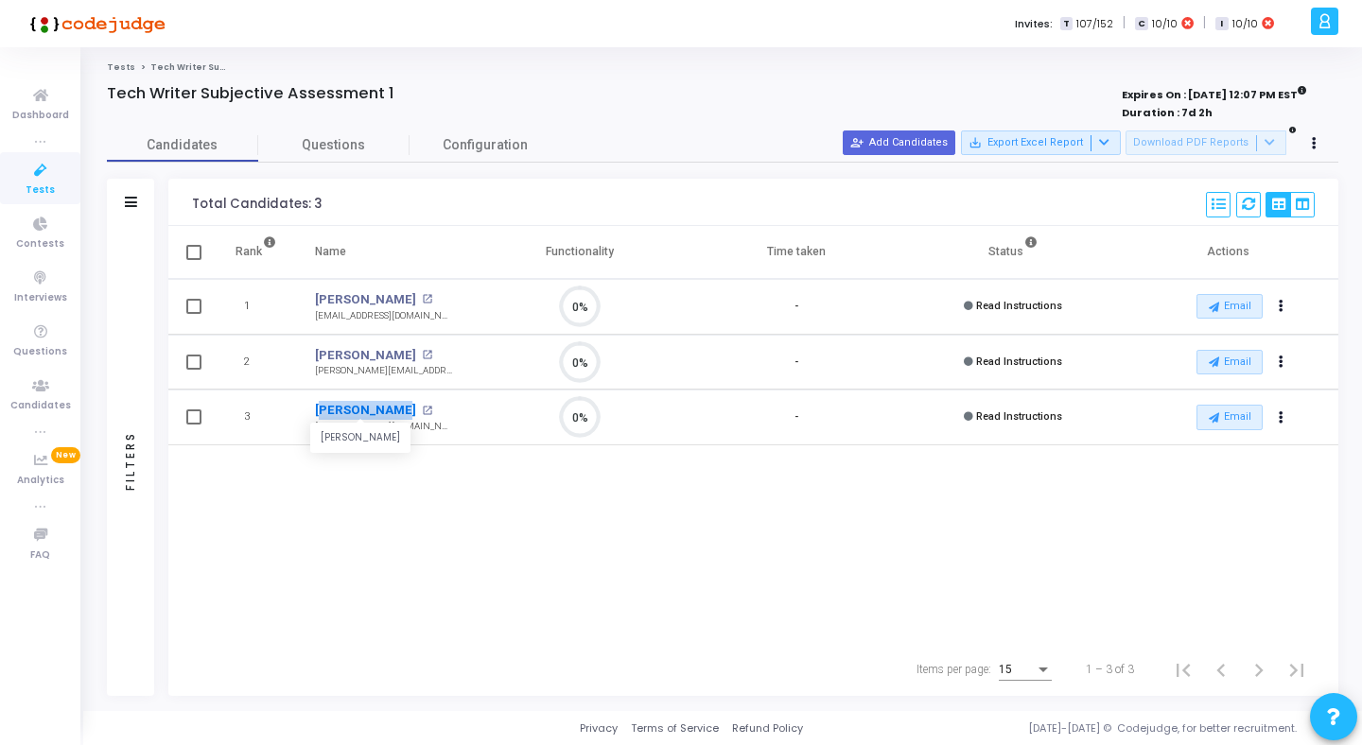
drag, startPoint x: 311, startPoint y: 406, endPoint x: 382, endPoint y: 404, distance: 70.9
click at [382, 404] on td "Sofia Sondh Sofia Sondh open_in_new sofiasondh94@gmail.com" at bounding box center [384, 418] width 176 height 56
copy link "Sofia Sondh"
drag, startPoint x: 308, startPoint y: 352, endPoint x: 400, endPoint y: 348, distance: 91.8
click at [400, 348] on td "Somya Shrimal open_in_new shrimal.somya@gmail.com" at bounding box center [384, 363] width 176 height 56
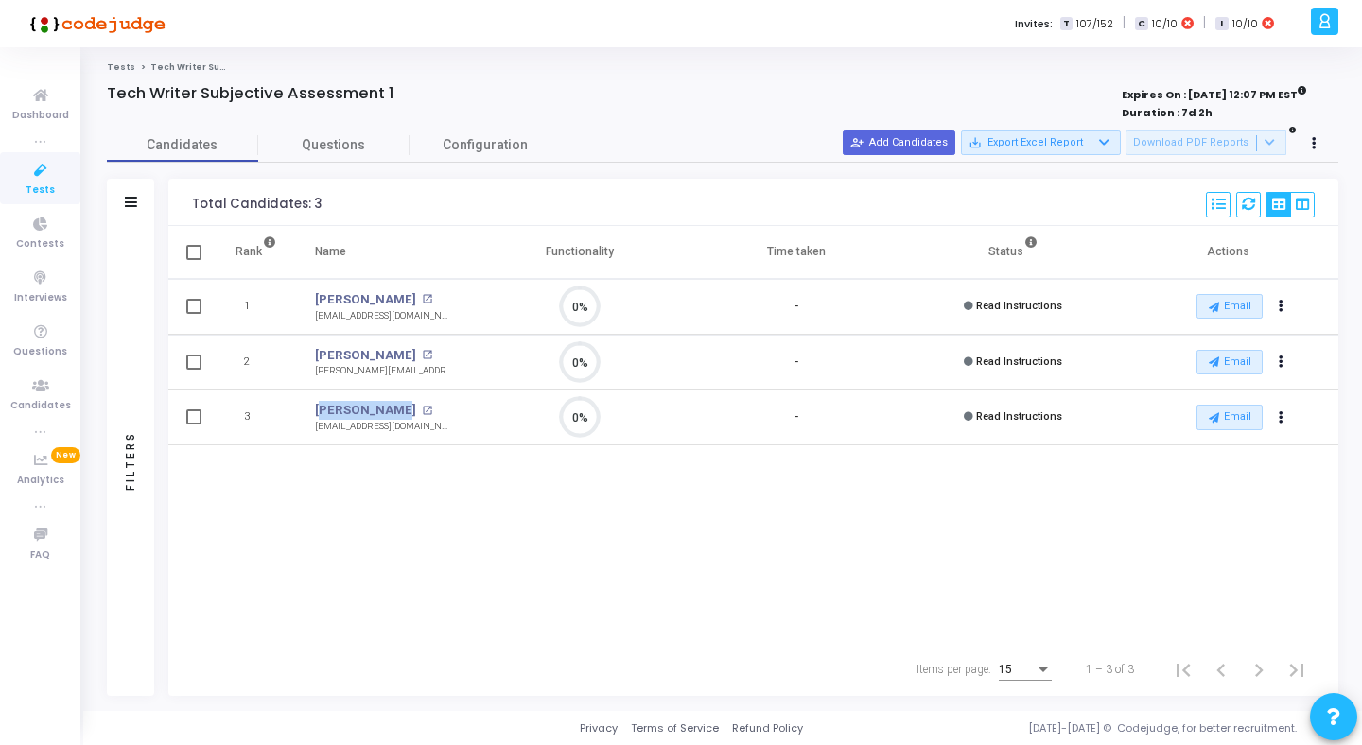
copy link "[PERSON_NAME]"
drag, startPoint x: 313, startPoint y: 373, endPoint x: 449, endPoint y: 366, distance: 136.4
click at [449, 366] on td "Somya Shrimal open_in_new shrimal.somya@gmail.com" at bounding box center [384, 363] width 176 height 56
copy div "[PERSON_NAME][EMAIL_ADDRESS][PERSON_NAME][DOMAIN_NAME]"
drag, startPoint x: 312, startPoint y: 297, endPoint x: 391, endPoint y: 301, distance: 78.6
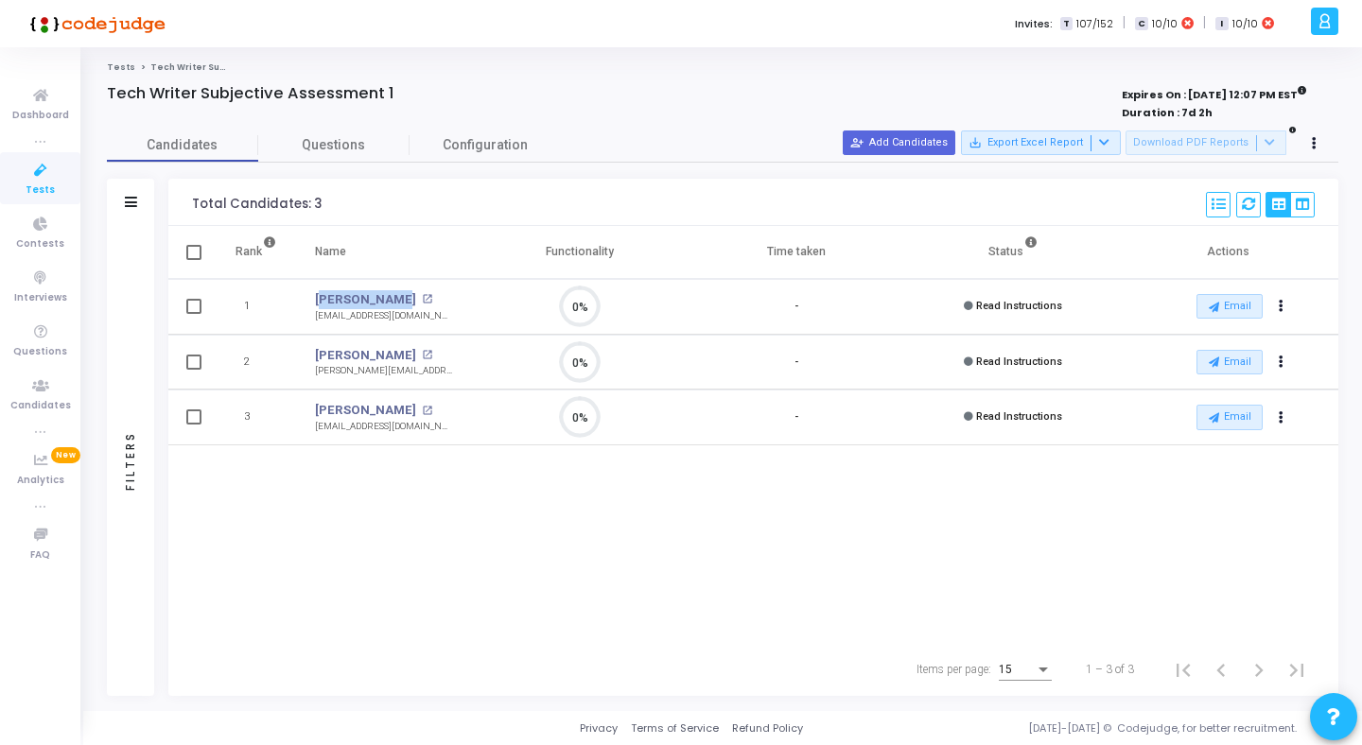
click at [391, 301] on td "Ayush Kumar open_in_new ayushkumar003@gmail.com" at bounding box center [384, 307] width 176 height 56
copy link "[PERSON_NAME]"
drag, startPoint x: 311, startPoint y: 316, endPoint x: 448, endPoint y: 315, distance: 137.1
click at [448, 316] on td "Ayush Kumar open_in_new ayushkumar003@gmail.com" at bounding box center [384, 307] width 176 height 56
copy div "[EMAIL_ADDRESS][DOMAIN_NAME]"
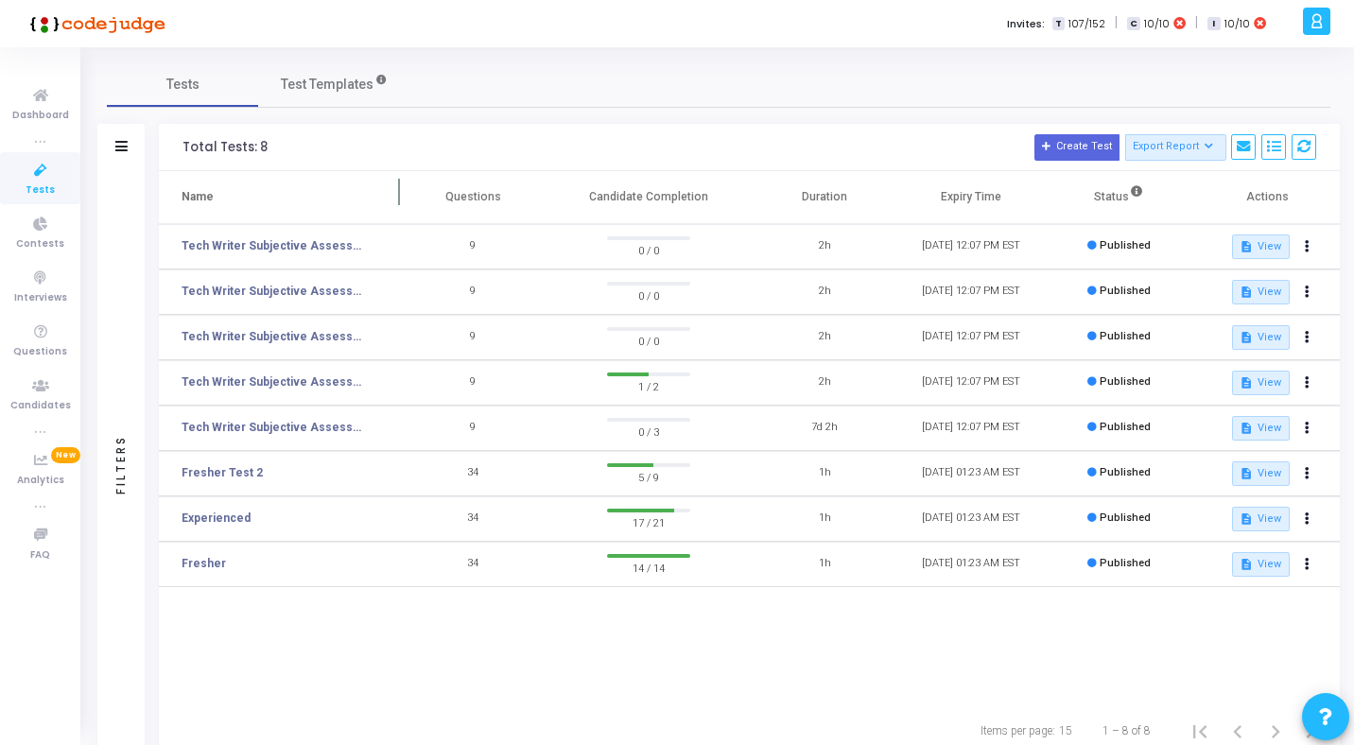
click at [363, 201] on th "Name" at bounding box center [279, 197] width 241 height 53
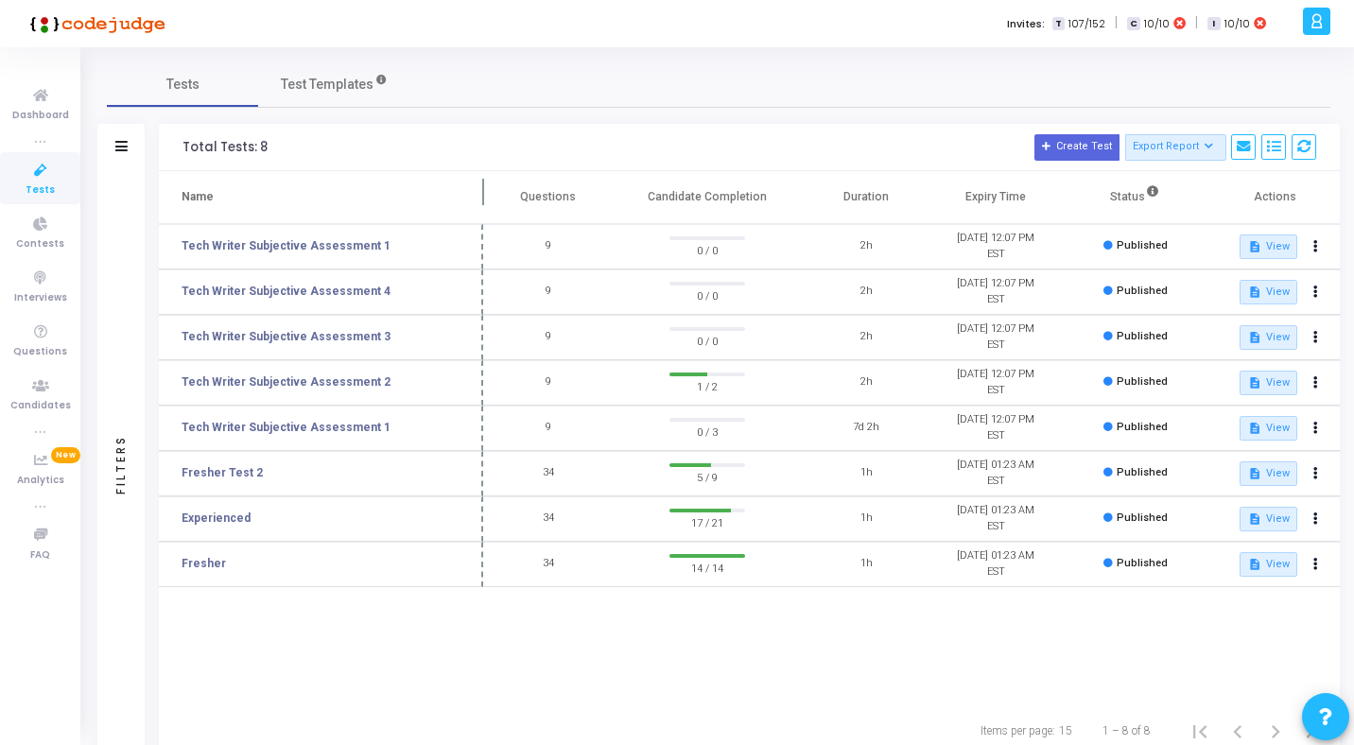
drag, startPoint x: 401, startPoint y: 187, endPoint x: 487, endPoint y: 187, distance: 86.0
click at [487, 187] on span at bounding box center [483, 197] width 19 height 52
click at [310, 245] on link "Tech Writer Subjective Assessment 1" at bounding box center [286, 245] width 209 height 17
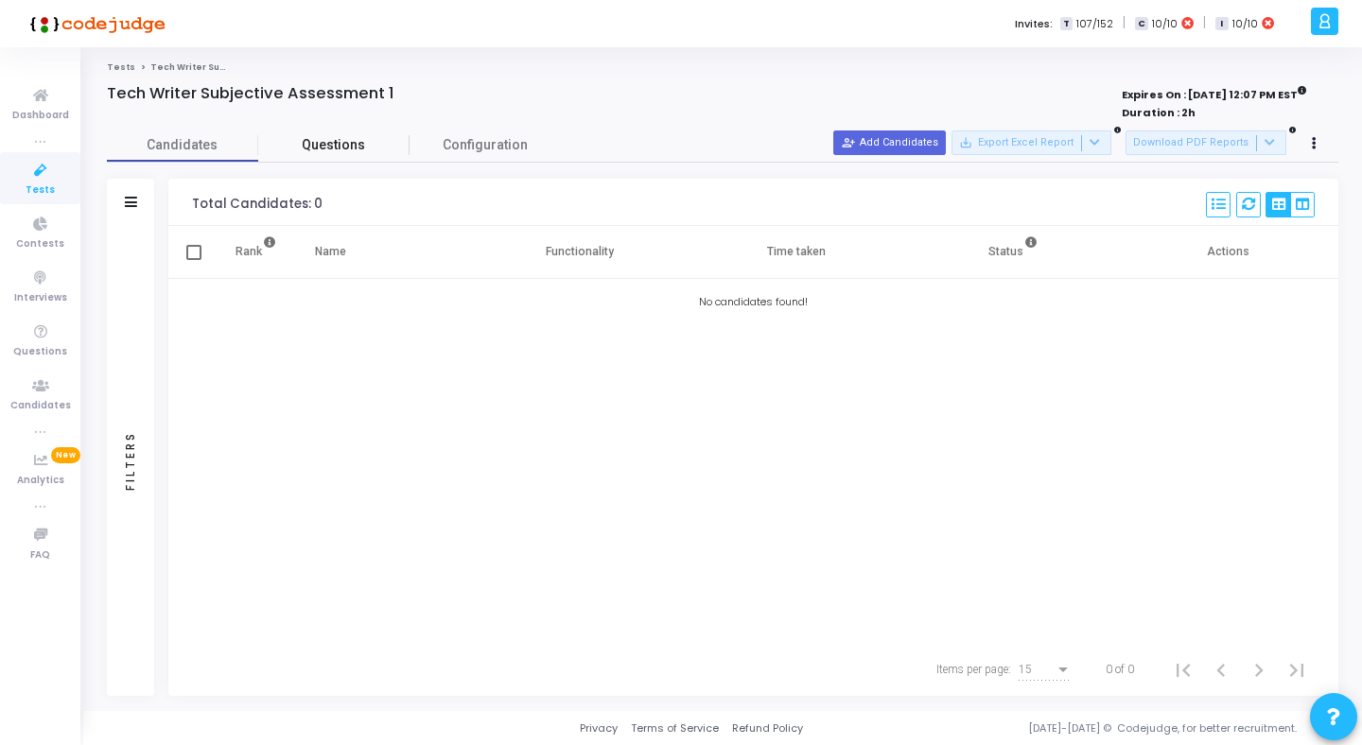
click at [352, 141] on span "Questions" at bounding box center [333, 145] width 151 height 20
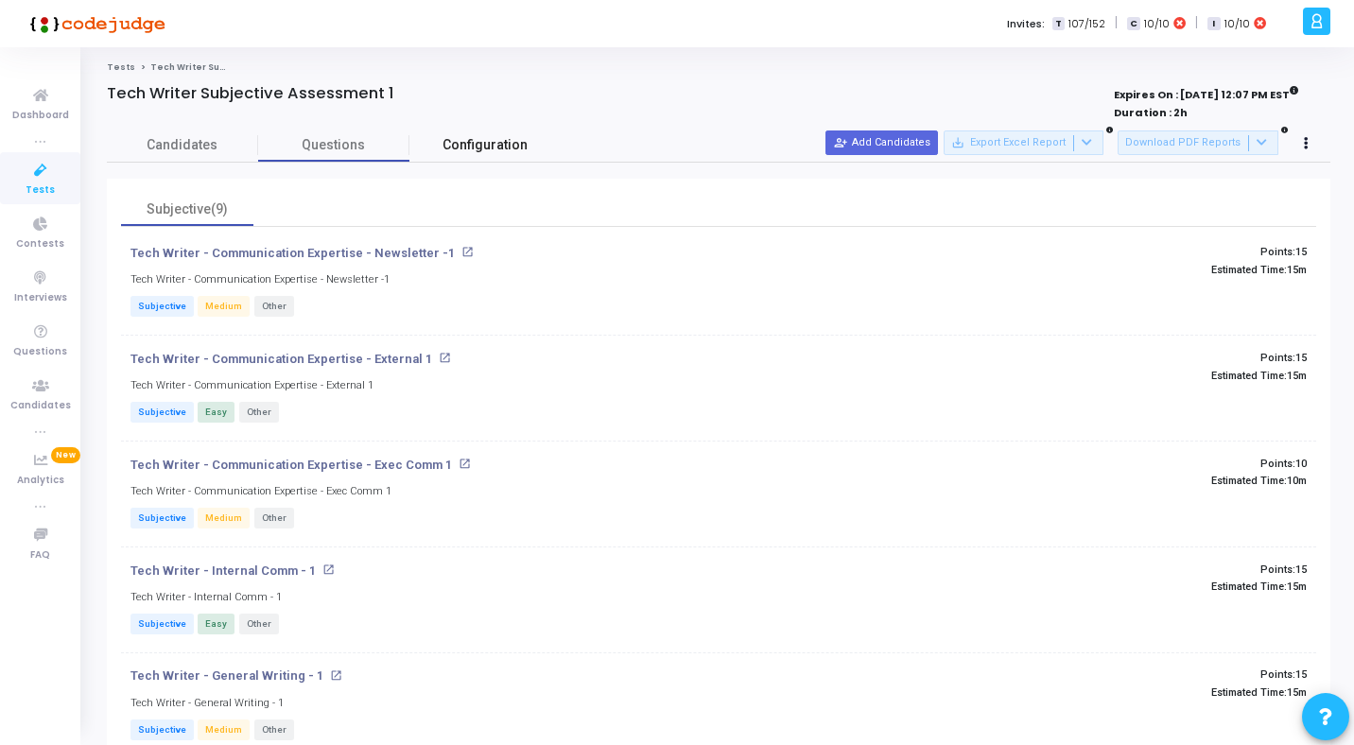
click at [470, 143] on span "Configuration" at bounding box center [485, 145] width 85 height 20
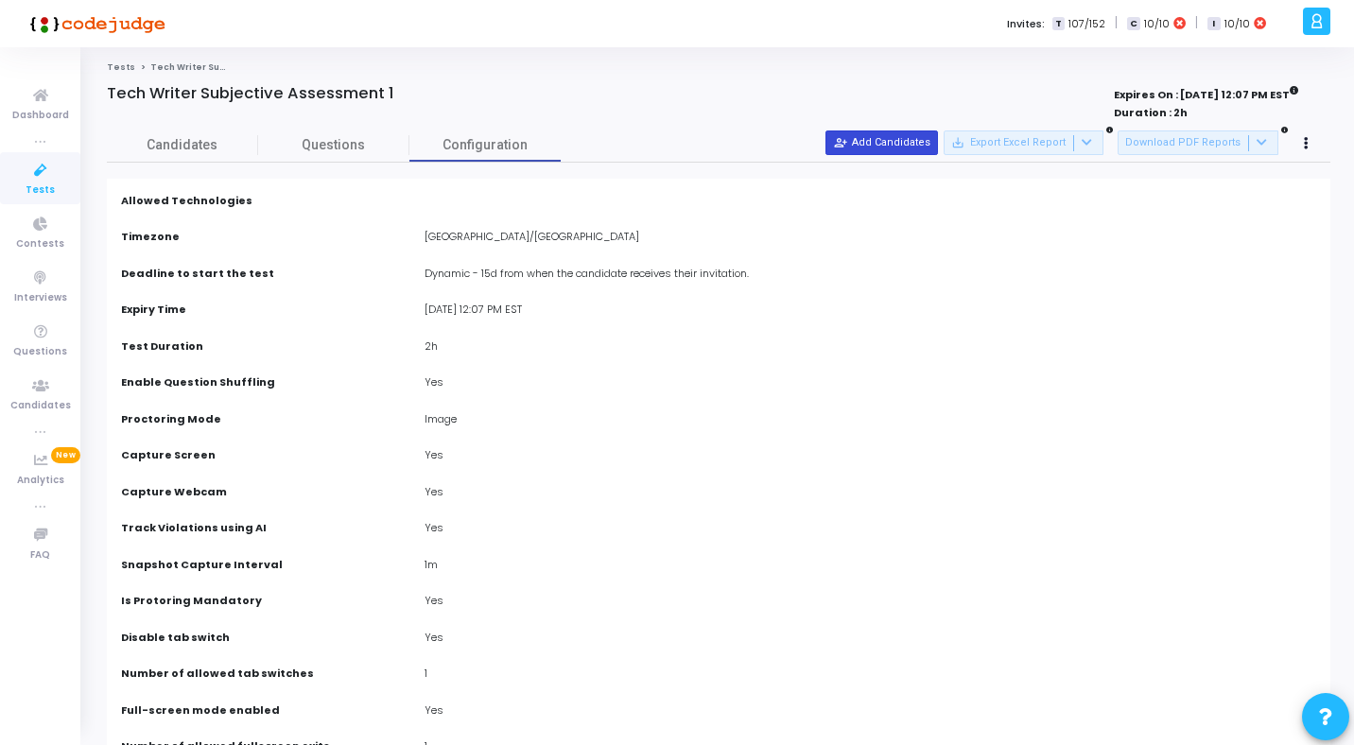
click at [907, 142] on button "person_add_alt Add Candidates" at bounding box center [881, 142] width 113 height 25
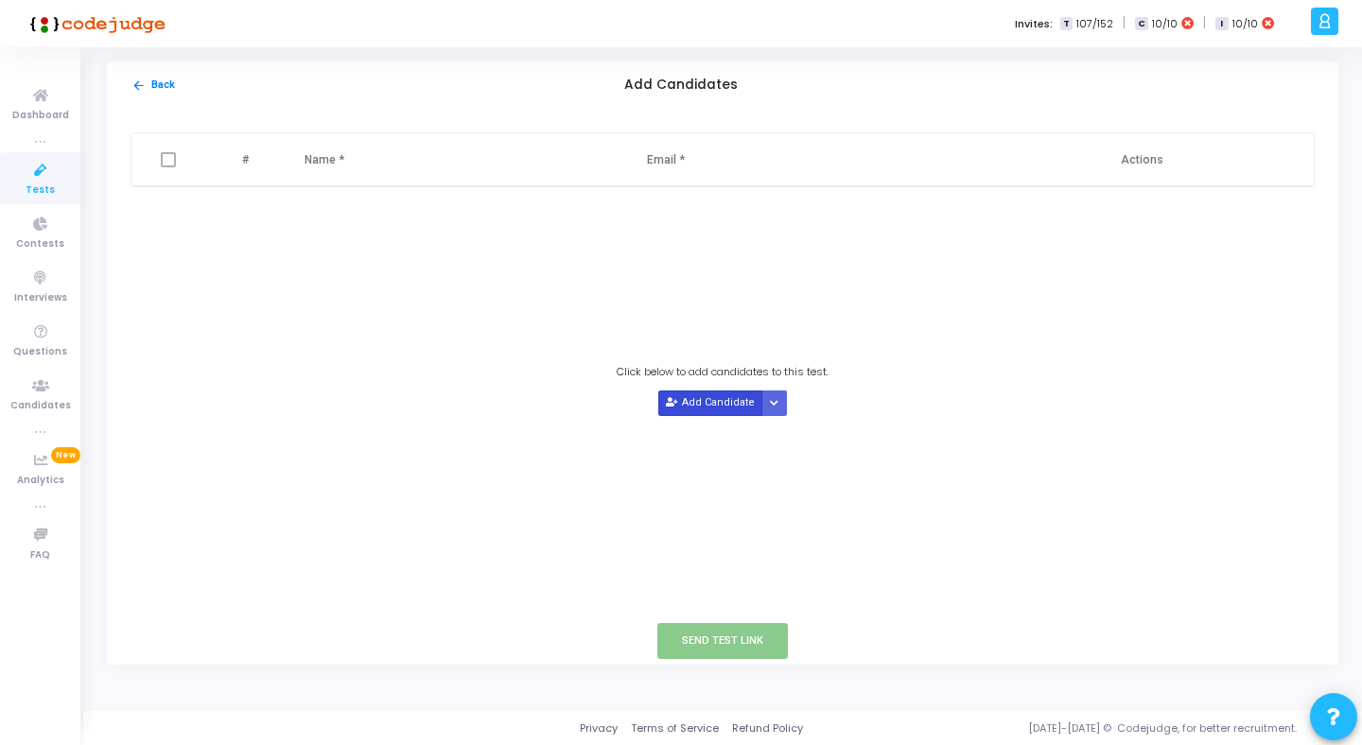
click at [721, 407] on button "Add Candidate" at bounding box center [710, 404] width 104 height 26
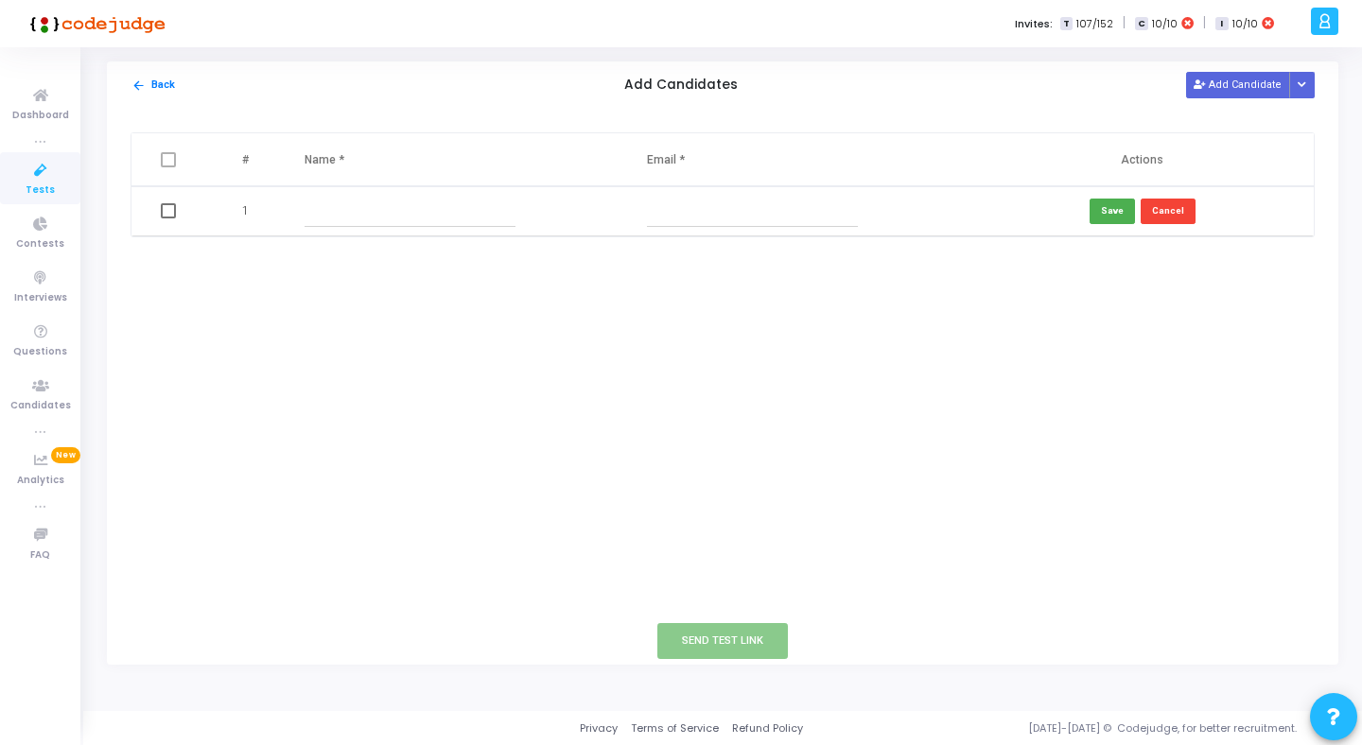
click at [675, 228] on td at bounding box center [799, 211] width 342 height 50
click at [674, 217] on input "text" at bounding box center [752, 211] width 211 height 31
paste input "[EMAIL_ADDRESS][DOMAIN_NAME]"
type input "[EMAIL_ADDRESS][DOMAIN_NAME]"
click at [429, 226] on input "text" at bounding box center [409, 211] width 211 height 31
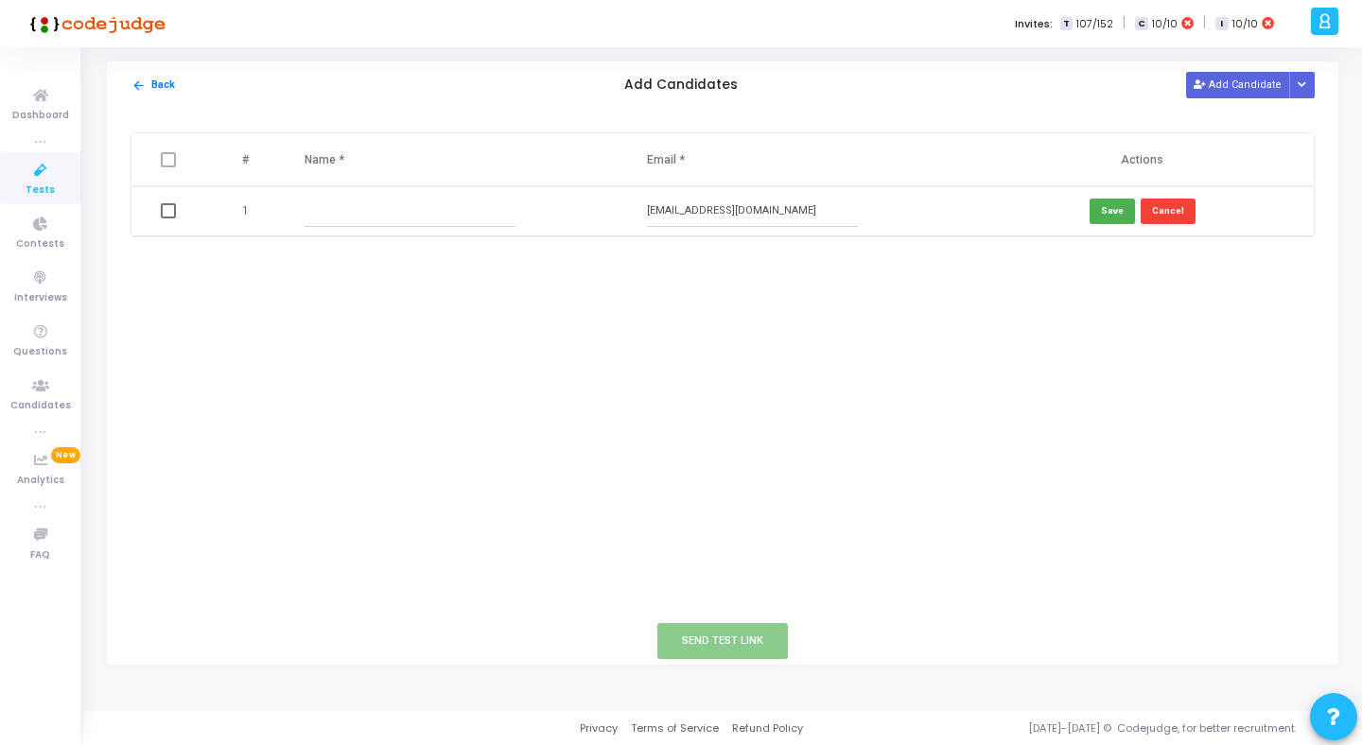
paste input "[PERSON_NAME]"
type input "[PERSON_NAME]"
click at [1111, 212] on button "Save" at bounding box center [1111, 212] width 45 height 26
click at [1259, 80] on button "Add Candidate" at bounding box center [1238, 85] width 104 height 26
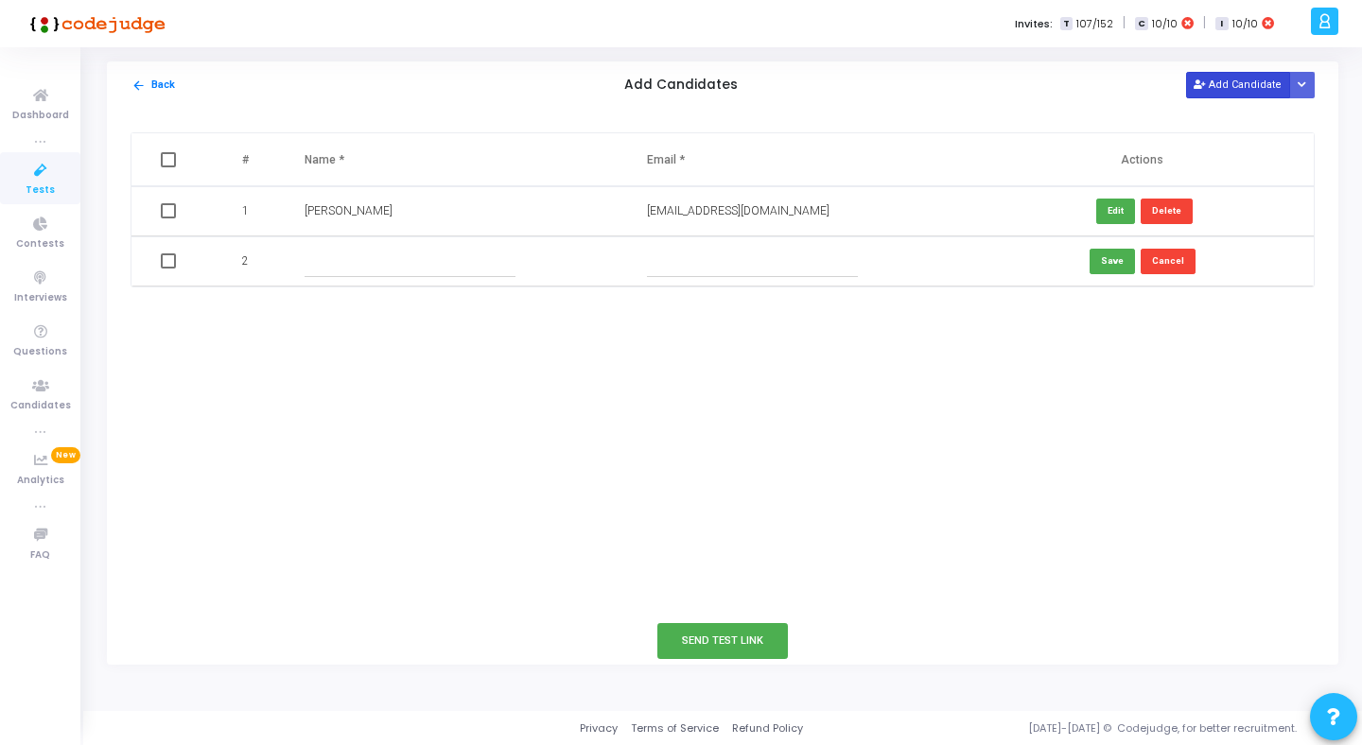
click at [1258, 83] on button "Add Candidate" at bounding box center [1238, 85] width 104 height 26
click at [1242, 80] on button "Add Candidate" at bounding box center [1238, 85] width 104 height 26
click at [468, 271] on input "text" at bounding box center [409, 261] width 211 height 31
paste input "[PERSON_NAME]"
type input "[PERSON_NAME]"
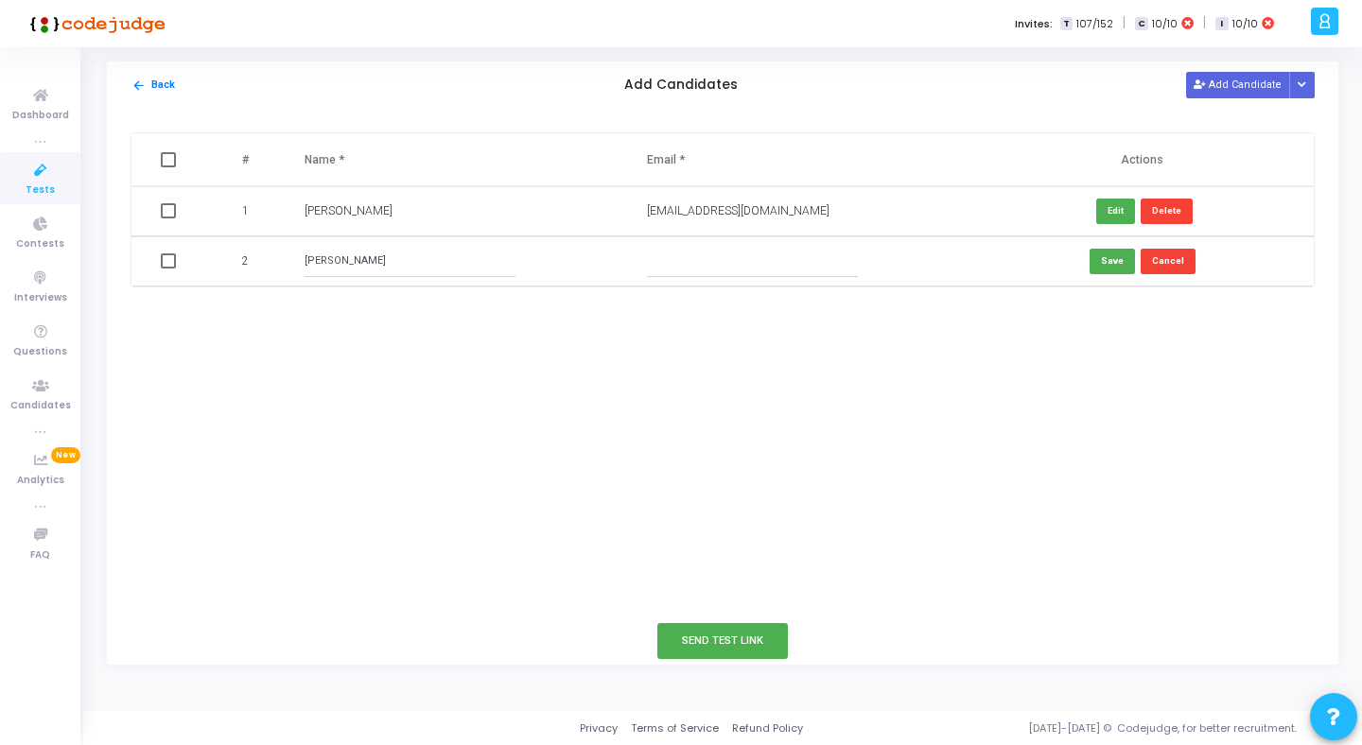
click at [718, 259] on input "text" at bounding box center [752, 261] width 211 height 31
paste input "[PERSON_NAME][EMAIL_ADDRESS][PERSON_NAME][DOMAIN_NAME]"
type input "[PERSON_NAME][EMAIL_ADDRESS][PERSON_NAME][DOMAIN_NAME]"
click at [1110, 263] on button "Save" at bounding box center [1111, 262] width 45 height 26
click at [1230, 90] on button "Add Candidate" at bounding box center [1238, 85] width 104 height 26
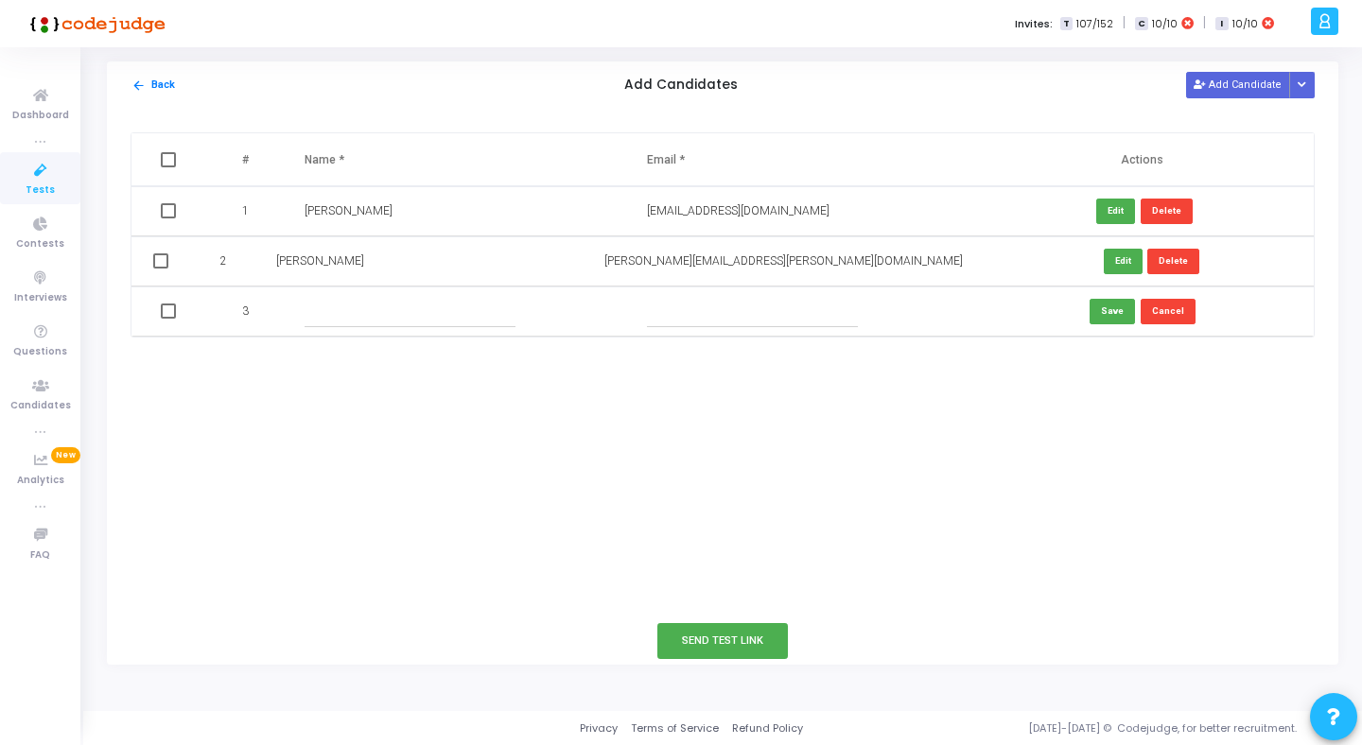
click at [451, 318] on input "text" at bounding box center [409, 311] width 211 height 31
paste input "[PERSON_NAME]"
type input "[PERSON_NAME]"
click at [717, 309] on input "text" at bounding box center [752, 311] width 211 height 31
paste input "[EMAIL_ADDRESS][DOMAIN_NAME]"
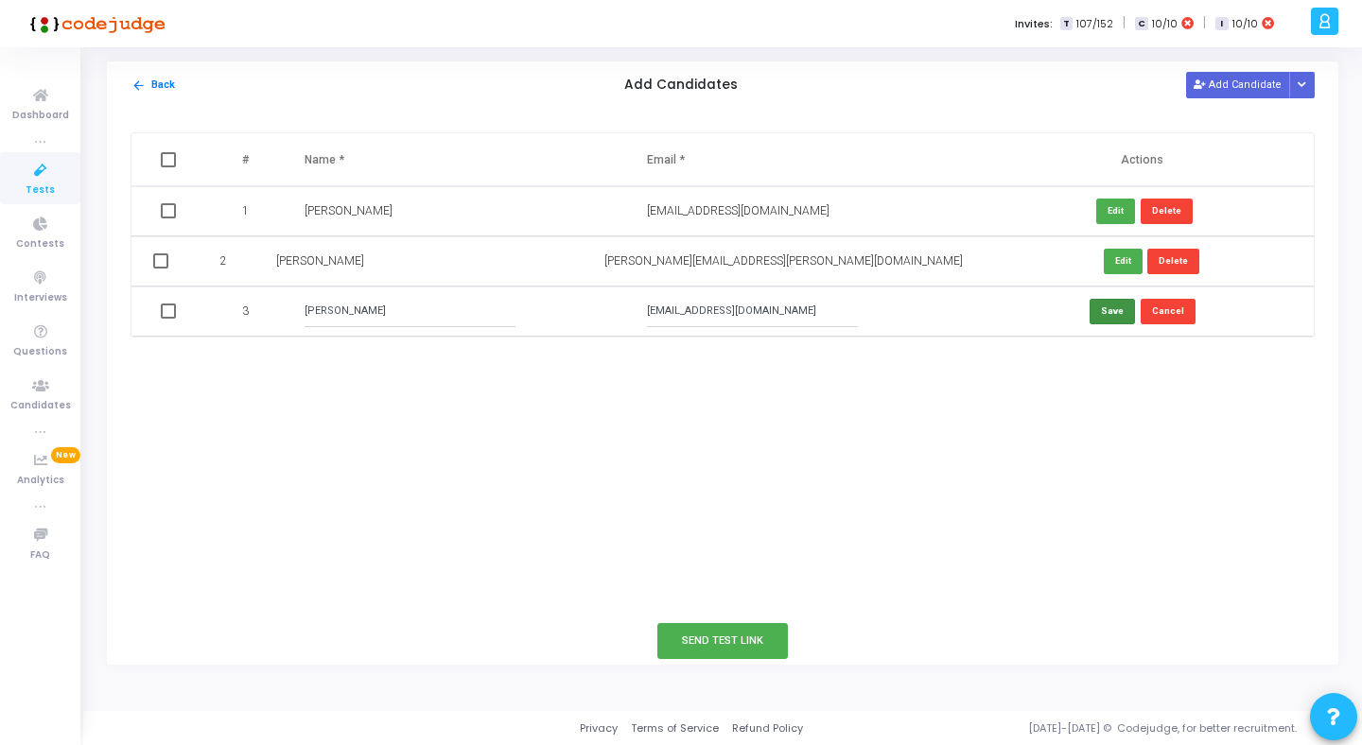
type input "[EMAIL_ADDRESS][DOMAIN_NAME]"
click at [1103, 310] on button "Save" at bounding box center [1111, 312] width 45 height 26
click at [737, 639] on button "Send Test Link" at bounding box center [722, 640] width 130 height 35
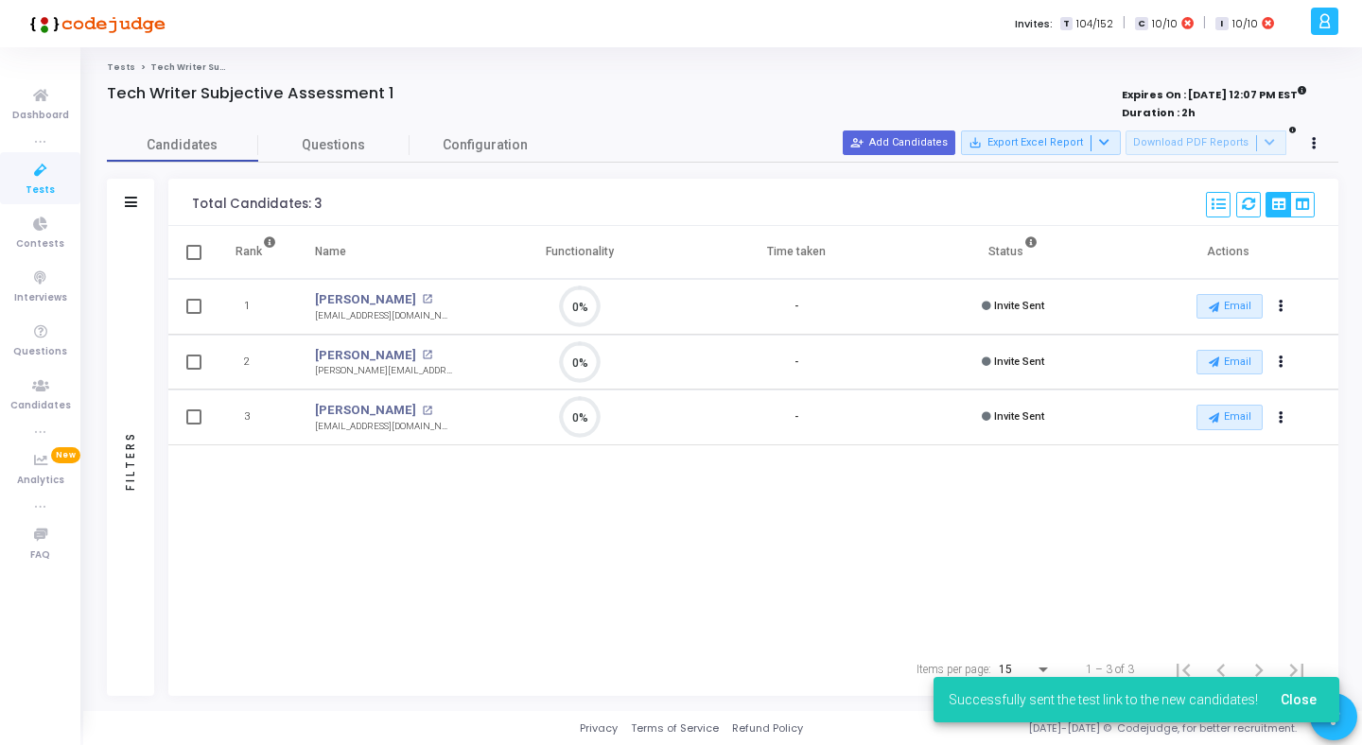
scroll to position [40, 48]
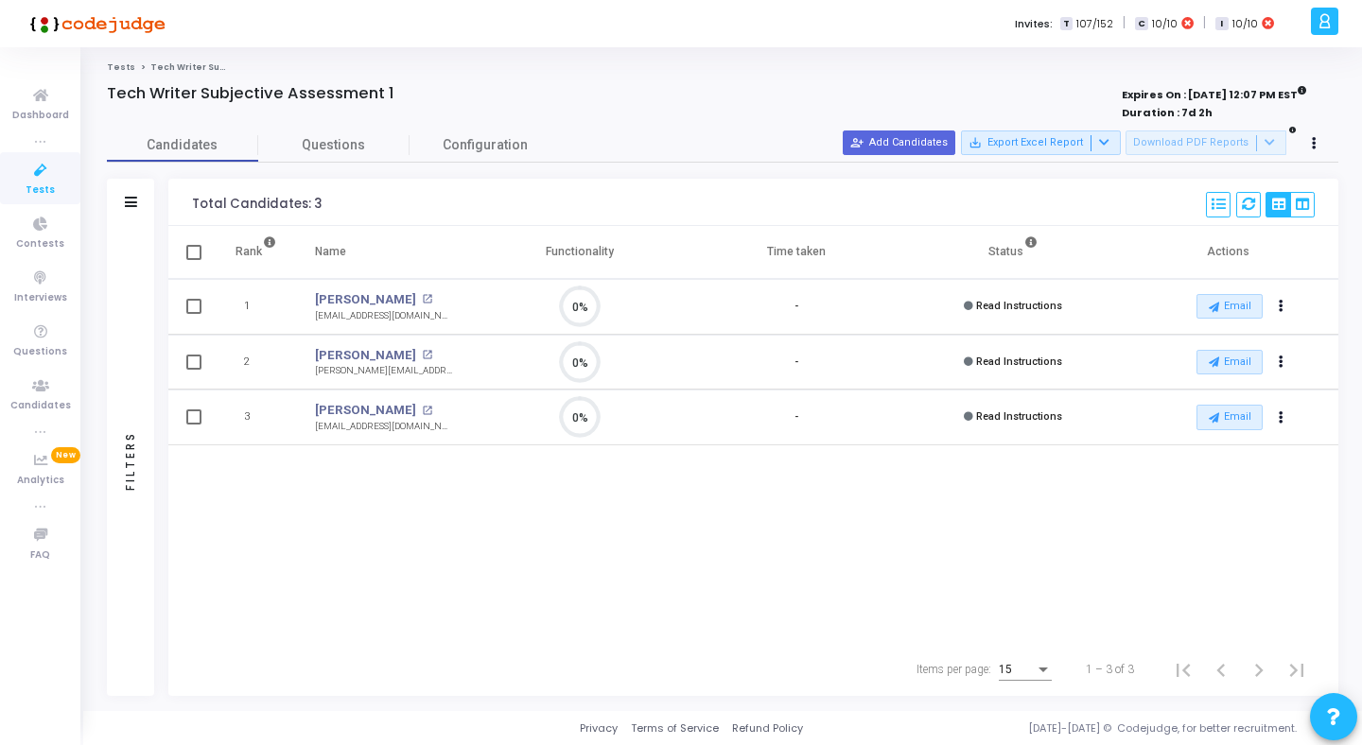
scroll to position [40, 48]
click at [1322, 142] on button at bounding box center [1314, 143] width 26 height 26
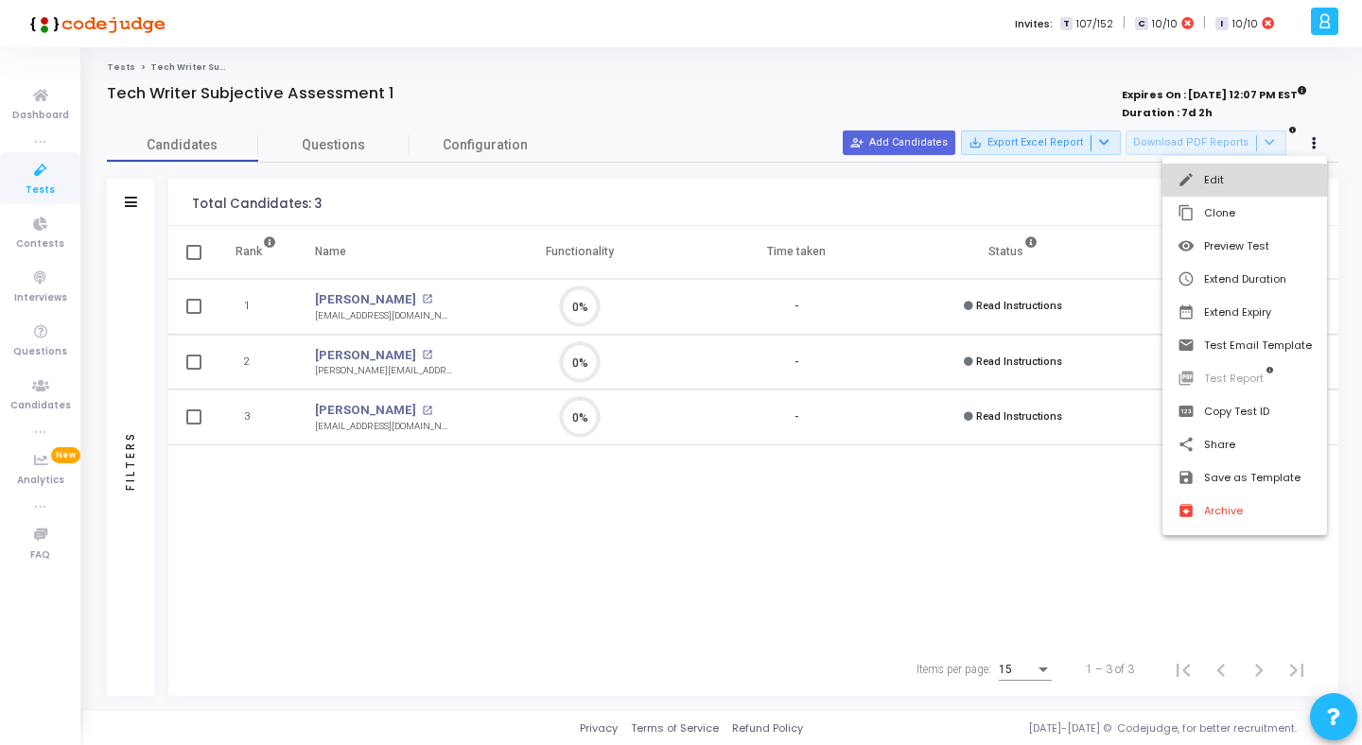
click at [1248, 186] on button "edit Edit" at bounding box center [1244, 180] width 165 height 33
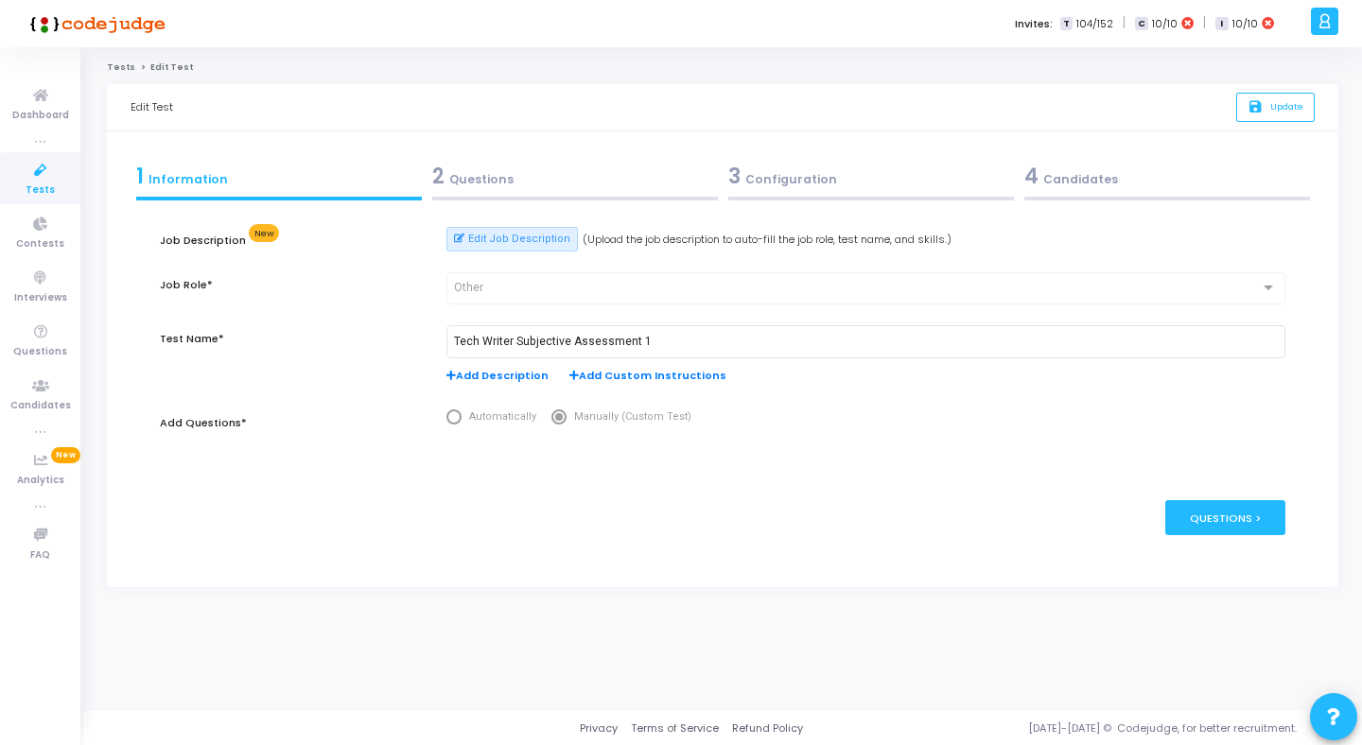
click at [115, 66] on link "Tests" at bounding box center [121, 66] width 28 height 11
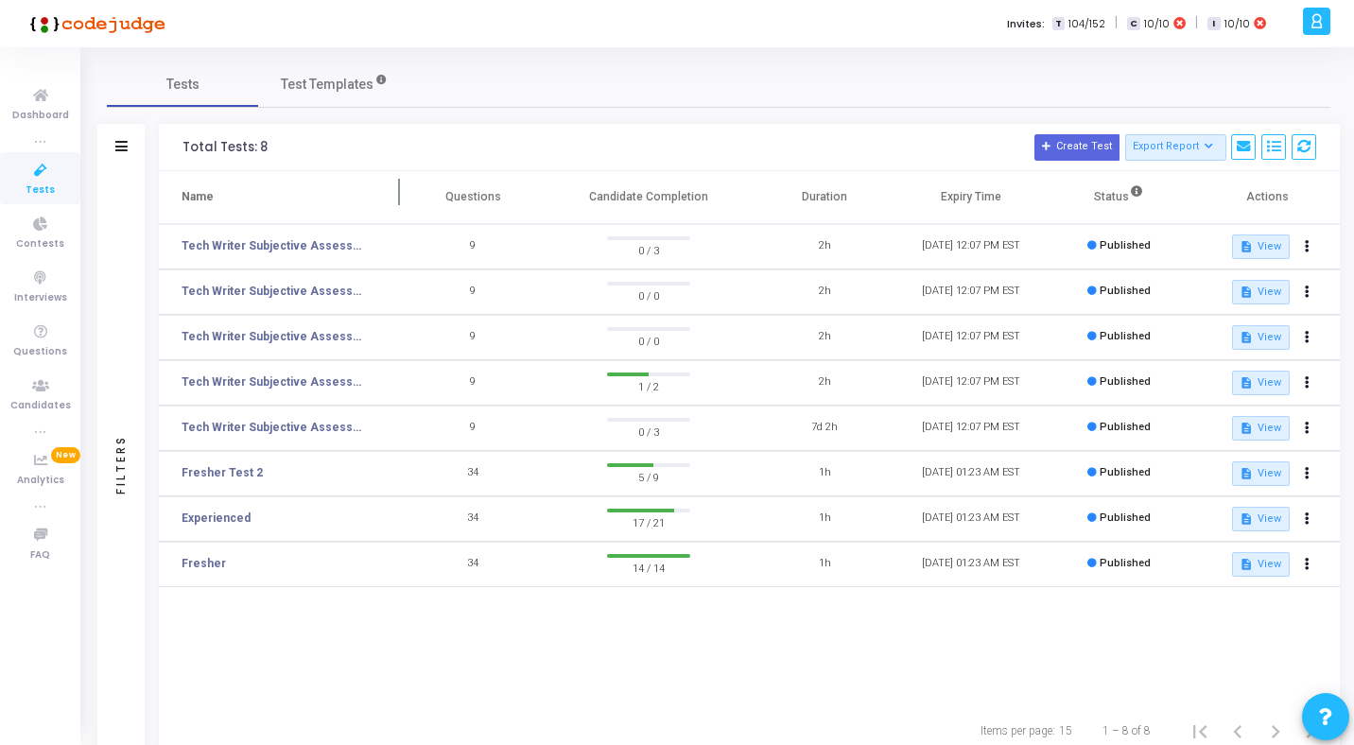
click at [408, 193] on span at bounding box center [400, 197] width 19 height 52
click at [439, 190] on th "Questions" at bounding box center [473, 197] width 147 height 53
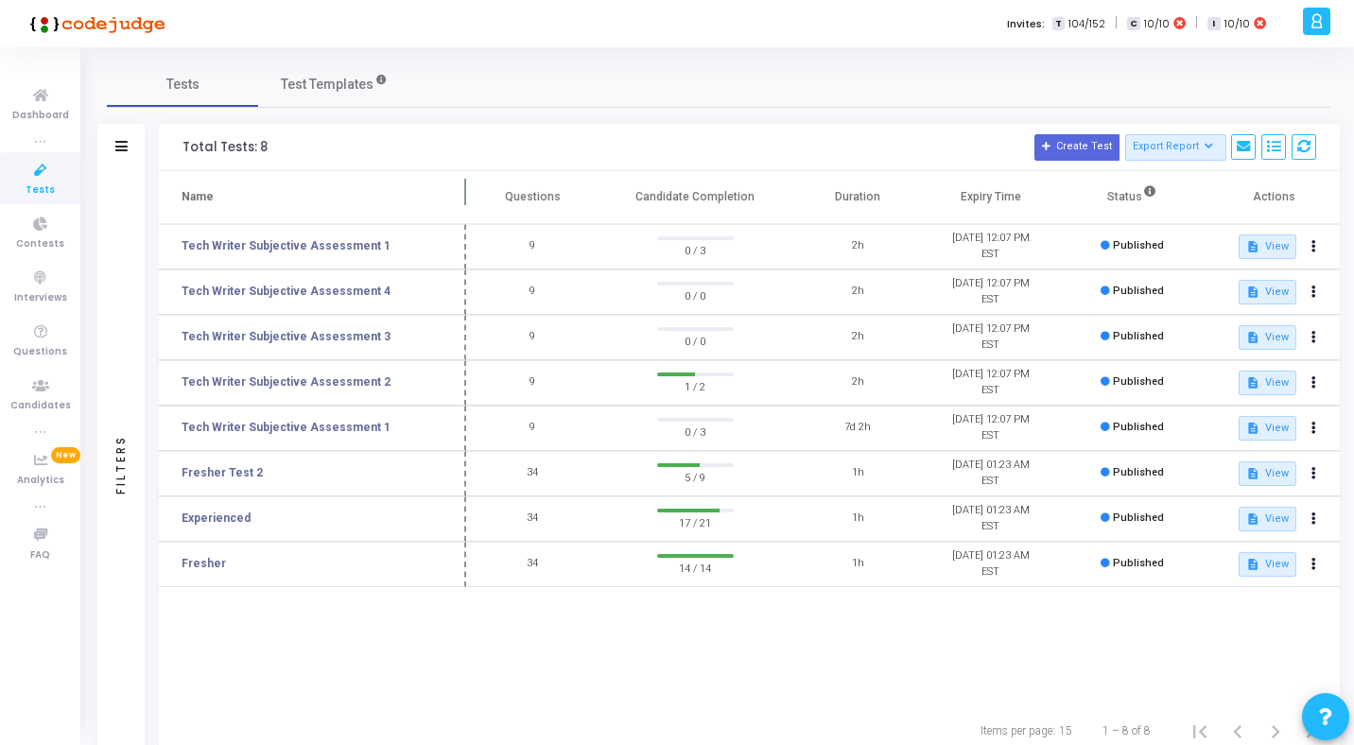
drag, startPoint x: 400, startPoint y: 192, endPoint x: 467, endPoint y: 194, distance: 67.2
click at [467, 194] on span at bounding box center [466, 197] width 19 height 52
click at [332, 423] on link "Tech Writer Subjective Assessment 1" at bounding box center [286, 427] width 209 height 17
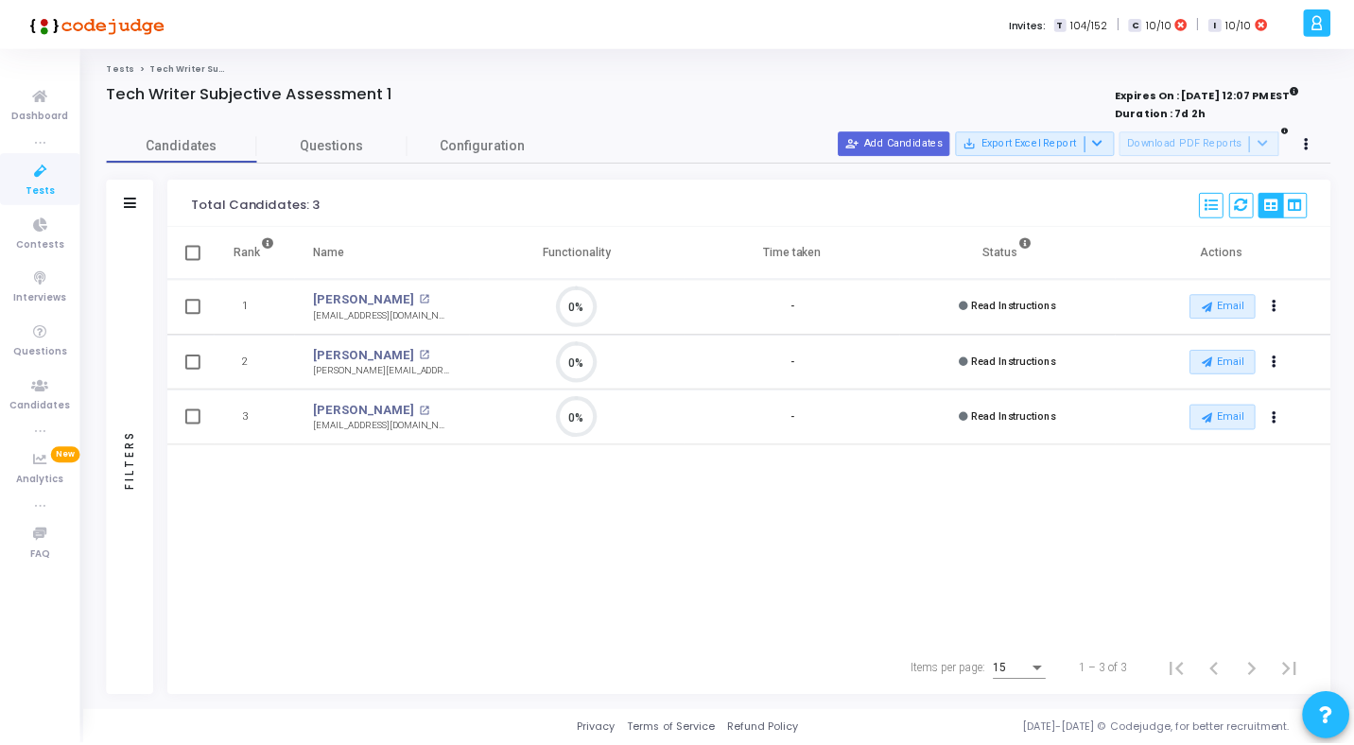
scroll to position [40, 48]
click at [1318, 145] on button at bounding box center [1314, 143] width 26 height 26
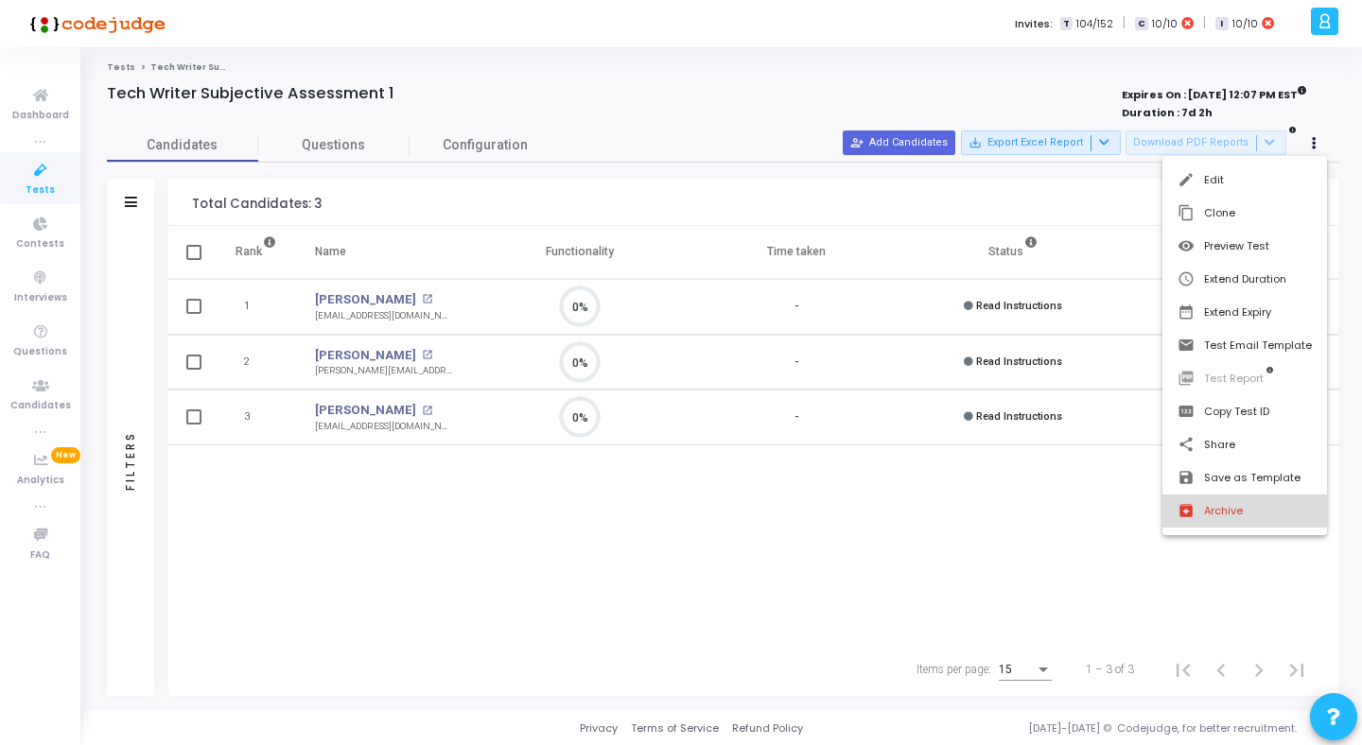
click at [1237, 508] on button "archive Archive" at bounding box center [1244, 511] width 165 height 33
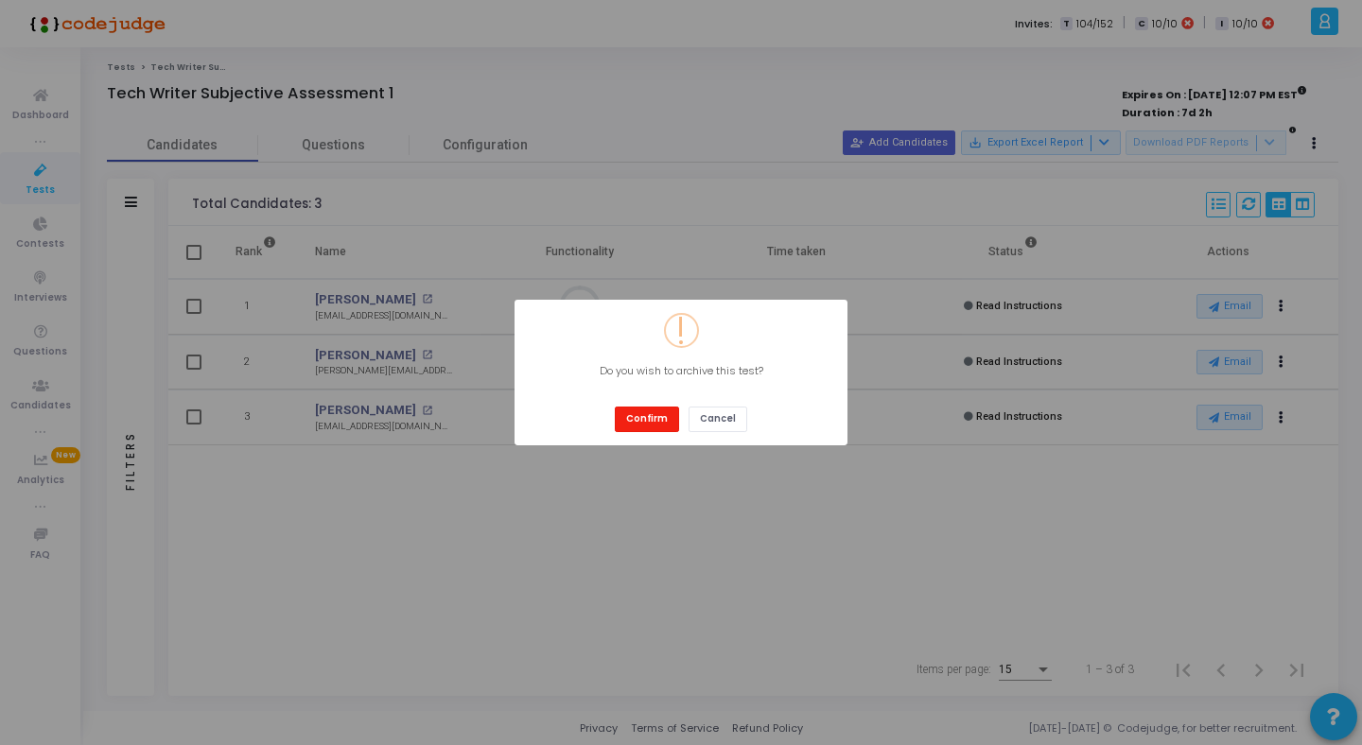
click at [665, 424] on button "Confirm" at bounding box center [647, 420] width 64 height 26
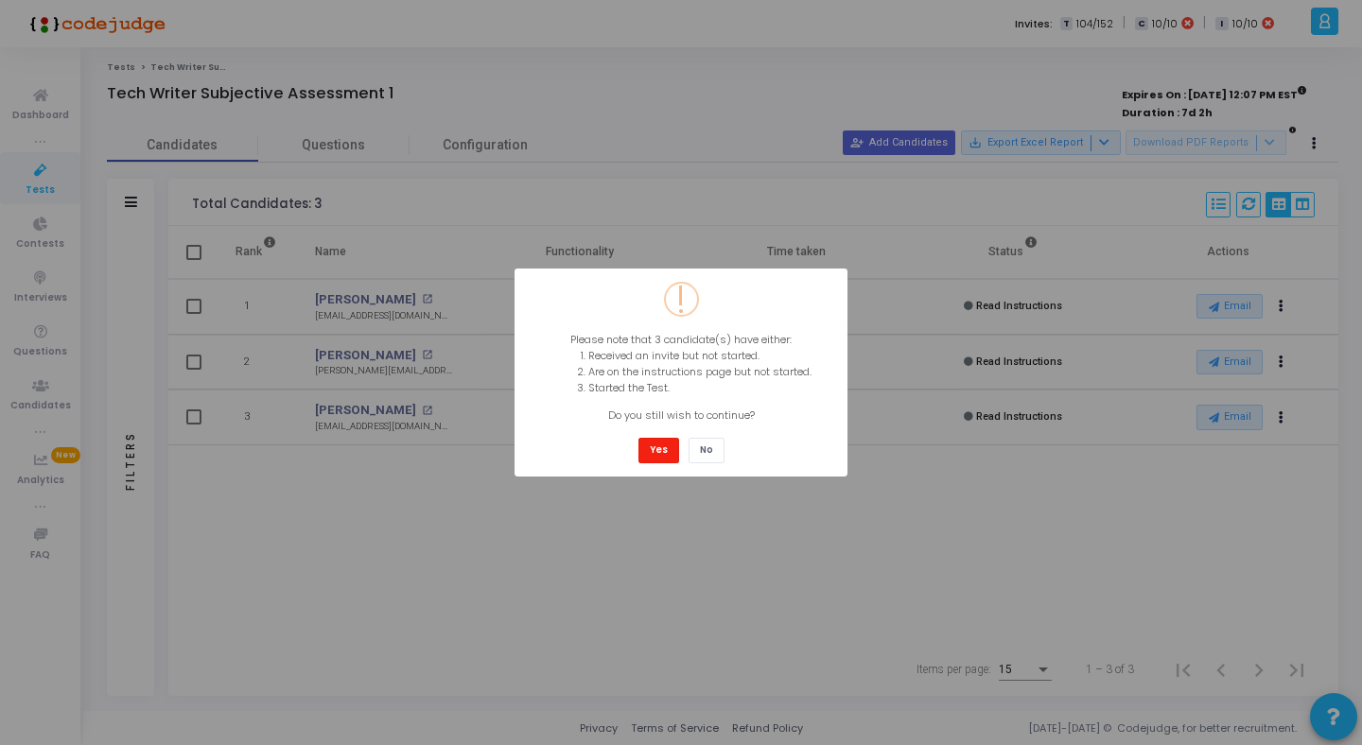
click at [660, 448] on button "Yes" at bounding box center [658, 451] width 41 height 26
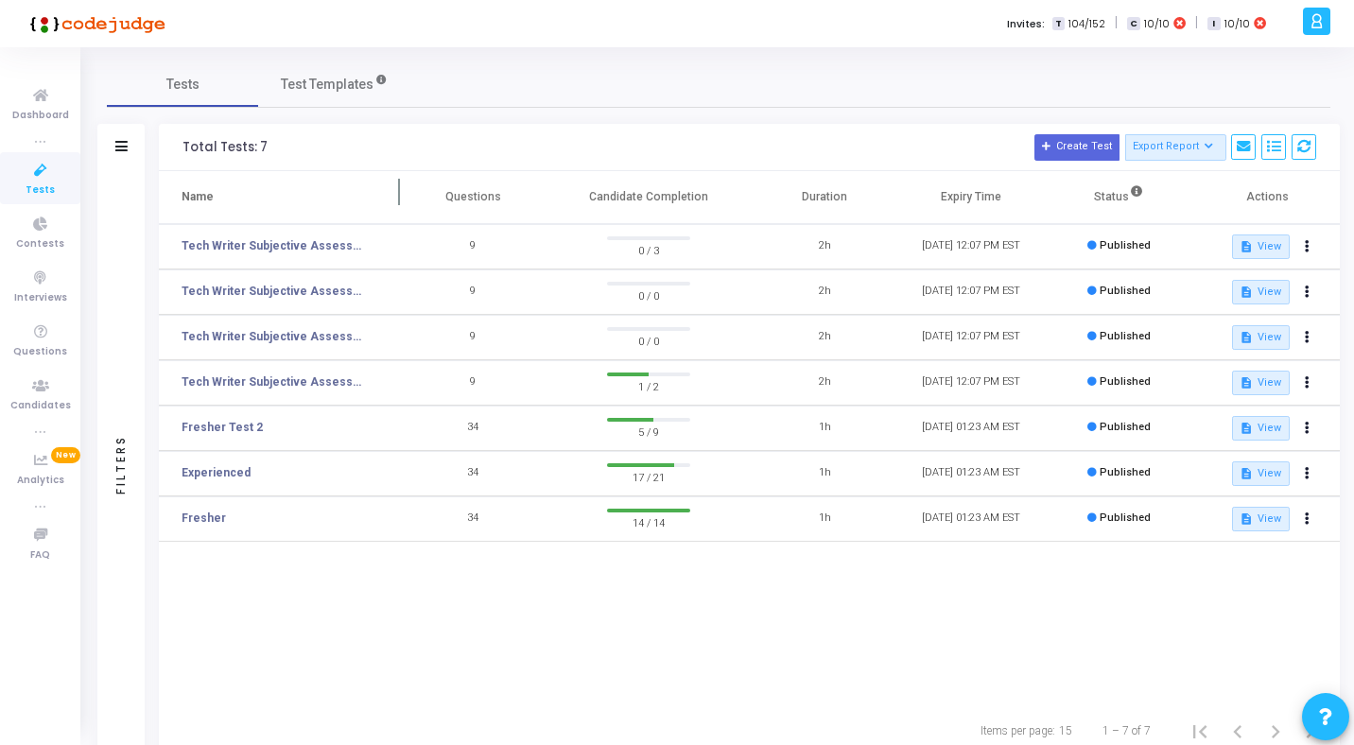
click at [406, 192] on span at bounding box center [400, 197] width 19 height 52
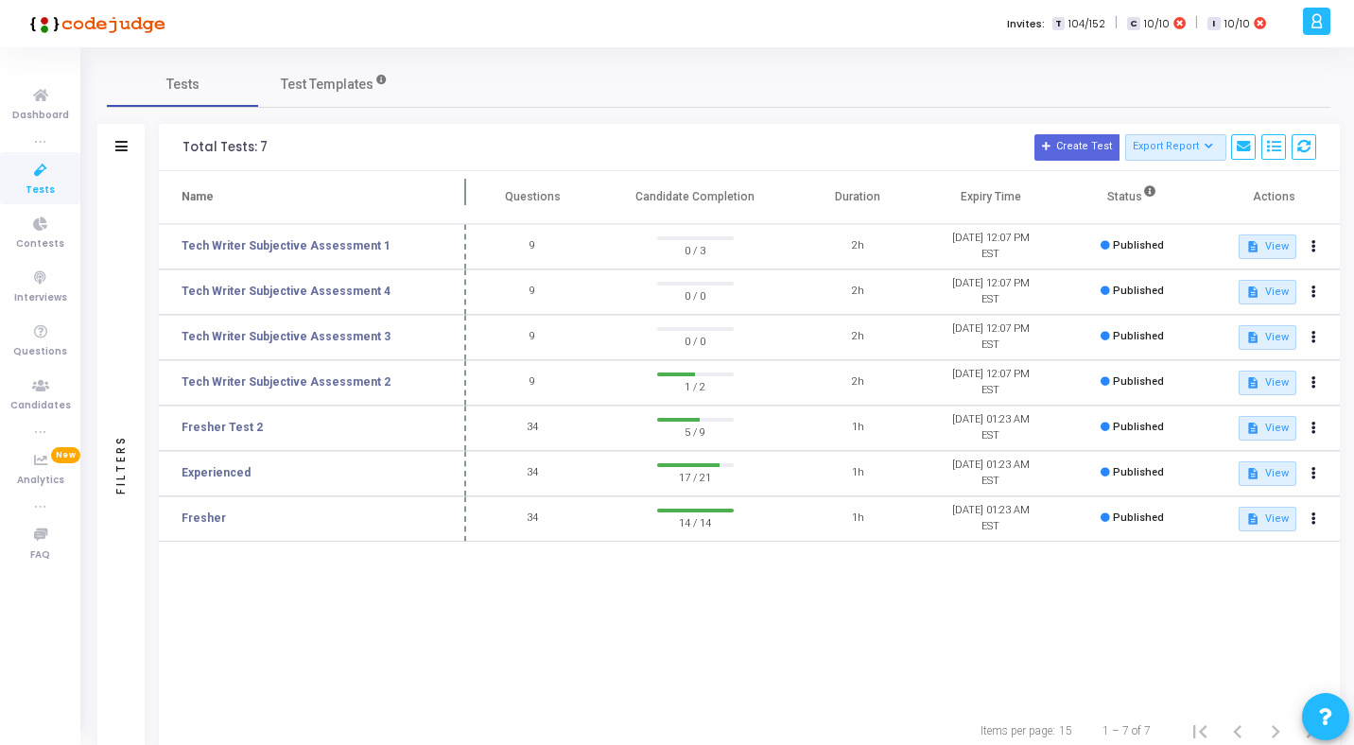
drag, startPoint x: 399, startPoint y: 190, endPoint x: 465, endPoint y: 191, distance: 66.2
click at [465, 191] on span at bounding box center [466, 197] width 19 height 52
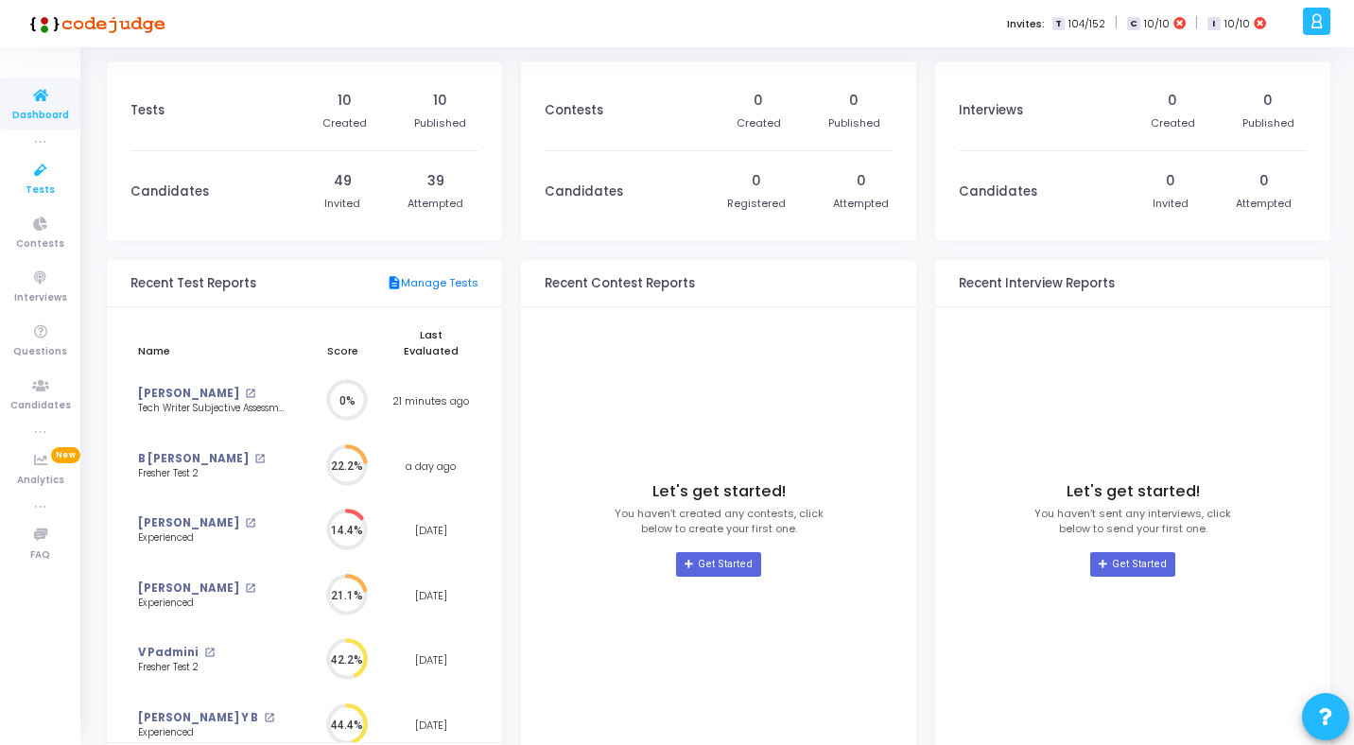
click at [41, 179] on icon at bounding box center [41, 171] width 40 height 24
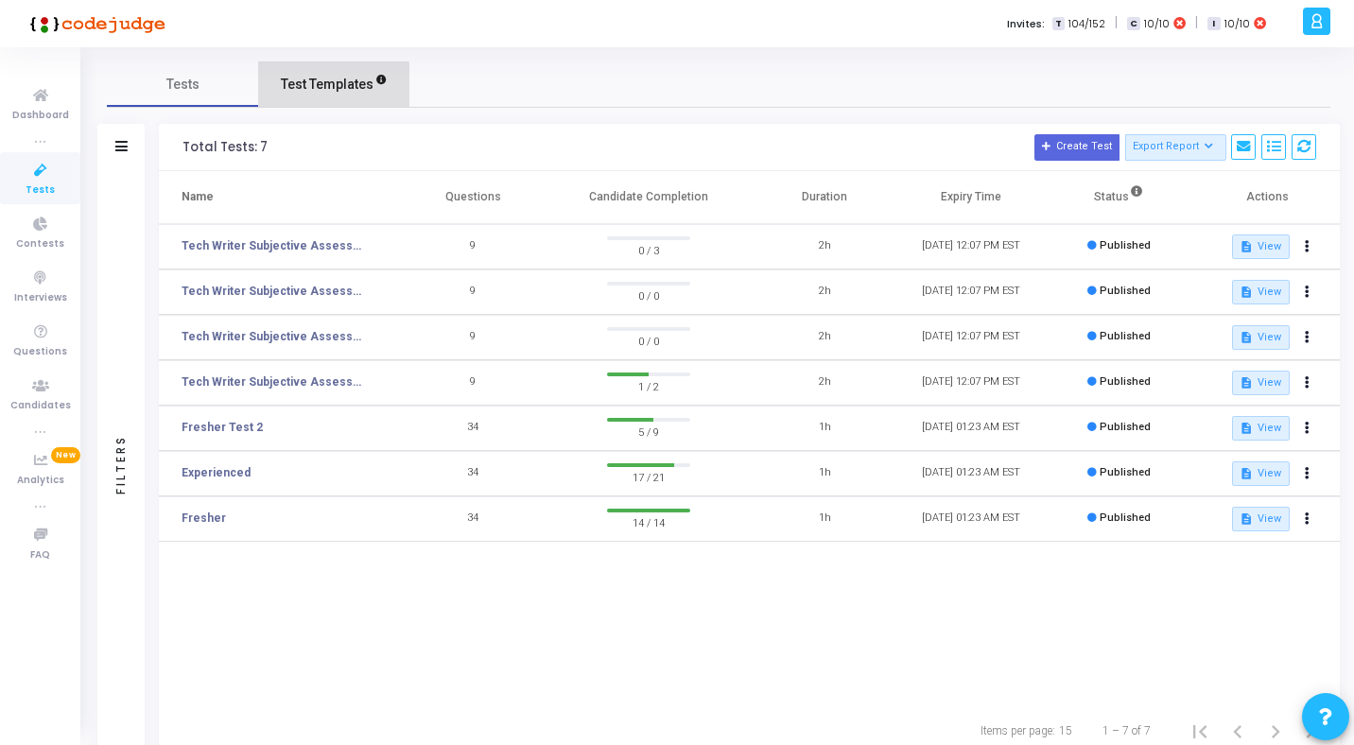
click at [317, 86] on span "Test Templates" at bounding box center [327, 85] width 93 height 20
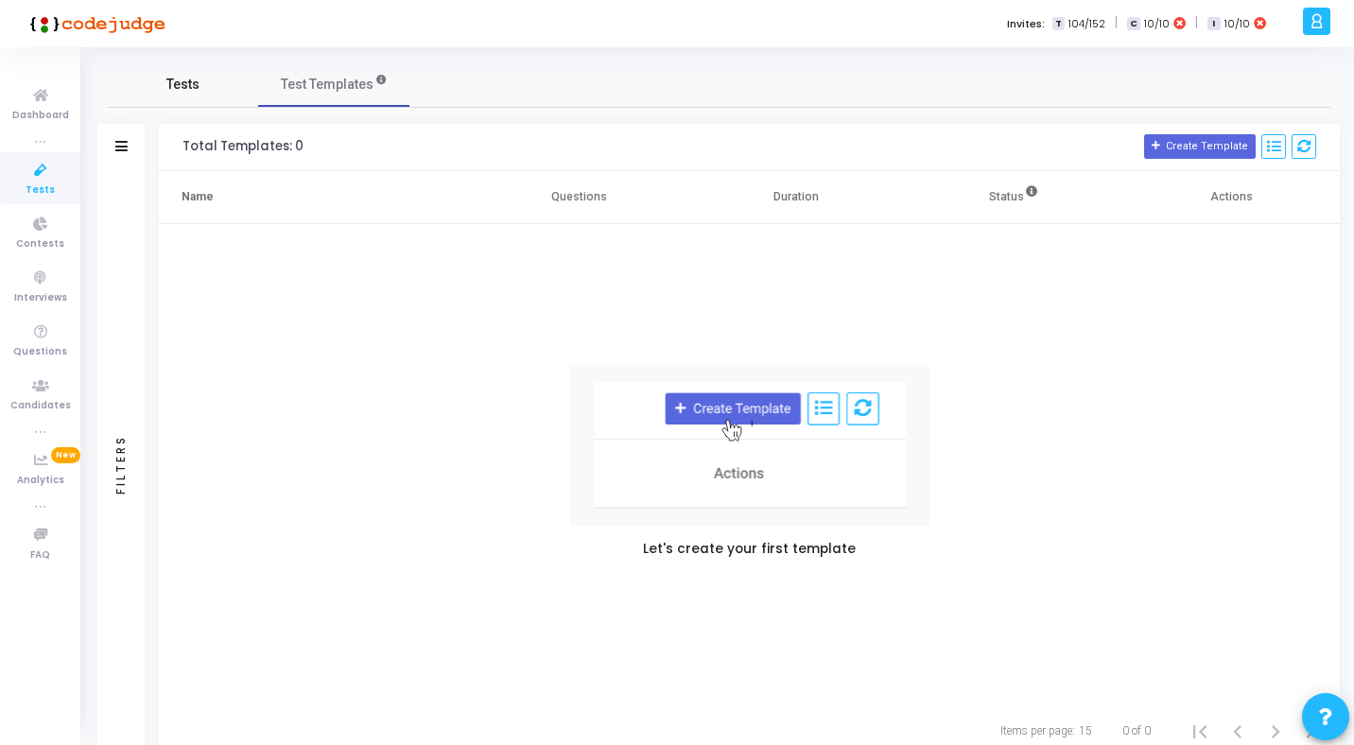
click at [193, 94] on span "Tests" at bounding box center [182, 85] width 33 height 20
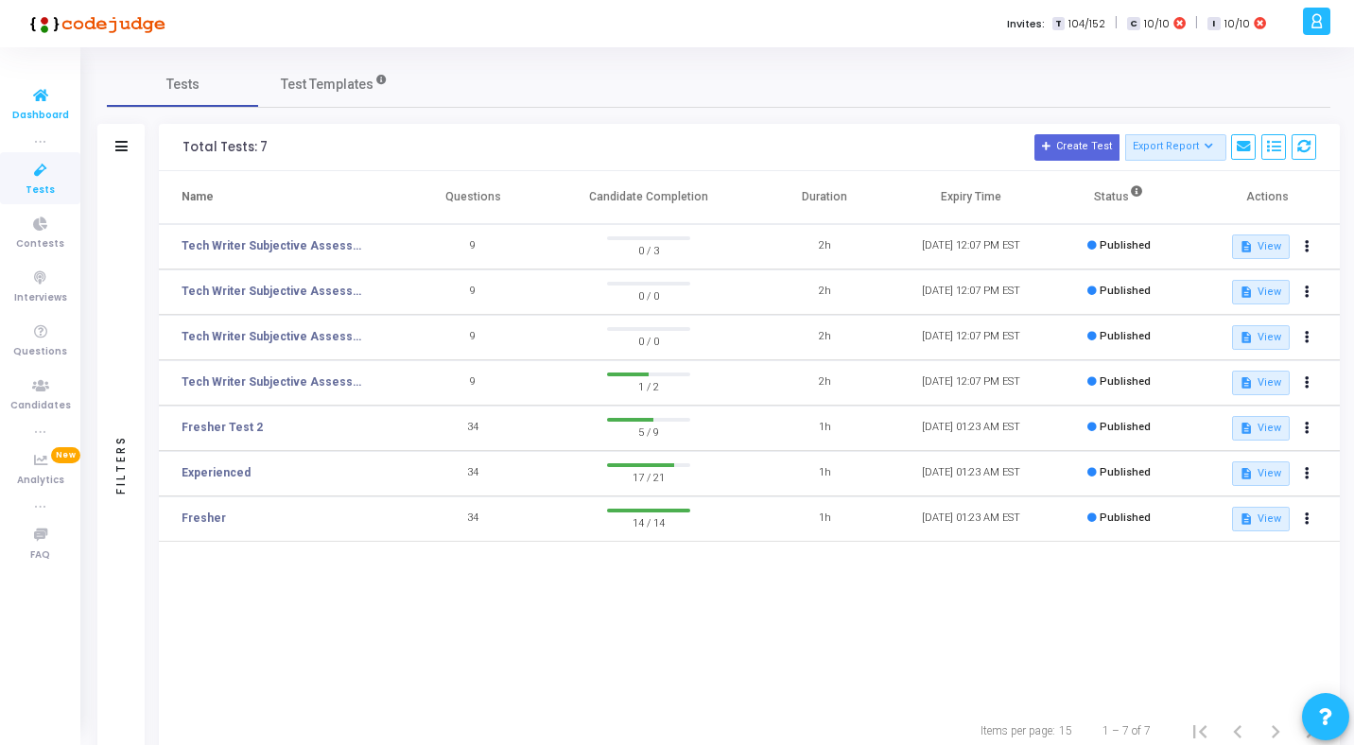
click at [34, 91] on icon at bounding box center [41, 96] width 40 height 24
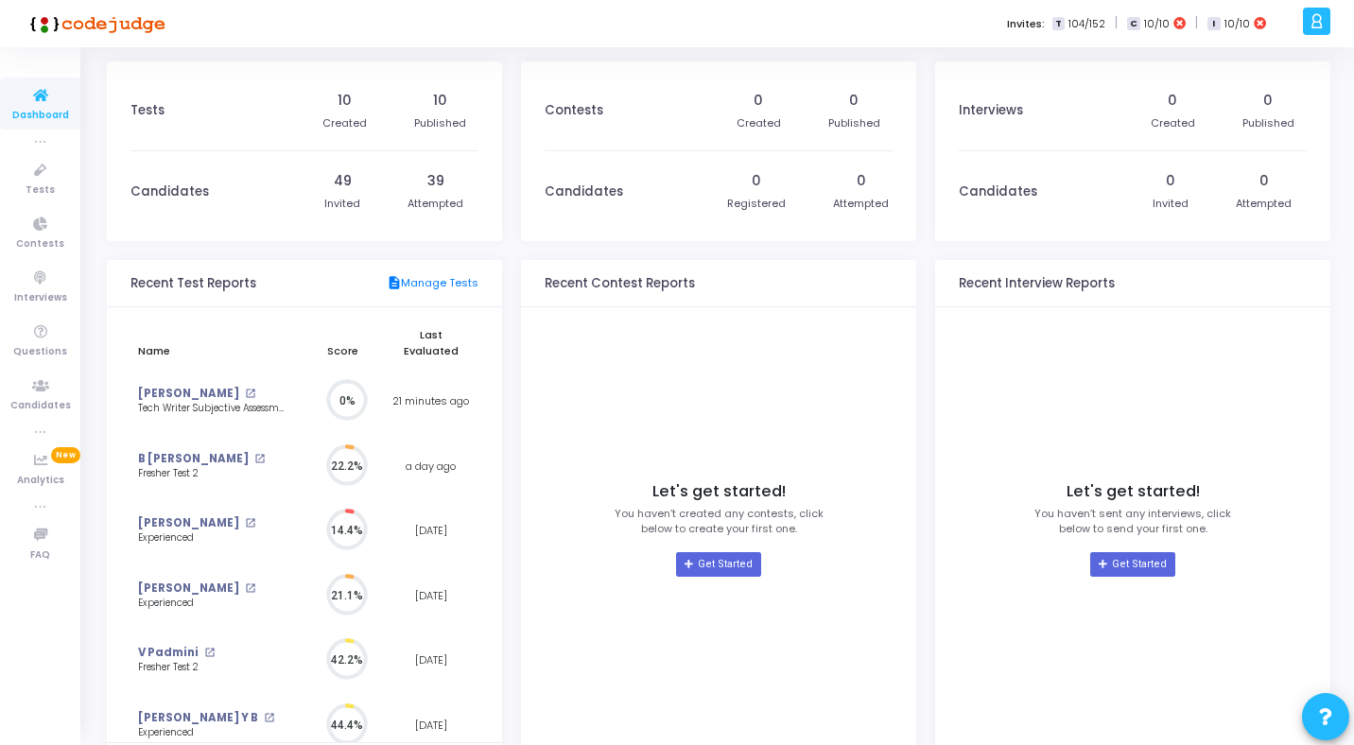
scroll to position [42, 20]
click at [420, 277] on link "description Manage Tests" at bounding box center [433, 283] width 92 height 17
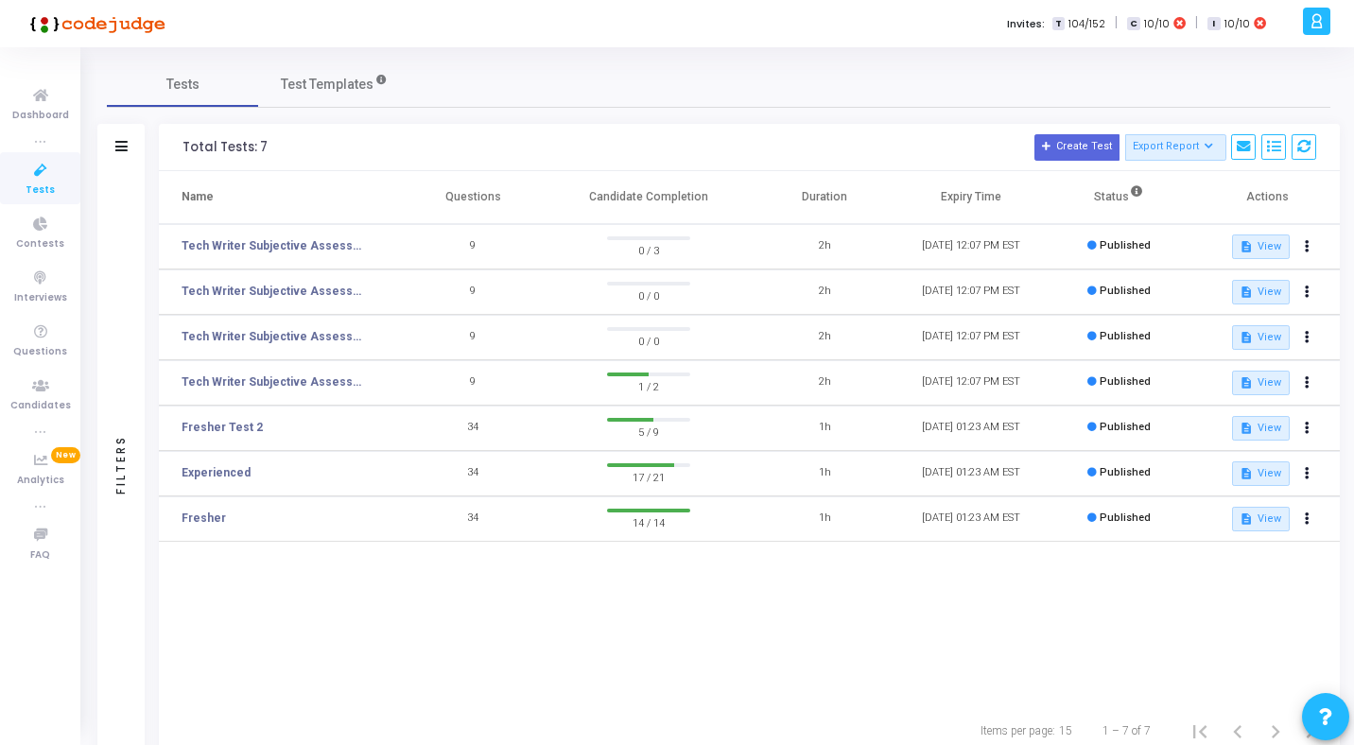
click at [1319, 21] on icon at bounding box center [1317, 21] width 14 height 22
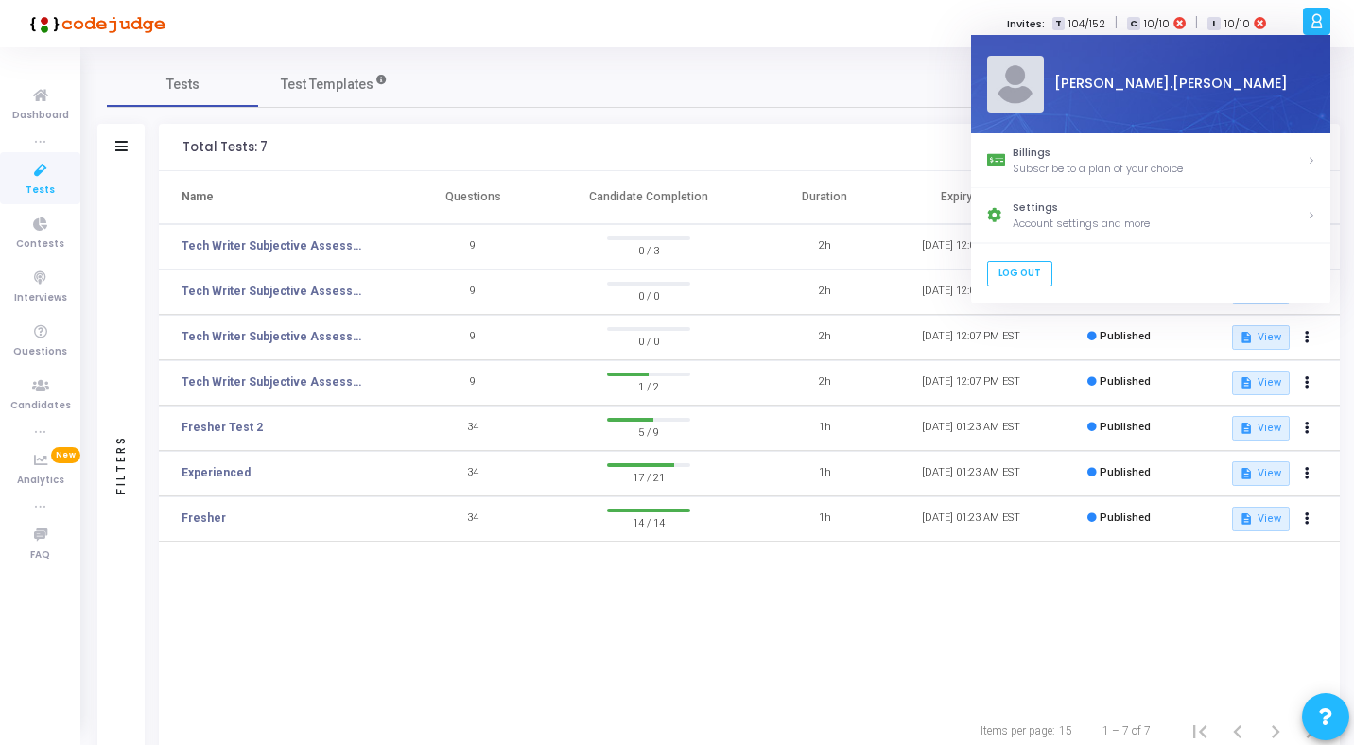
click at [901, 71] on div "Tests Test Templates" at bounding box center [719, 83] width 1224 height 45
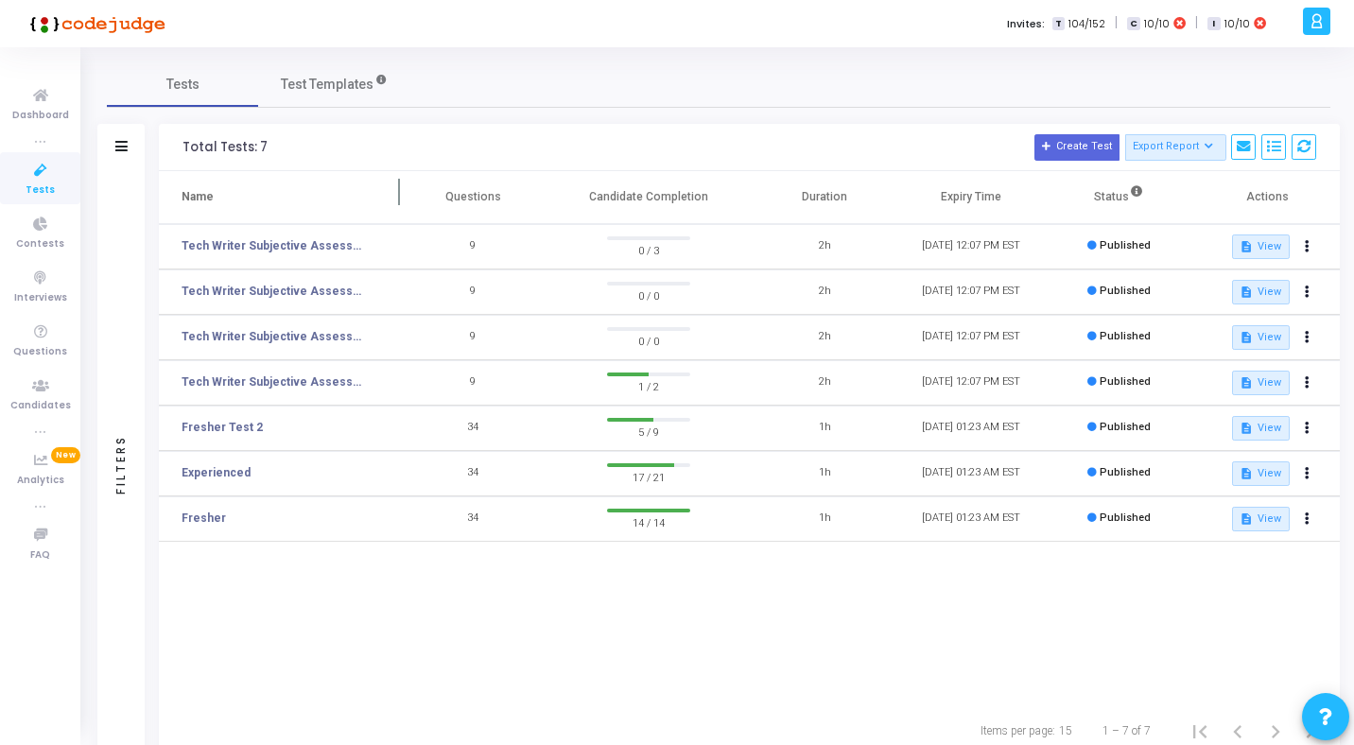
click at [403, 198] on span at bounding box center [400, 197] width 19 height 52
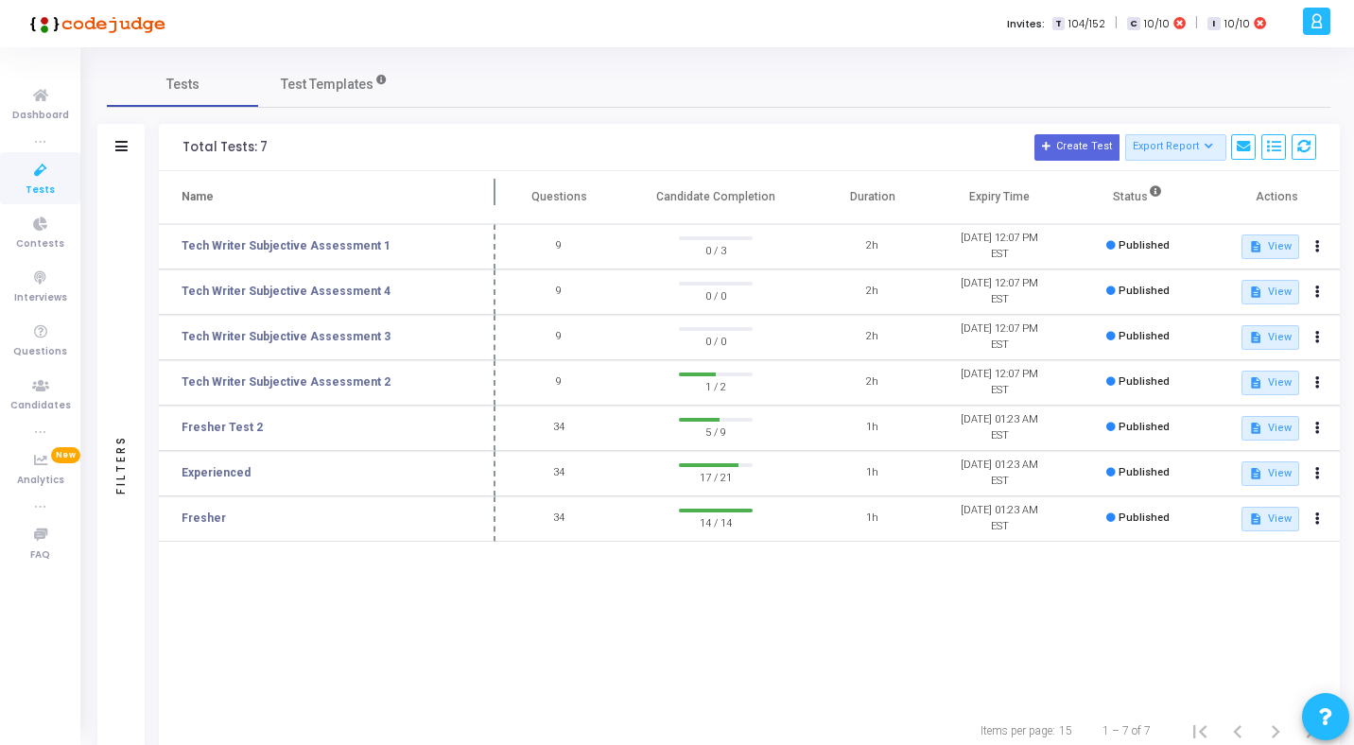
drag, startPoint x: 401, startPoint y: 194, endPoint x: 496, endPoint y: 195, distance: 95.5
click at [496, 195] on span at bounding box center [495, 197] width 19 height 52
click at [298, 247] on link "Tech Writer Subjective Assessment 1" at bounding box center [286, 245] width 209 height 17
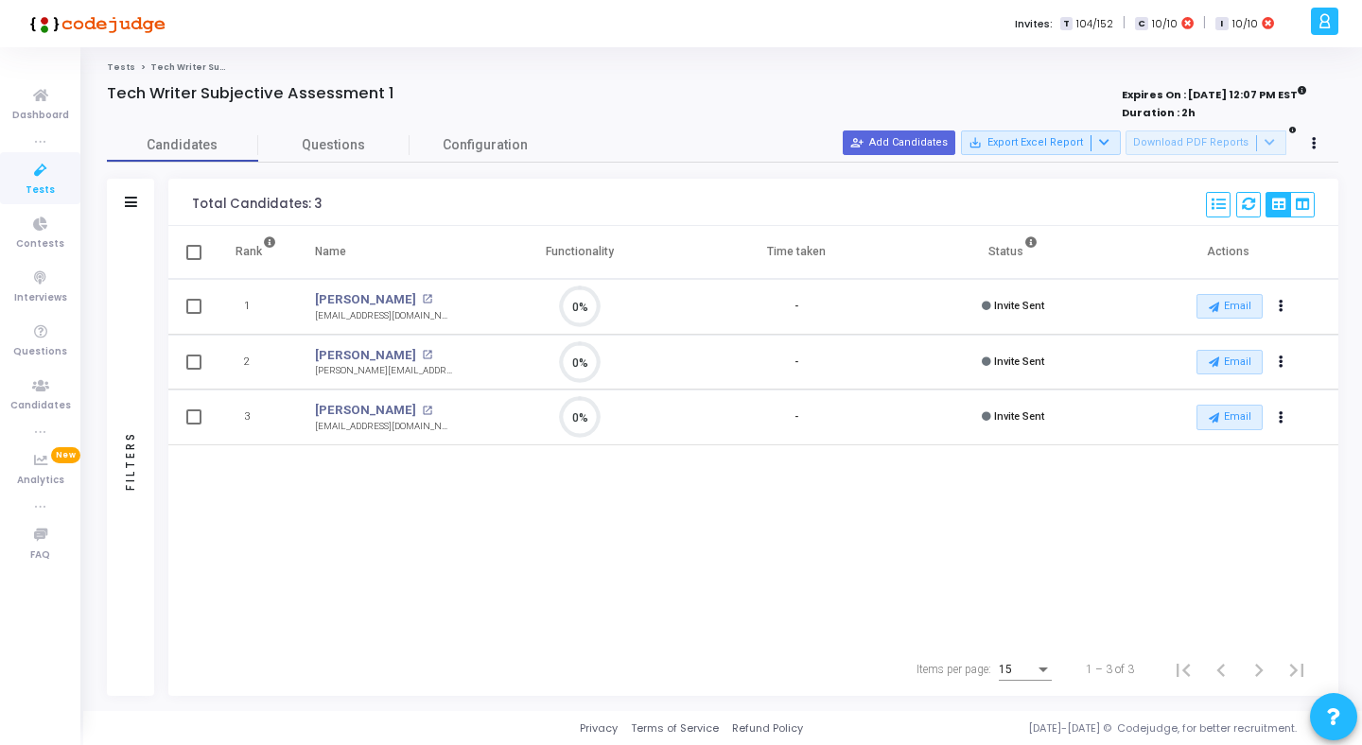
scroll to position [40, 48]
click at [135, 193] on div "Filters" at bounding box center [130, 202] width 47 height 47
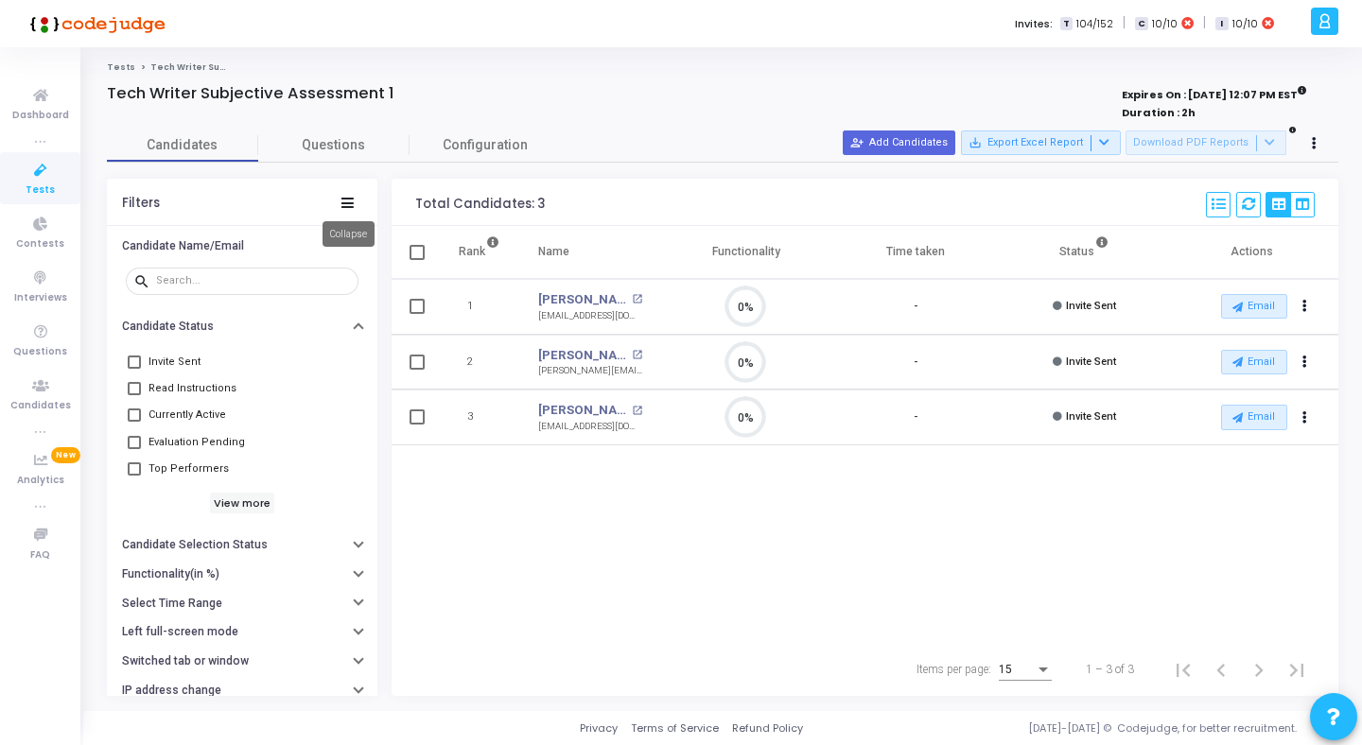
click at [344, 204] on icon at bounding box center [347, 203] width 12 height 10
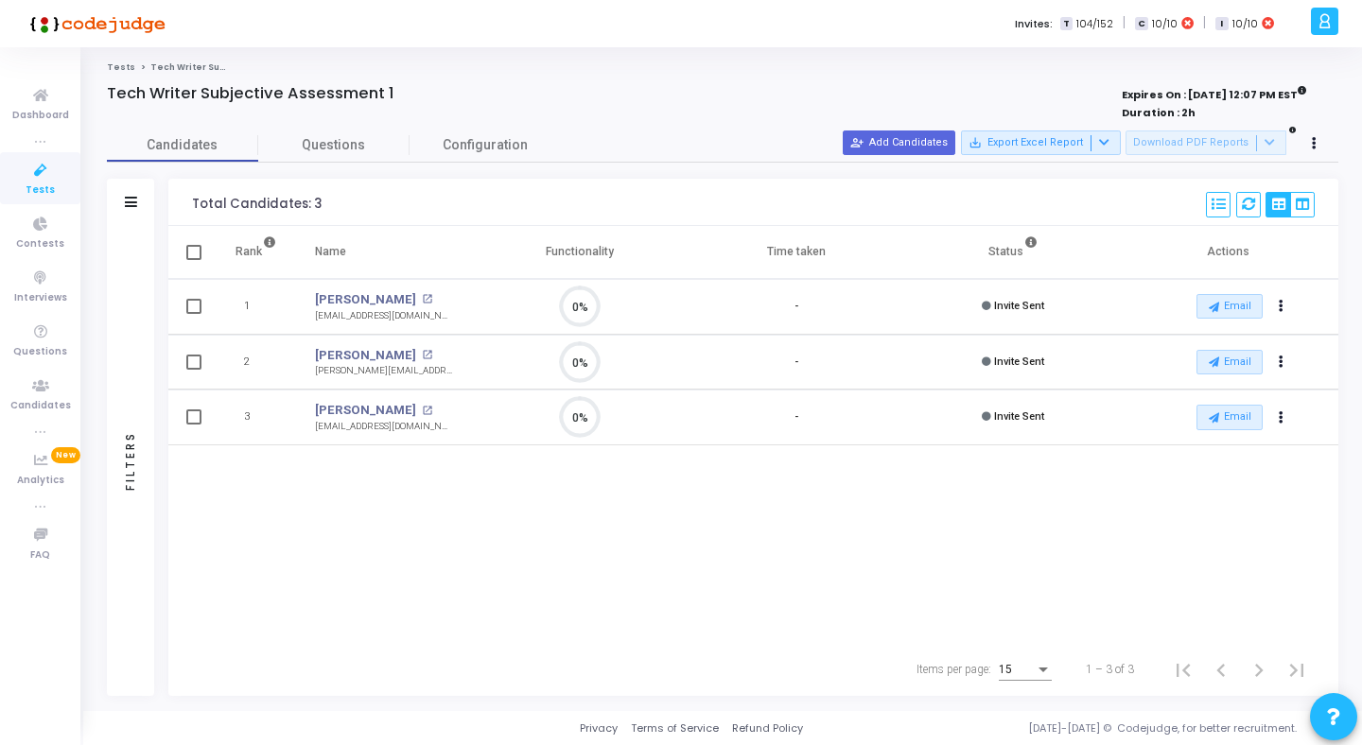
scroll to position [9, 9]
click at [1311, 146] on icon at bounding box center [1313, 143] width 5 height 9
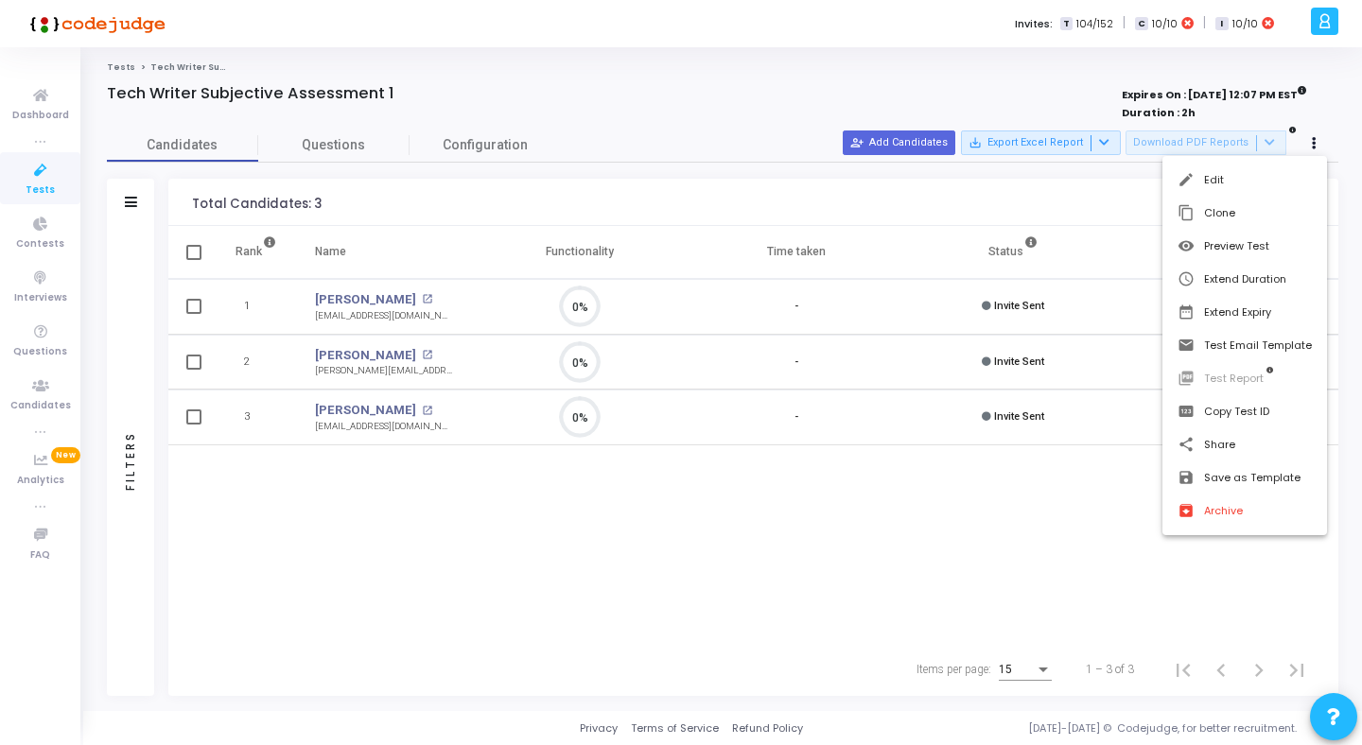
click at [803, 78] on div at bounding box center [681, 372] width 1362 height 745
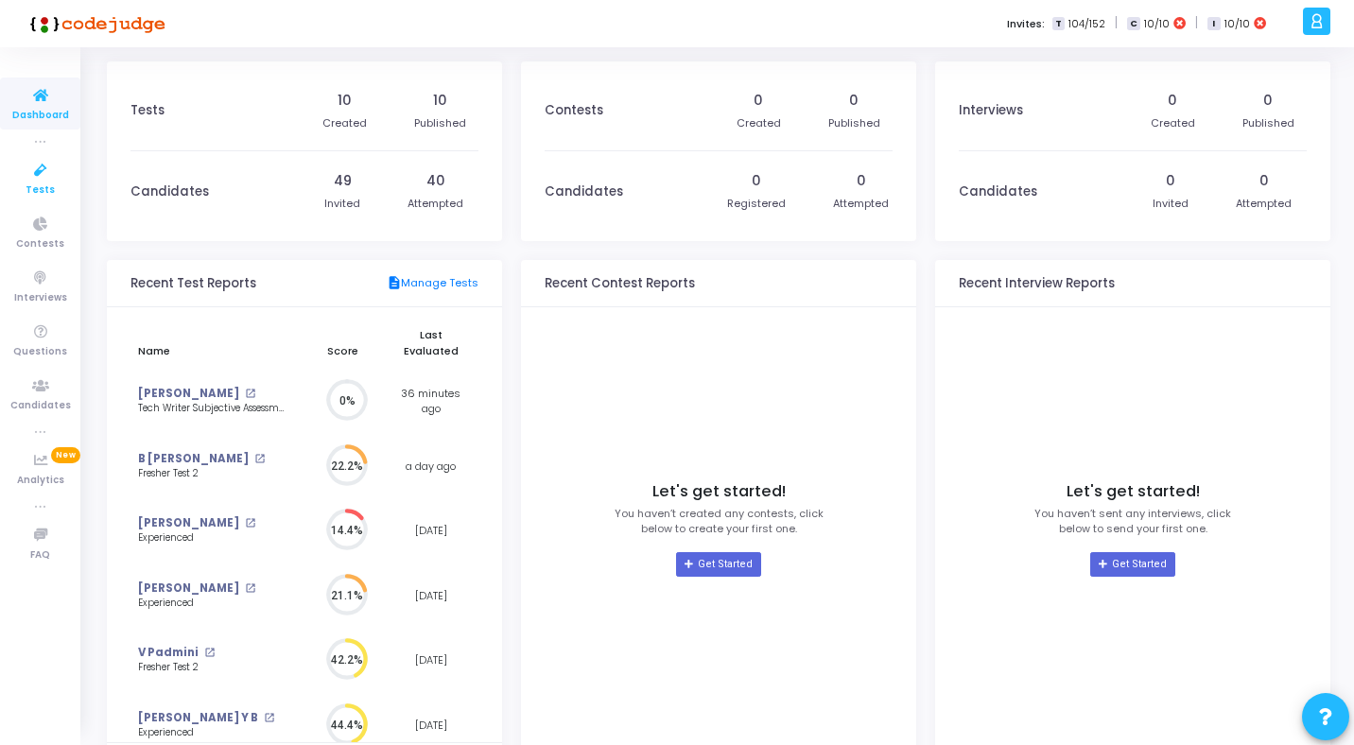
click at [46, 174] on icon at bounding box center [41, 171] width 40 height 24
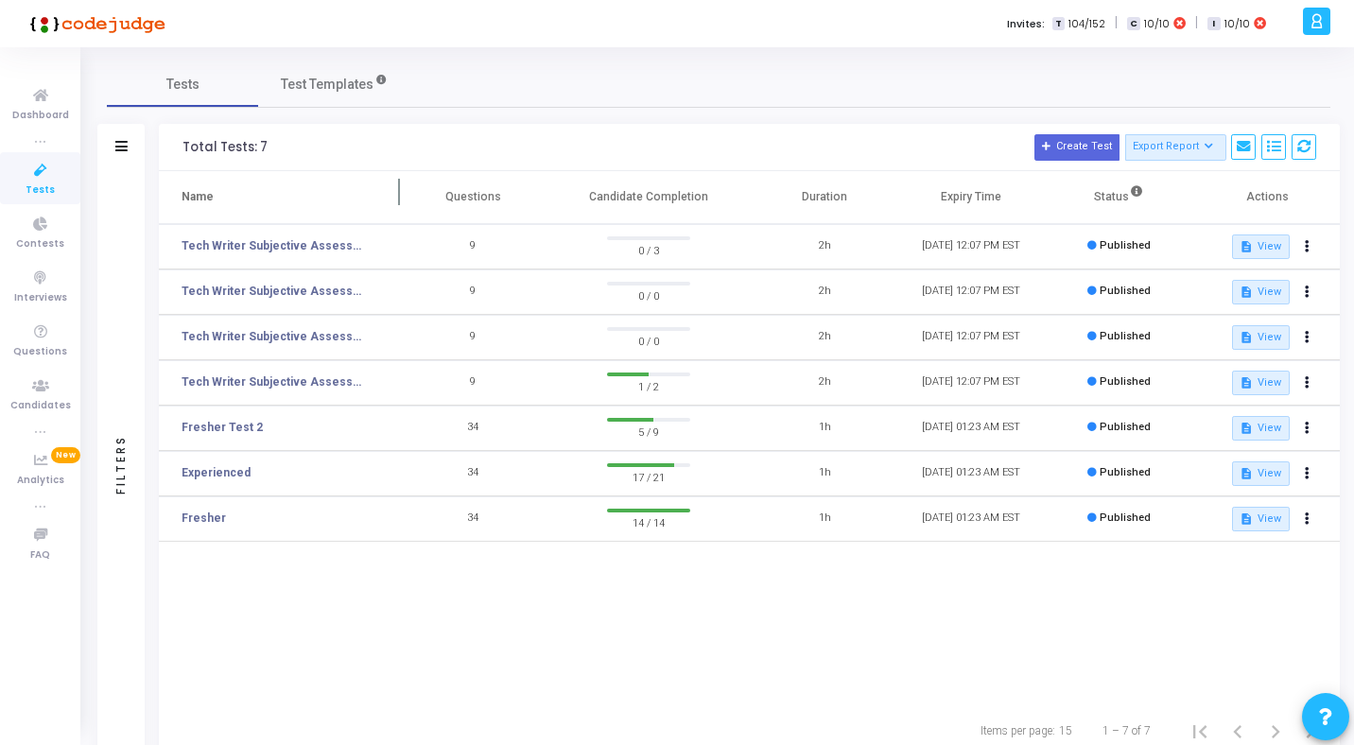
click at [387, 195] on th "Name" at bounding box center [279, 197] width 241 height 53
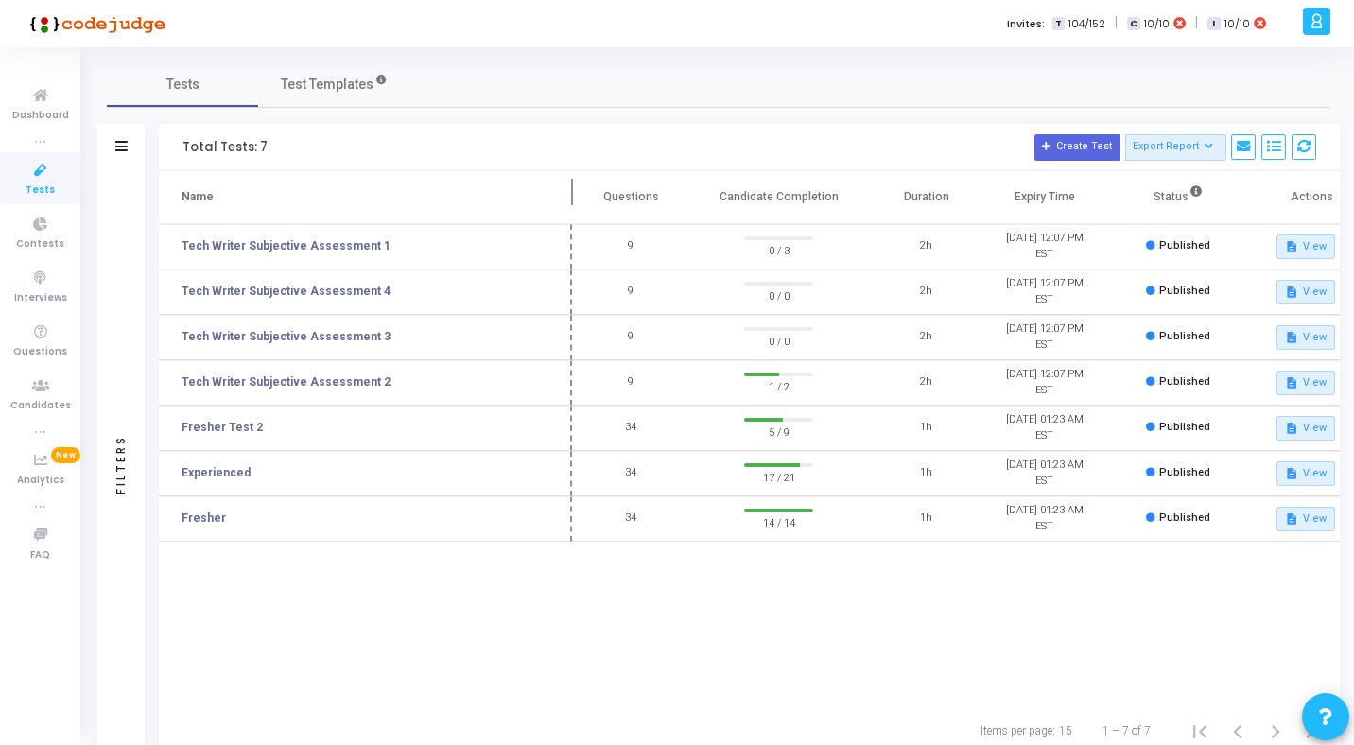
drag, startPoint x: 396, startPoint y: 192, endPoint x: 568, endPoint y: 197, distance: 172.2
click at [568, 197] on span at bounding box center [572, 197] width 19 height 52
drag, startPoint x: 173, startPoint y: 243, endPoint x: 428, endPoint y: 253, distance: 255.5
click at [428, 253] on td "Tech Writer Subjective Assessment 1" at bounding box center [365, 246] width 413 height 45
copy link "Tech Writer Subjective Assessment 1"
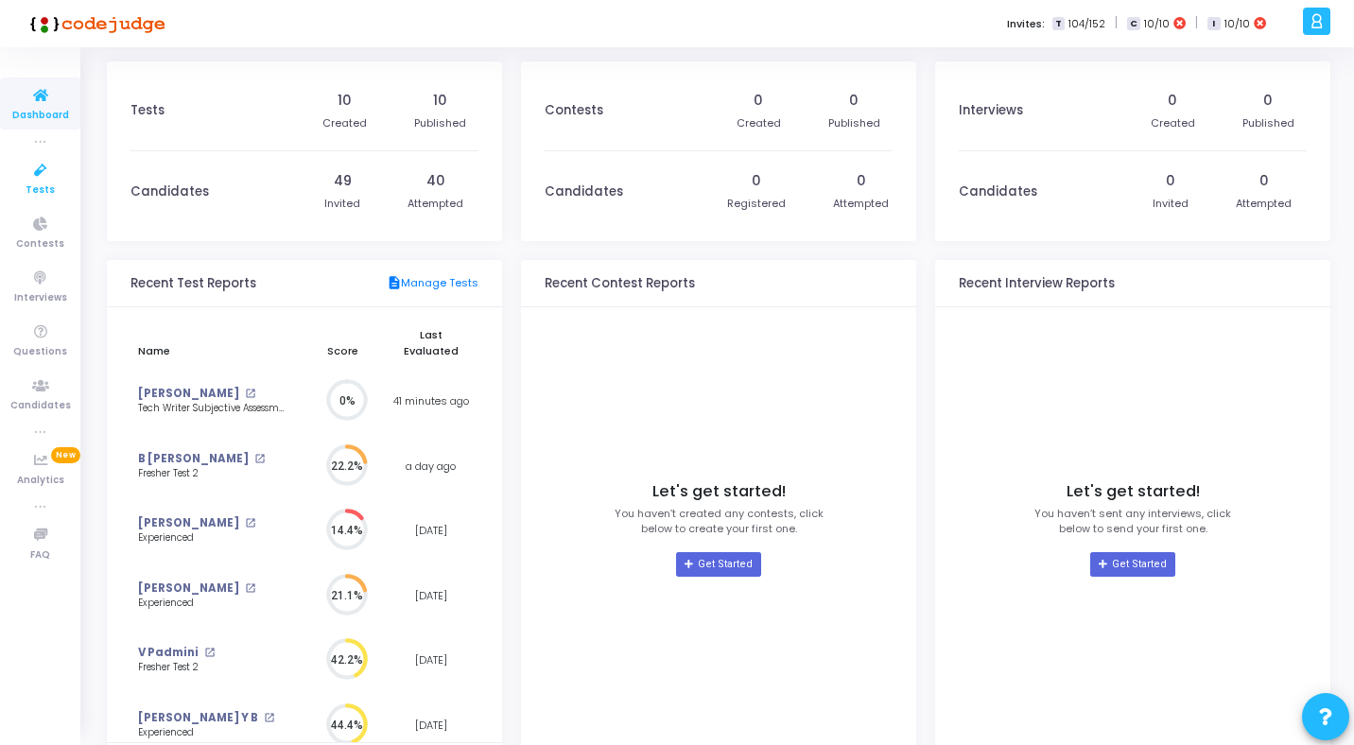
click at [44, 189] on span "Tests" at bounding box center [40, 190] width 29 height 16
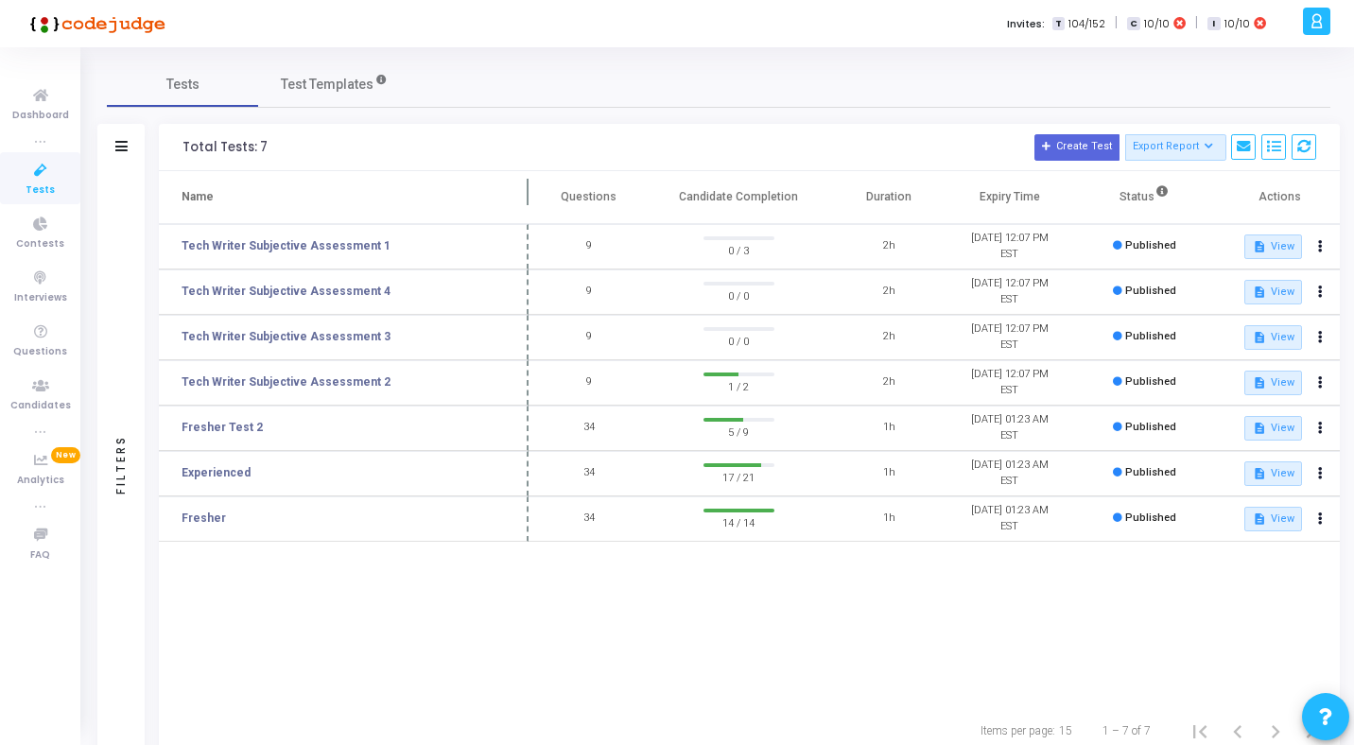
drag, startPoint x: 403, startPoint y: 193, endPoint x: 535, endPoint y: 196, distance: 132.4
click at [534, 195] on span at bounding box center [528, 197] width 19 height 52
click at [272, 388] on mat-tooltip-component "Tech Writer Subjective Assessment 3" at bounding box center [280, 372] width 200 height 52
click at [359, 382] on link "Tech Writer Subjective Assessment 2" at bounding box center [286, 381] width 209 height 17
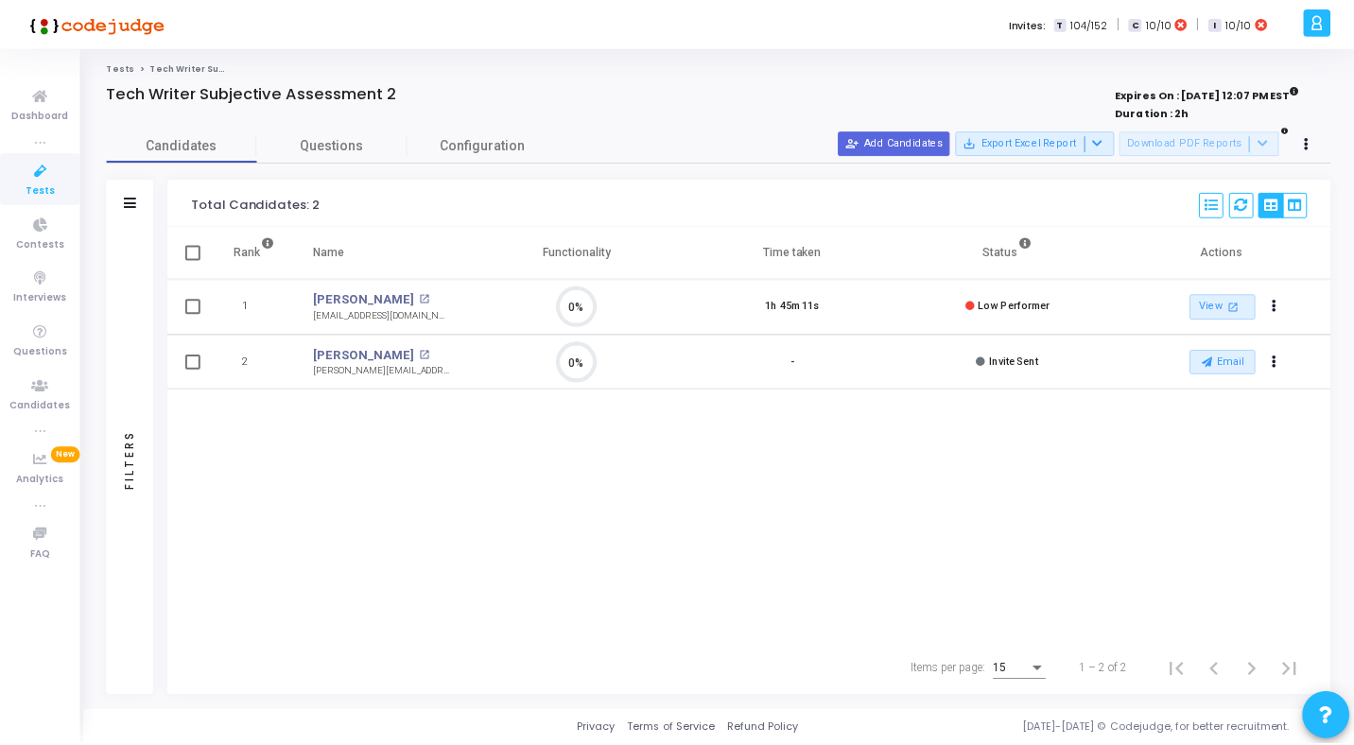
scroll to position [40, 48]
click at [350, 304] on link "[PERSON_NAME]" at bounding box center [365, 299] width 101 height 19
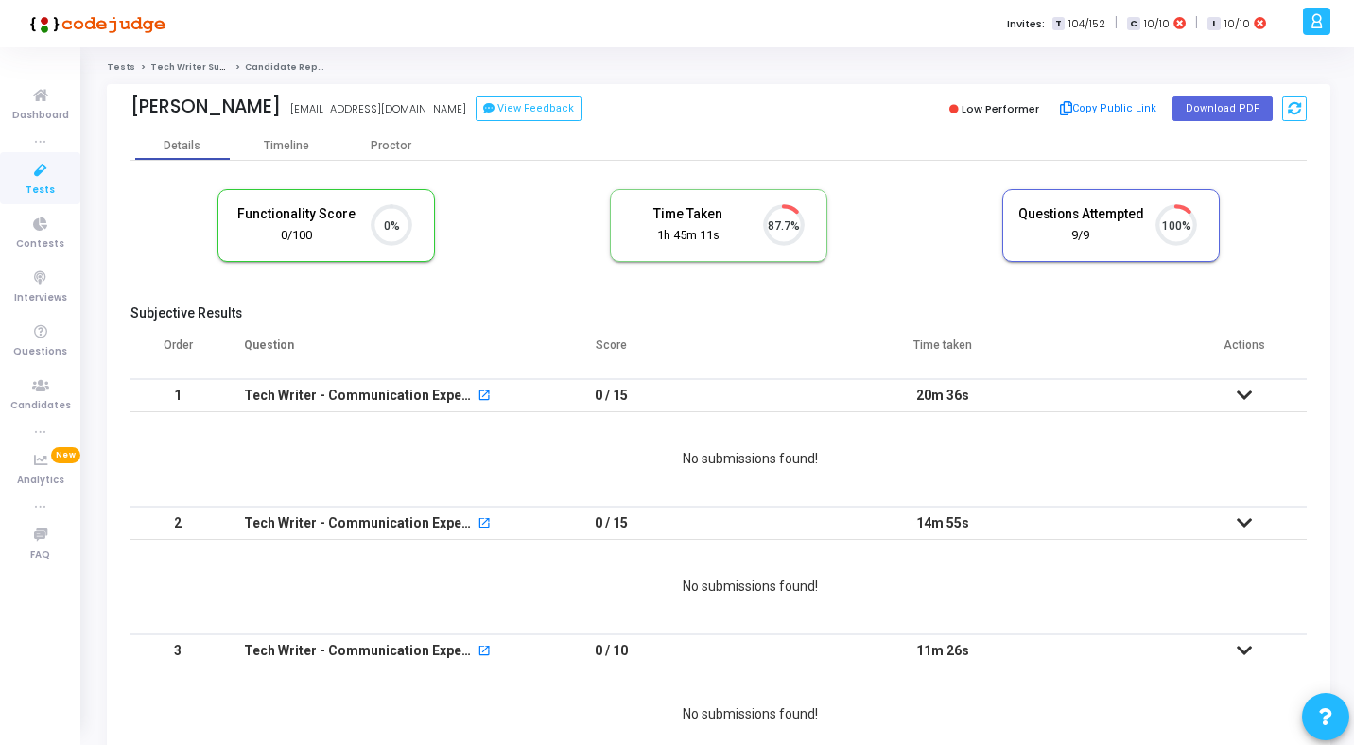
scroll to position [40, 48]
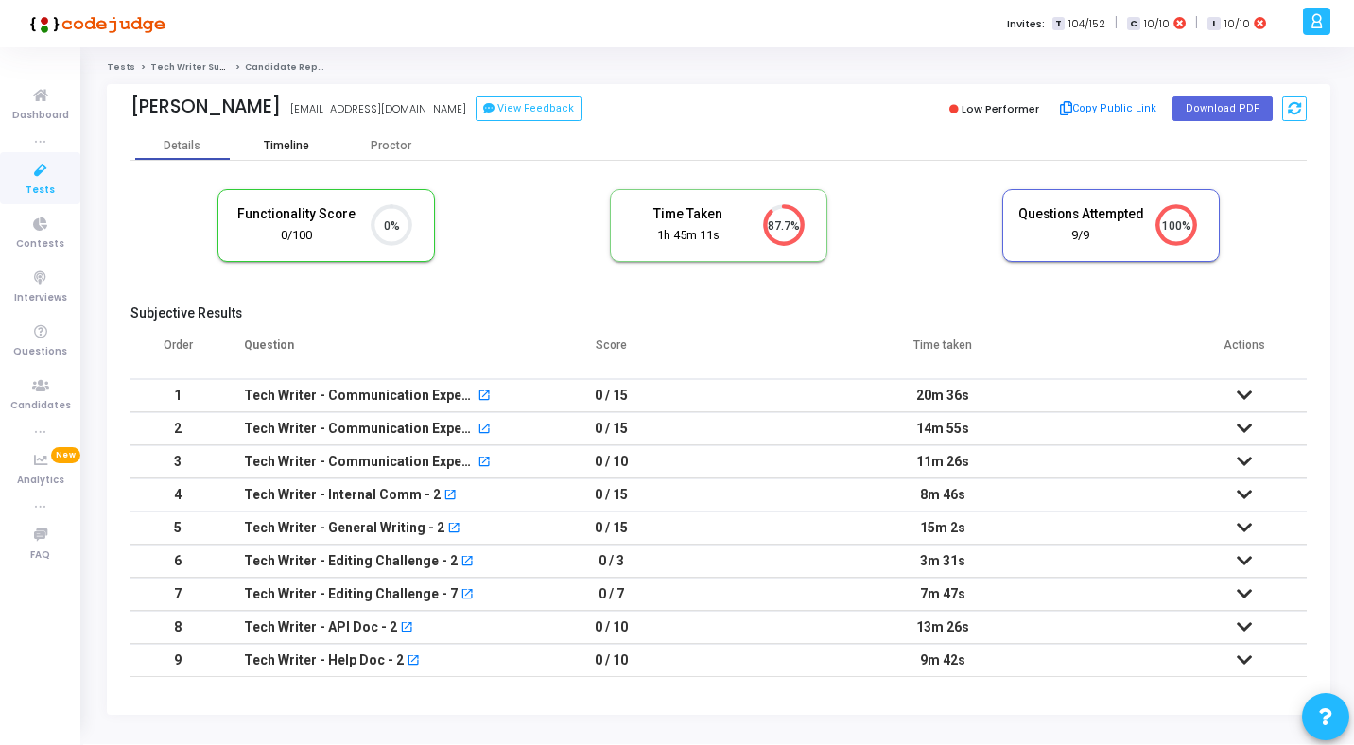
click at [280, 150] on div "Timeline" at bounding box center [286, 146] width 45 height 14
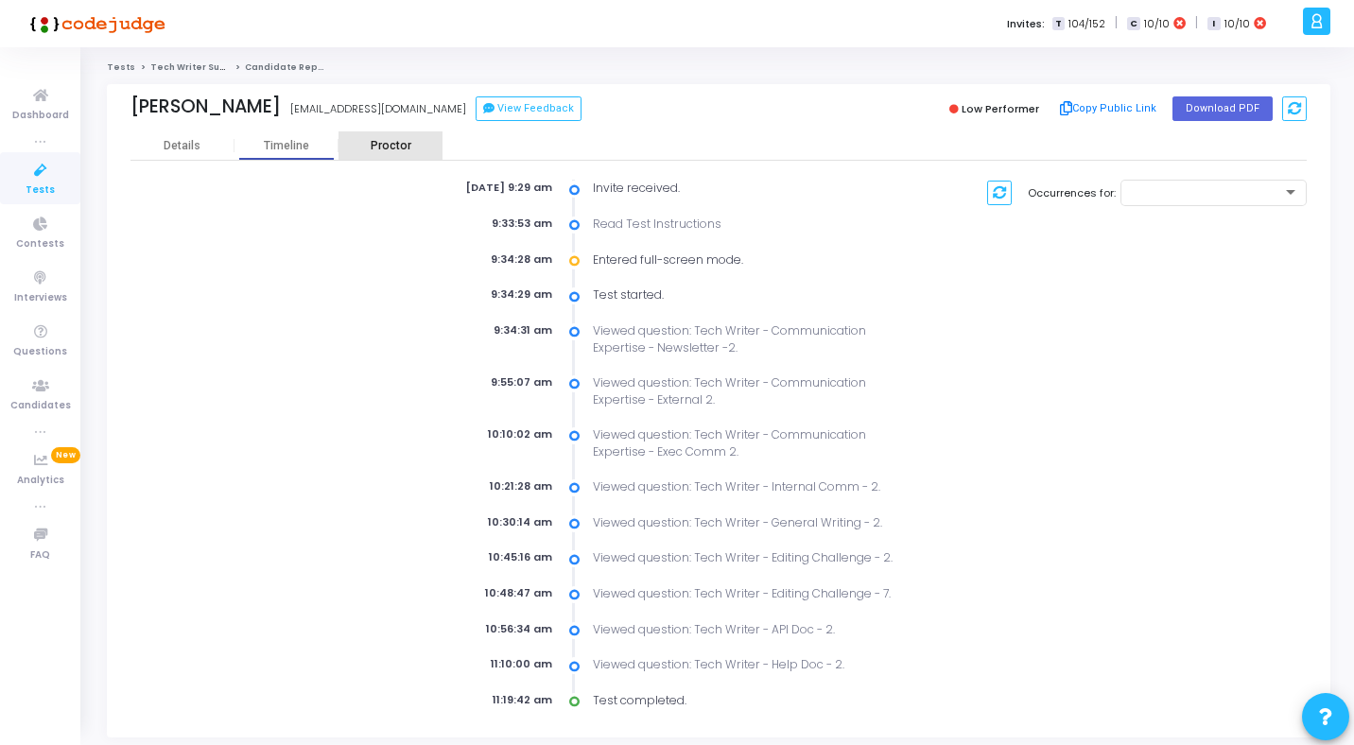
click at [392, 149] on div "Proctor" at bounding box center [391, 146] width 104 height 14
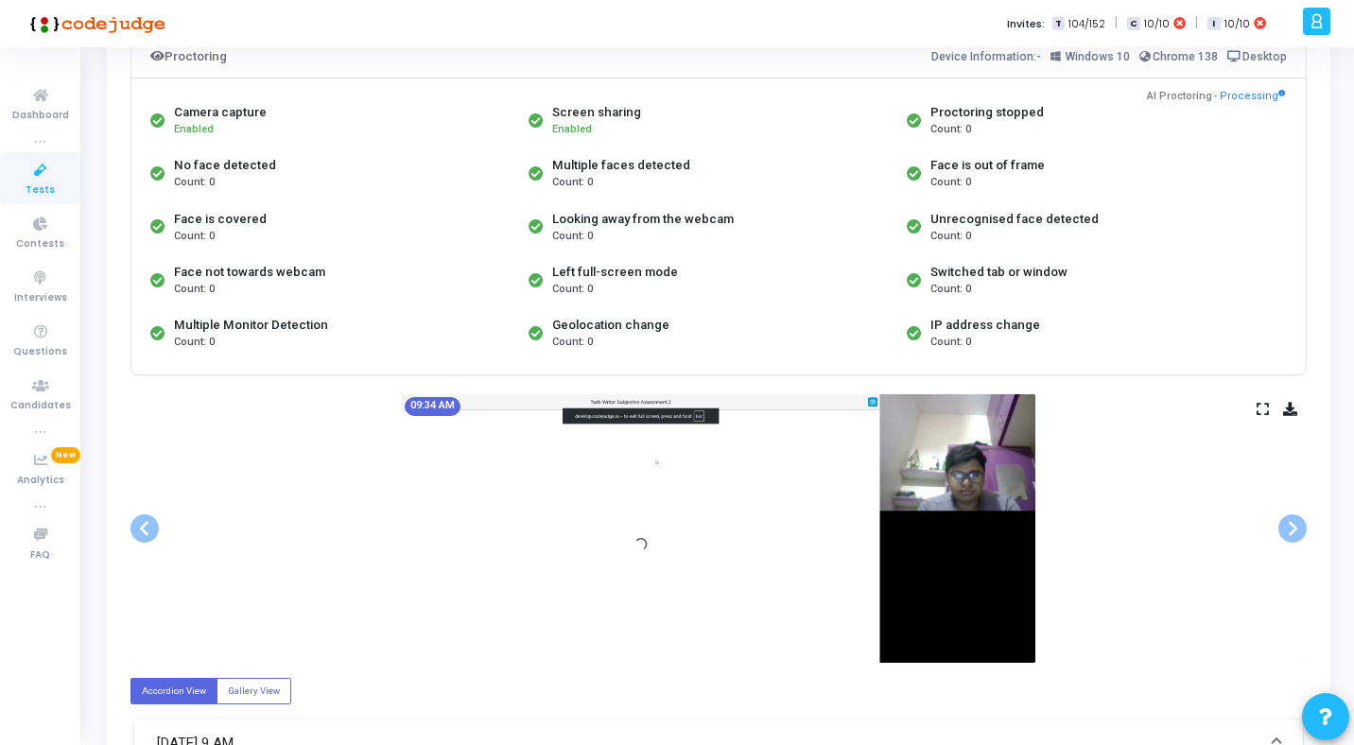
scroll to position [198, 0]
